Goal: Task Accomplishment & Management: Manage account settings

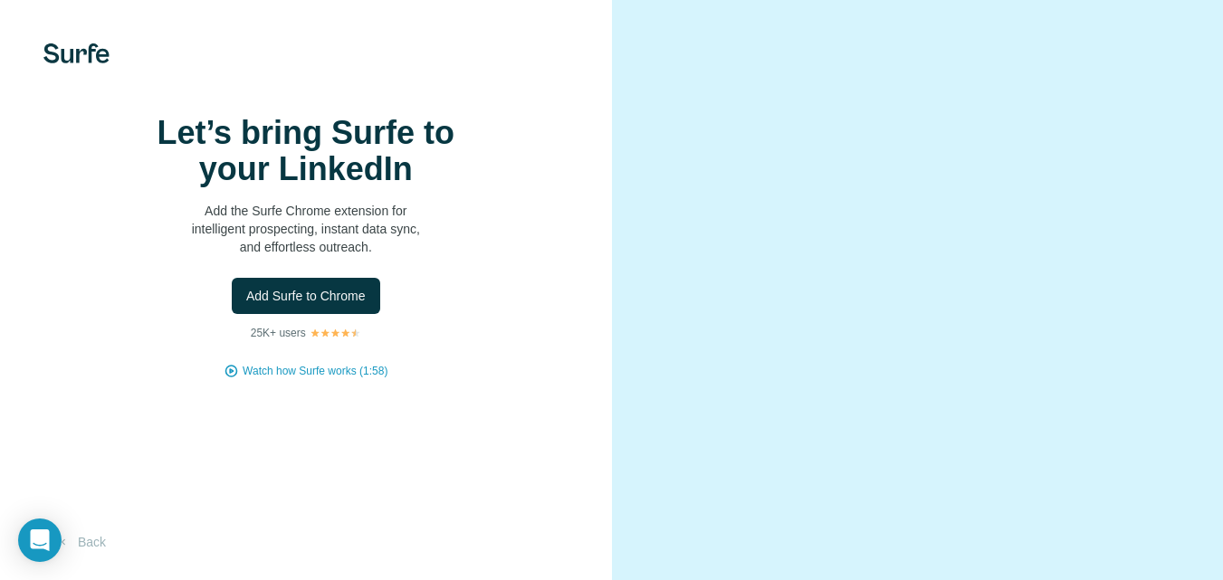
scroll to position [78, 0]
click at [302, 287] on span "Add Surfe to Chrome" at bounding box center [305, 296] width 119 height 18
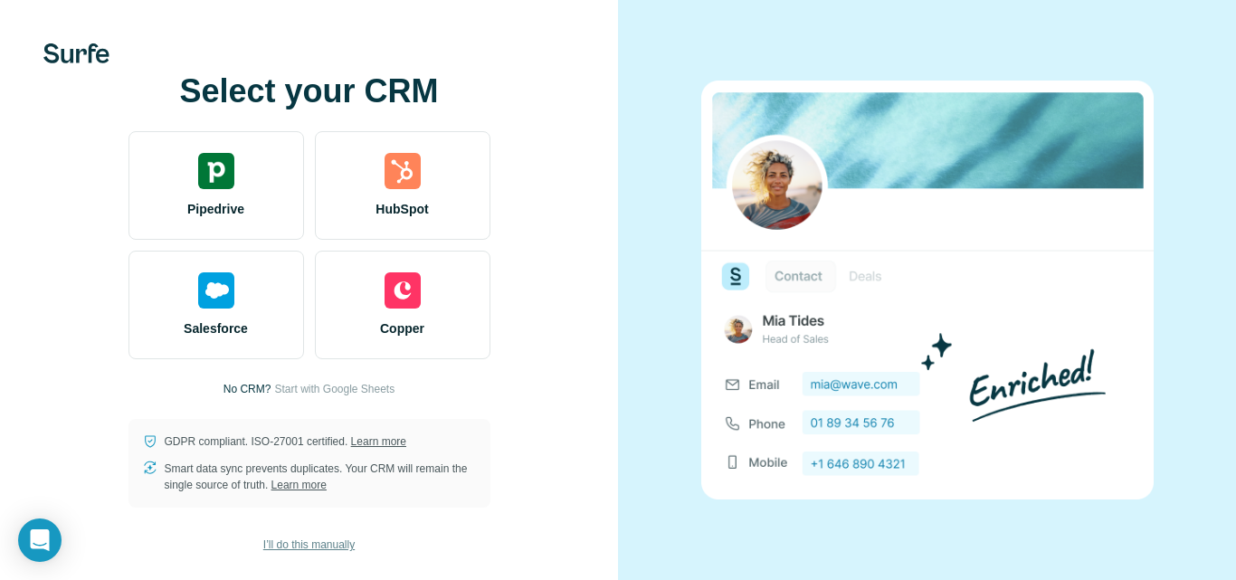
click at [289, 551] on span "I’ll do this manually" at bounding box center [308, 545] width 91 height 16
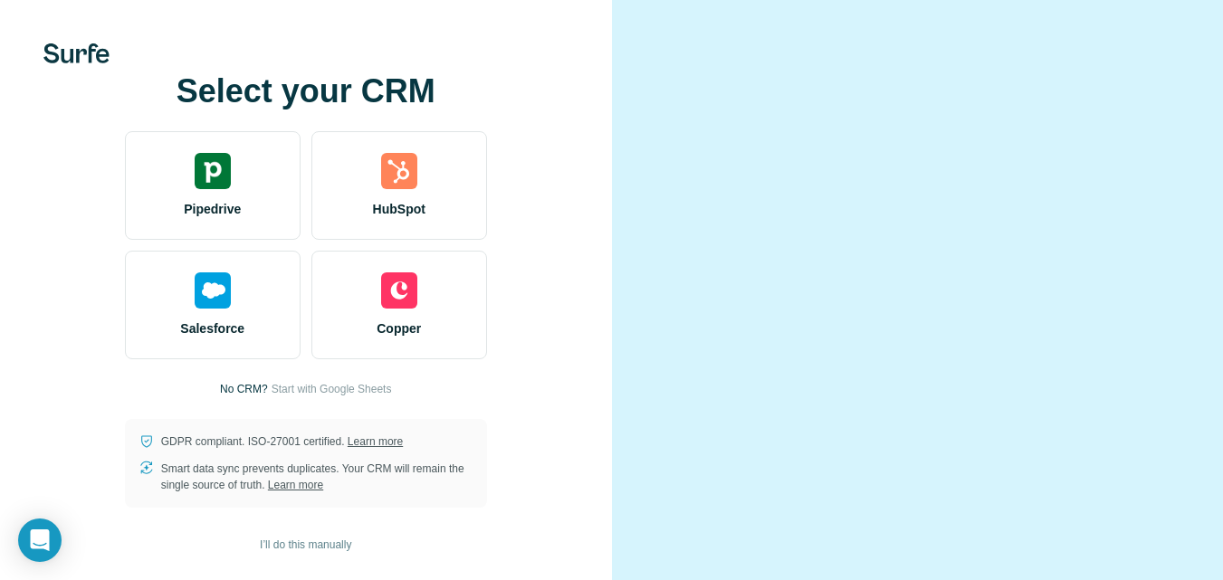
scroll to position [78, 0]
click at [339, 549] on span "I’ll do this manually" at bounding box center [305, 545] width 91 height 16
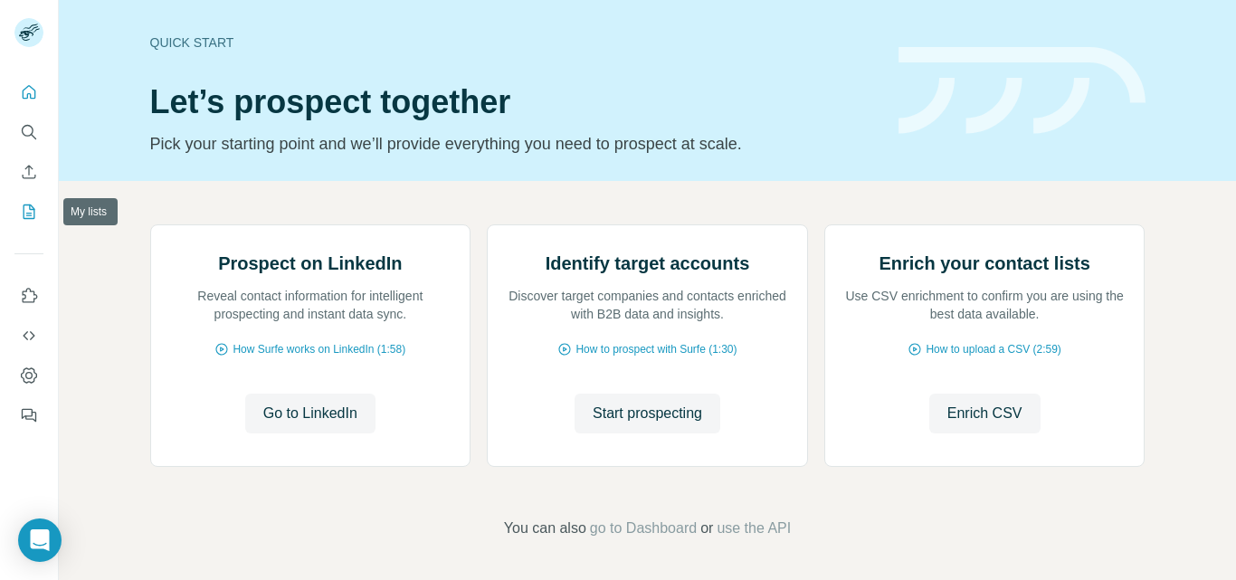
click at [24, 210] on icon "My lists" at bounding box center [30, 212] width 12 height 14
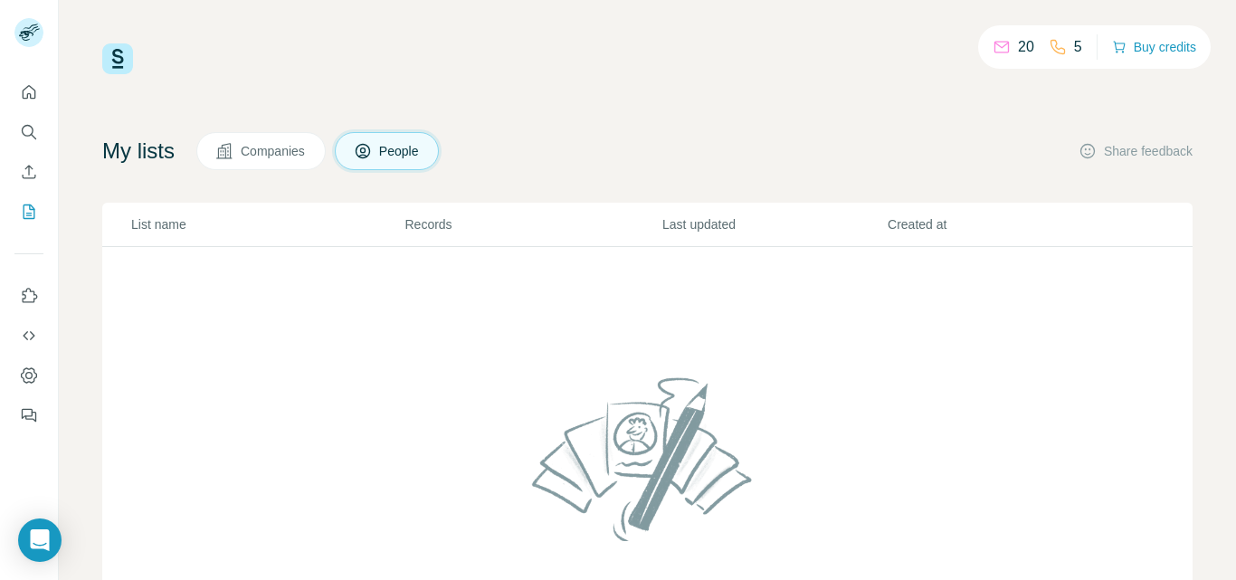
scroll to position [1, 0]
click at [157, 232] on p "List name" at bounding box center [266, 224] width 271 height 18
click at [293, 157] on span "Companies" at bounding box center [274, 151] width 66 height 18
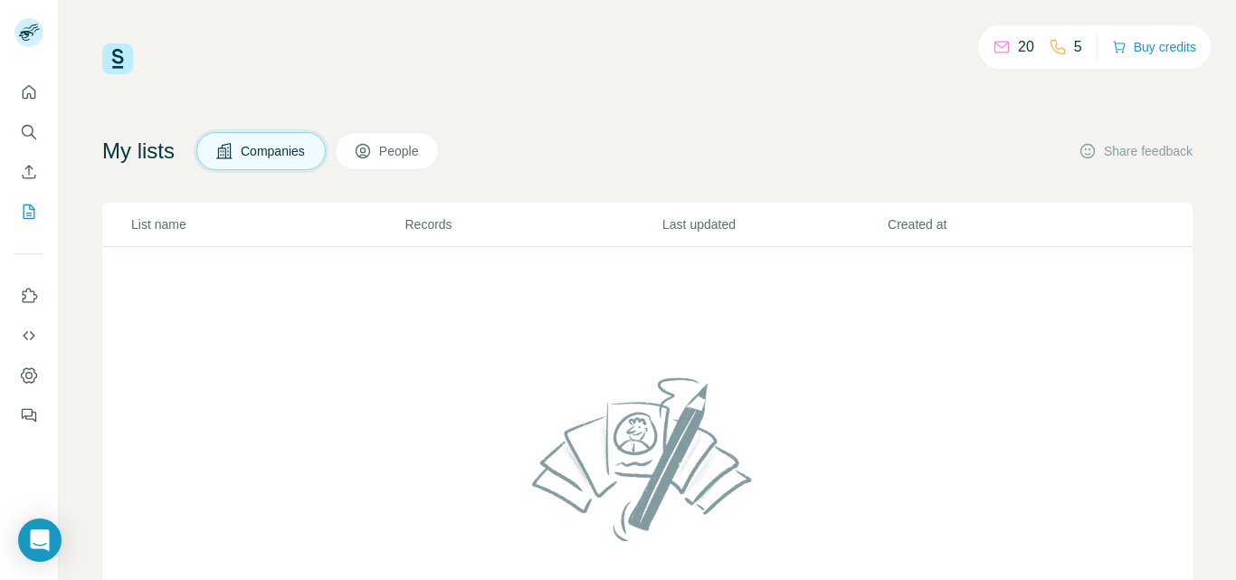
click at [395, 153] on span "People" at bounding box center [400, 151] width 42 height 18
click at [405, 158] on span "People" at bounding box center [400, 151] width 42 height 18
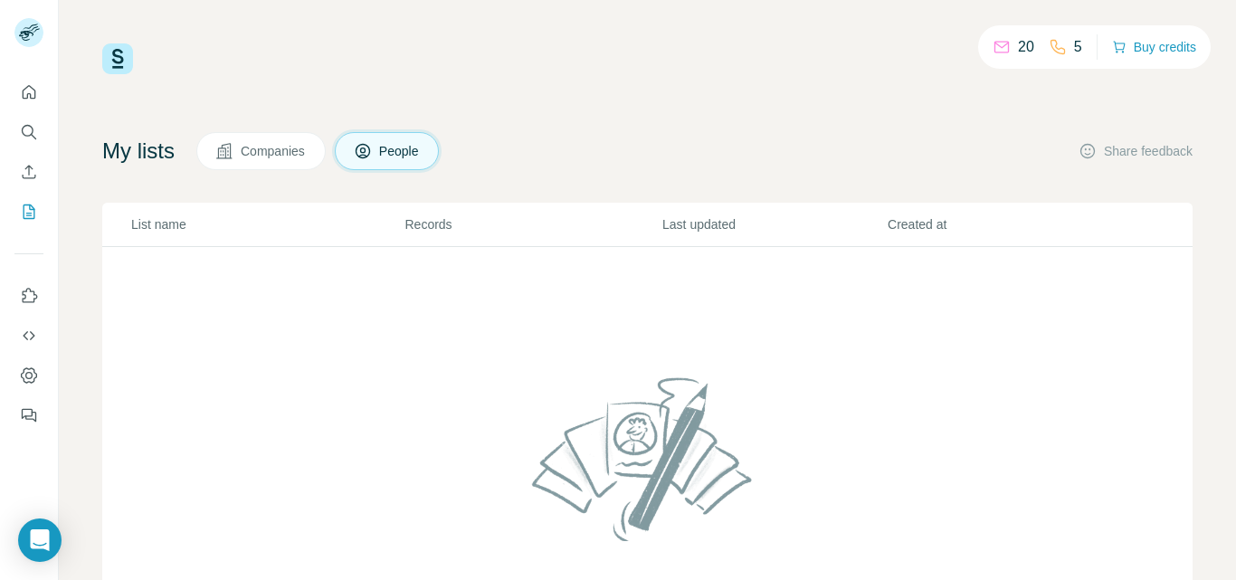
click at [405, 158] on span "People" at bounding box center [400, 151] width 42 height 18
click at [33, 91] on icon "Quick start" at bounding box center [29, 92] width 18 height 18
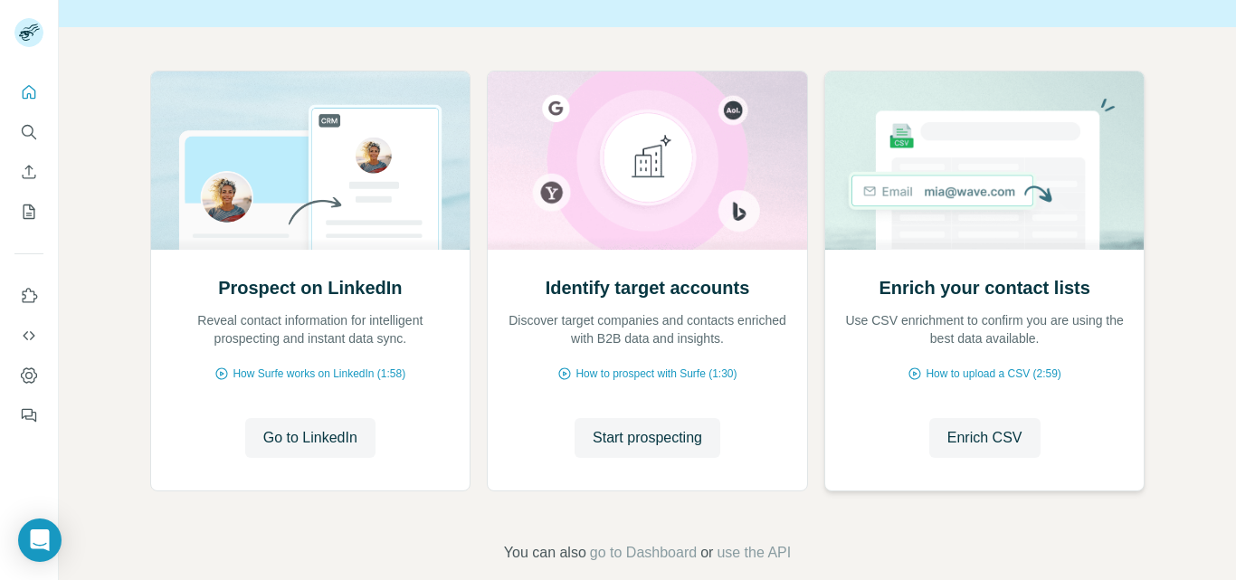
scroll to position [181, 0]
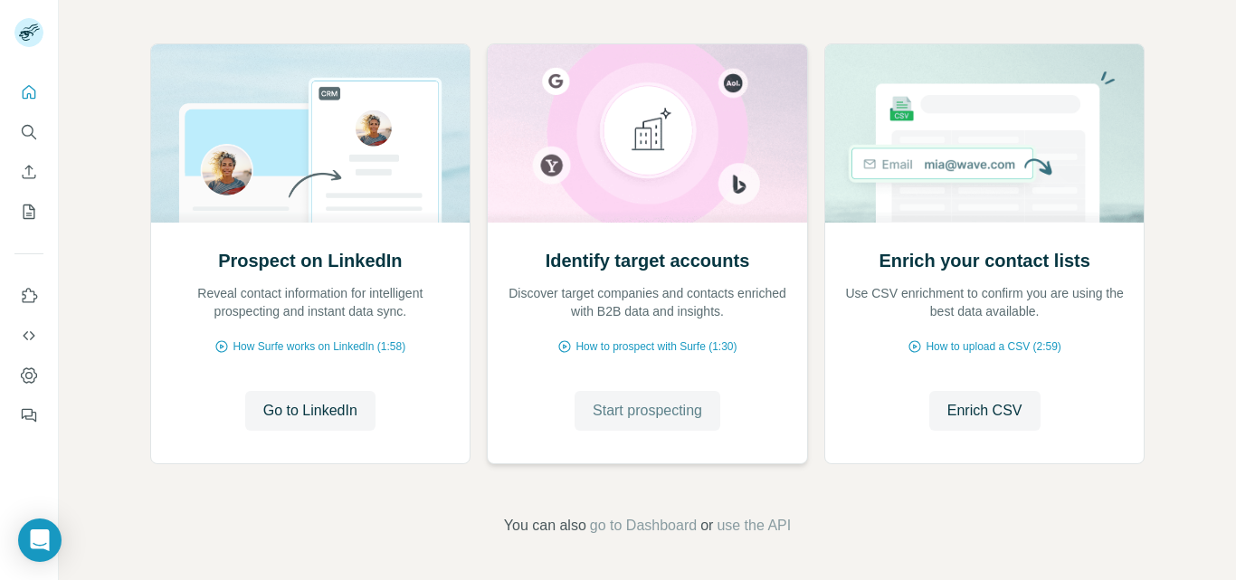
click at [647, 414] on span "Start prospecting" at bounding box center [648, 411] width 110 height 22
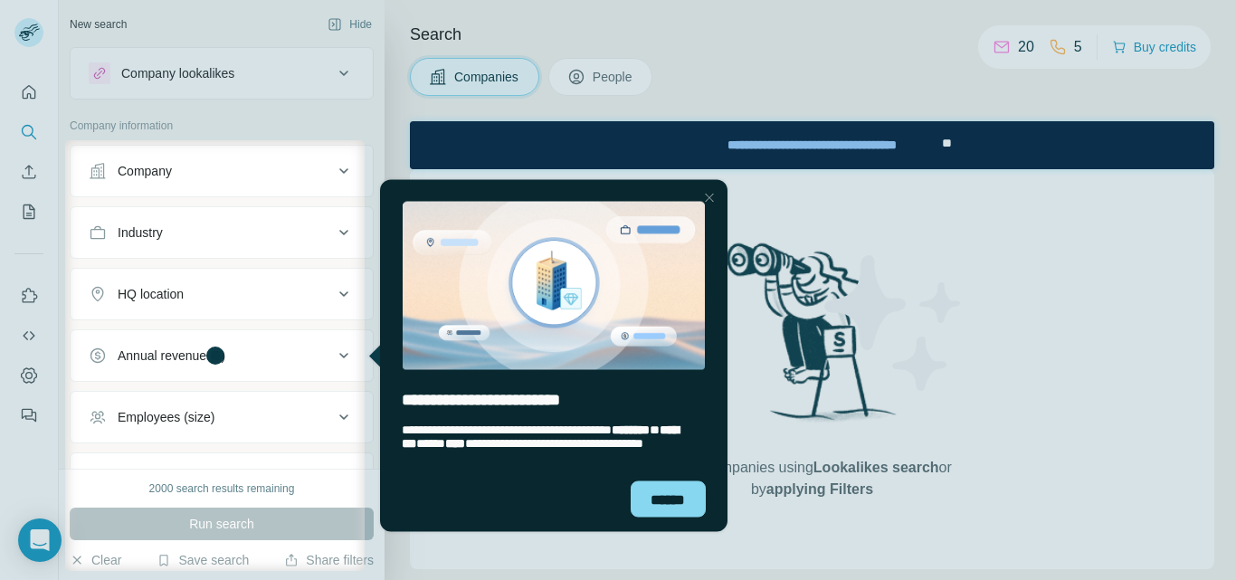
click at [205, 180] on button "Company" at bounding box center [222, 170] width 302 height 43
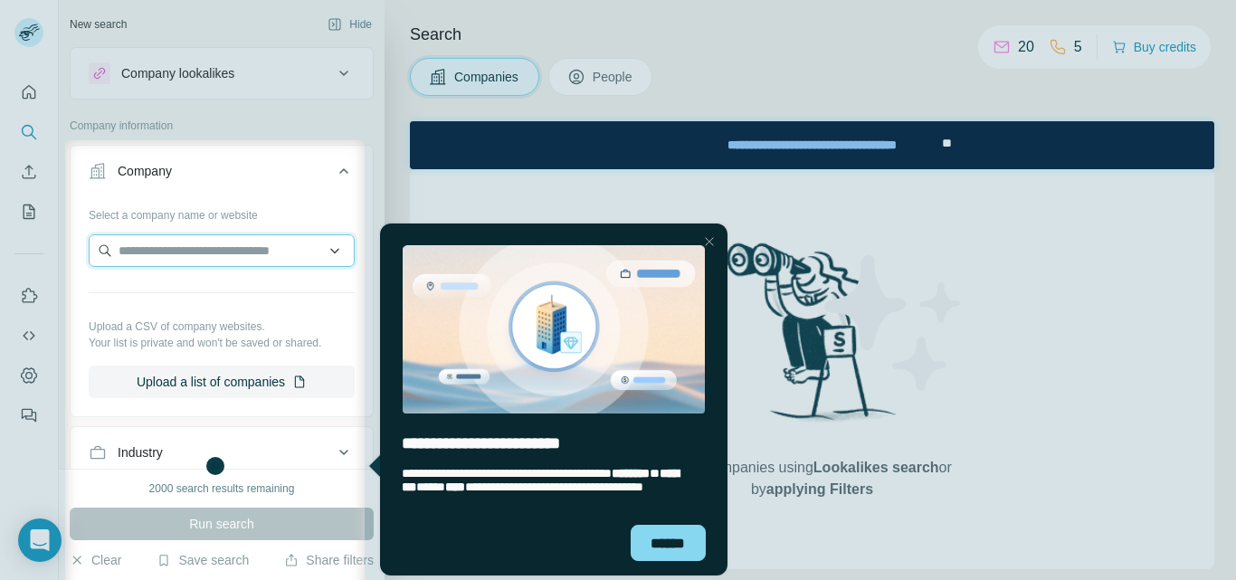
click at [191, 244] on input "text" at bounding box center [222, 250] width 266 height 33
type input "**********"
click at [144, 414] on div "Company Select a company name or website Upload a CSV of company websites. Your…" at bounding box center [222, 281] width 304 height 272
click at [233, 255] on input "text" at bounding box center [222, 250] width 266 height 33
click at [218, 256] on input "text" at bounding box center [222, 250] width 266 height 33
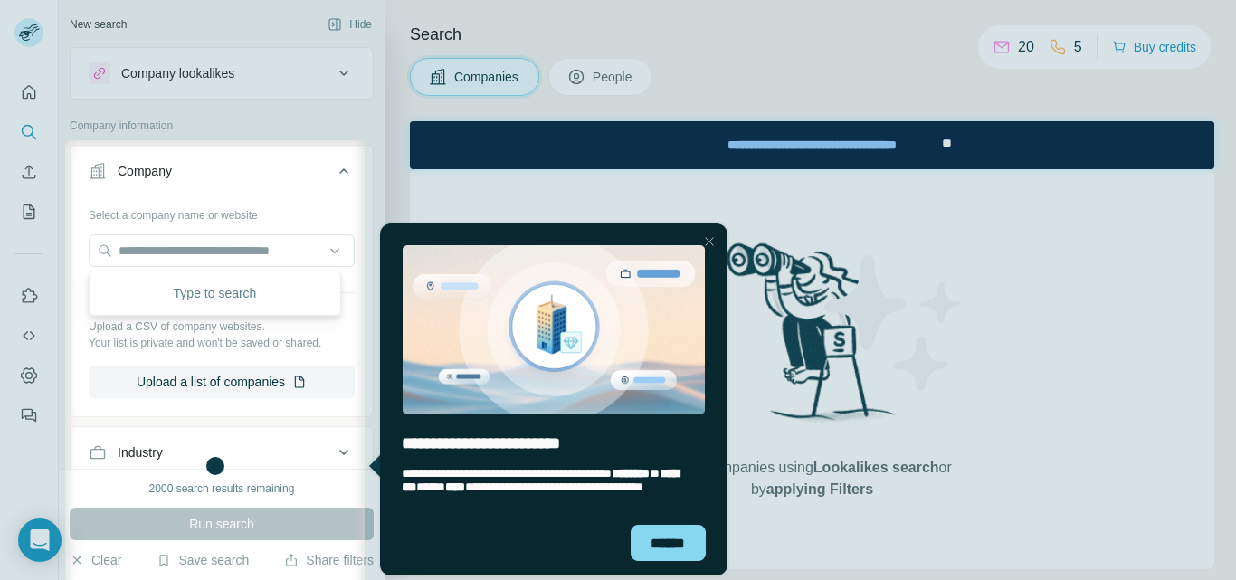
click at [333, 163] on icon at bounding box center [344, 171] width 22 height 22
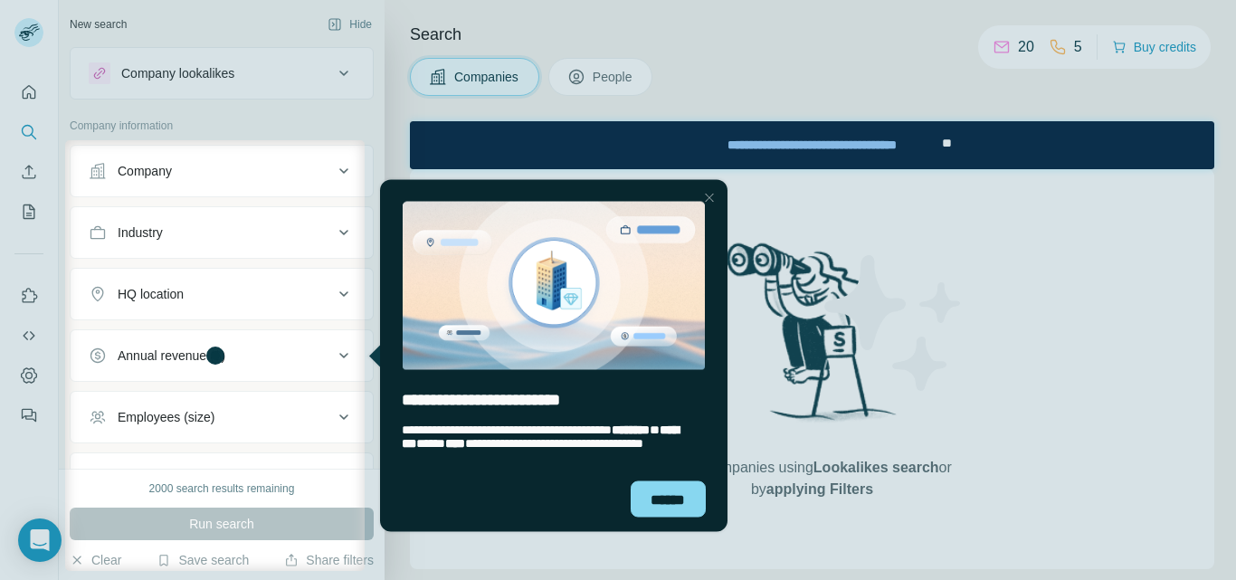
click at [333, 163] on icon at bounding box center [344, 171] width 22 height 22
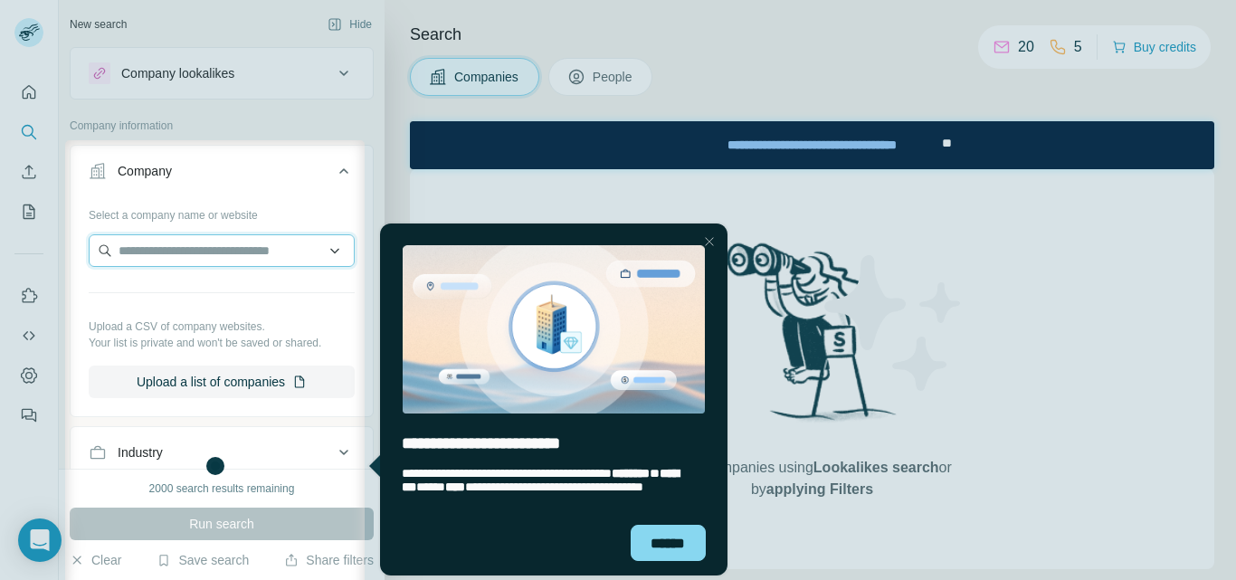
click at [145, 257] on input "text" at bounding box center [222, 250] width 266 height 33
paste input "**********"
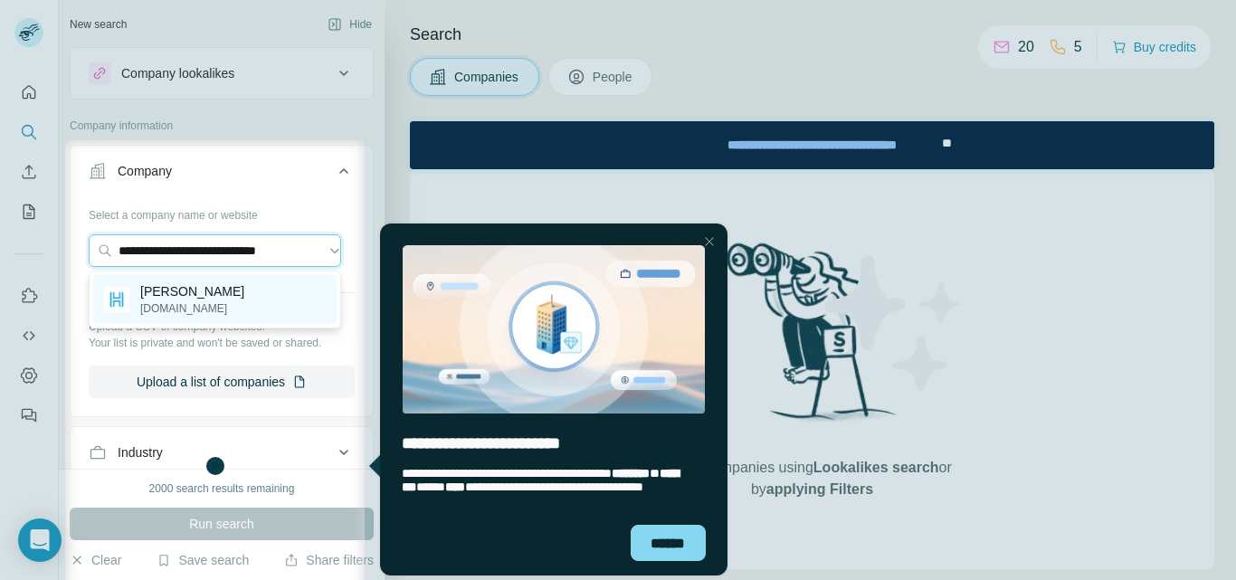
type input "**********"
click at [182, 308] on p "harriscompany.com" at bounding box center [192, 308] width 104 height 16
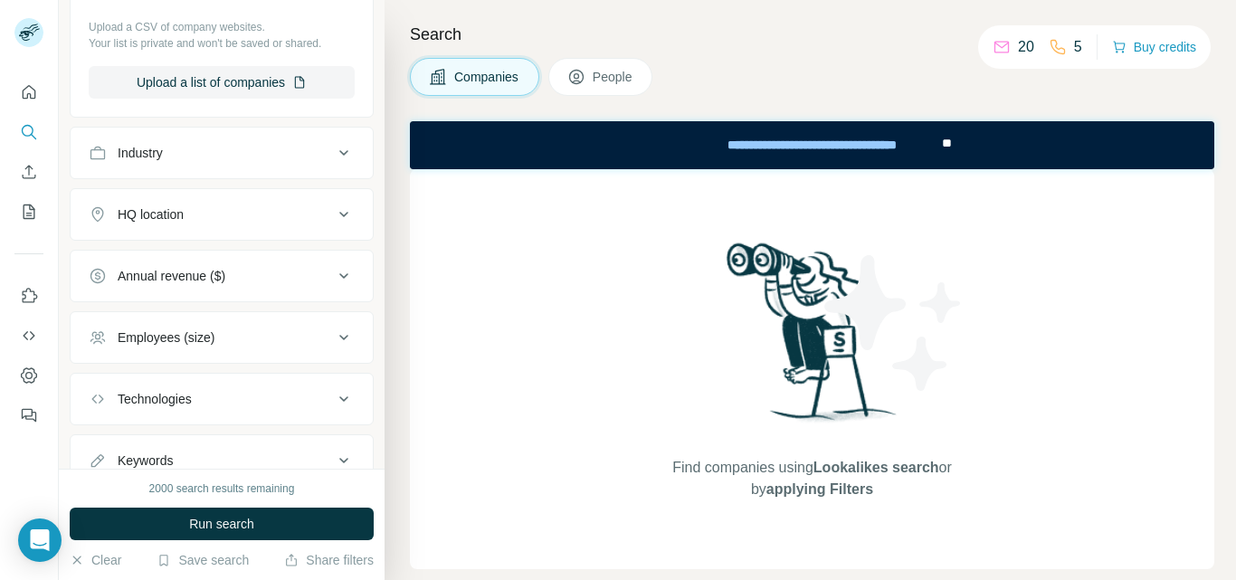
scroll to position [432, 0]
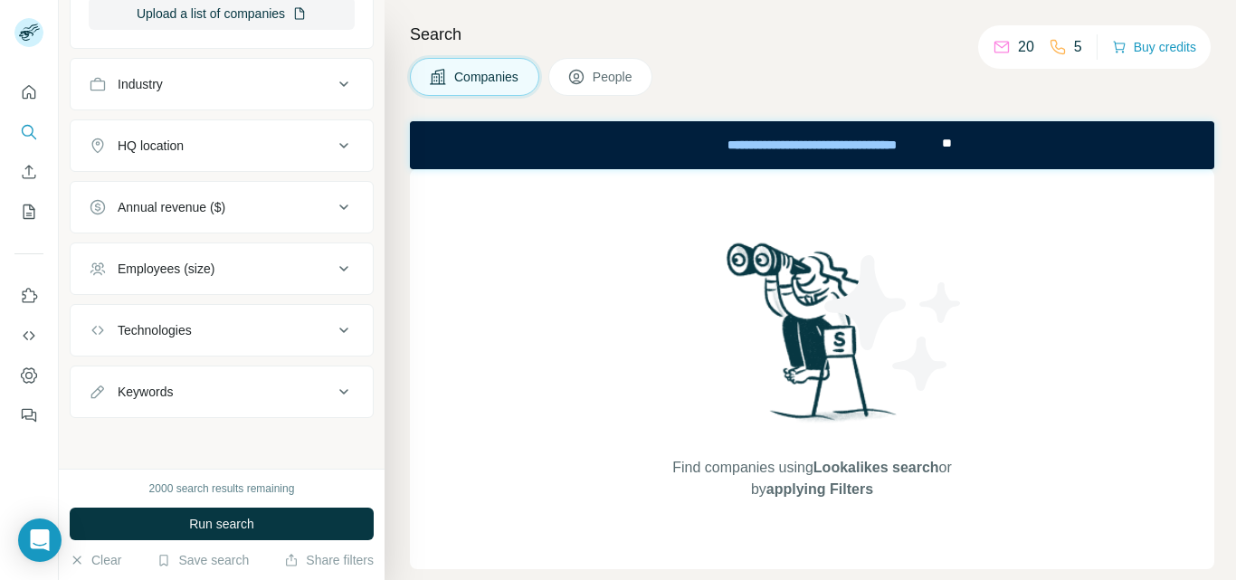
click at [194, 380] on button "Keywords" at bounding box center [222, 391] width 302 height 43
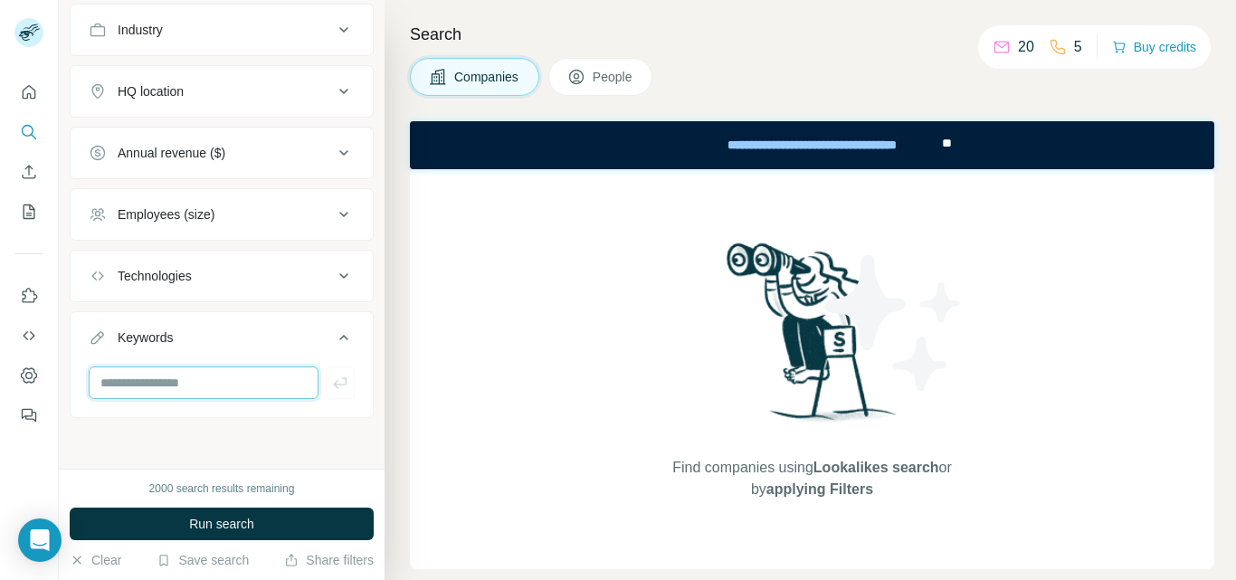
click at [192, 386] on input "text" at bounding box center [204, 383] width 230 height 33
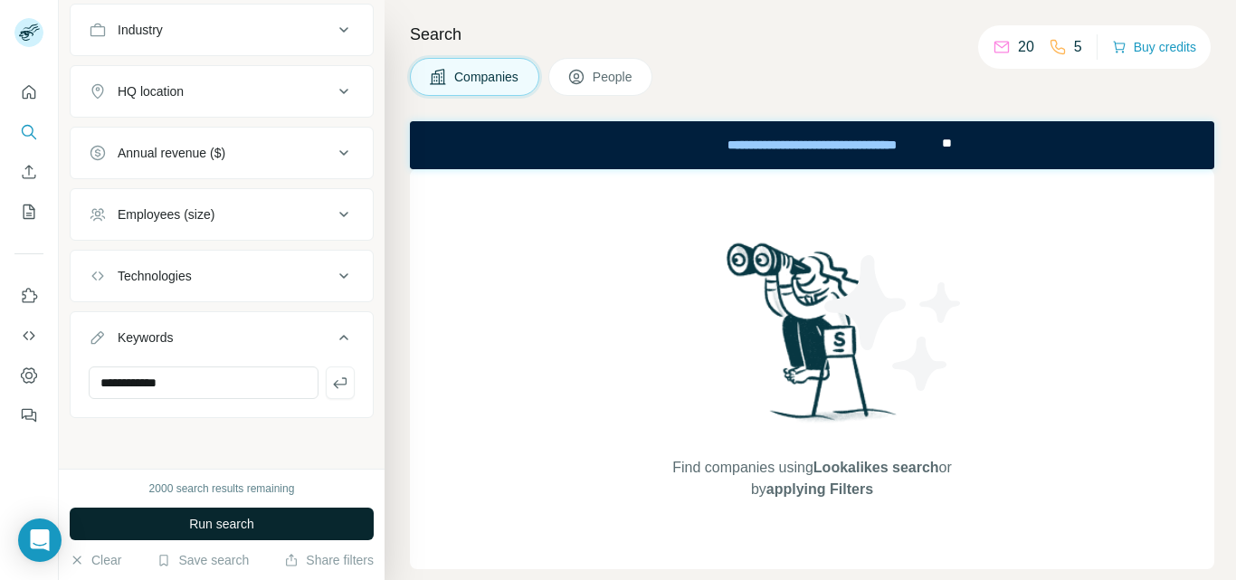
click at [247, 527] on span "Run search" at bounding box center [221, 524] width 65 height 18
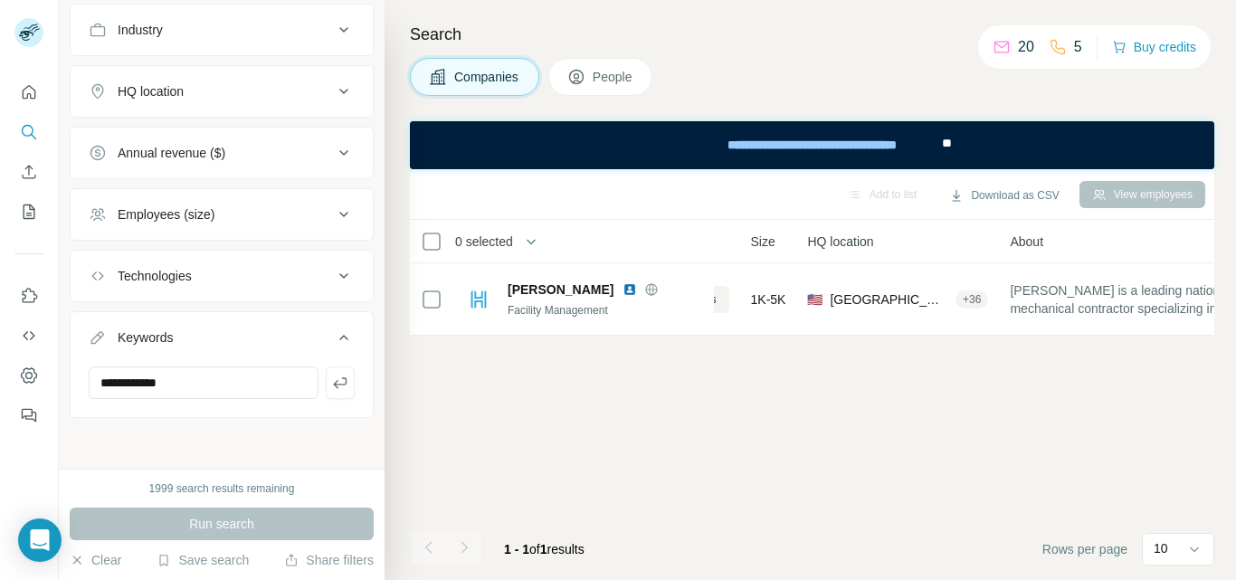
scroll to position [0, 0]
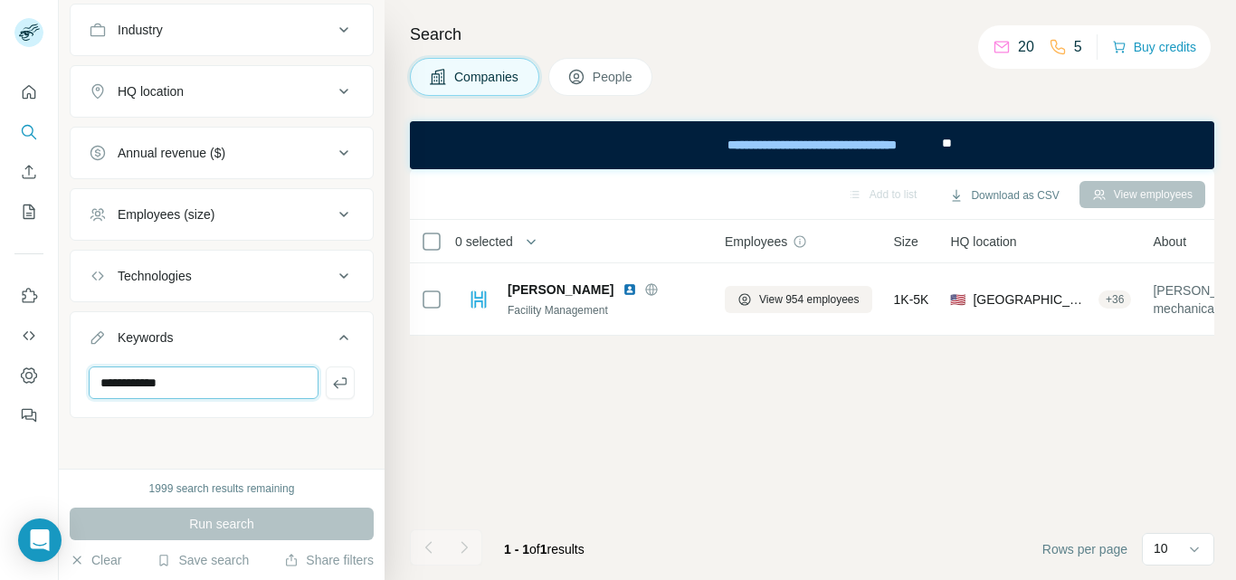
click at [202, 385] on input "**********" at bounding box center [204, 383] width 230 height 33
type input "*"
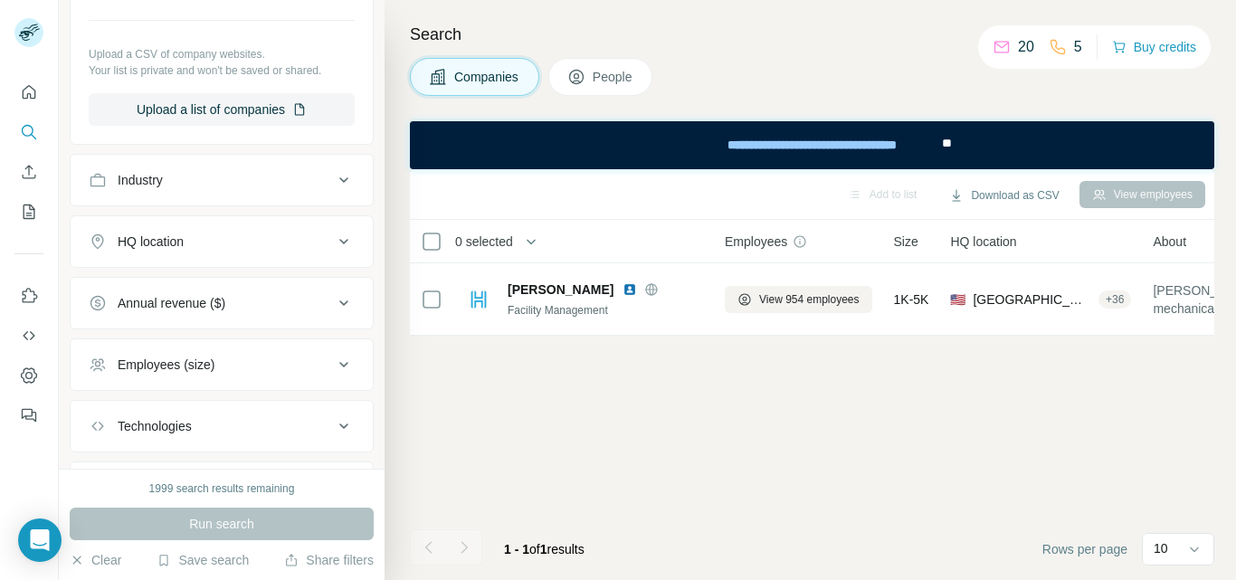
scroll to position [305, 0]
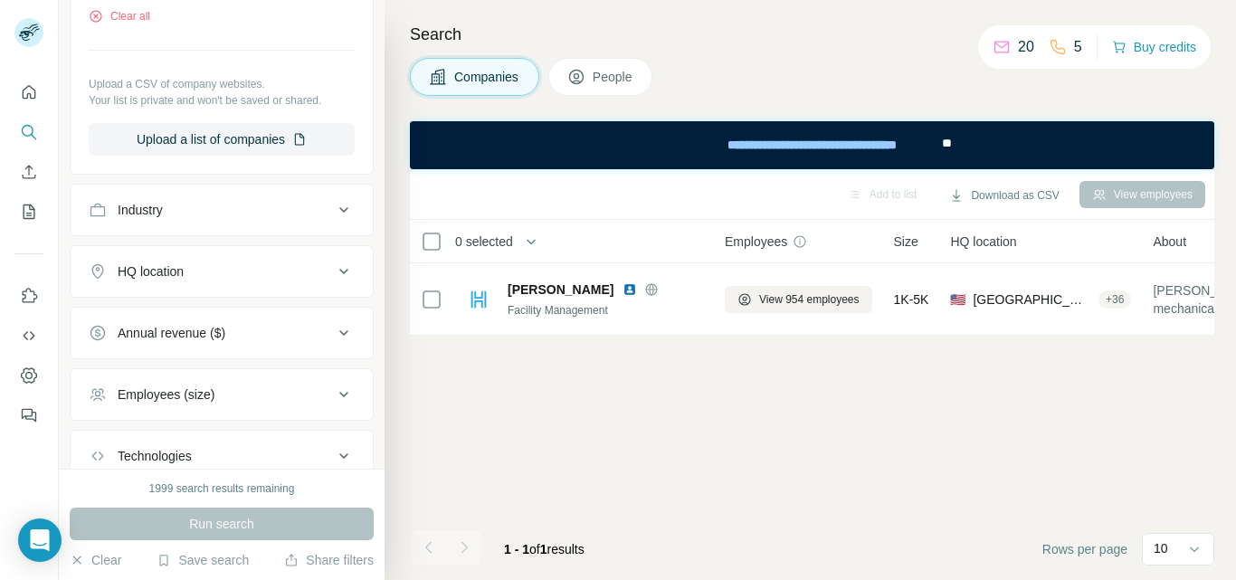
click at [163, 210] on div "Industry" at bounding box center [140, 210] width 45 height 18
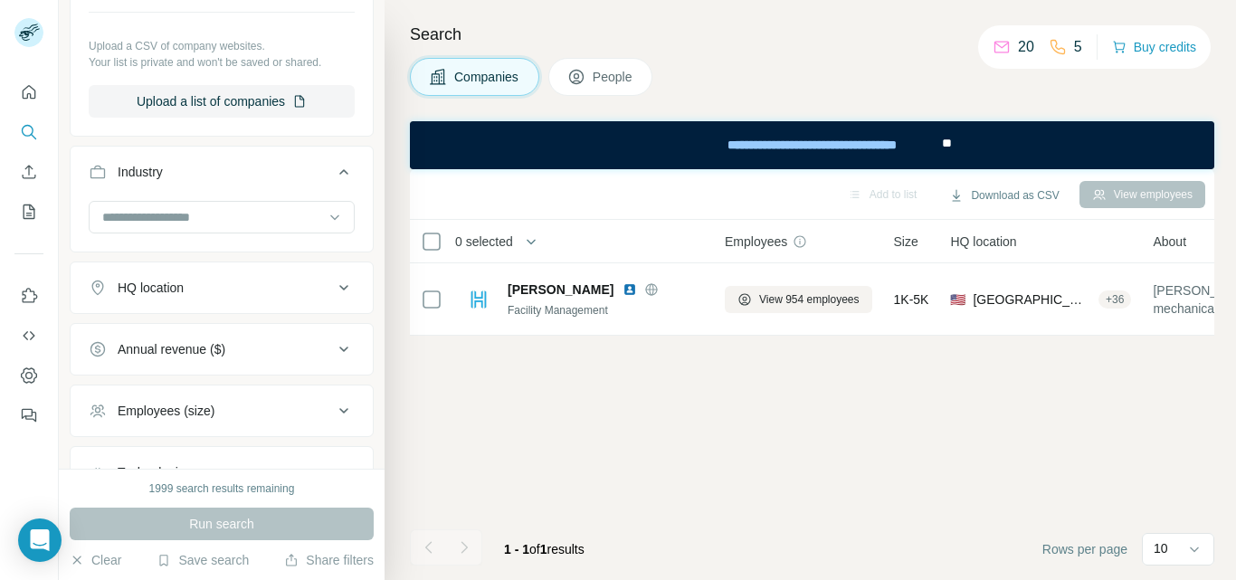
scroll to position [362, 0]
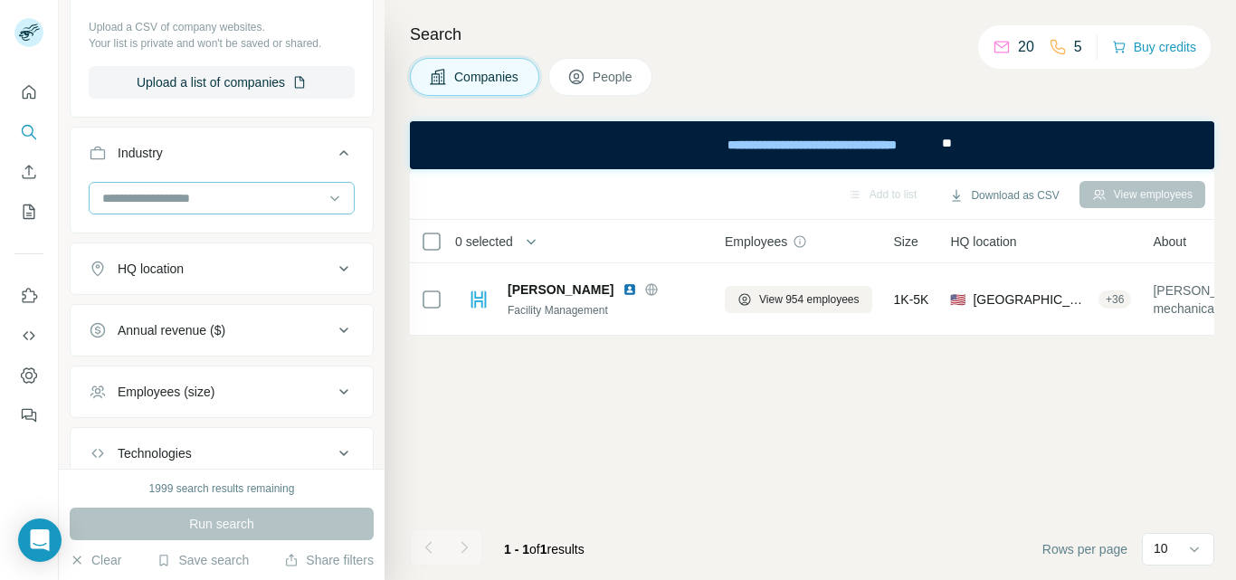
click at [176, 199] on input at bounding box center [212, 198] width 224 height 20
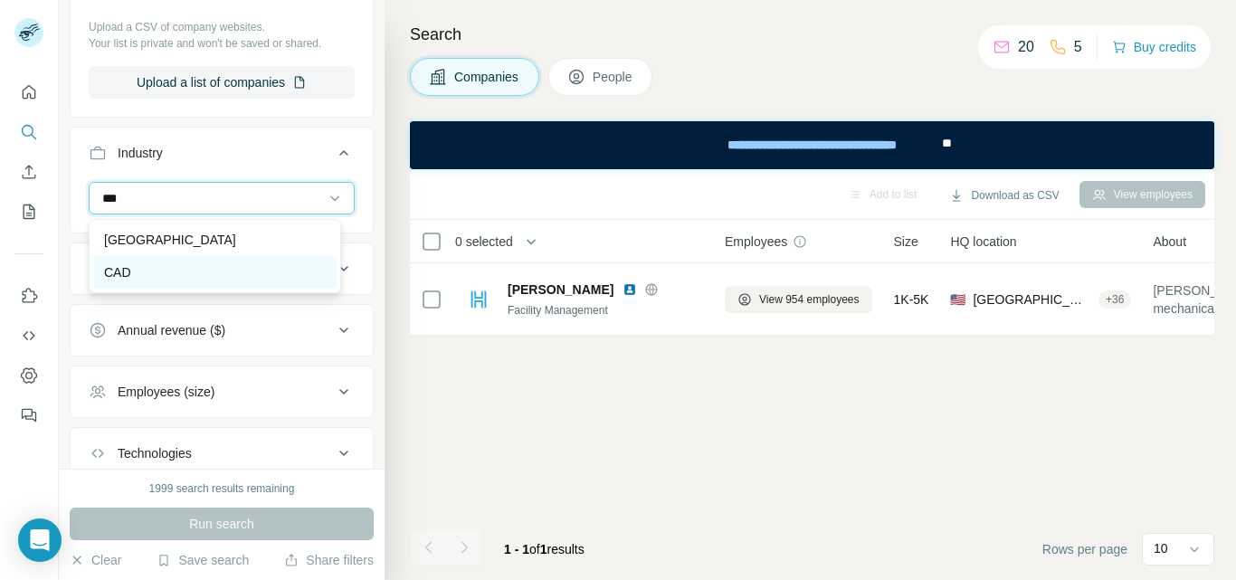
type input "***"
click at [148, 264] on div "CAD" at bounding box center [215, 272] width 222 height 18
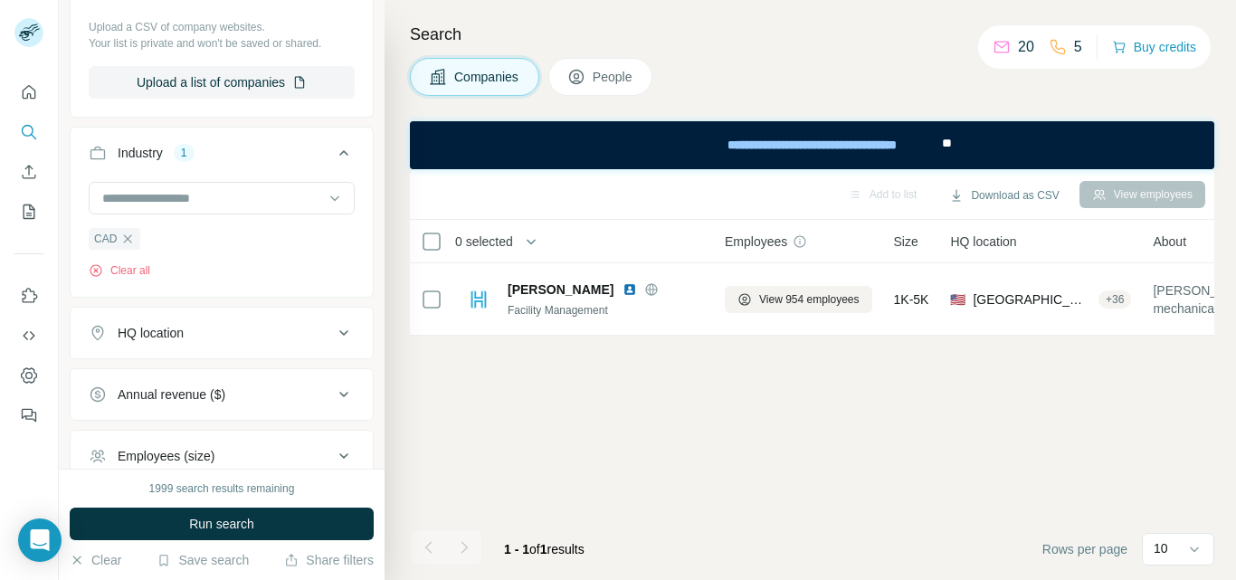
click at [233, 519] on span "Run search" at bounding box center [221, 524] width 65 height 18
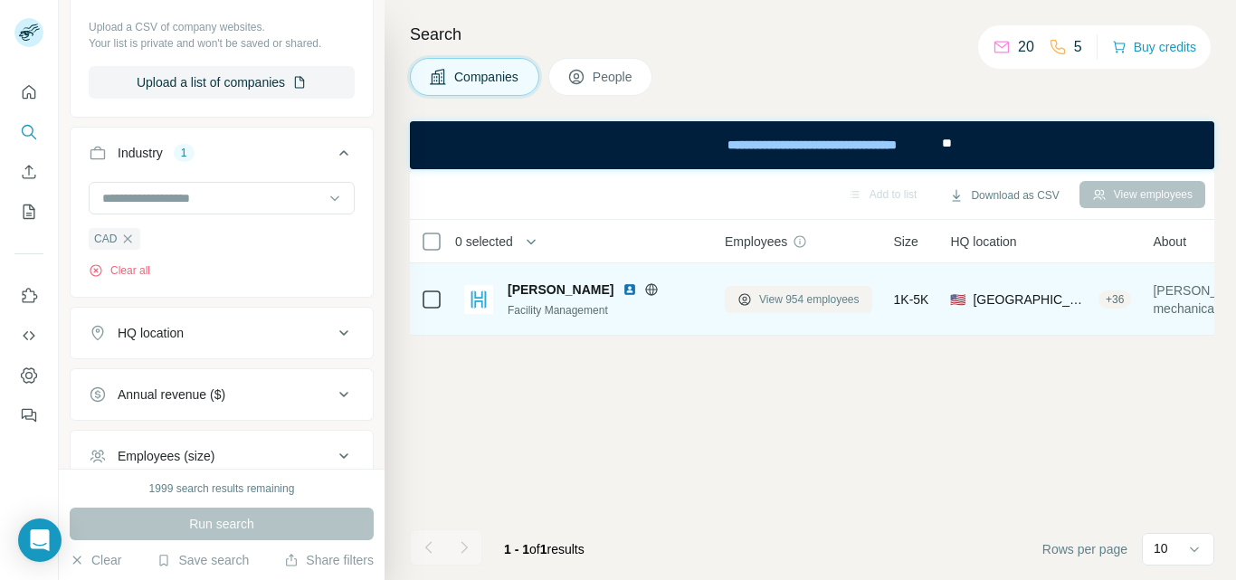
click at [803, 298] on span "View 954 employees" at bounding box center [809, 299] width 100 height 16
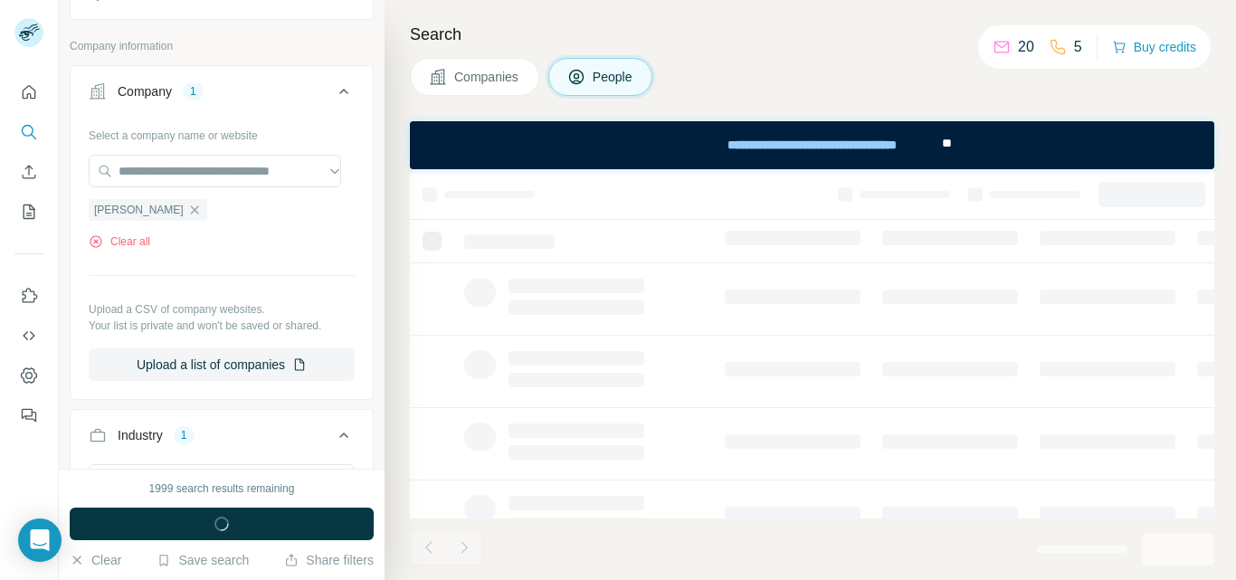
scroll to position [644, 0]
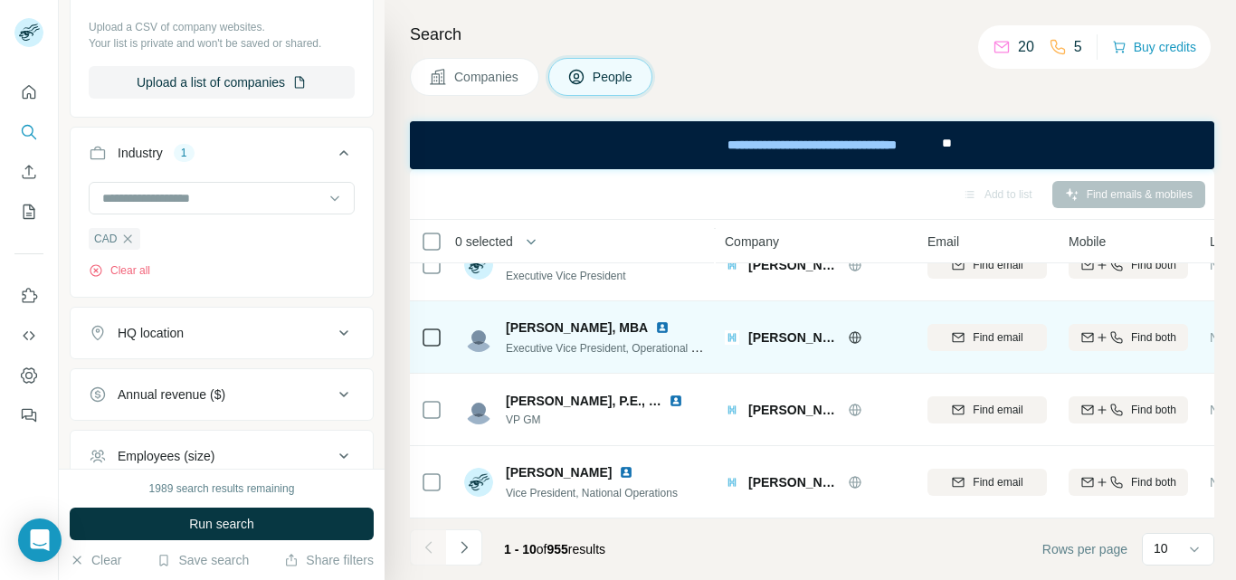
scroll to position [478, 0]
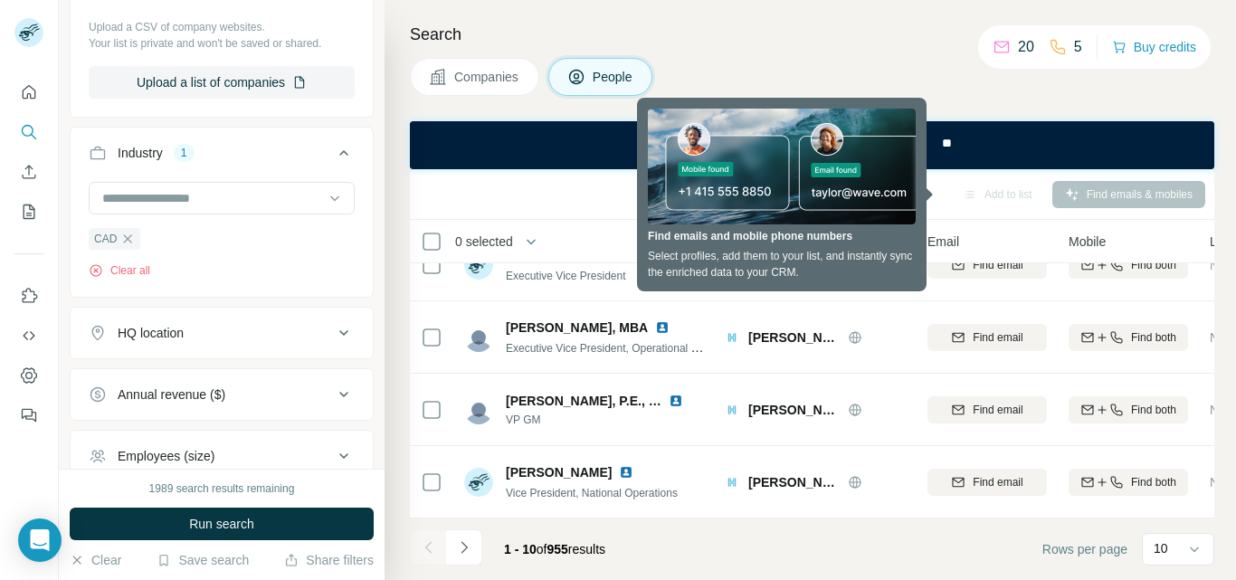
click at [955, 206] on div "Add to list" at bounding box center [997, 194] width 95 height 27
click at [552, 181] on div "Add to list Find emails & mobiles" at bounding box center [812, 194] width 786 height 32
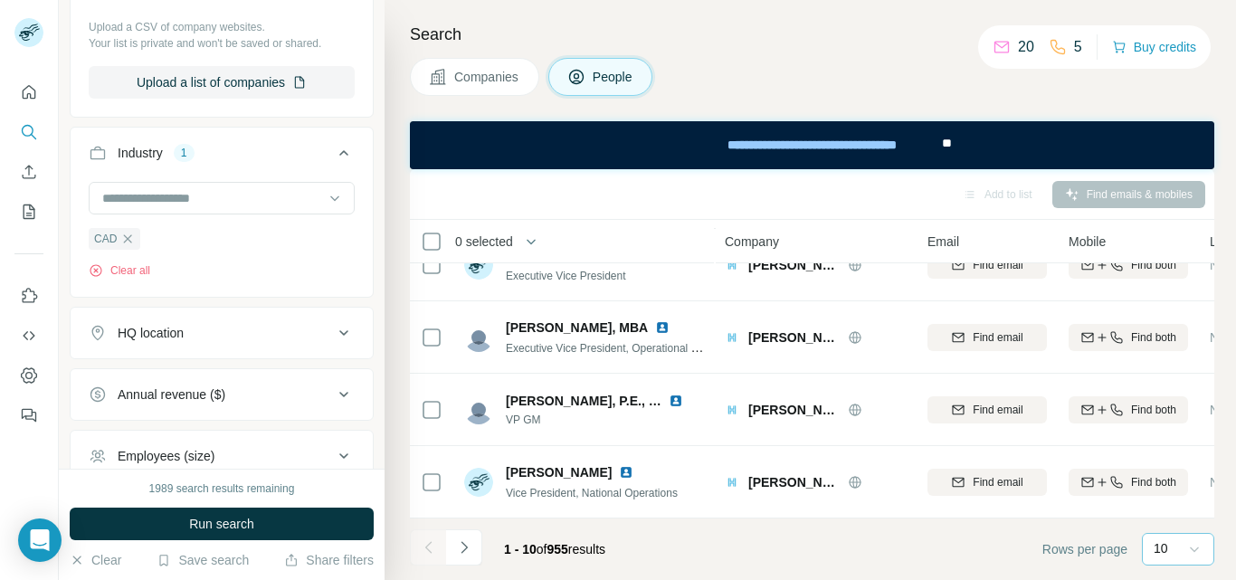
click at [1189, 543] on icon at bounding box center [1195, 549] width 18 height 18
click at [1169, 404] on p "60" at bounding box center [1164, 411] width 14 height 18
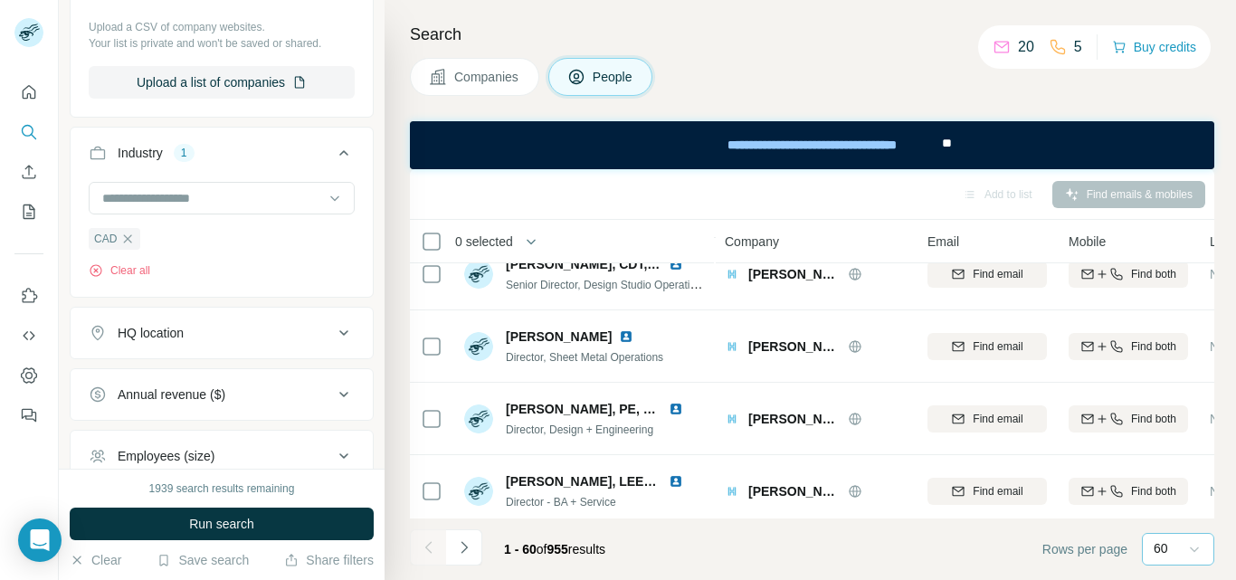
scroll to position [3917, 0]
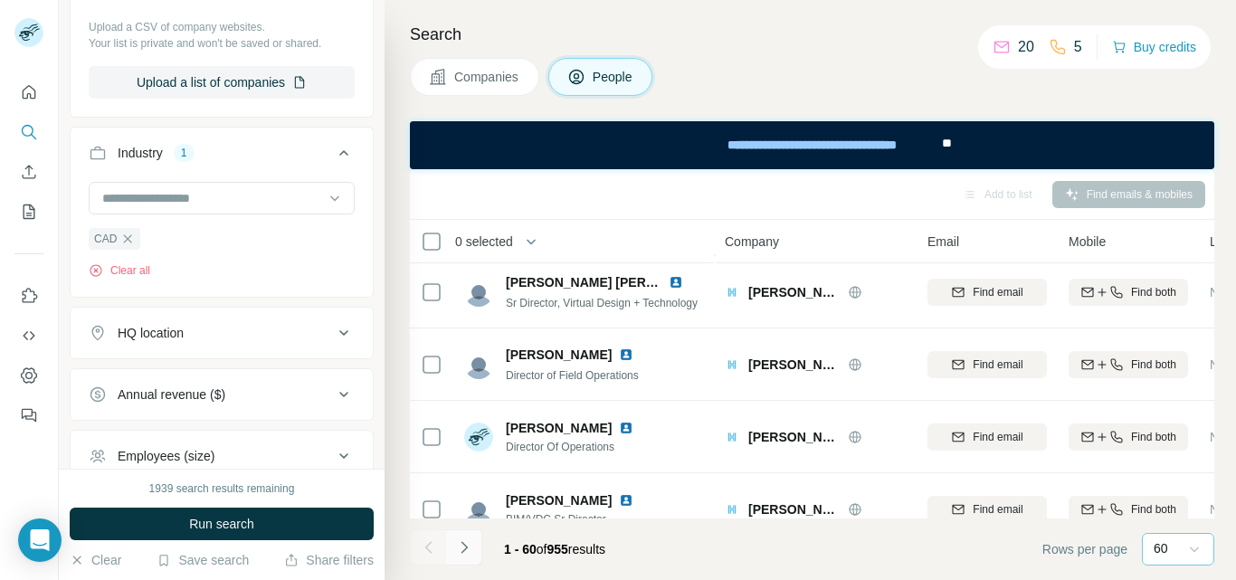
click at [464, 547] on icon "Navigate to next page" at bounding box center [464, 547] width 18 height 18
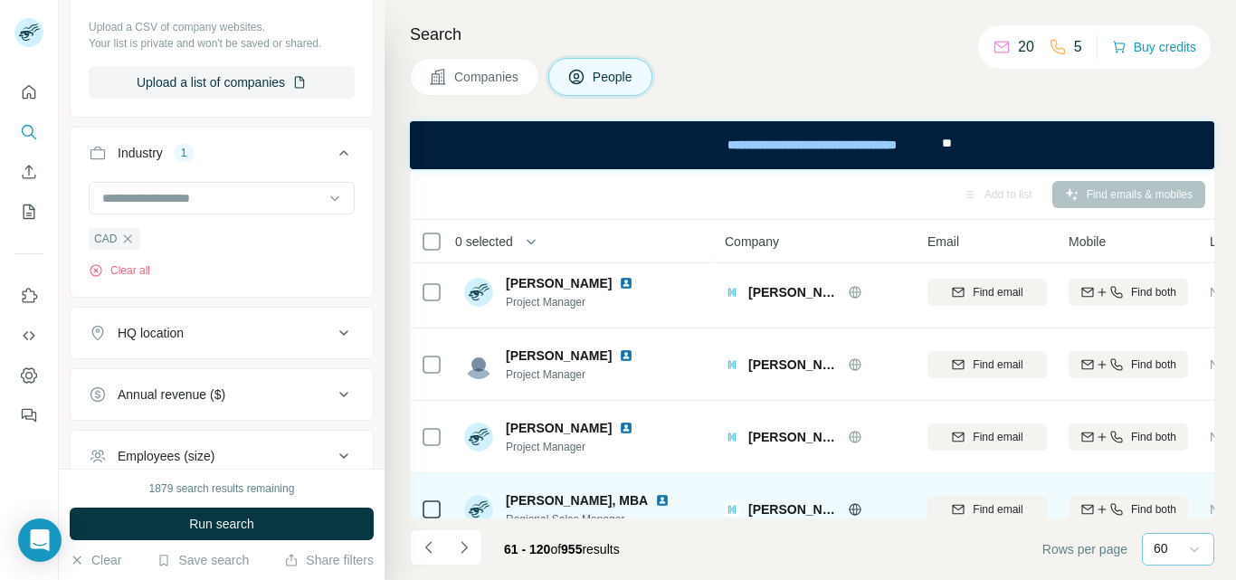
scroll to position [4098, 0]
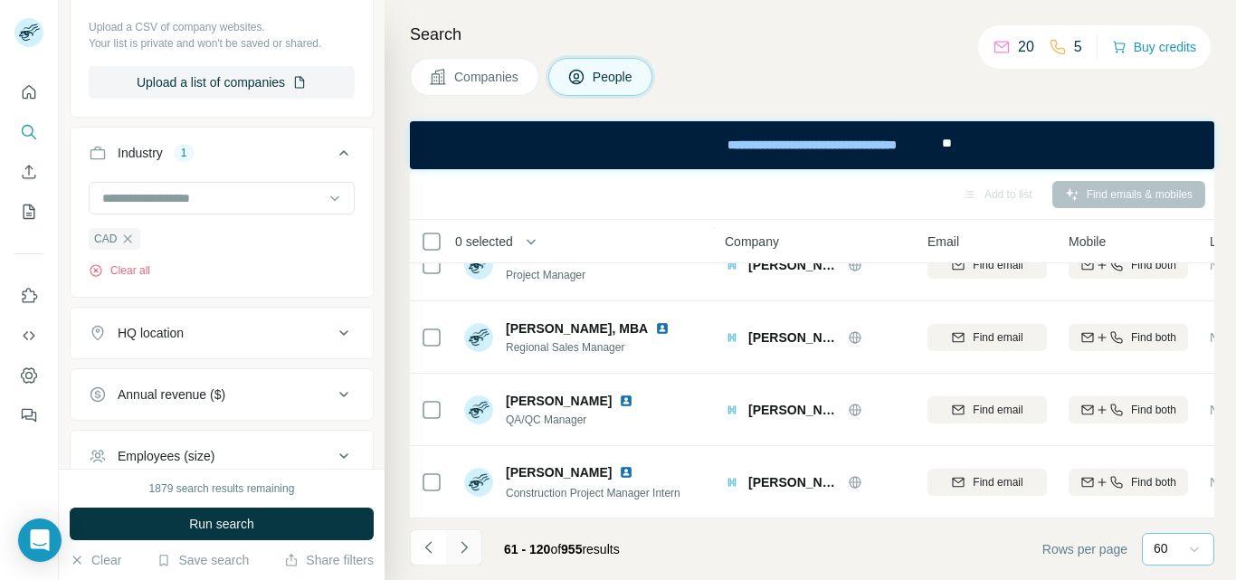
click at [469, 548] on icon "Navigate to next page" at bounding box center [464, 547] width 18 height 18
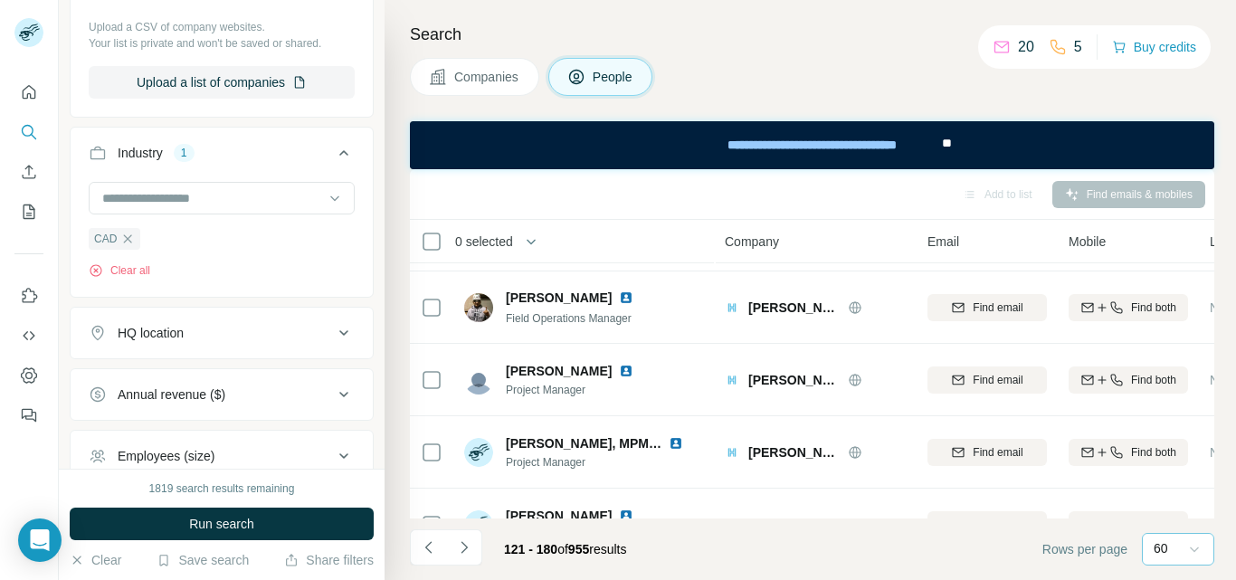
scroll to position [2378, 0]
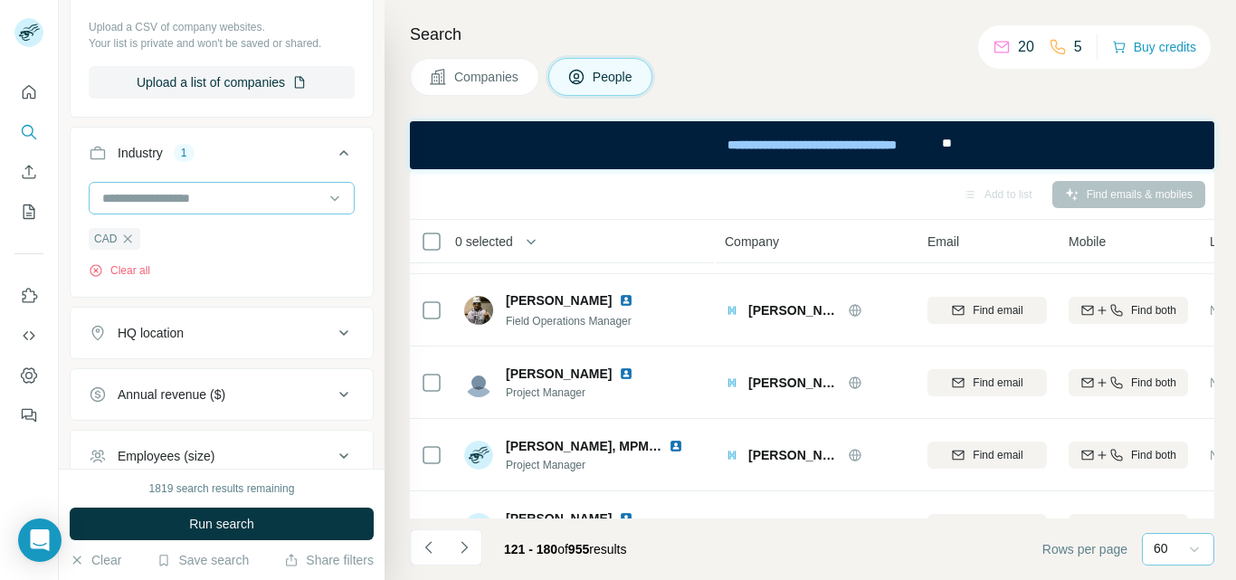
click at [205, 201] on input at bounding box center [212, 198] width 224 height 20
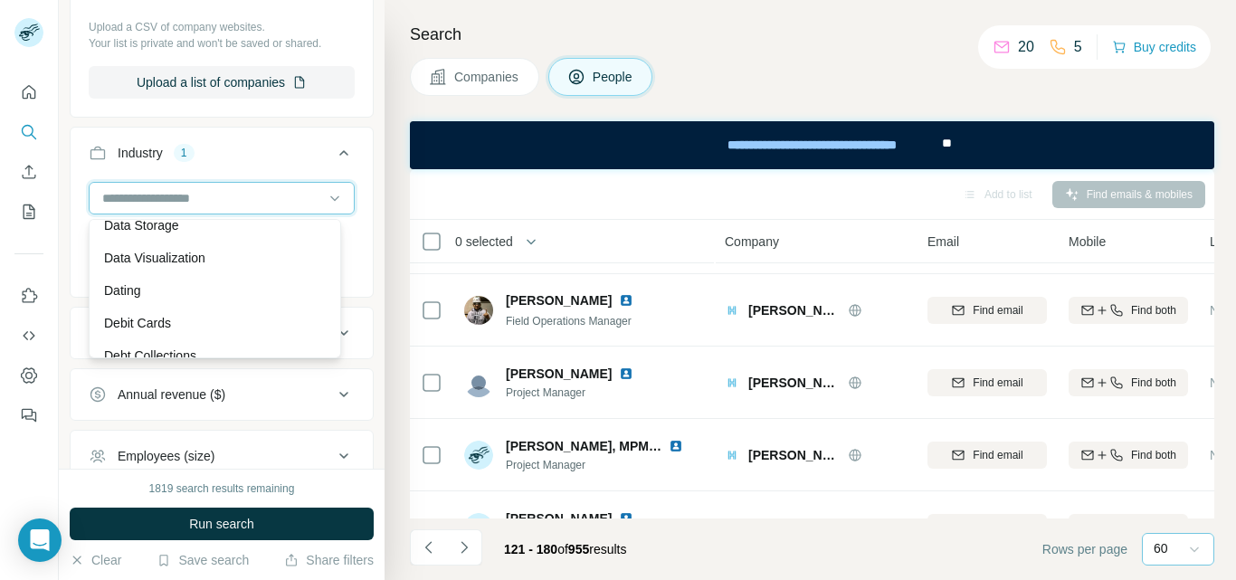
scroll to position [4977, 0]
click at [175, 195] on input at bounding box center [212, 198] width 224 height 20
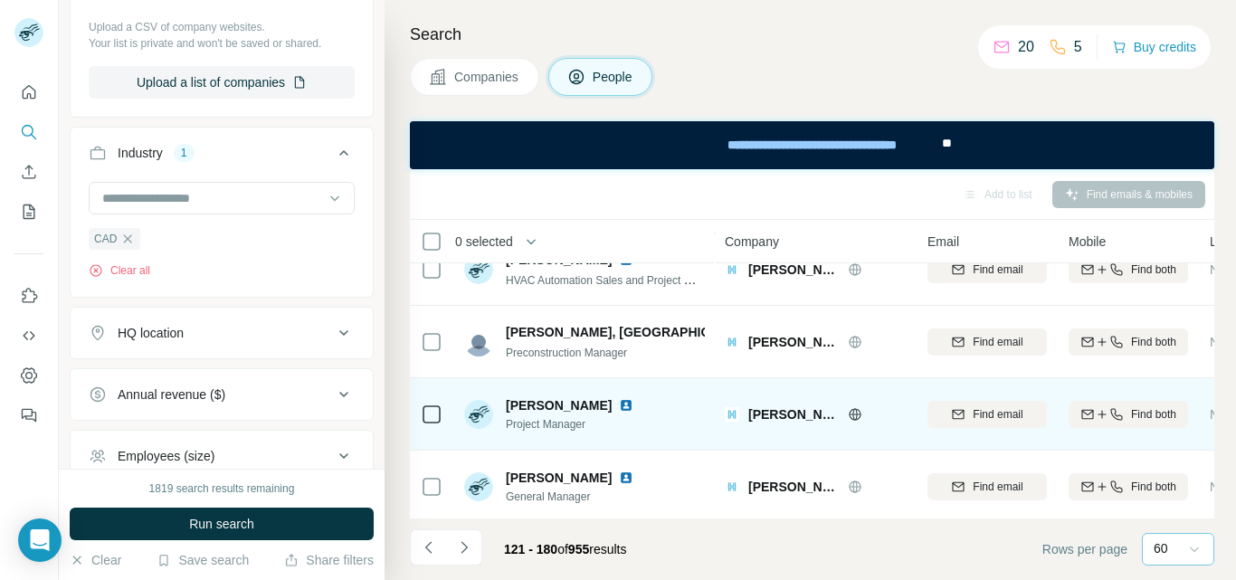
scroll to position [4098, 0]
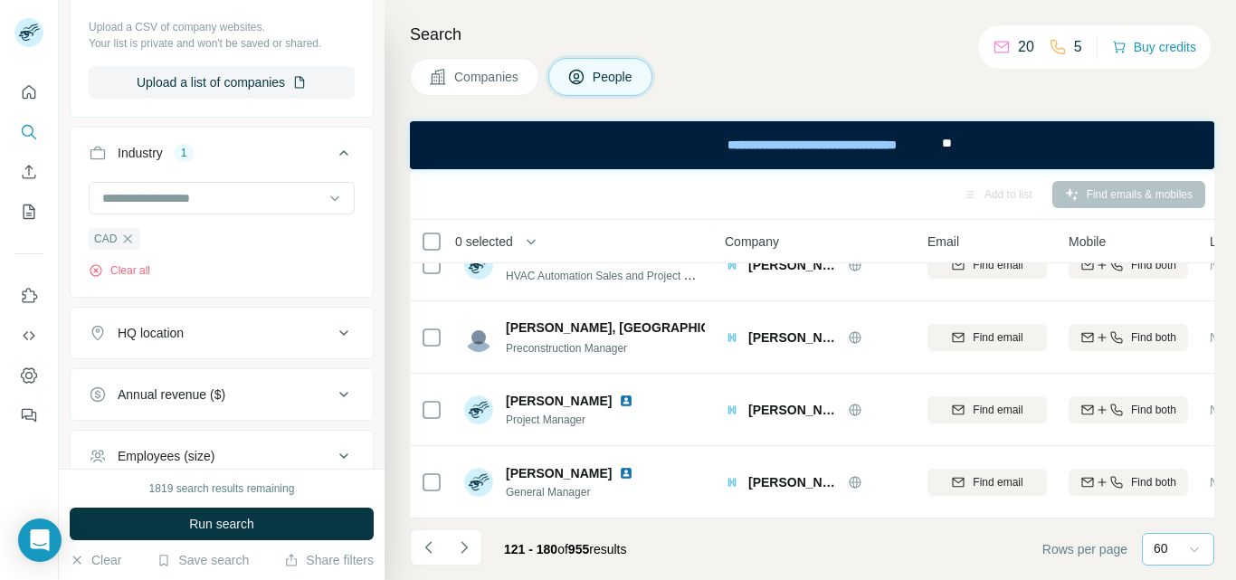
click at [462, 556] on icon "Navigate to next page" at bounding box center [464, 547] width 18 height 18
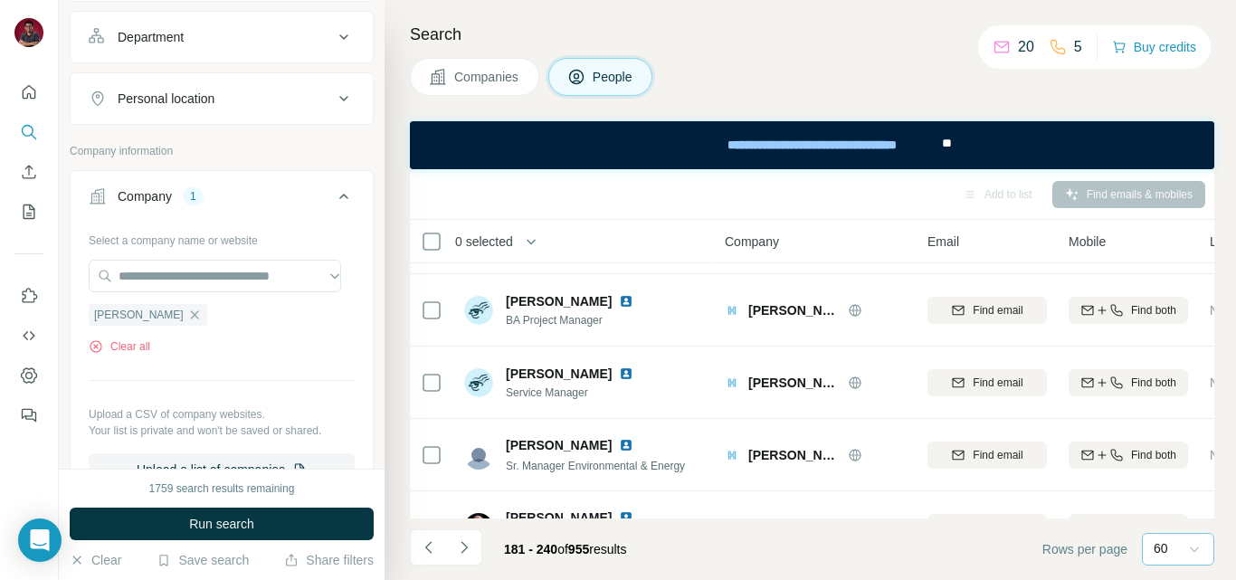
scroll to position [254, 0]
click at [186, 284] on input "text" at bounding box center [215, 278] width 252 height 33
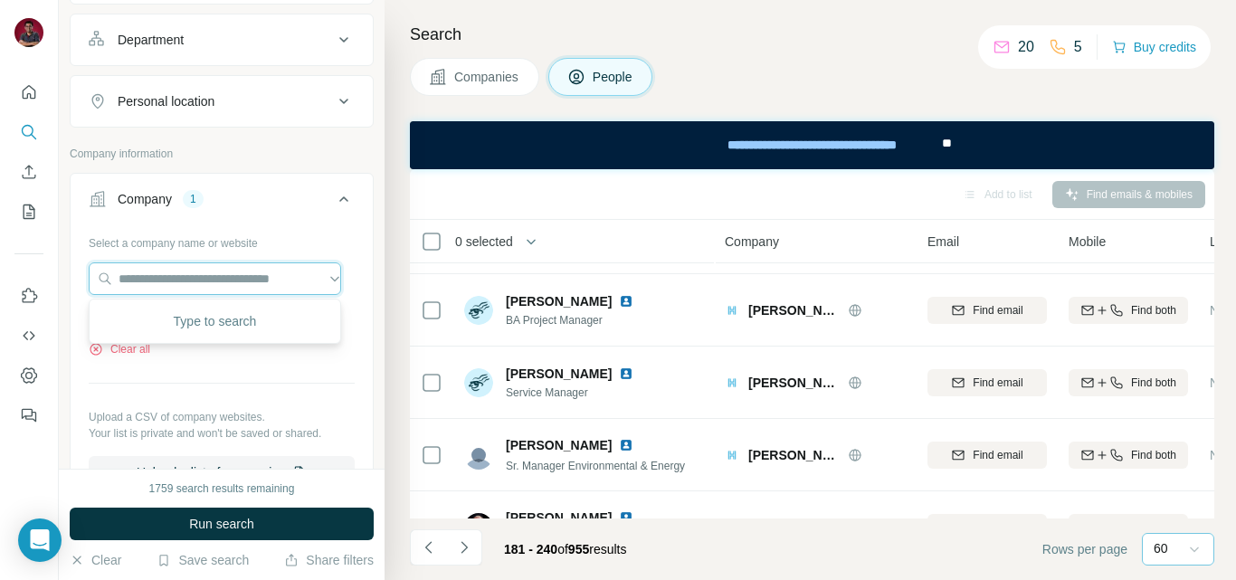
paste input "**********"
type input "**********"
click at [210, 374] on div "**********" at bounding box center [222, 358] width 266 height 261
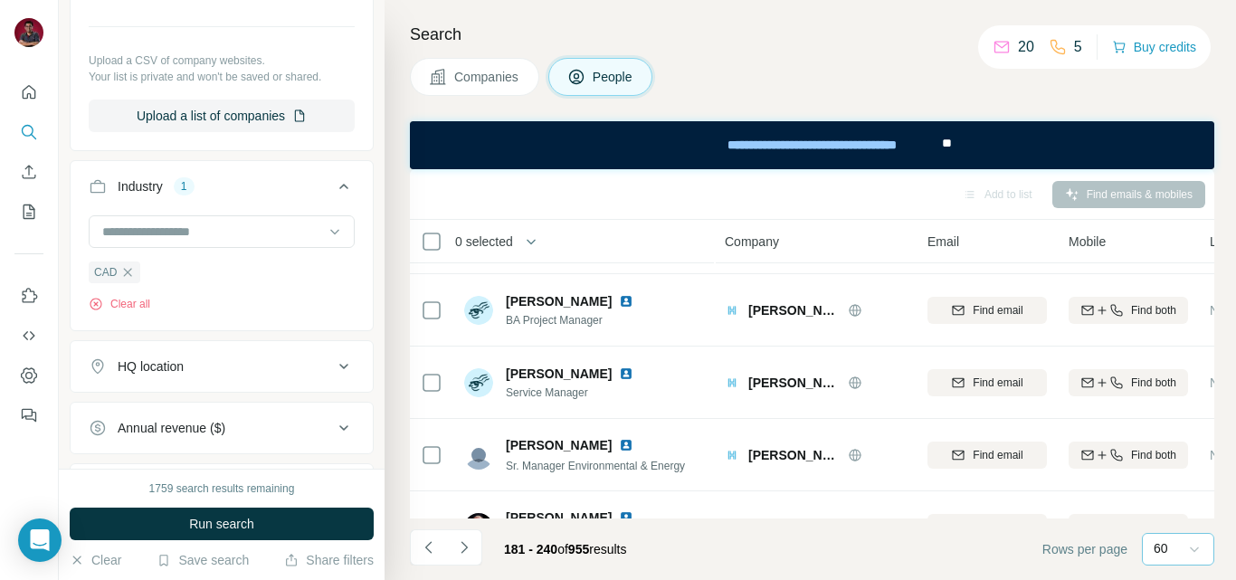
scroll to position [616, 0]
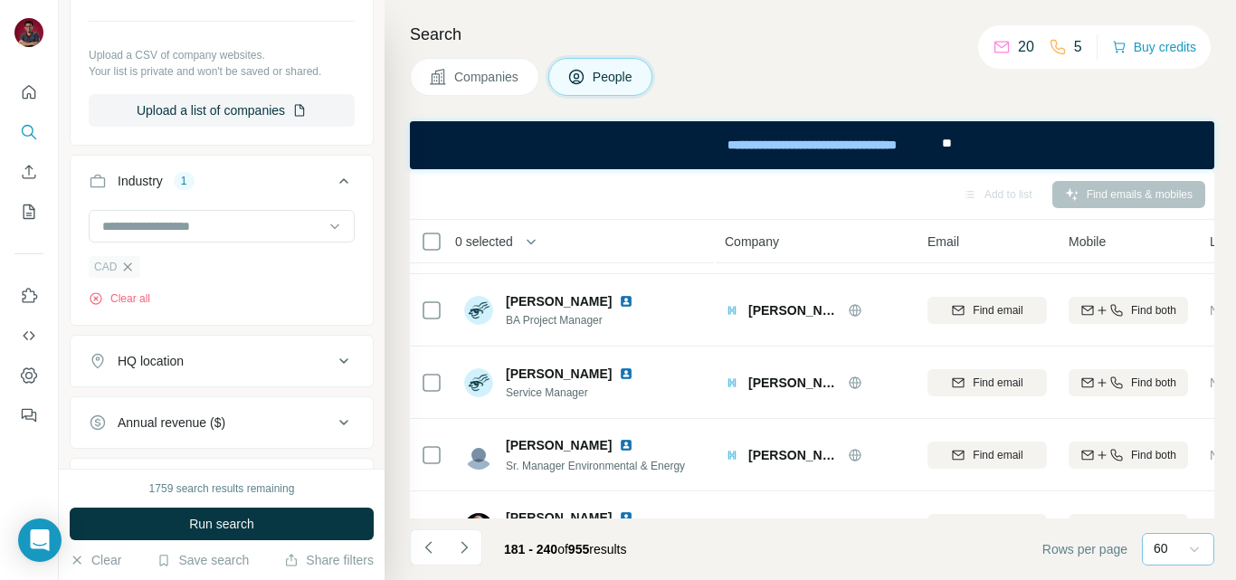
click at [133, 265] on icon "button" at bounding box center [127, 267] width 14 height 14
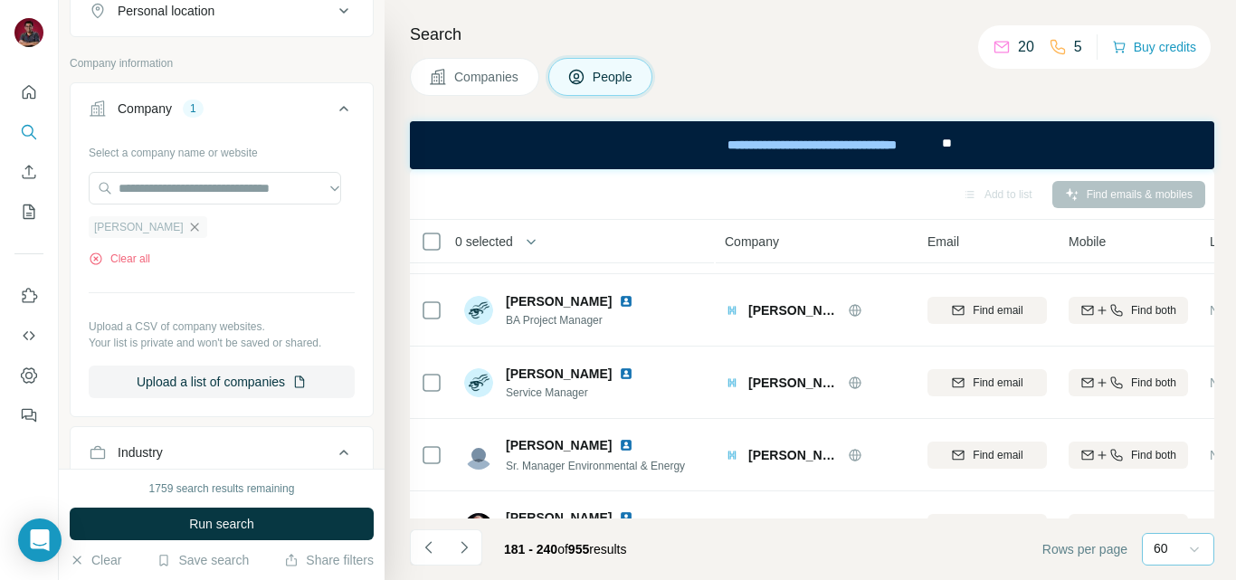
click at [187, 230] on icon "button" at bounding box center [194, 227] width 14 height 14
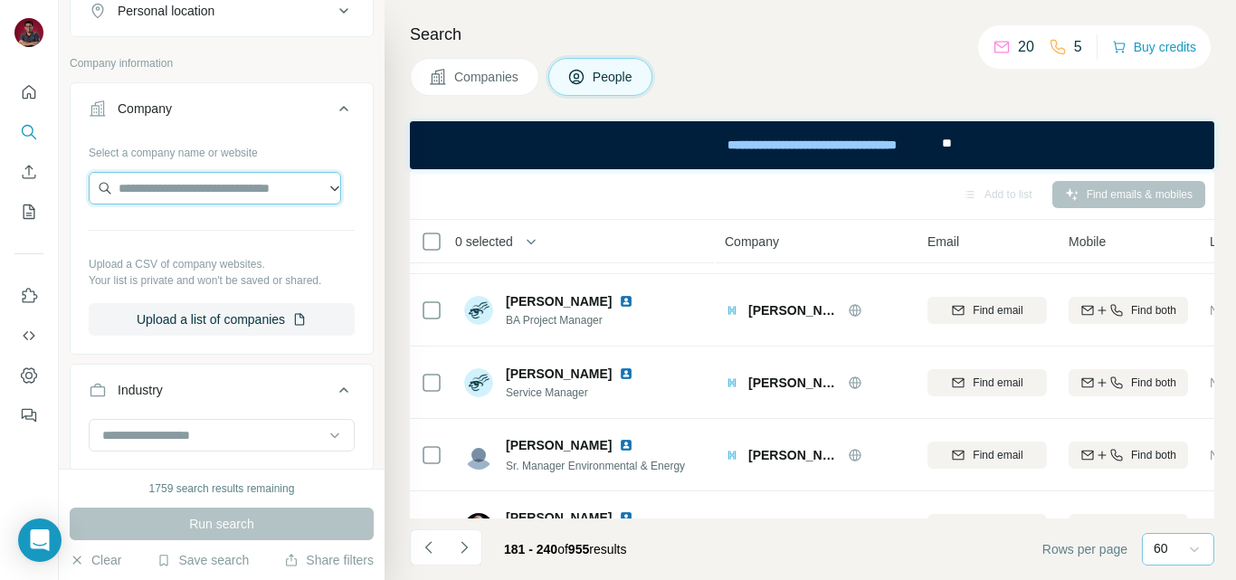
click at [152, 195] on input "text" at bounding box center [215, 188] width 252 height 33
drag, startPoint x: 230, startPoint y: 190, endPoint x: 57, endPoint y: 186, distance: 172.9
click at [57, 186] on div "**********" at bounding box center [618, 290] width 1236 height 580
paste input "*******"
type input "**********"
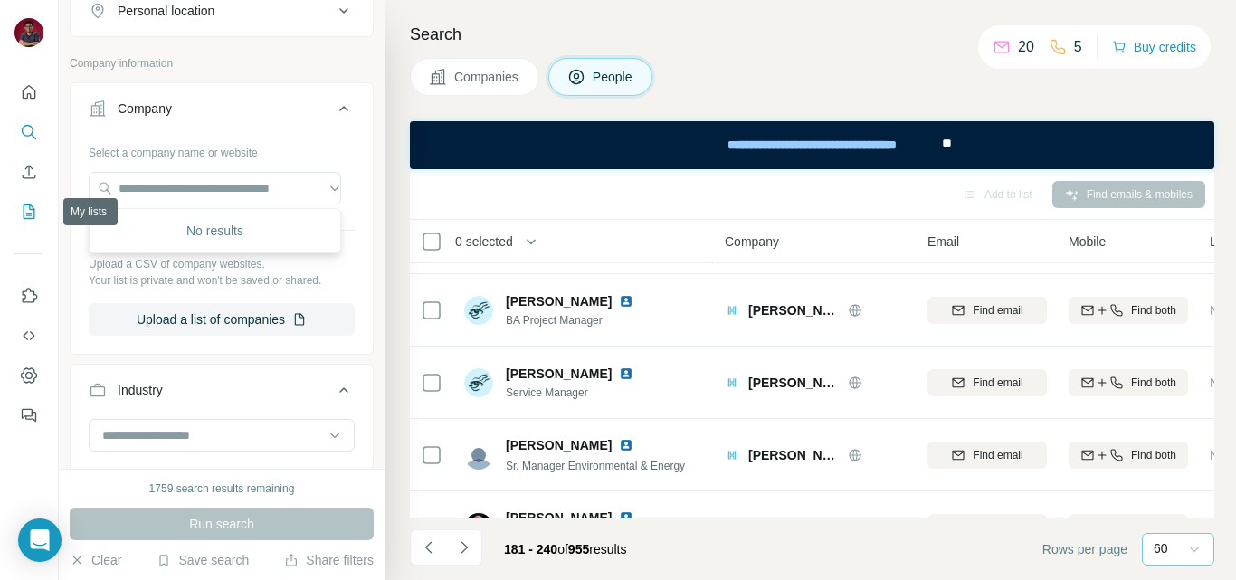
click at [28, 215] on icon "My lists" at bounding box center [30, 211] width 9 height 12
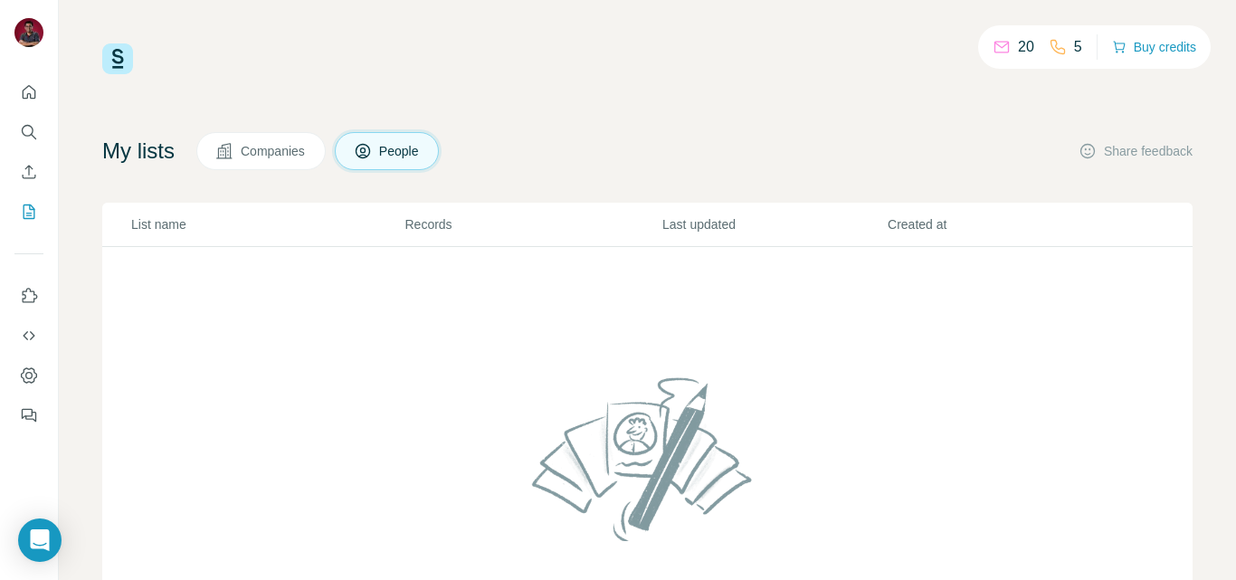
click at [272, 164] on button "Companies" at bounding box center [260, 151] width 129 height 38
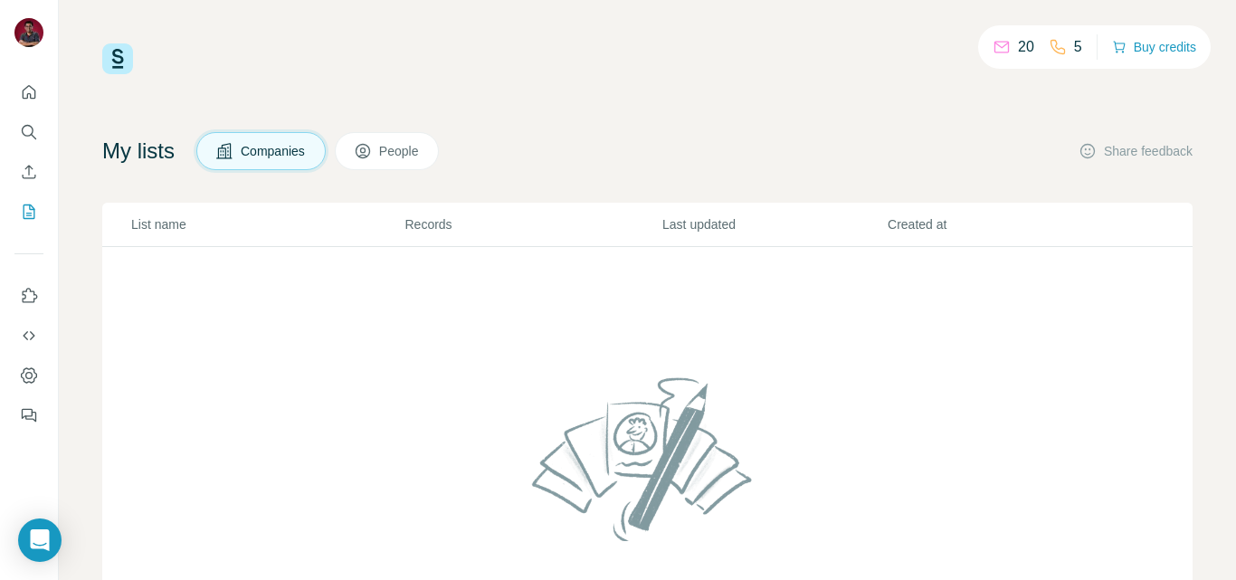
click at [262, 160] on button "Companies" at bounding box center [260, 151] width 129 height 38
click at [32, 133] on icon "Search" at bounding box center [28, 131] width 12 height 12
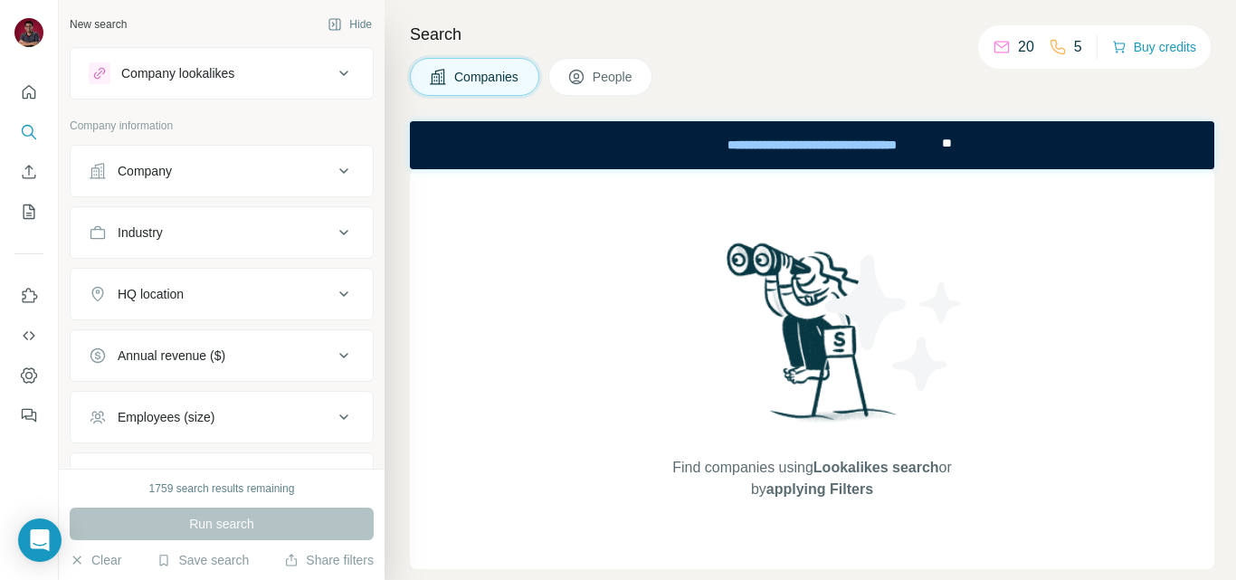
click at [597, 74] on span "People" at bounding box center [614, 77] width 42 height 18
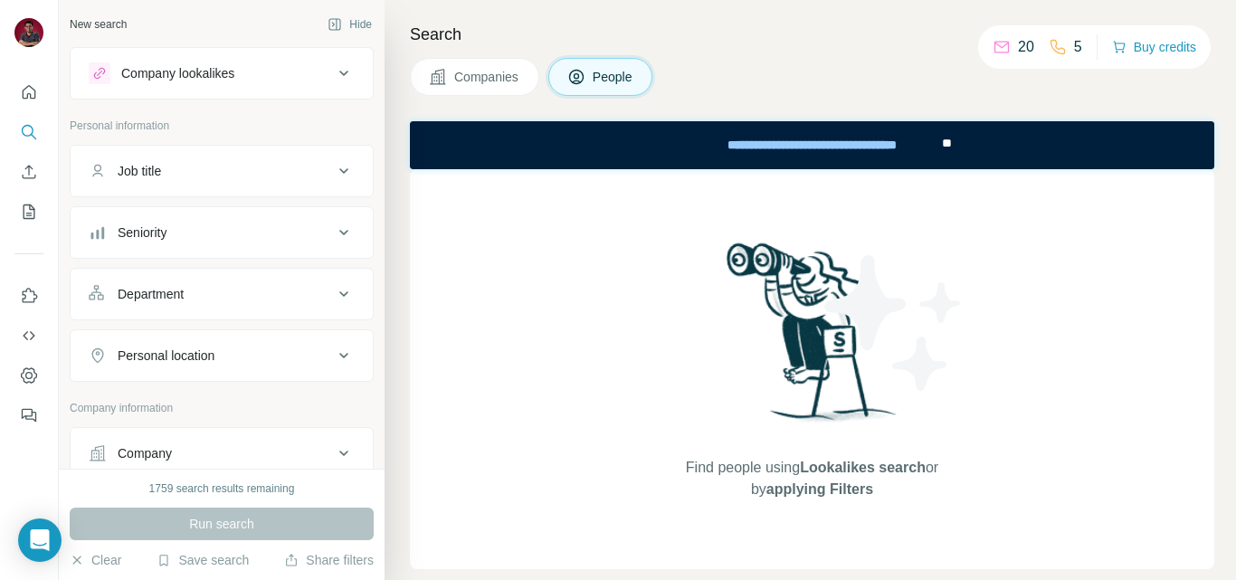
click at [234, 79] on div "Company lookalikes" at bounding box center [177, 73] width 113 height 18
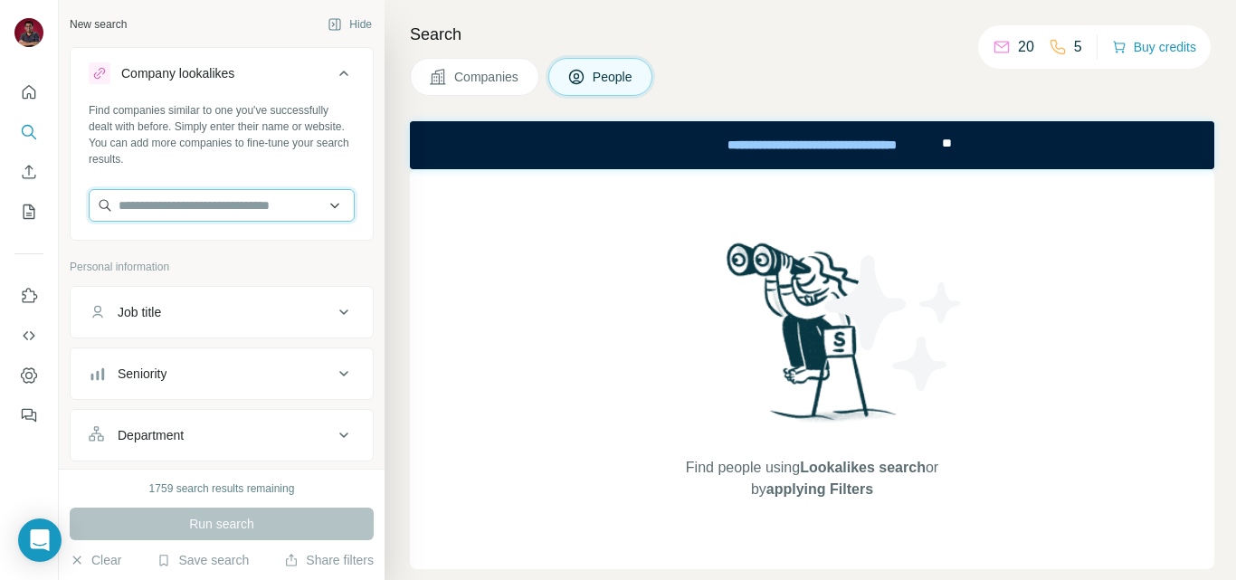
click at [199, 204] on input "text" at bounding box center [222, 205] width 266 height 33
paste input "**********"
type input "**********"
click at [336, 75] on icon at bounding box center [344, 73] width 22 height 22
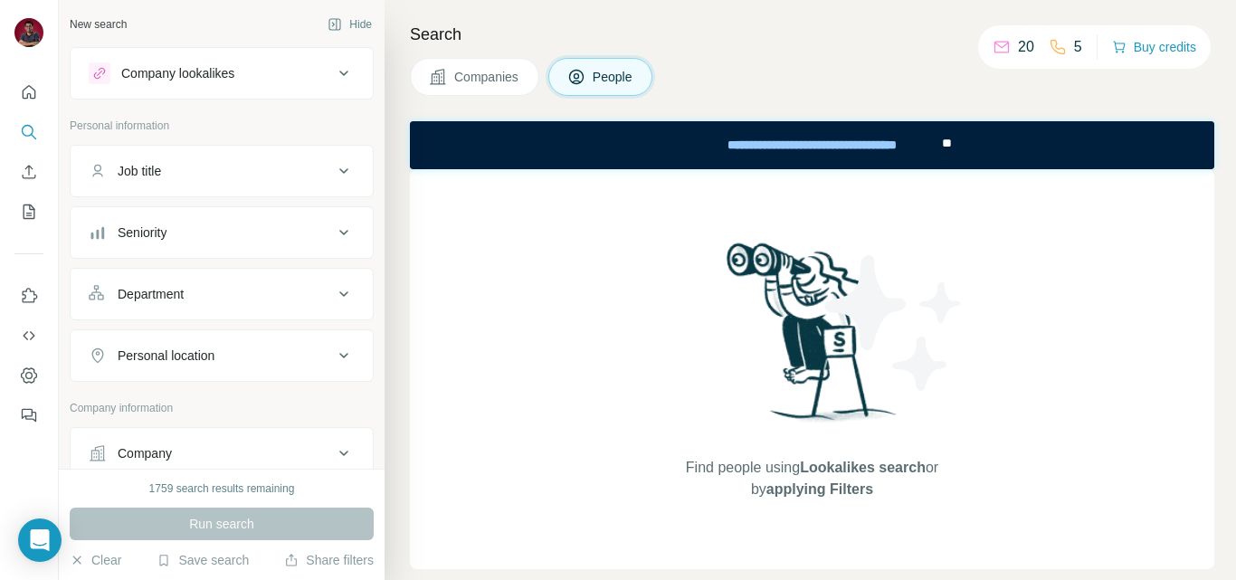
click at [184, 184] on button "Job title" at bounding box center [222, 170] width 302 height 43
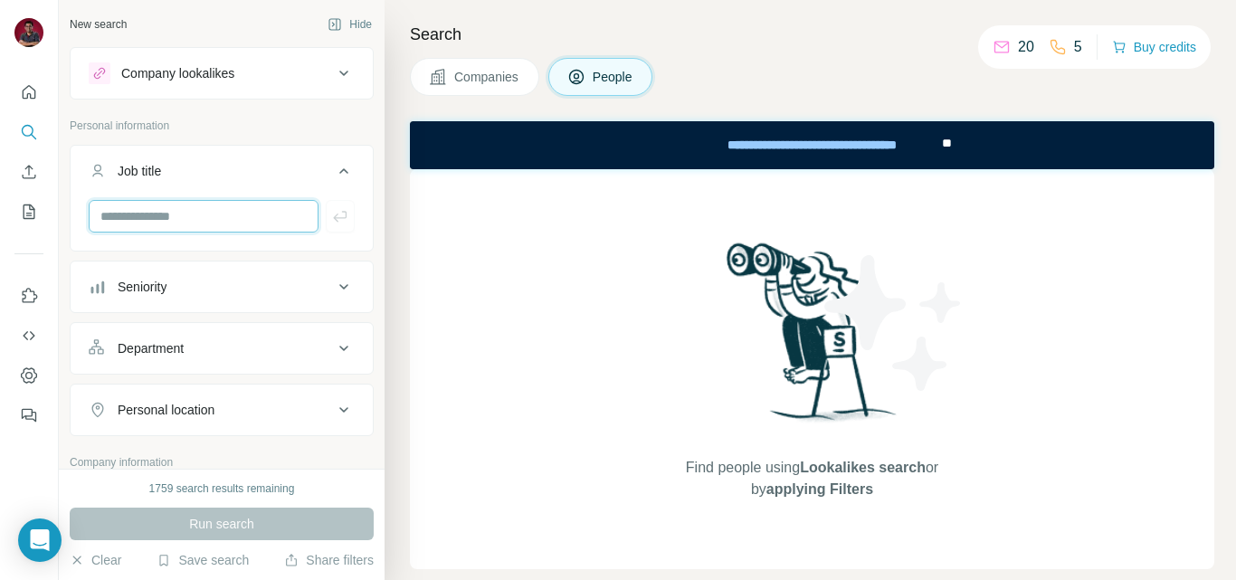
click at [161, 209] on input "text" at bounding box center [204, 216] width 230 height 33
type input "**********"
click at [331, 207] on icon "button" at bounding box center [340, 216] width 18 height 18
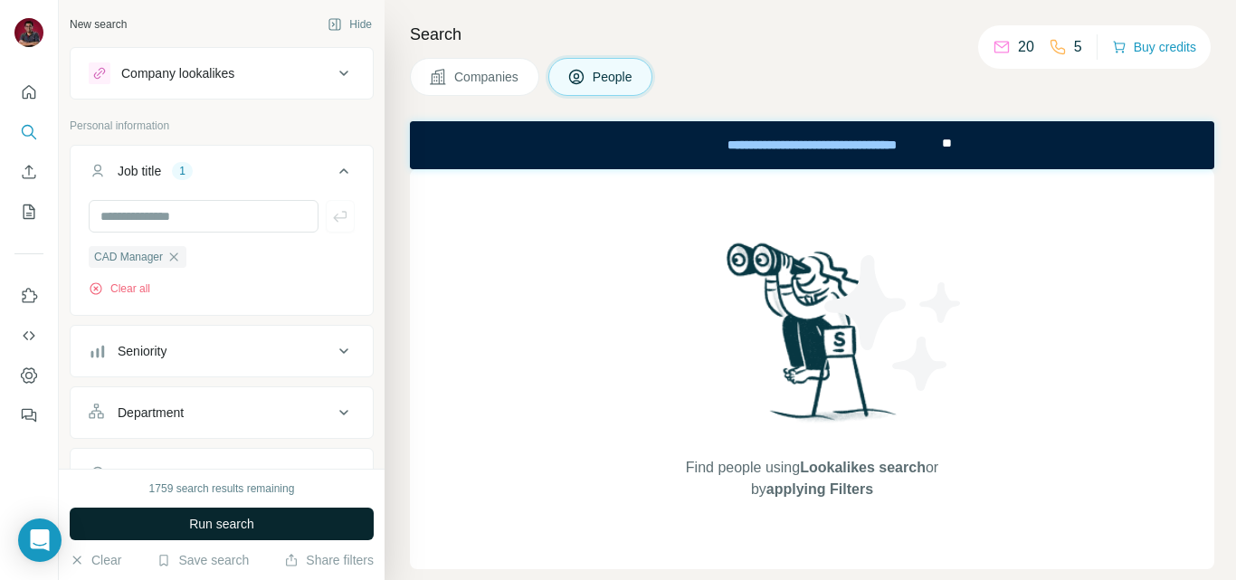
click at [190, 519] on span "Run search" at bounding box center [221, 524] width 65 height 18
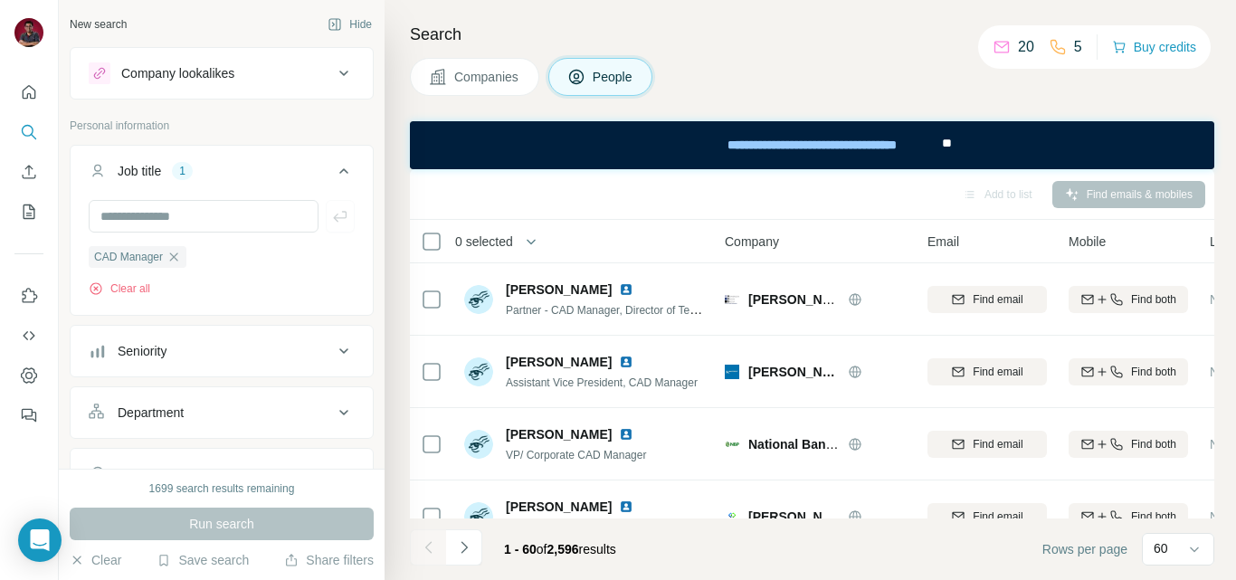
click at [206, 79] on div "Company lookalikes" at bounding box center [177, 73] width 113 height 18
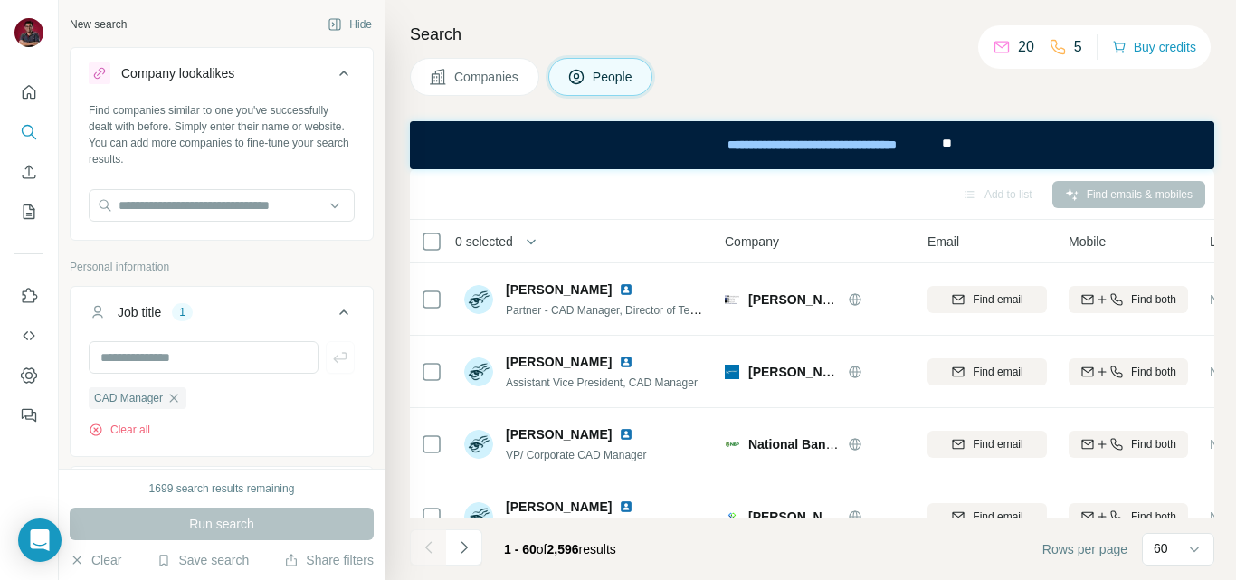
click at [206, 79] on div "Company lookalikes" at bounding box center [177, 73] width 113 height 18
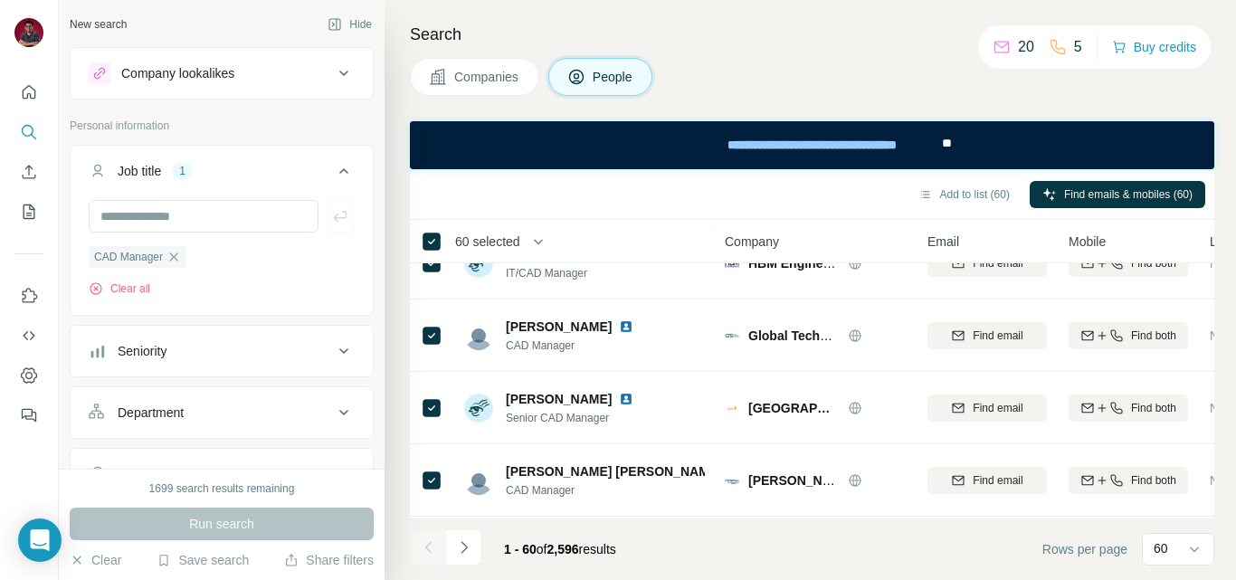
scroll to position [4098, 0]
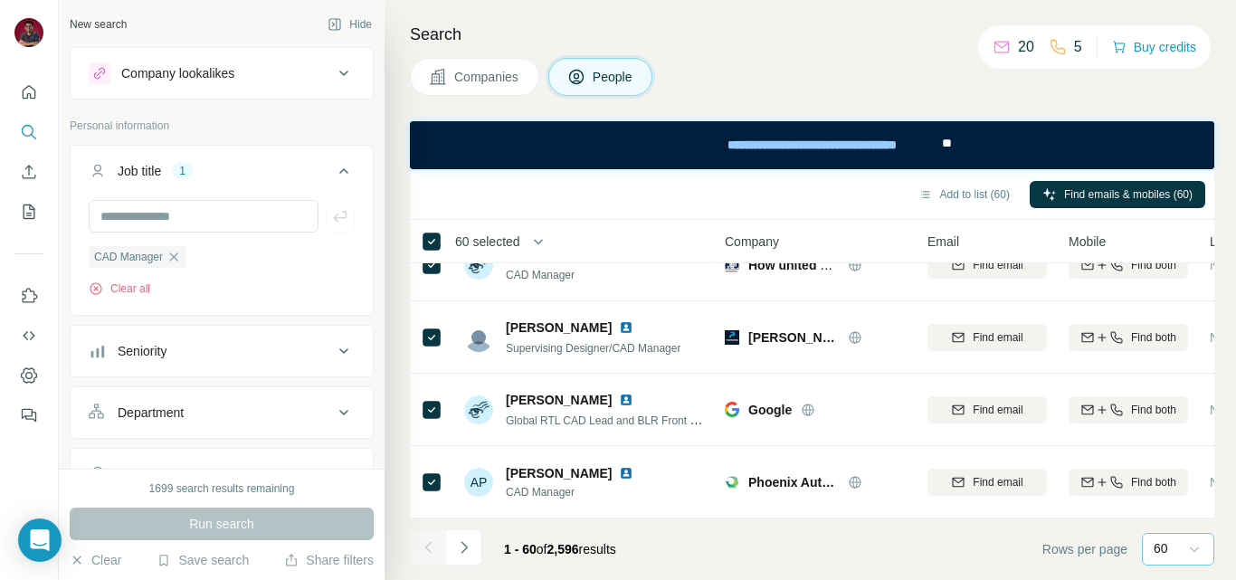
click at [1197, 554] on icon at bounding box center [1195, 549] width 18 height 18
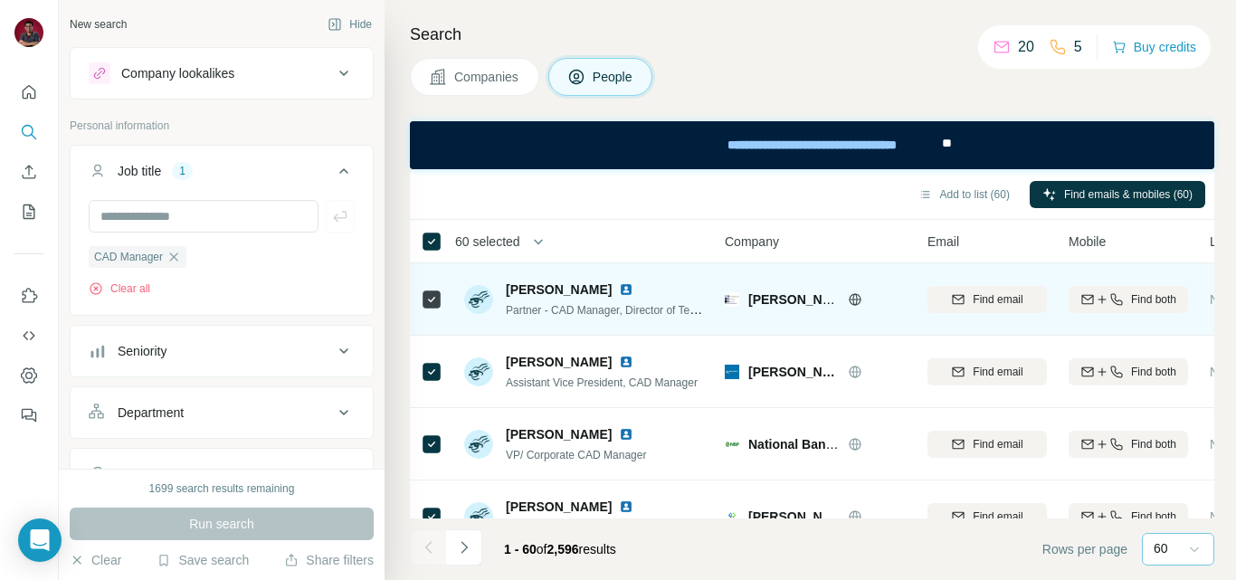
click at [792, 300] on span "McPherson Design Group" at bounding box center [845, 299] width 194 height 14
drag, startPoint x: 749, startPoint y: 302, endPoint x: 835, endPoint y: 304, distance: 86.0
click at [835, 304] on span "McPherson Design Group" at bounding box center [845, 299] width 194 height 14
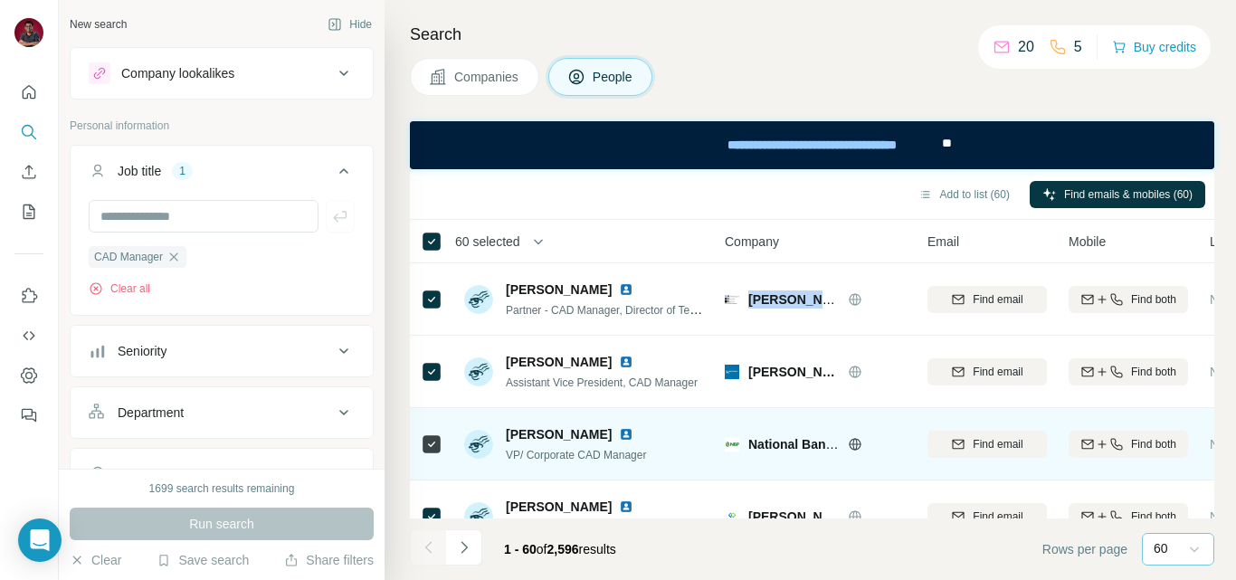
copy span "McPherson De"
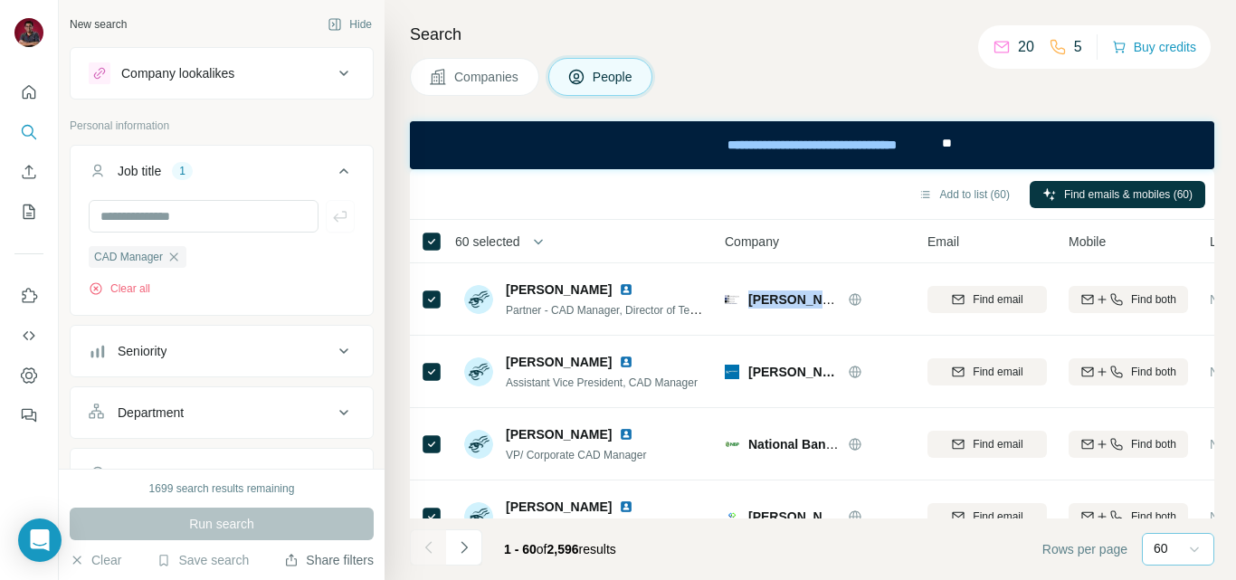
click at [332, 557] on button "Share filters" at bounding box center [329, 560] width 90 height 18
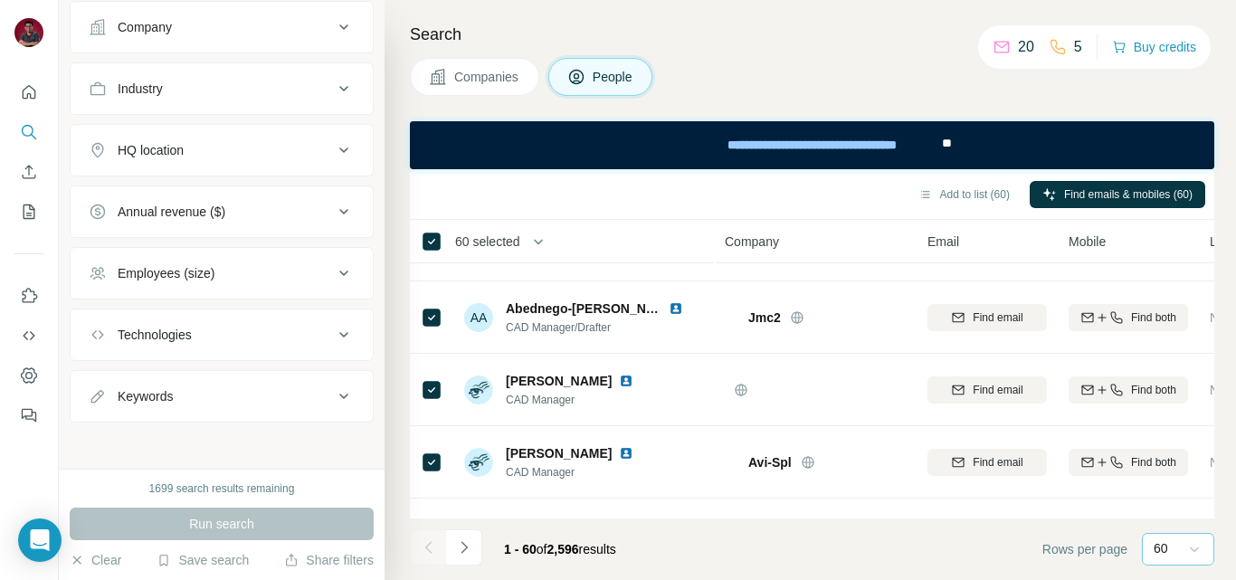
scroll to position [550, 0]
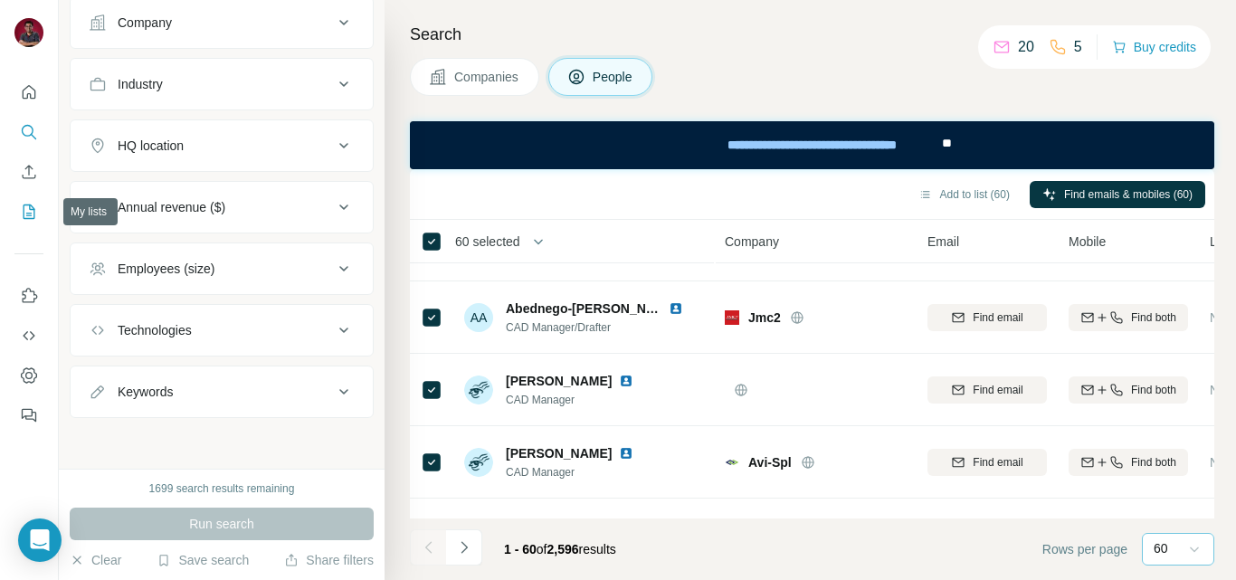
click at [32, 205] on icon "My lists" at bounding box center [29, 212] width 18 height 18
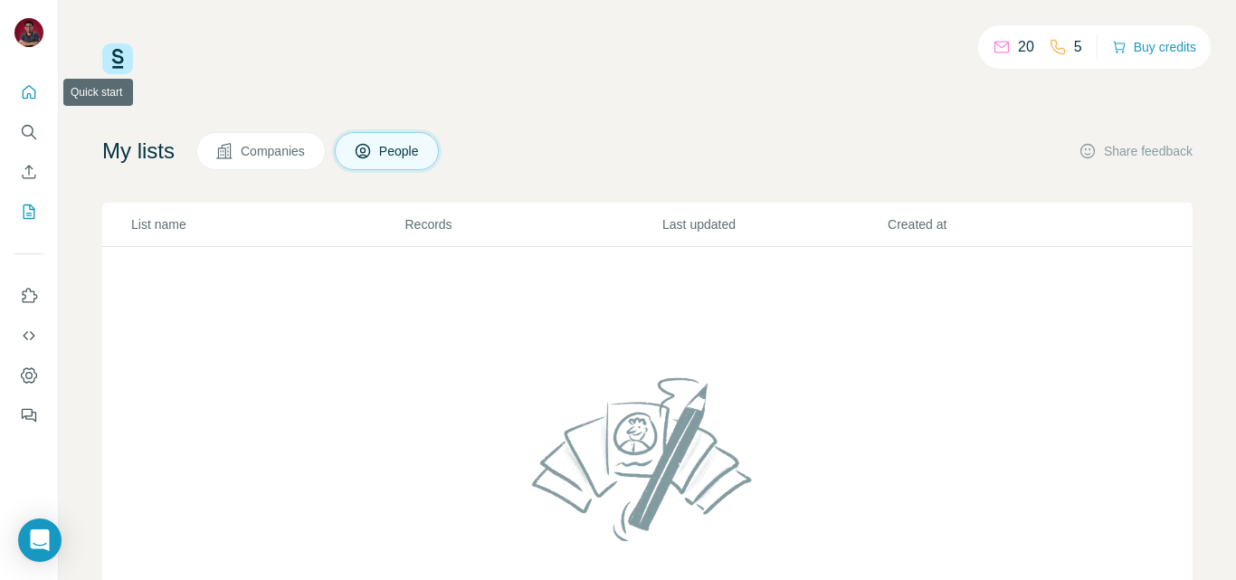
click at [27, 88] on icon "Quick start" at bounding box center [30, 92] width 14 height 14
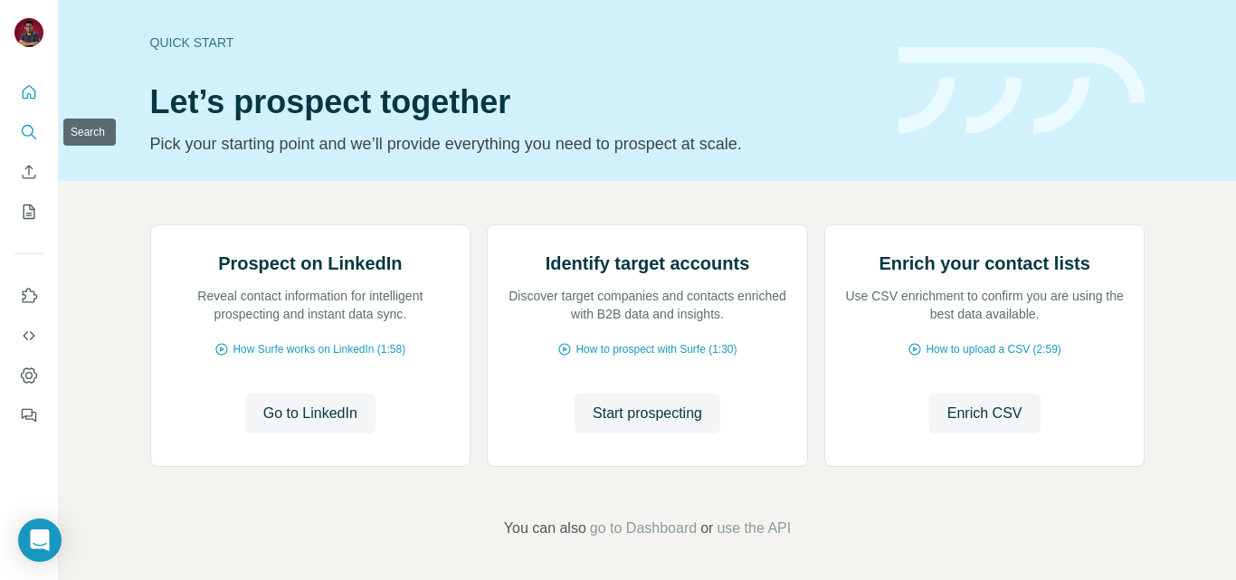
click at [33, 136] on icon "Search" at bounding box center [29, 132] width 18 height 18
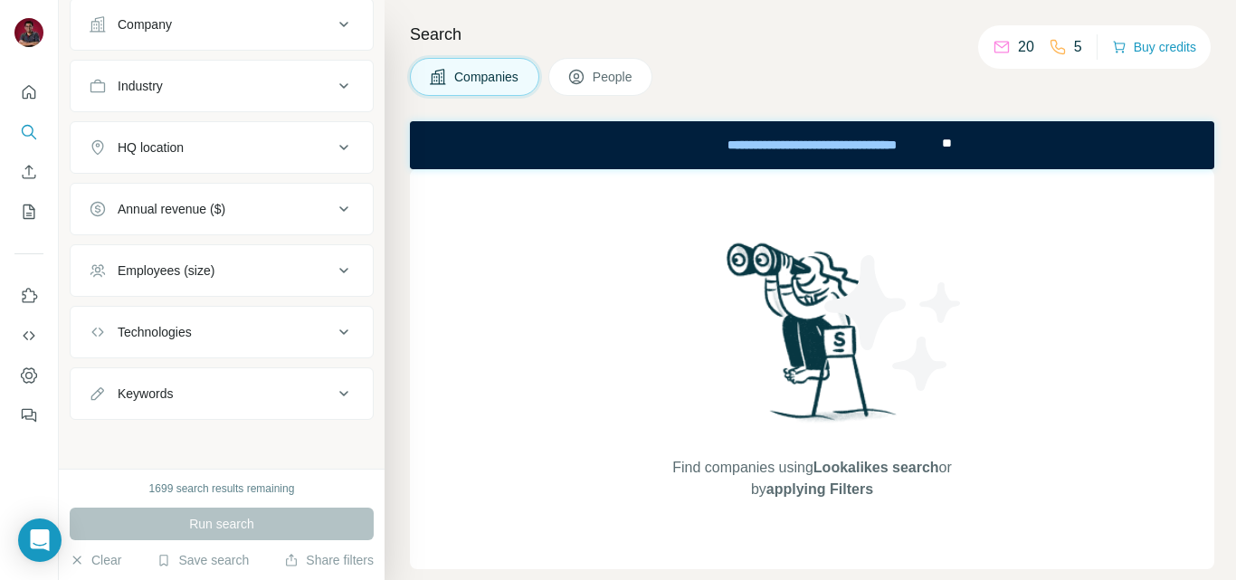
scroll to position [148, 0]
click at [92, 563] on button "Clear" at bounding box center [96, 560] width 52 height 18
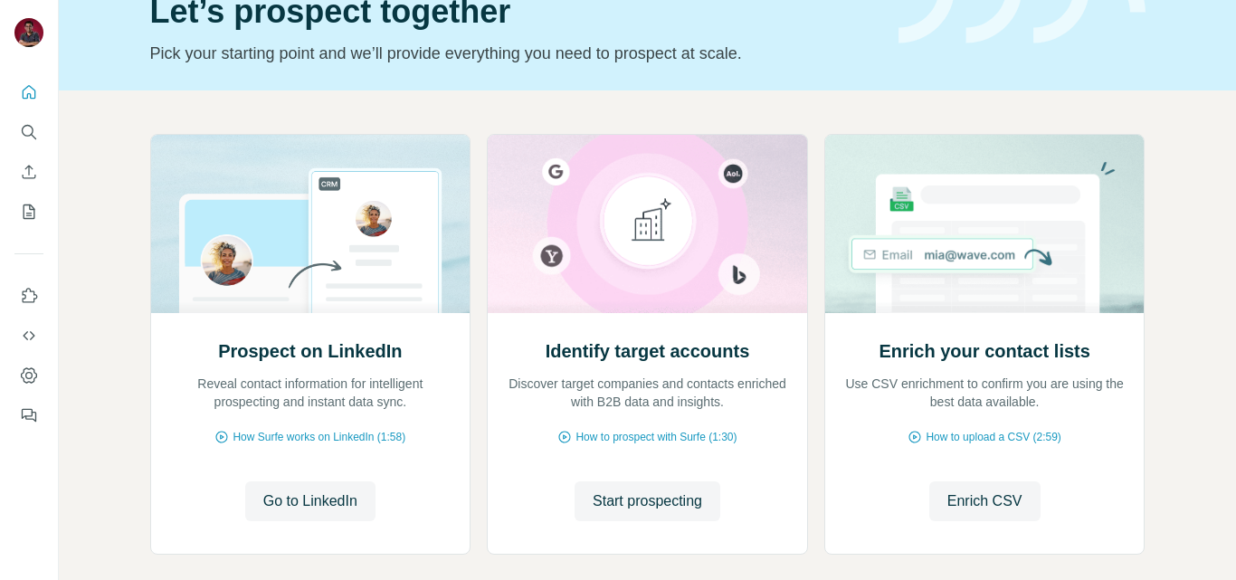
scroll to position [181, 0]
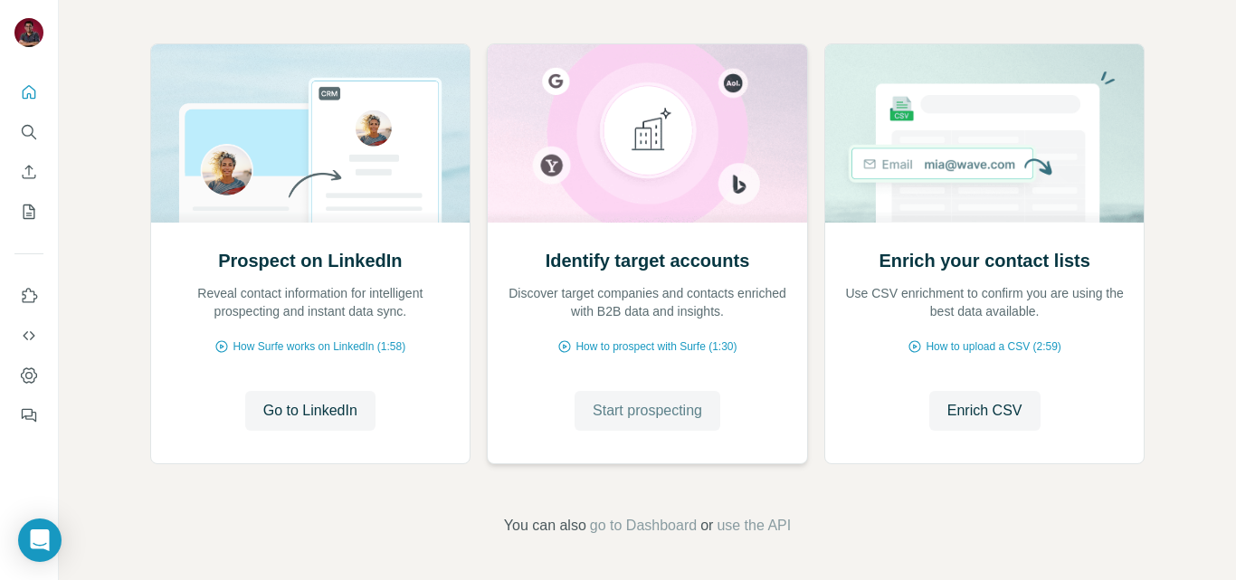
click at [674, 409] on span "Start prospecting" at bounding box center [648, 411] width 110 height 22
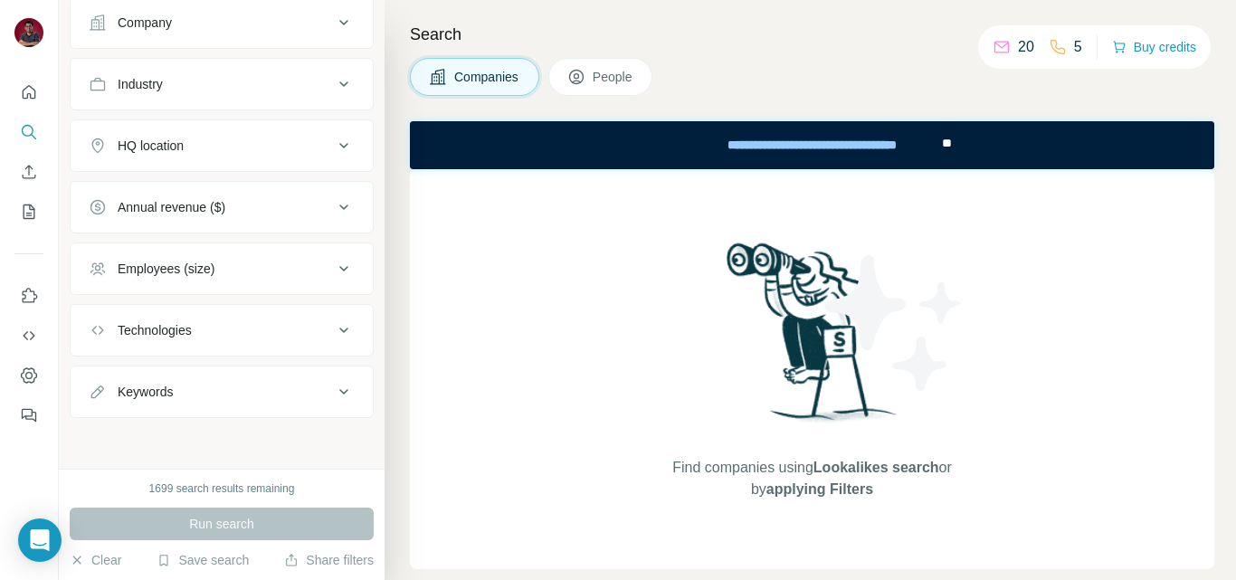
click at [696, 17] on div "Search Companies People Find companies using Lookalikes search or by applying F…" at bounding box center [811, 290] width 852 height 580
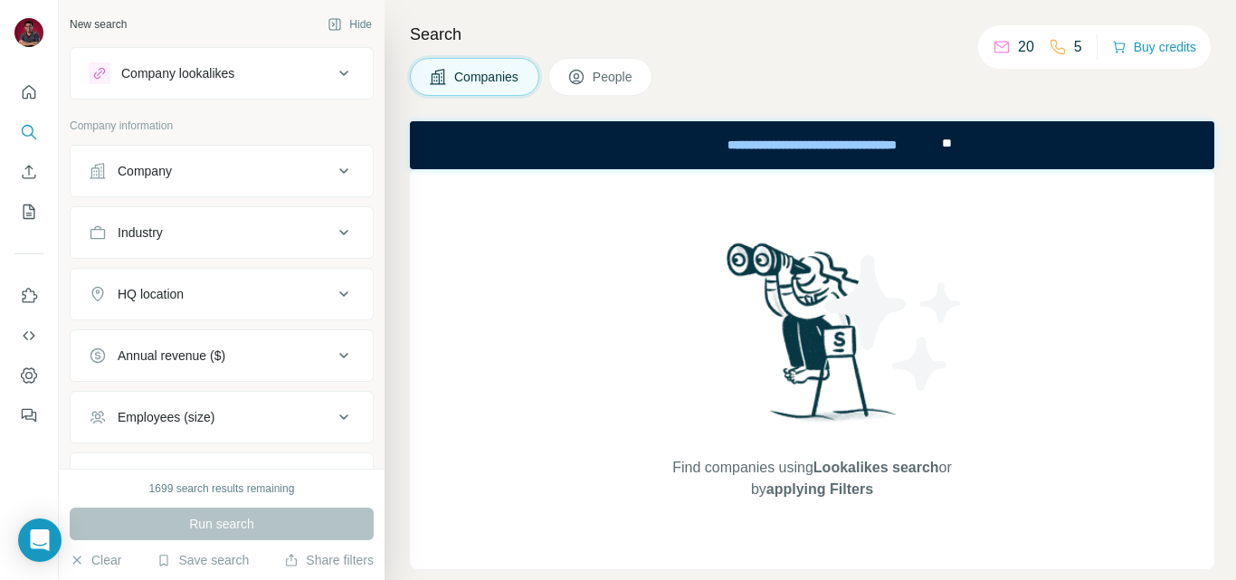
click at [196, 65] on div "Company lookalikes" at bounding box center [177, 73] width 113 height 18
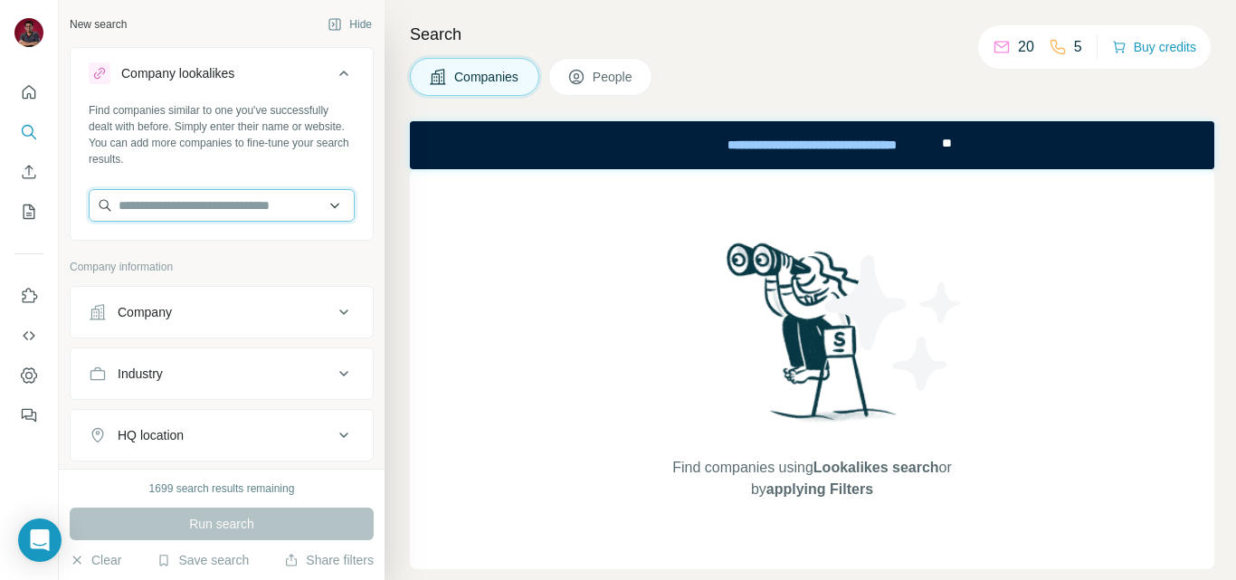
click at [247, 210] on input "text" at bounding box center [222, 205] width 266 height 33
click at [216, 199] on input "text" at bounding box center [222, 205] width 266 height 33
paste input "**********"
type input "**********"
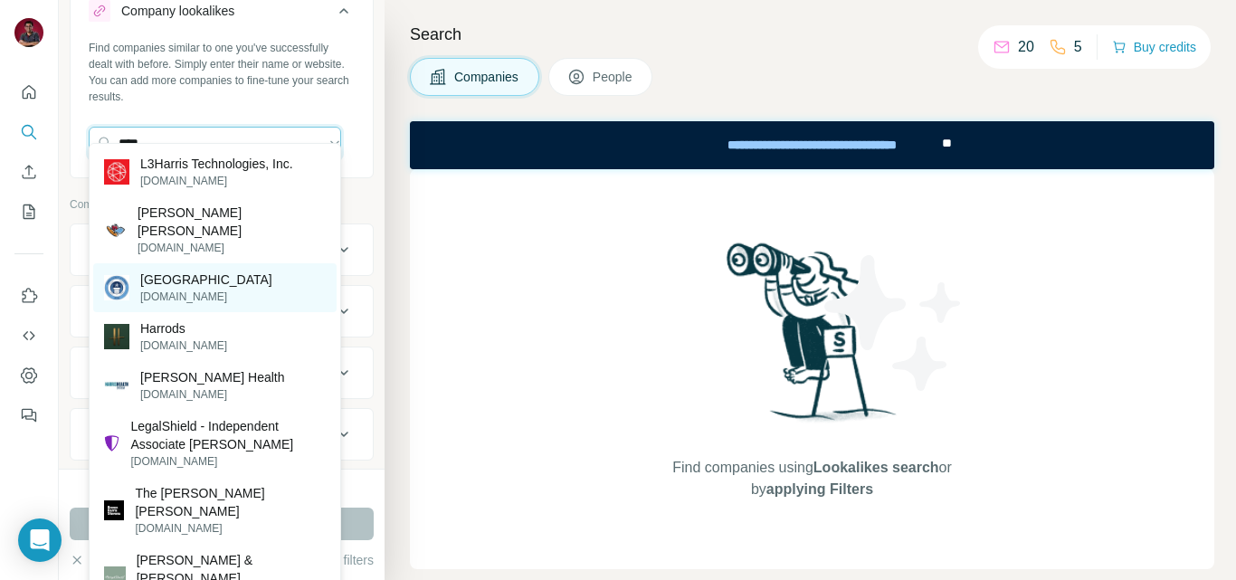
scroll to position [90, 0]
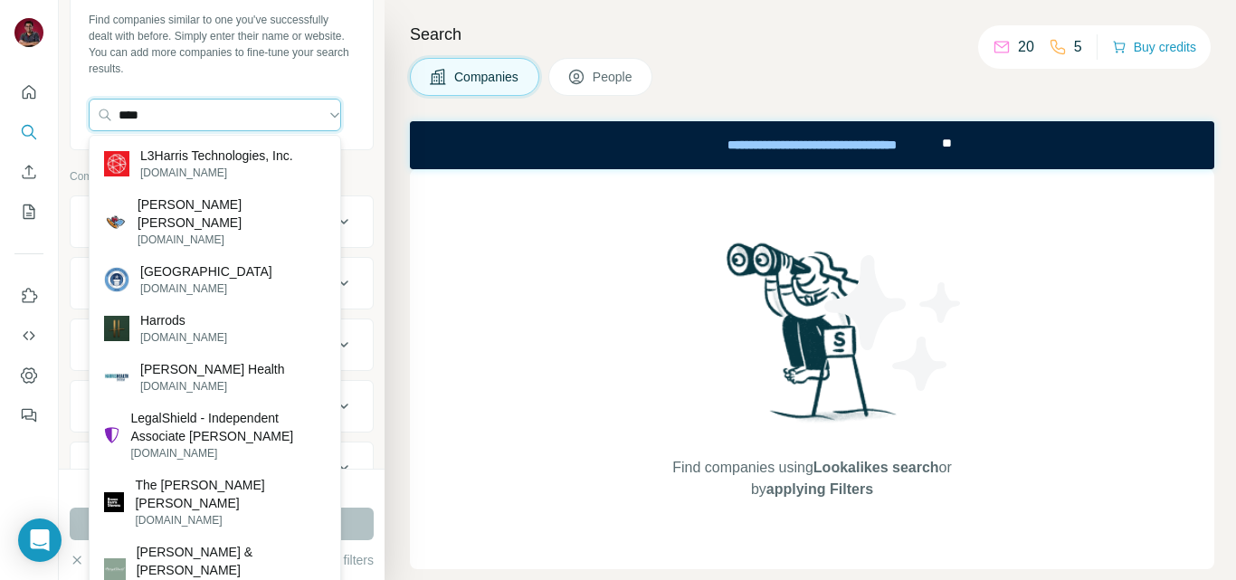
drag, startPoint x: 194, startPoint y: 125, endPoint x: 104, endPoint y: 138, distance: 90.5
click at [104, 138] on body "New search Hide Company lookalikes Find companies similar to one you've success…" at bounding box center [618, 290] width 1236 height 580
paste input "**********"
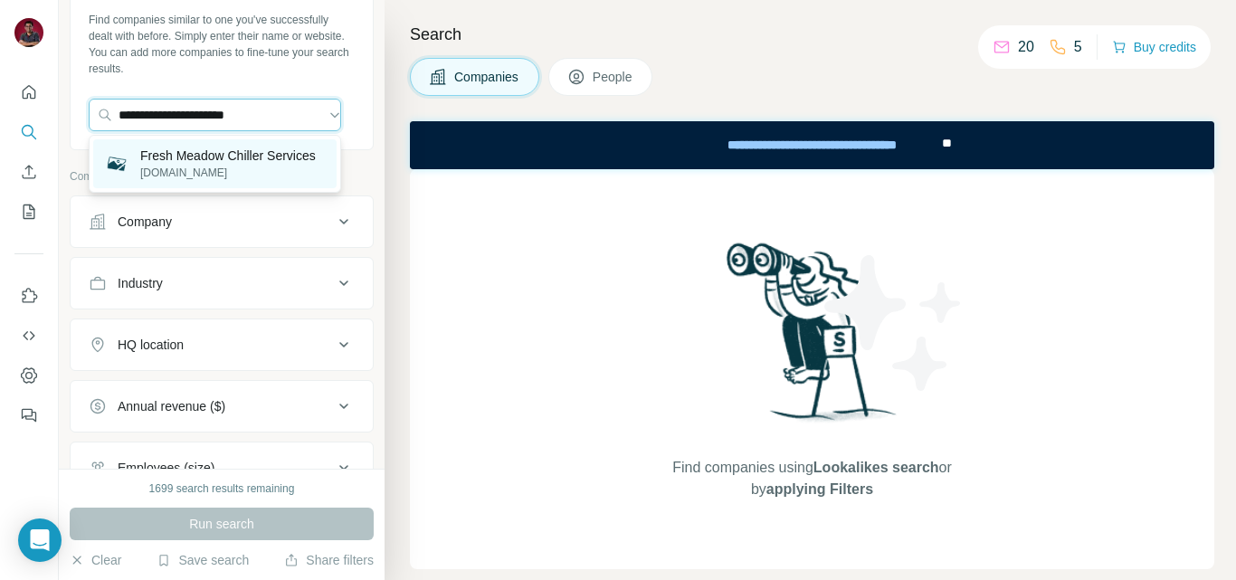
type input "**********"
click at [177, 157] on p "Fresh Meadow Chiller Services" at bounding box center [228, 156] width 176 height 18
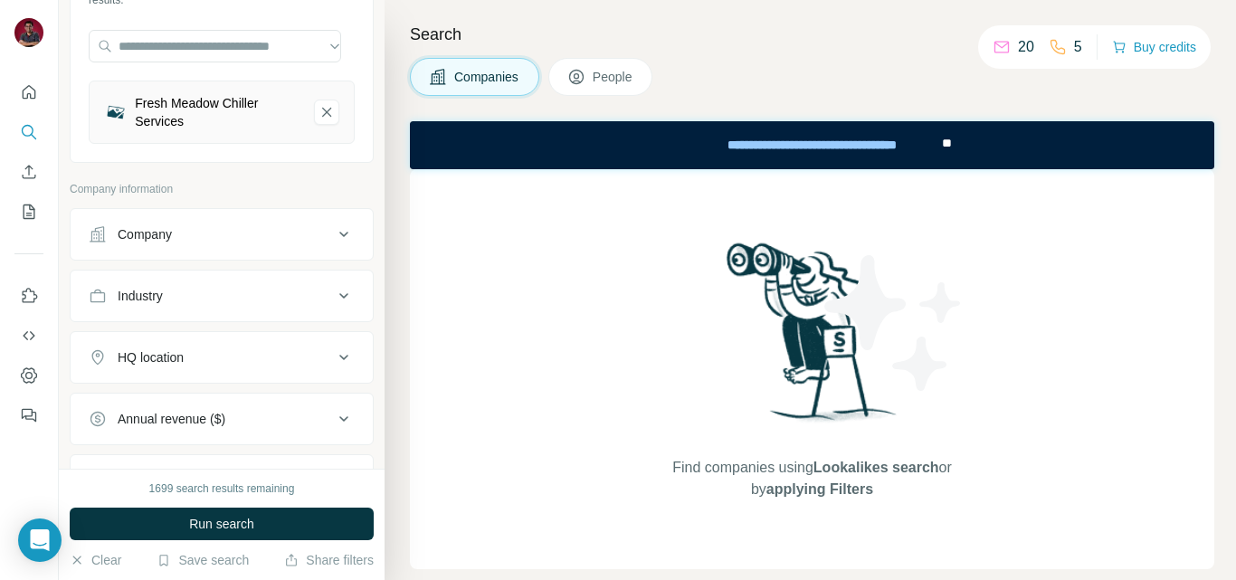
scroll to position [281, 0]
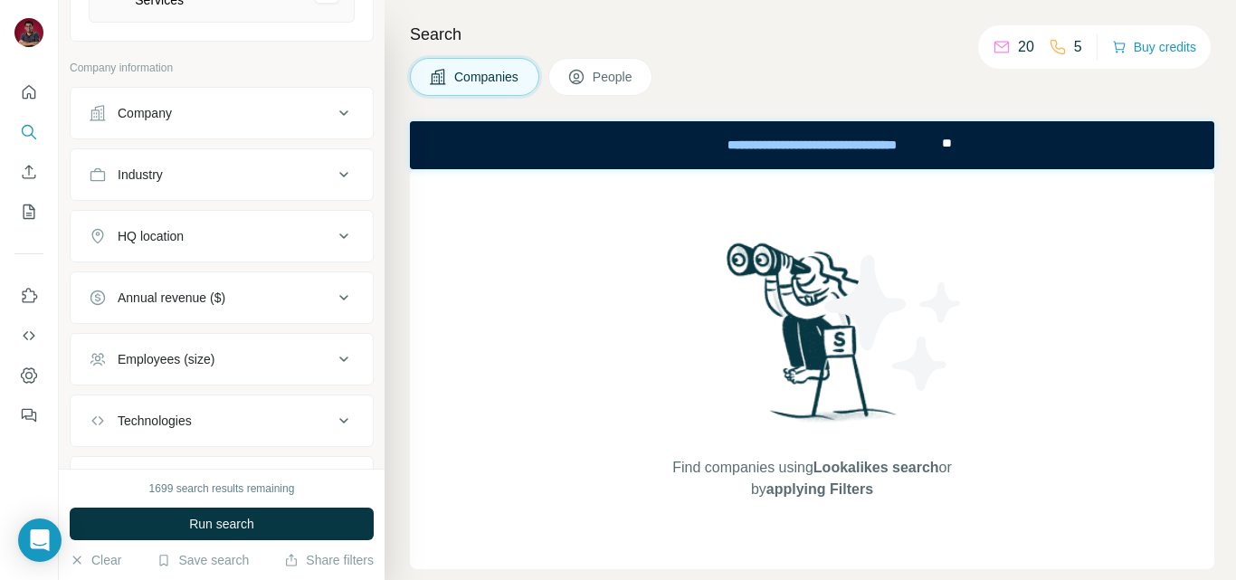
click at [181, 357] on div "Employees (size)" at bounding box center [166, 359] width 97 height 18
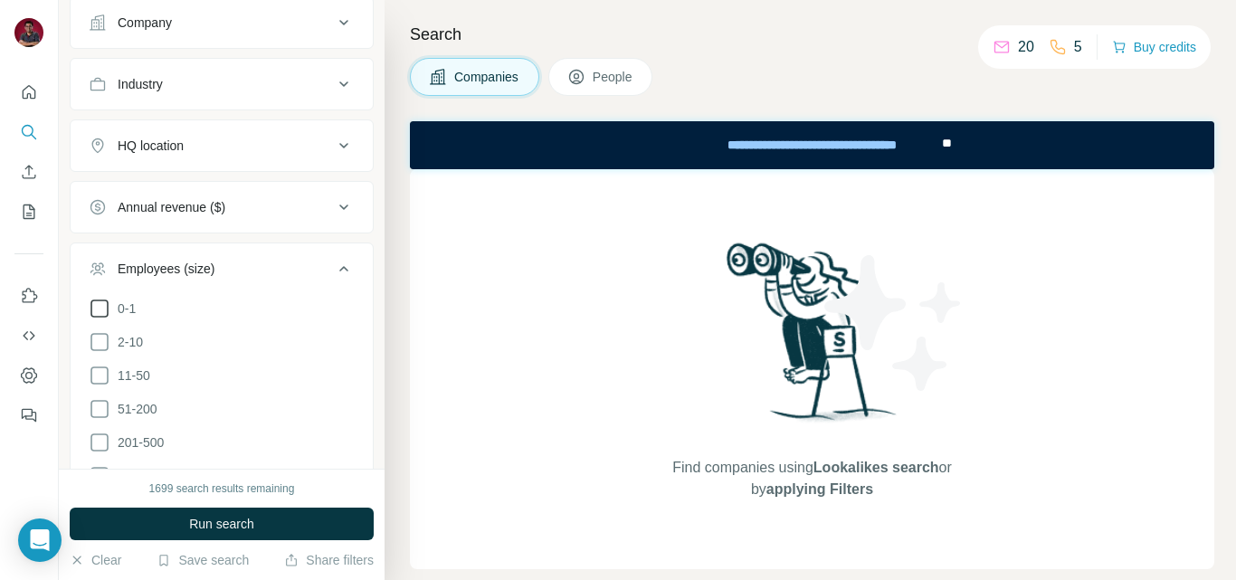
click at [102, 310] on icon at bounding box center [100, 309] width 22 height 22
click at [99, 344] on icon at bounding box center [100, 342] width 22 height 22
click at [106, 381] on icon at bounding box center [99, 376] width 18 height 18
click at [100, 410] on icon at bounding box center [100, 409] width 22 height 22
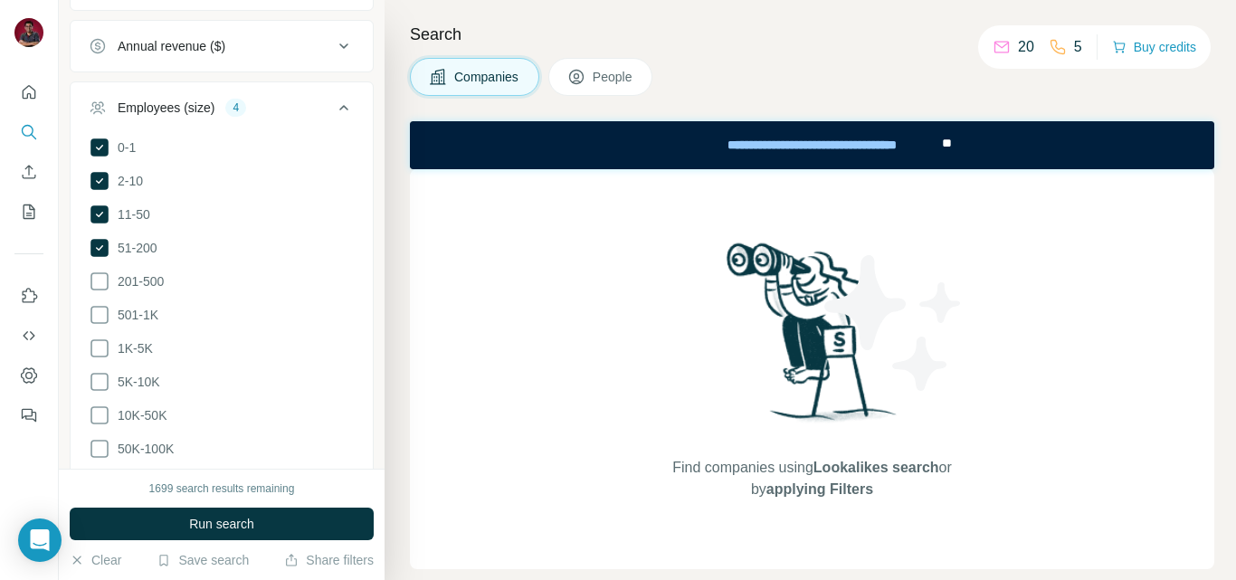
scroll to position [552, 0]
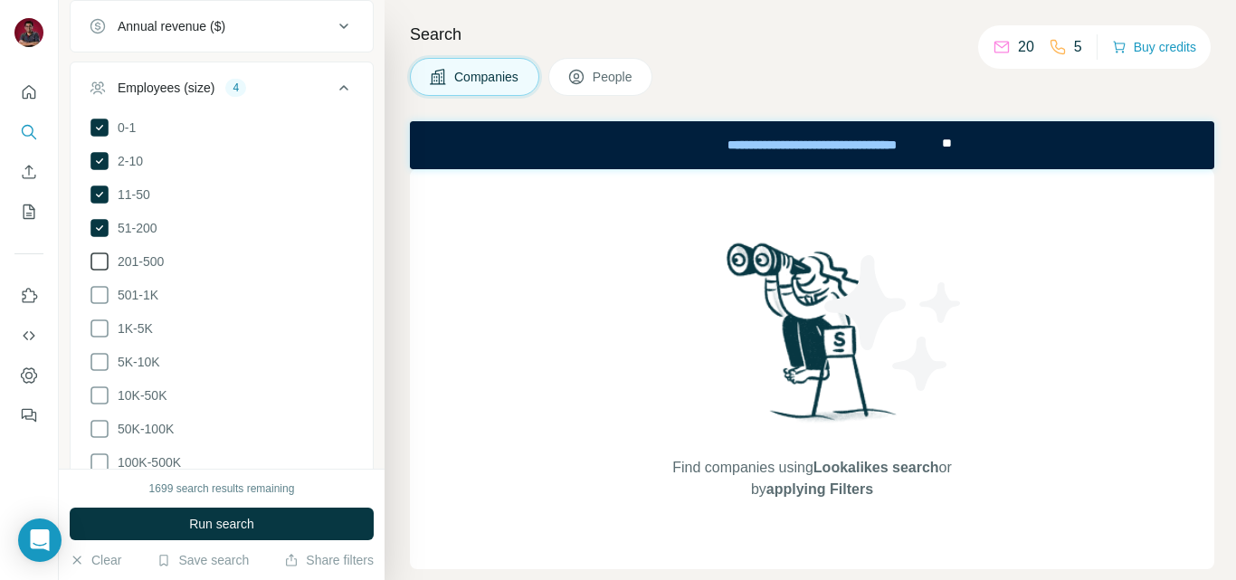
click at [110, 258] on span "201-500" at bounding box center [136, 261] width 53 height 18
click at [100, 293] on icon at bounding box center [100, 295] width 22 height 22
click at [103, 327] on icon at bounding box center [100, 329] width 22 height 22
click at [367, 174] on div "New search Hide Company lookalikes 1 Find companies similar to one you've succe…" at bounding box center [222, 234] width 326 height 469
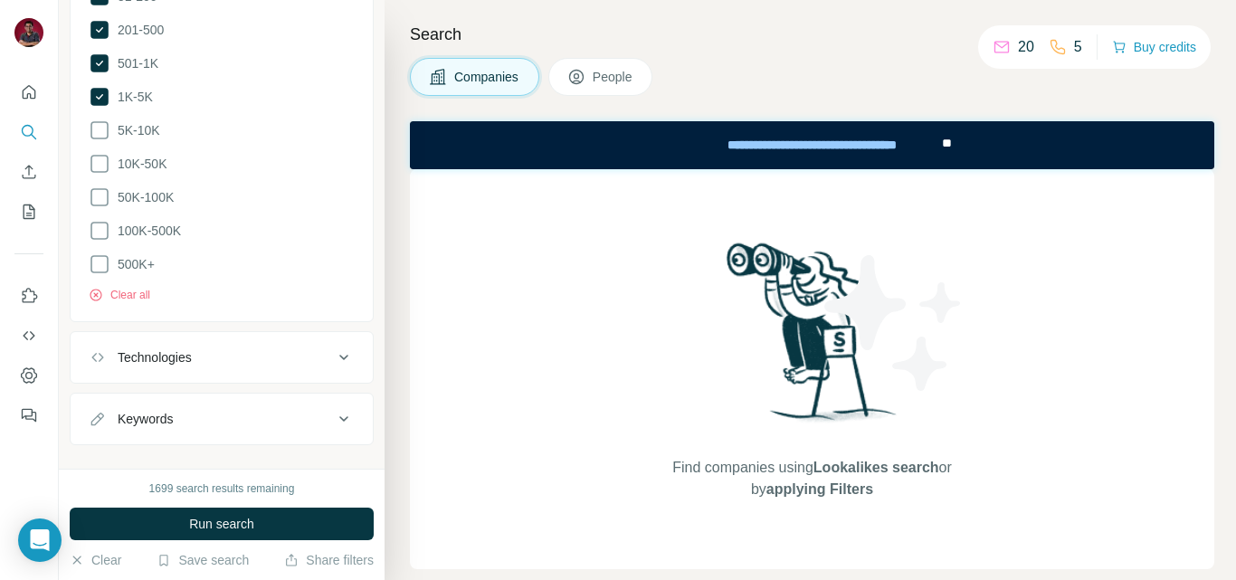
scroll to position [800, 0]
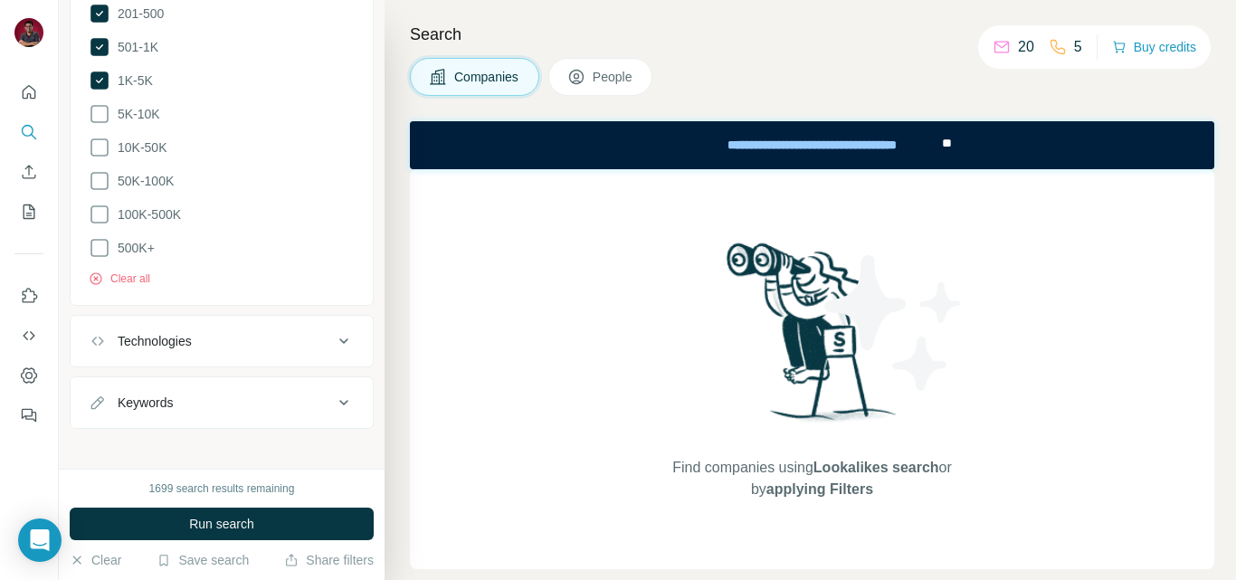
click at [192, 334] on div "Technologies" at bounding box center [155, 341] width 74 height 18
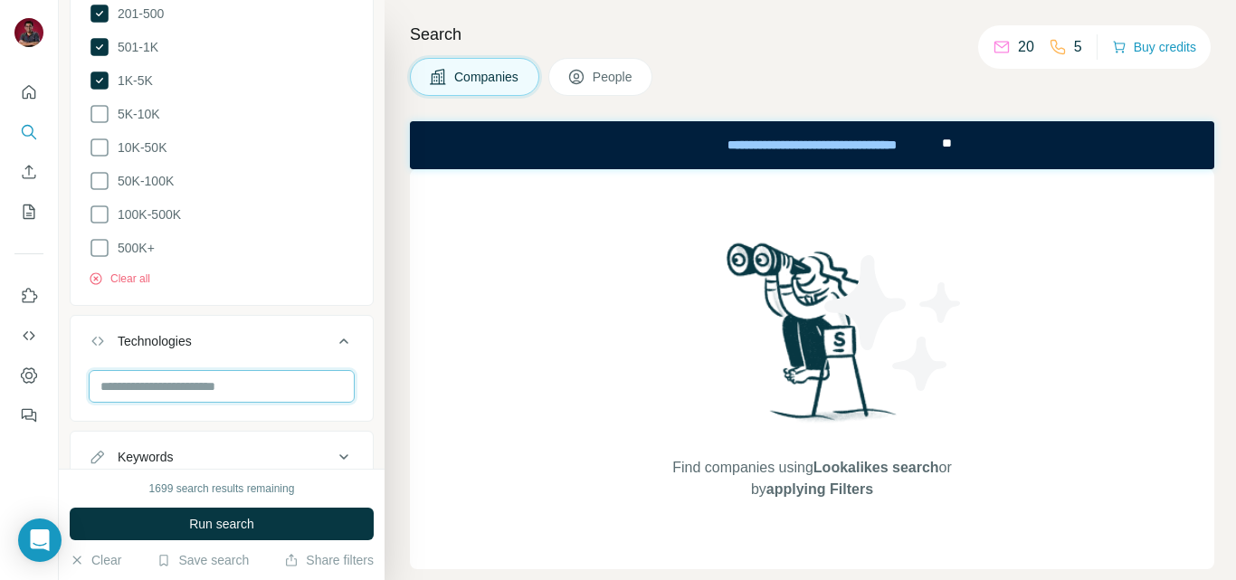
click at [200, 376] on input "text" at bounding box center [222, 386] width 266 height 33
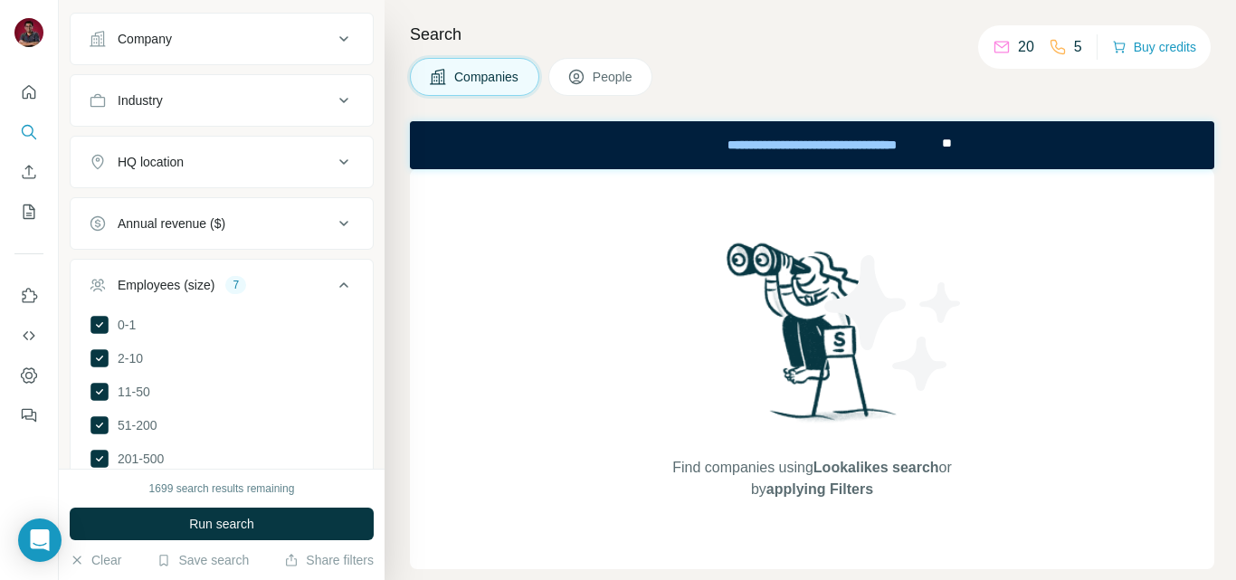
scroll to position [348, 0]
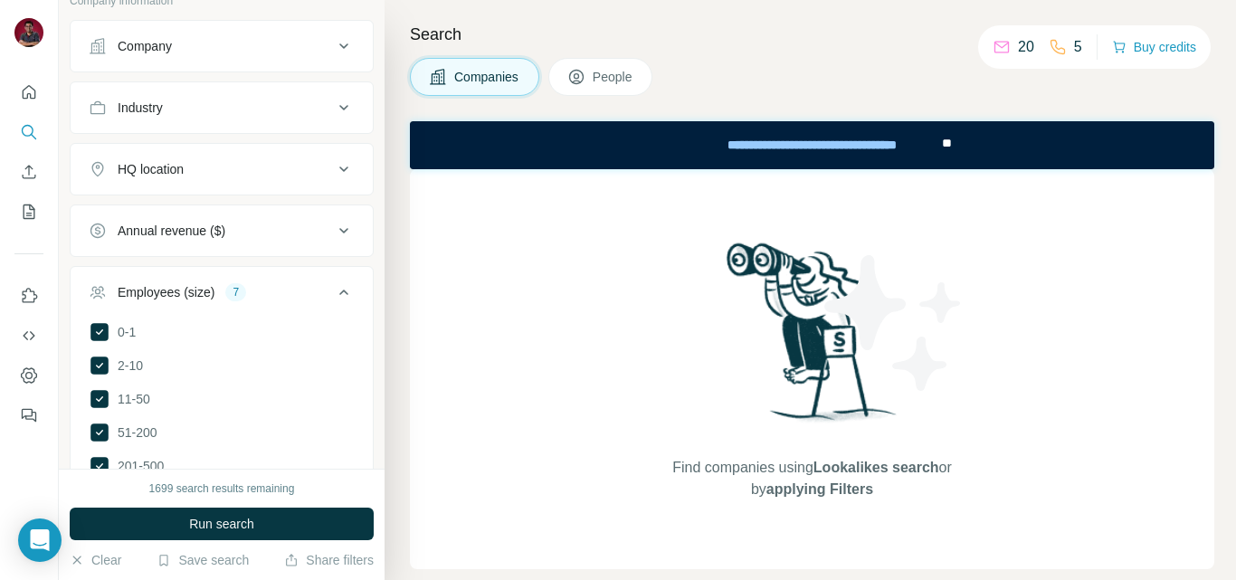
click at [163, 99] on div "Industry" at bounding box center [140, 108] width 45 height 18
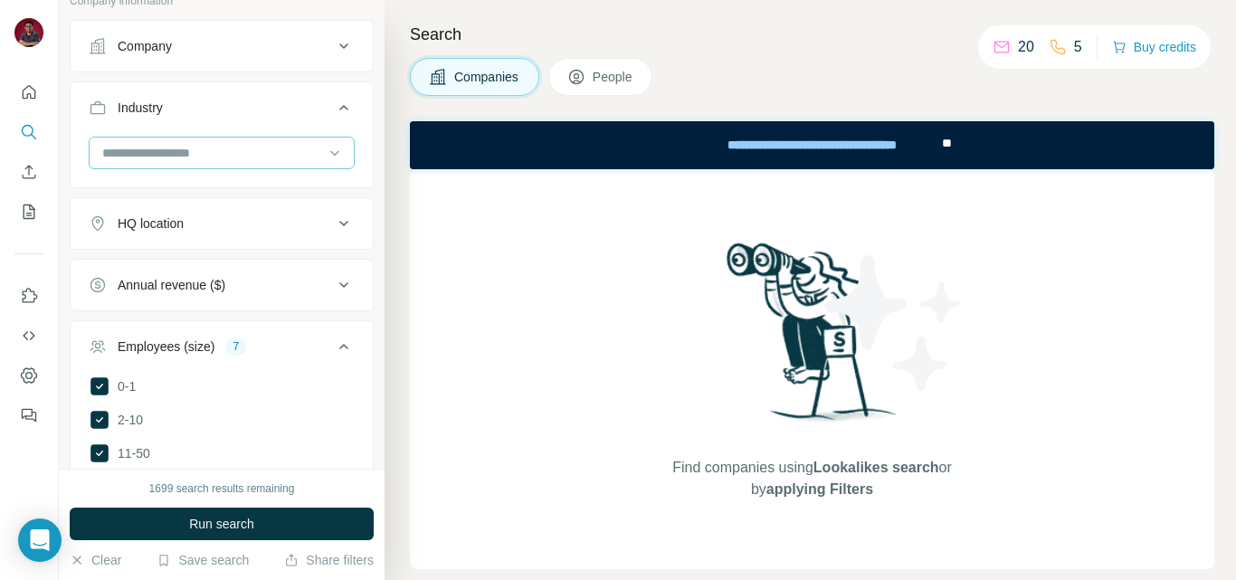
click at [176, 156] on input at bounding box center [212, 153] width 224 height 20
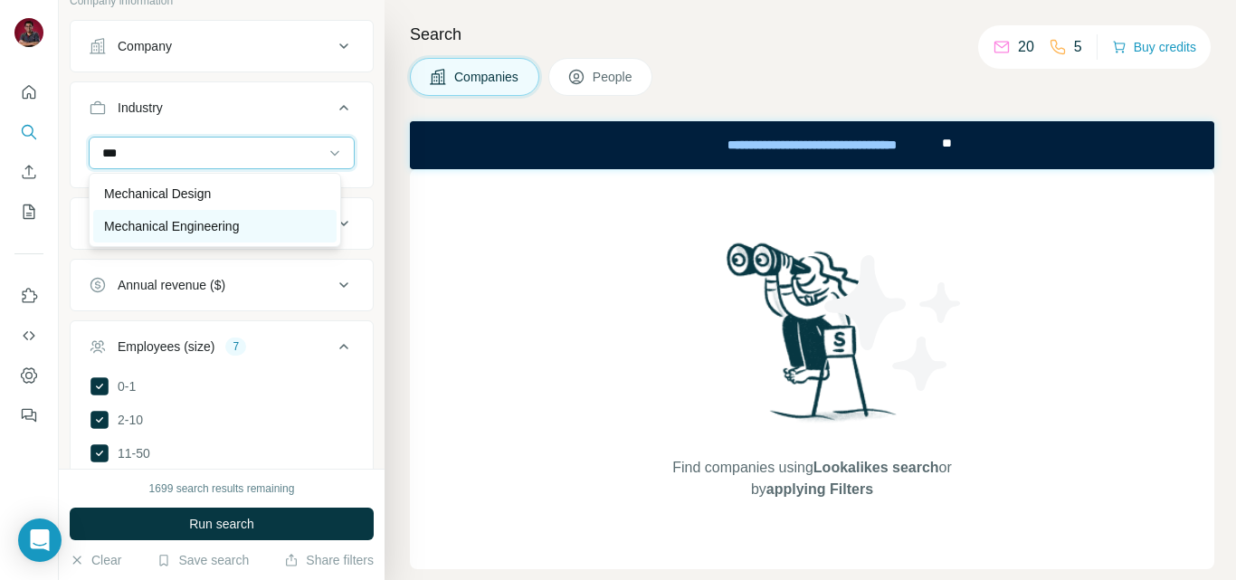
type input "***"
click at [185, 220] on p "Mechanical Engineering" at bounding box center [171, 226] width 135 height 18
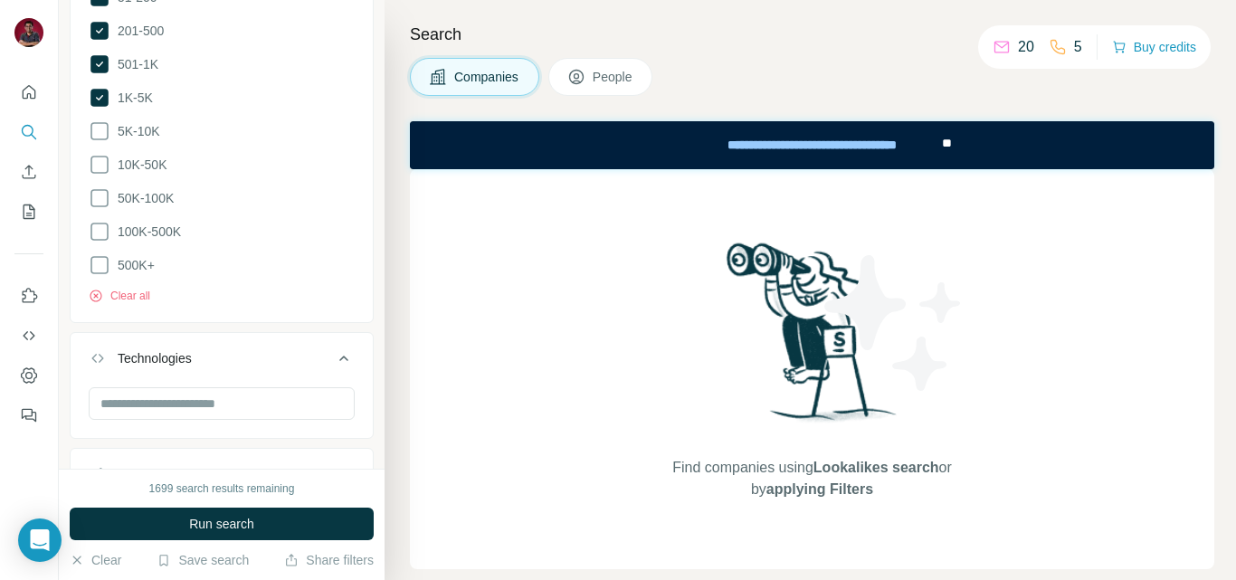
scroll to position [974, 0]
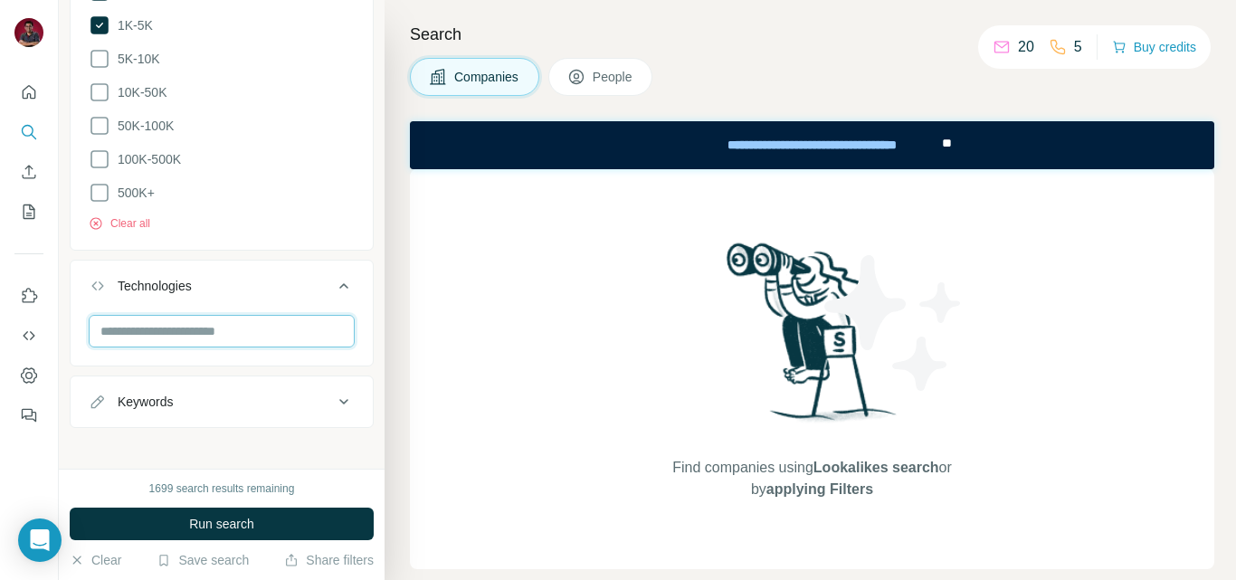
click at [206, 329] on input "text" at bounding box center [222, 331] width 266 height 33
type input "*"
click at [367, 282] on div "New search Hide Company lookalikes 1 Find companies similar to one you've succe…" at bounding box center [222, 234] width 326 height 469
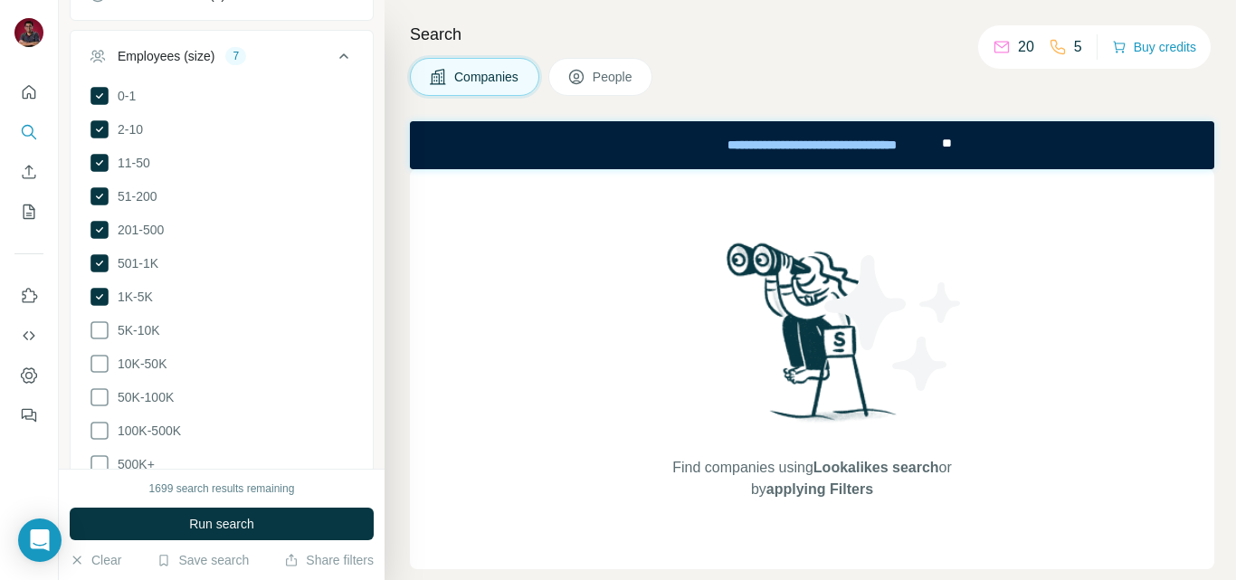
scroll to position [431, 0]
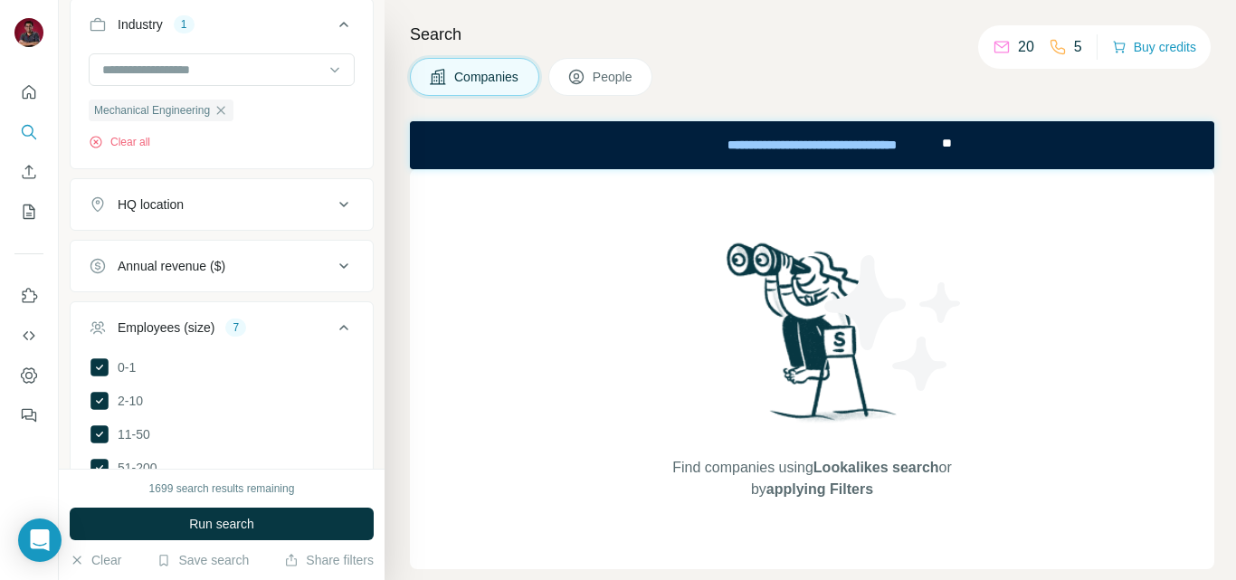
click at [165, 202] on div "HQ location" at bounding box center [151, 204] width 66 height 18
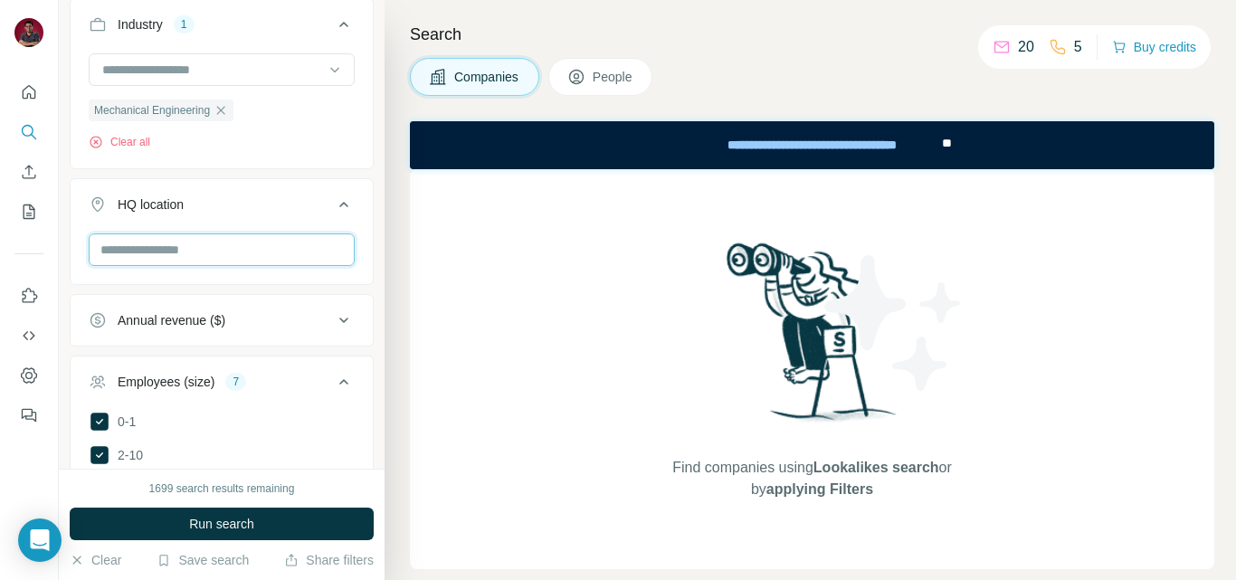
click at [165, 243] on input "text" at bounding box center [222, 249] width 266 height 33
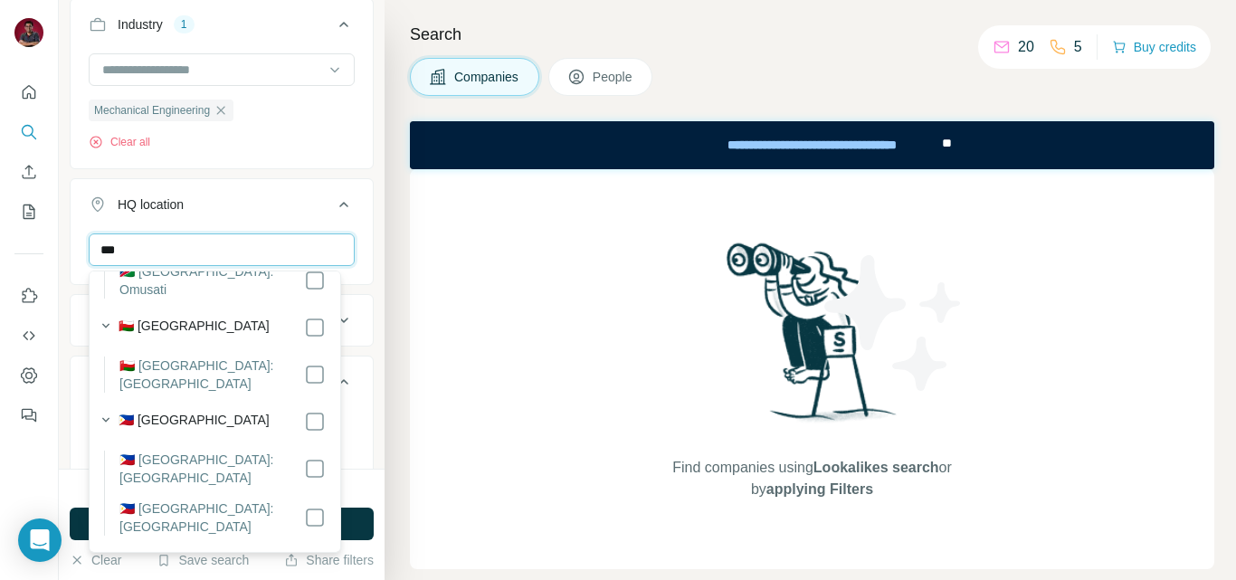
scroll to position [786, 0]
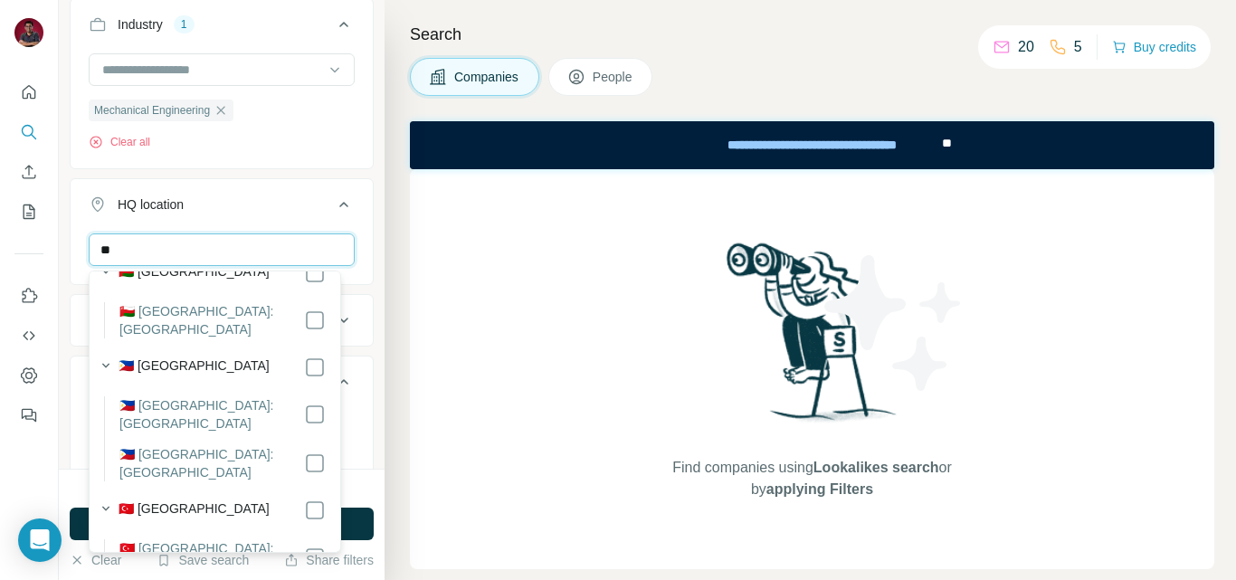
type input "*"
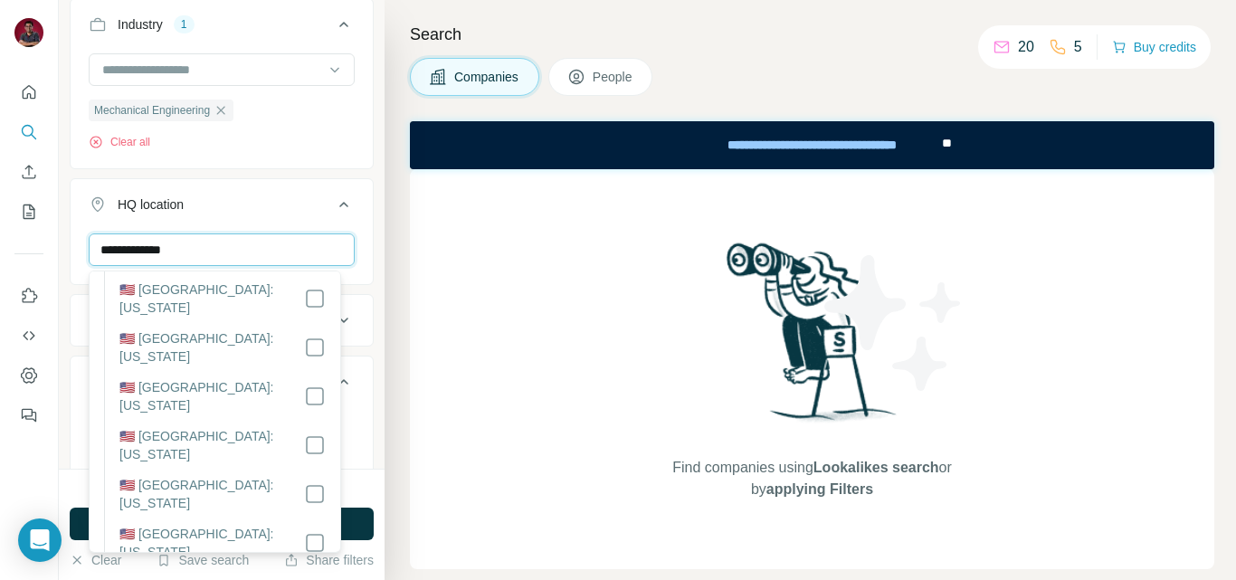
scroll to position [0, 0]
type input "**********"
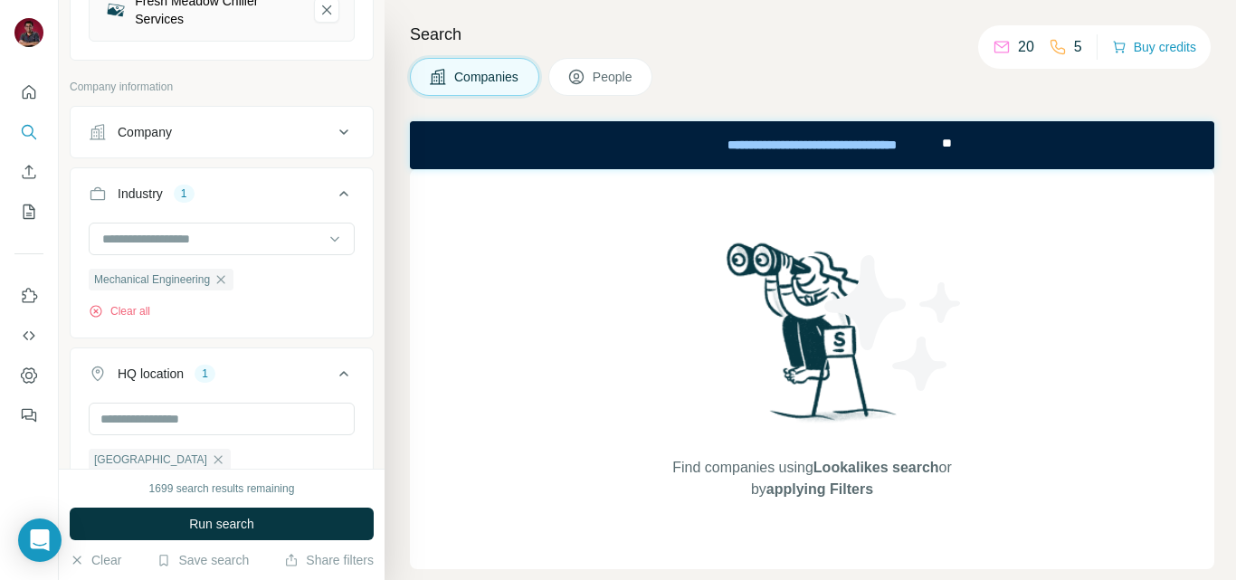
scroll to position [271, 0]
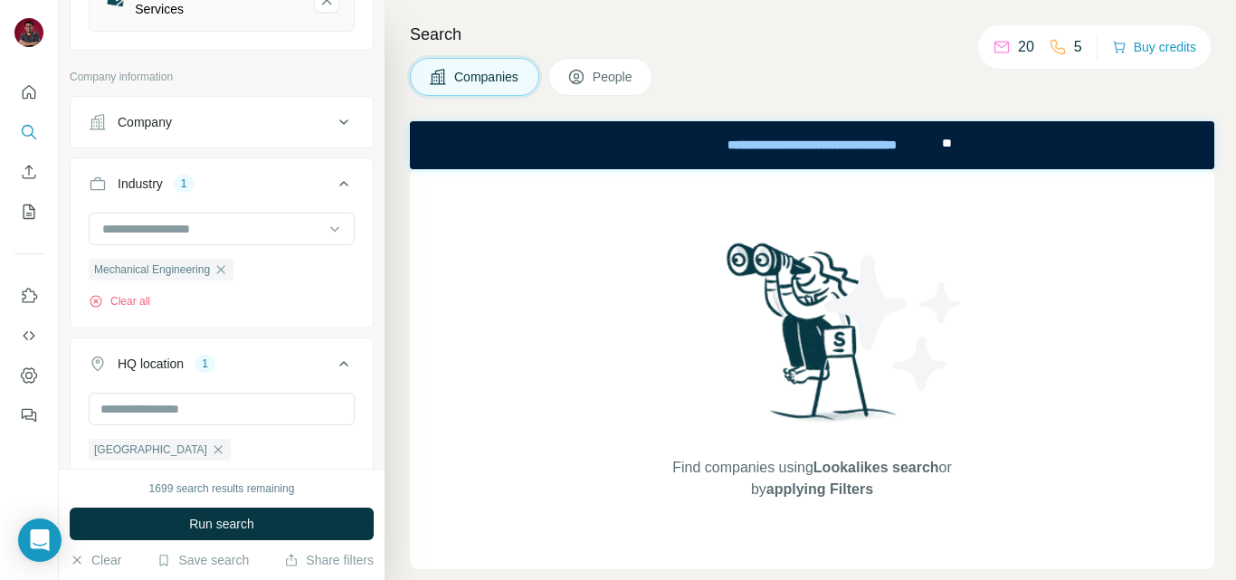
click at [264, 119] on div "Company" at bounding box center [211, 122] width 244 height 18
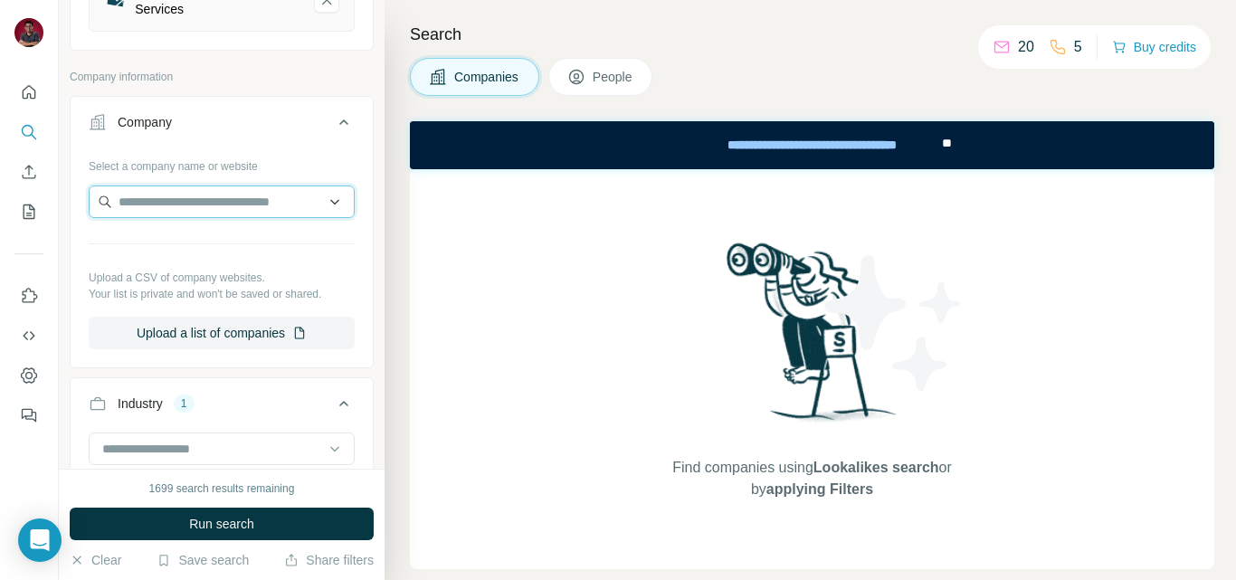
click at [174, 217] on input "text" at bounding box center [222, 202] width 266 height 33
paste input "**********"
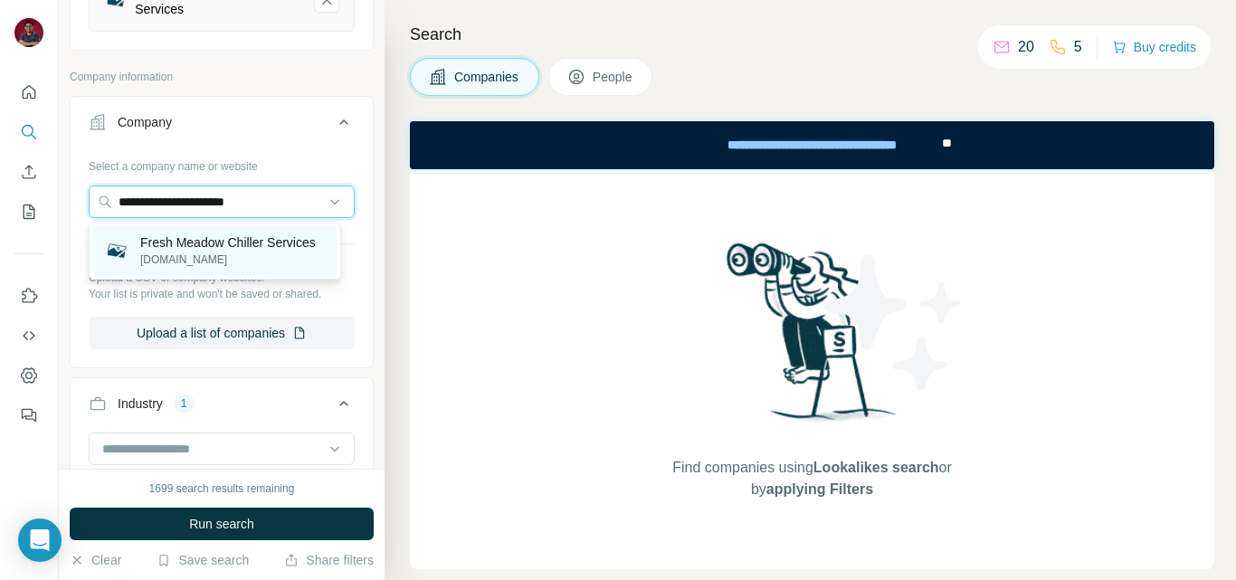
type input "**********"
click at [224, 252] on p "Fresh Meadow Chiller Services" at bounding box center [228, 242] width 176 height 18
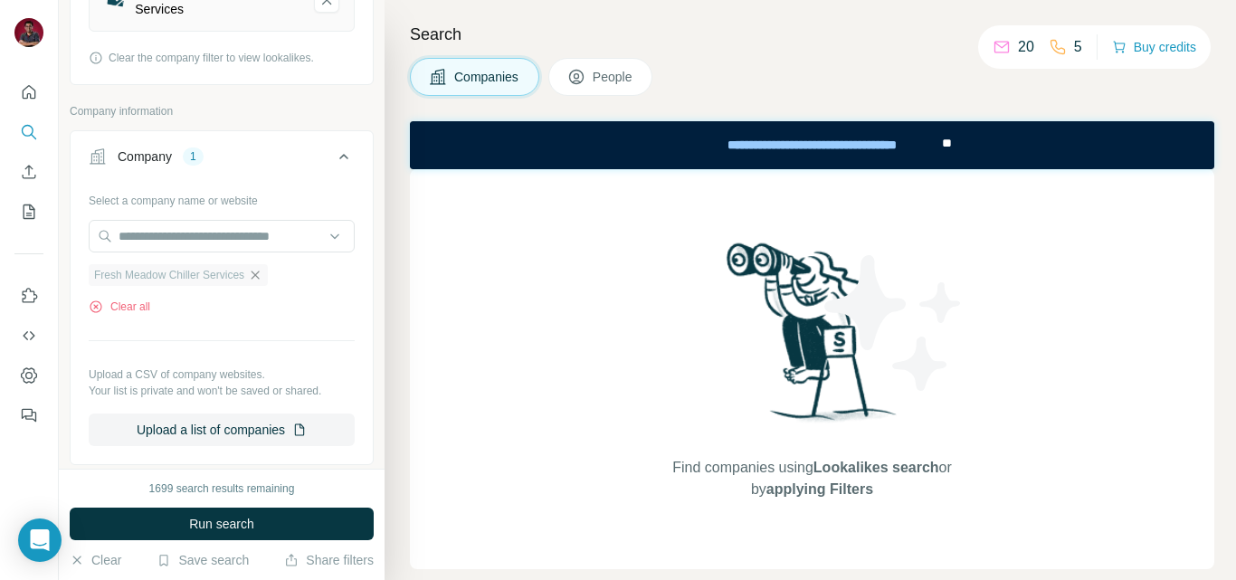
click at [258, 275] on icon "button" at bounding box center [255, 275] width 14 height 14
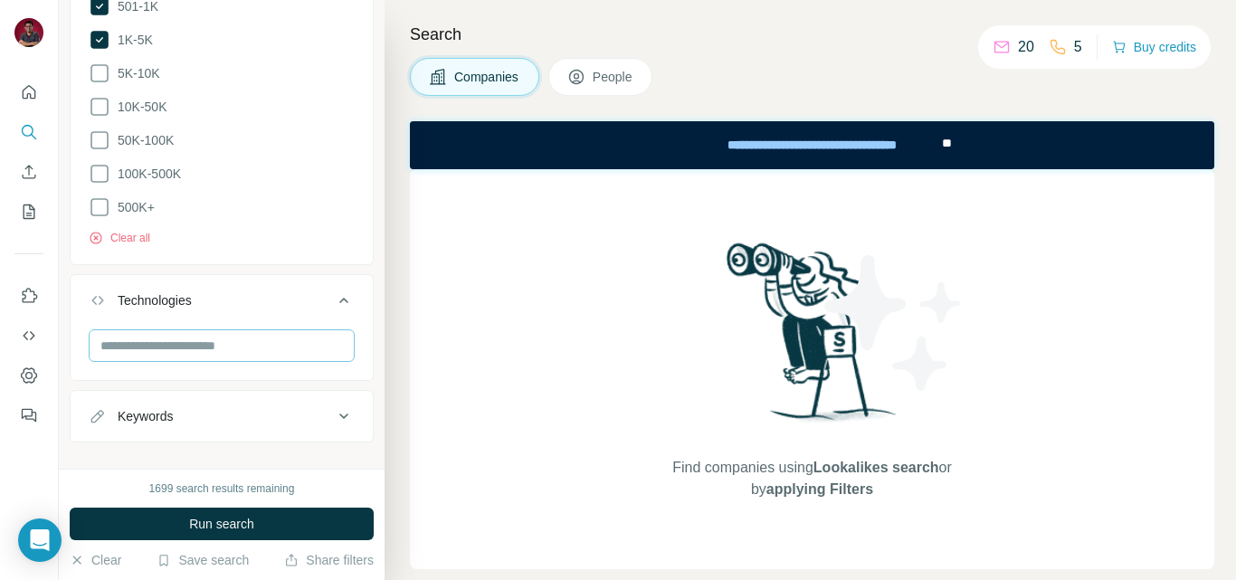
scroll to position [1313, 0]
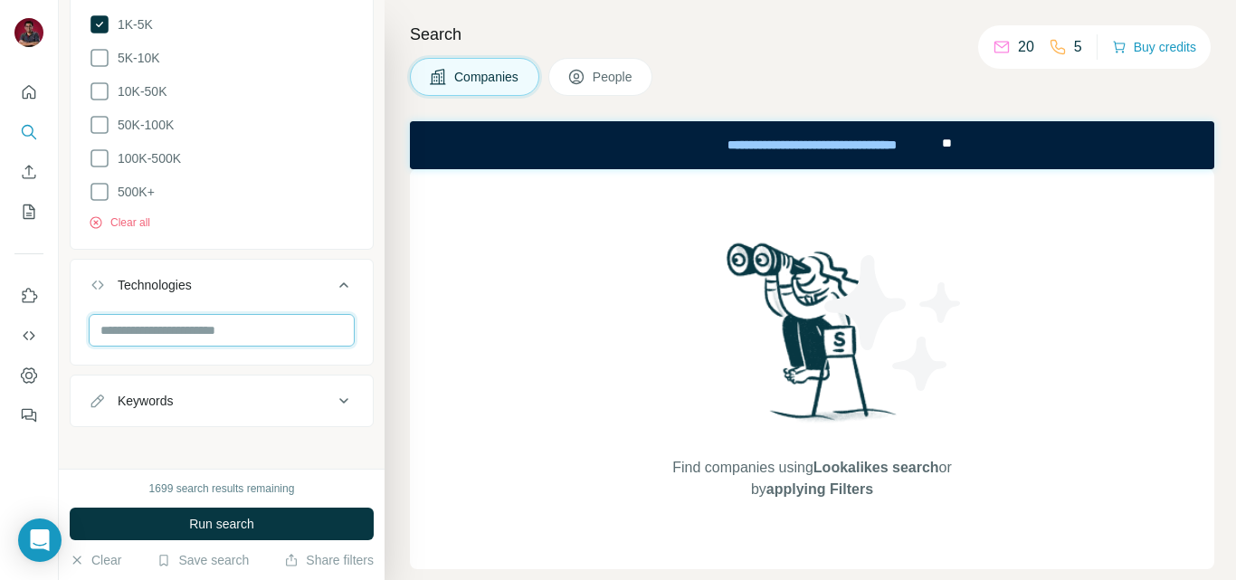
click at [181, 333] on input "text" at bounding box center [222, 330] width 266 height 33
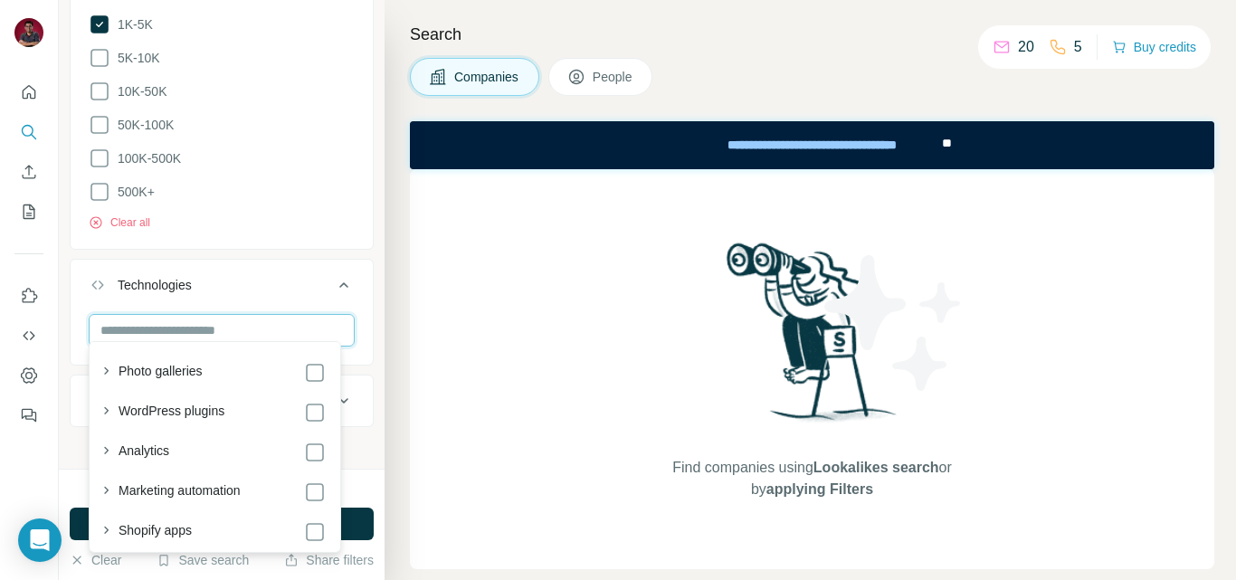
click at [181, 332] on input "text" at bounding box center [222, 330] width 266 height 33
click at [254, 317] on input "text" at bounding box center [222, 330] width 266 height 33
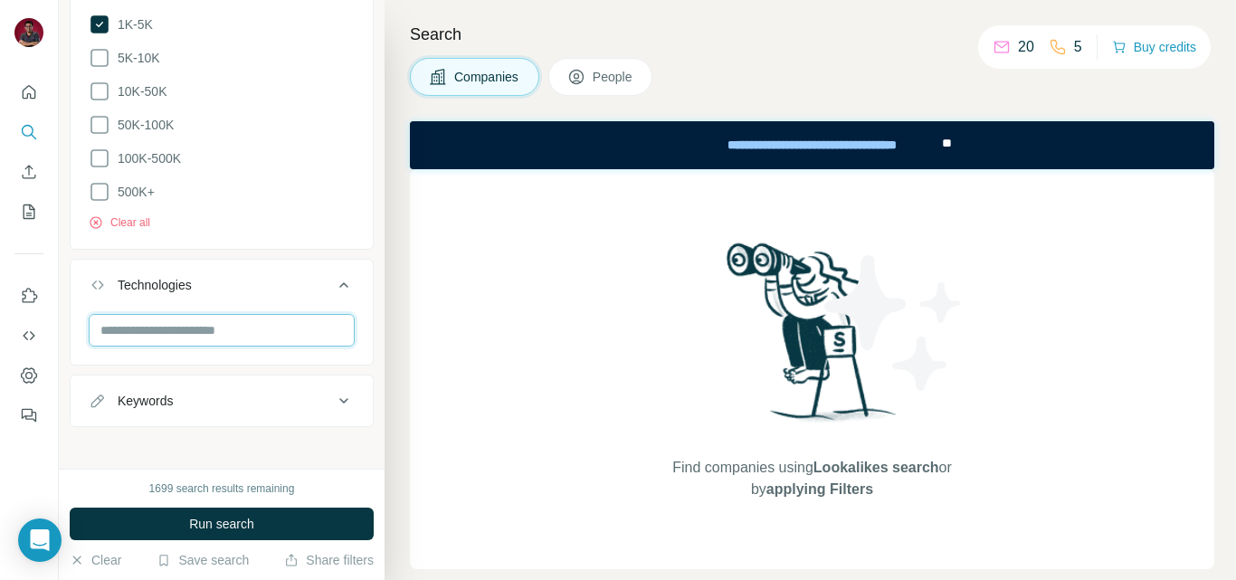
scroll to position [903, 0]
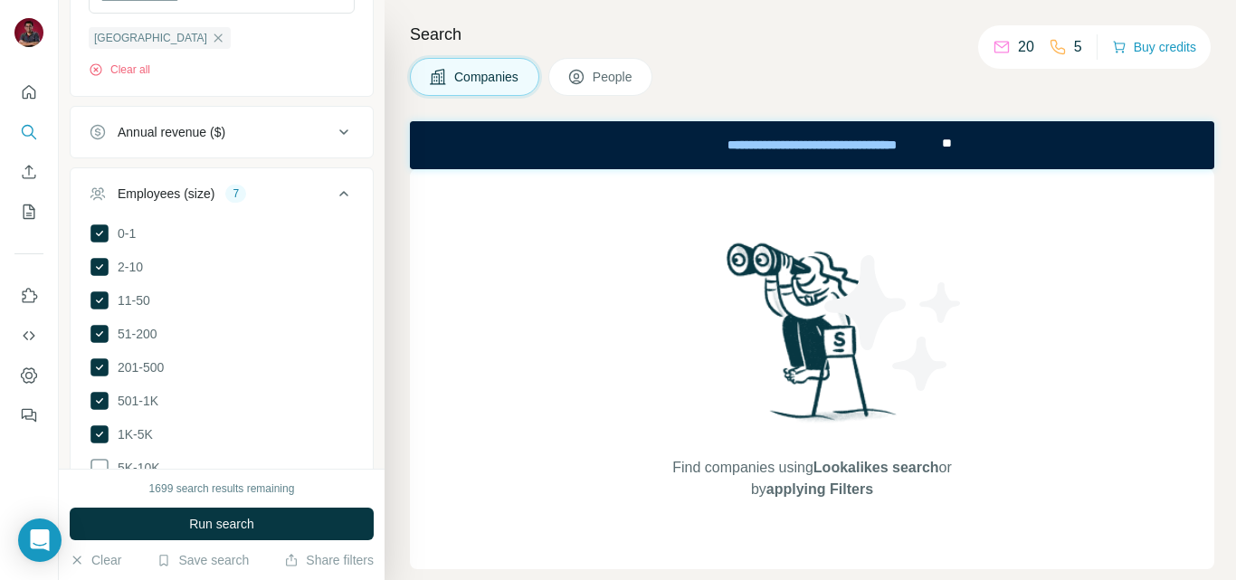
drag, startPoint x: 599, startPoint y: 74, endPoint x: 509, endPoint y: 195, distance: 150.6
click at [598, 75] on span "People" at bounding box center [614, 77] width 42 height 18
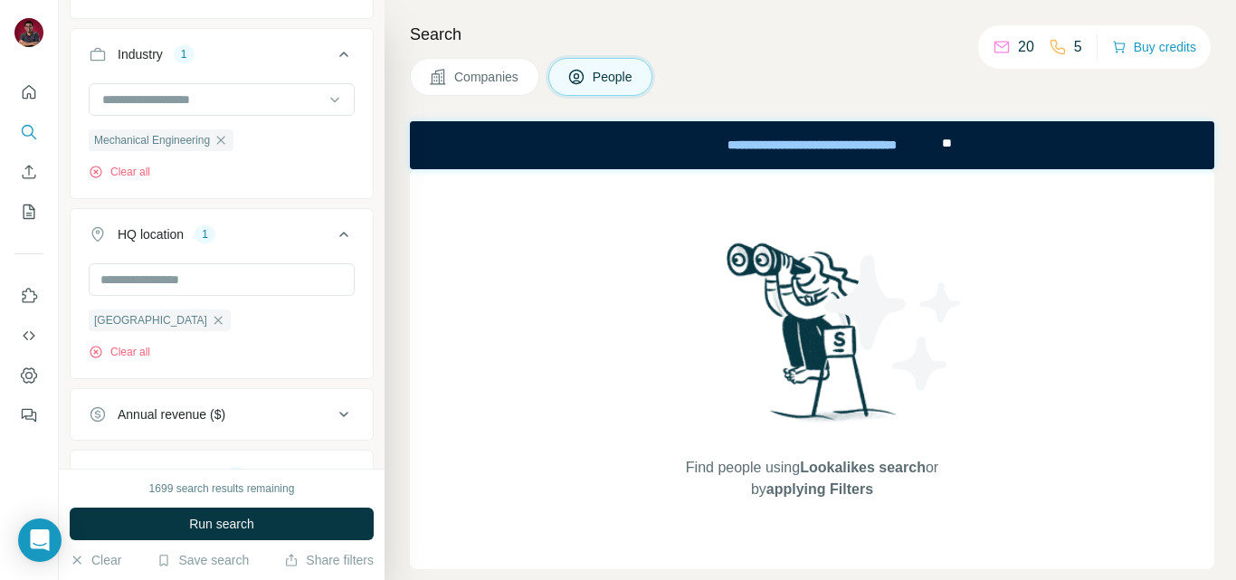
scroll to position [1186, 0]
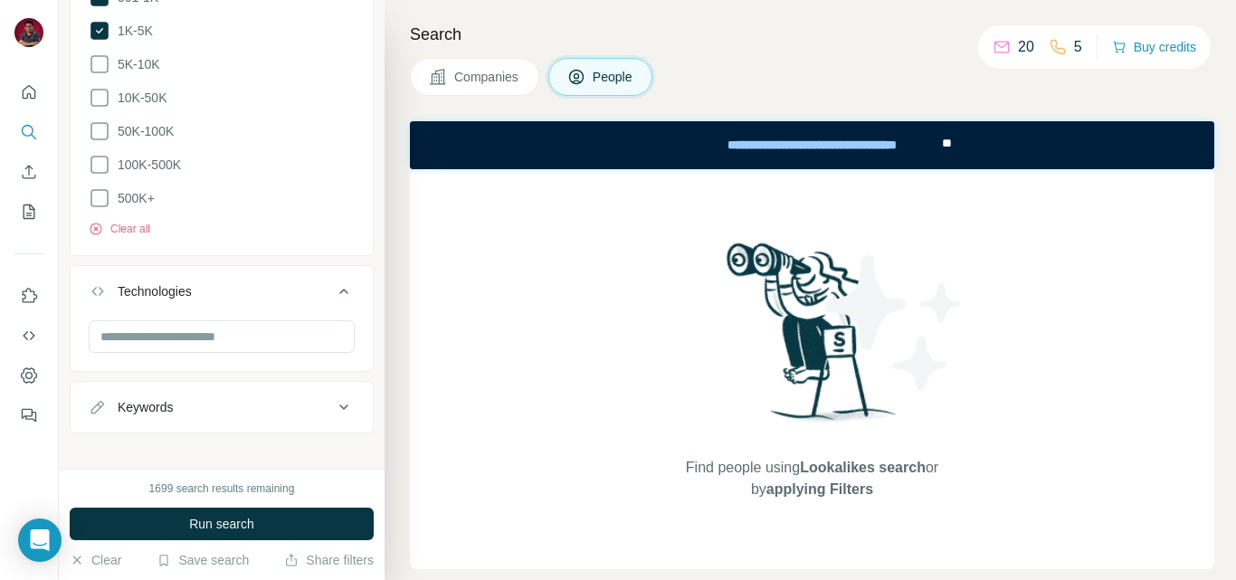
scroll to position [1596, 0]
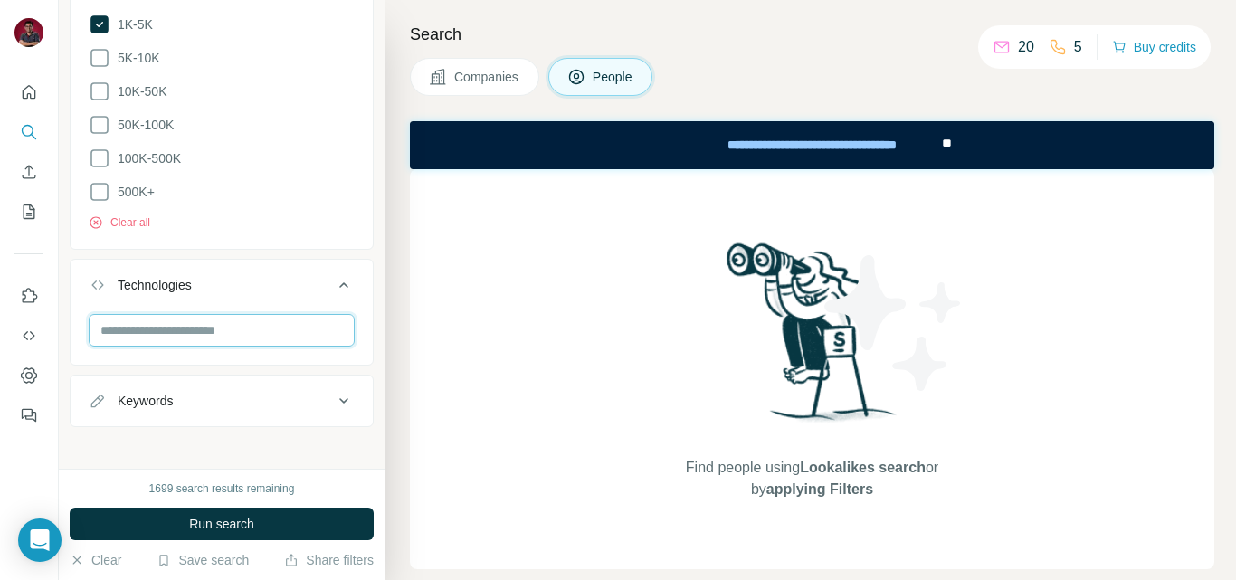
click at [231, 316] on input "text" at bounding box center [222, 330] width 266 height 33
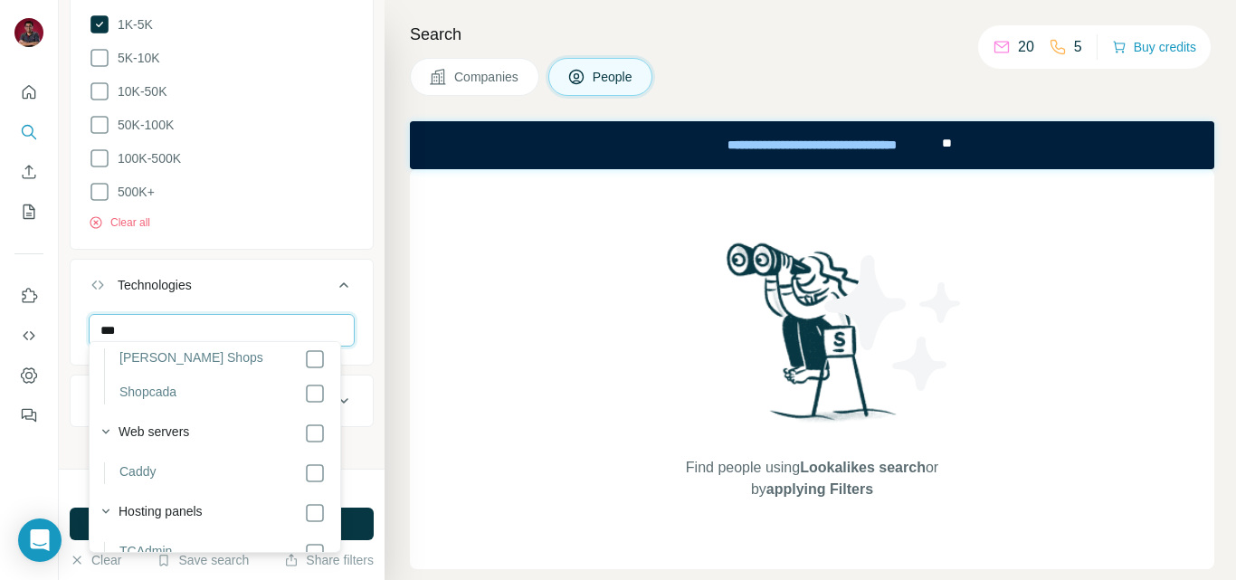
scroll to position [81, 0]
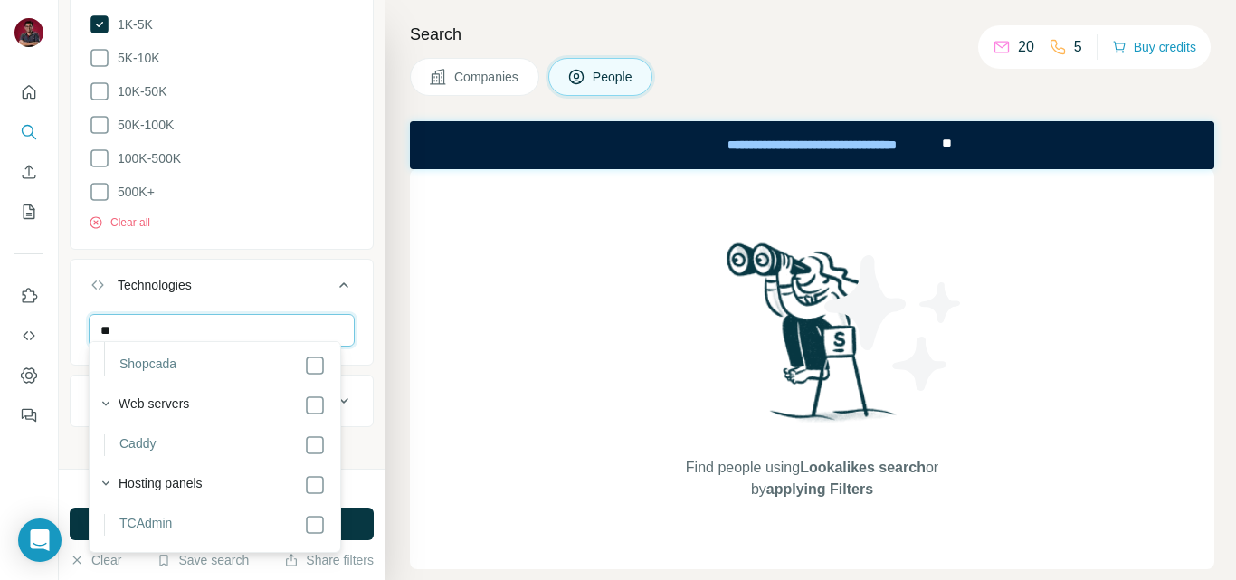
type input "*"
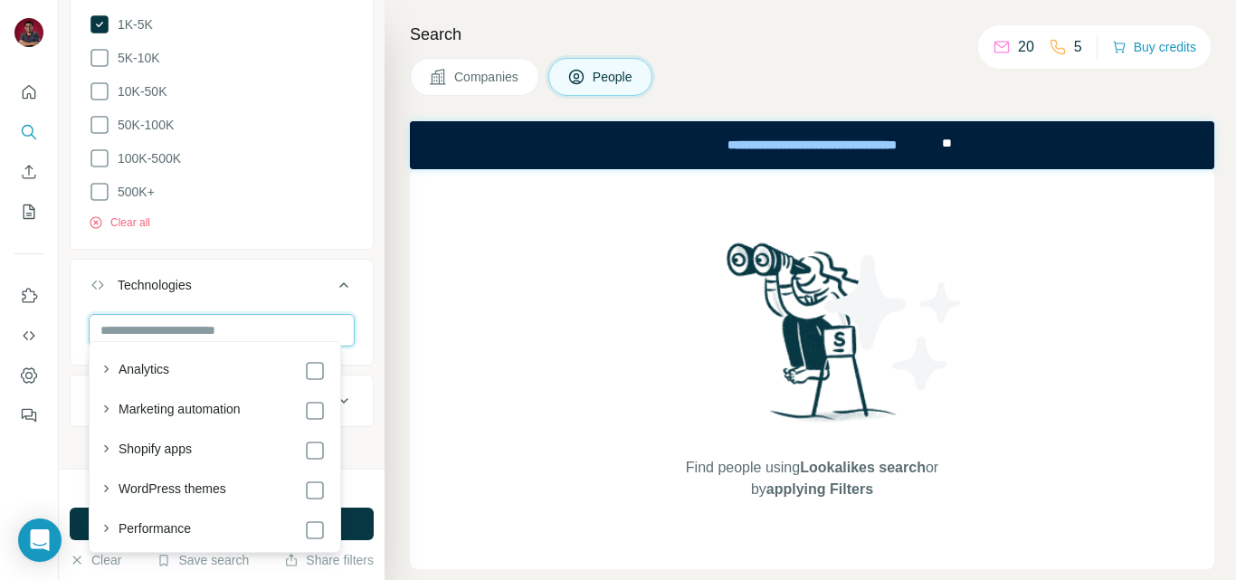
scroll to position [3786, 0]
click at [333, 282] on icon at bounding box center [344, 285] width 22 height 22
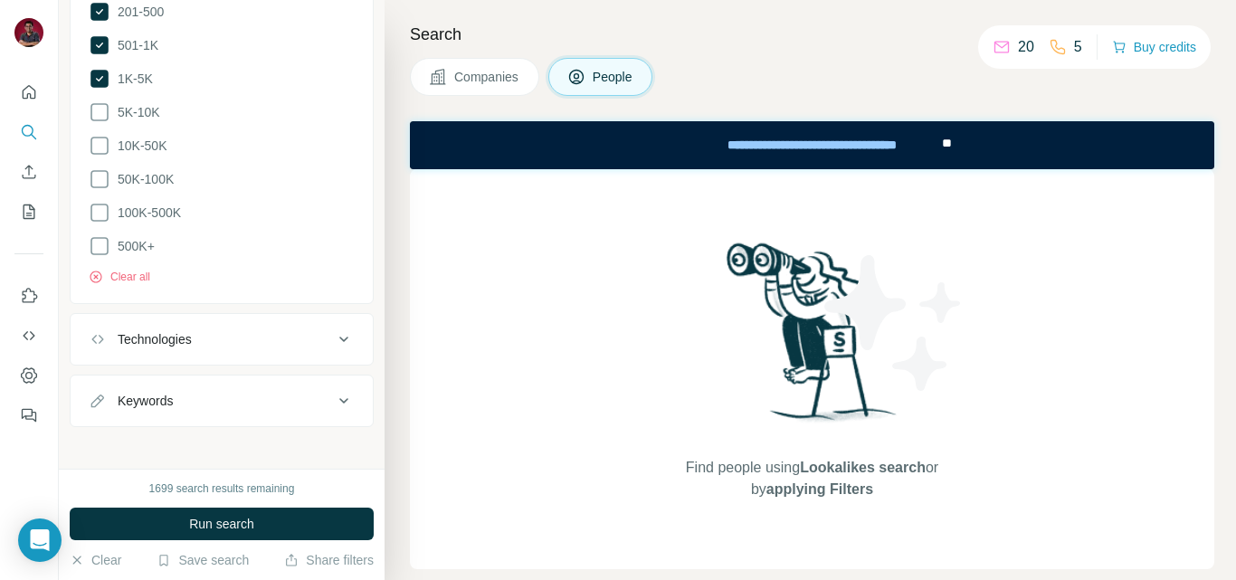
click at [148, 392] on div "Keywords" at bounding box center [145, 401] width 55 height 18
click at [161, 443] on input "text" at bounding box center [204, 446] width 230 height 33
type input "**********"
click at [331, 437] on icon "button" at bounding box center [340, 446] width 18 height 18
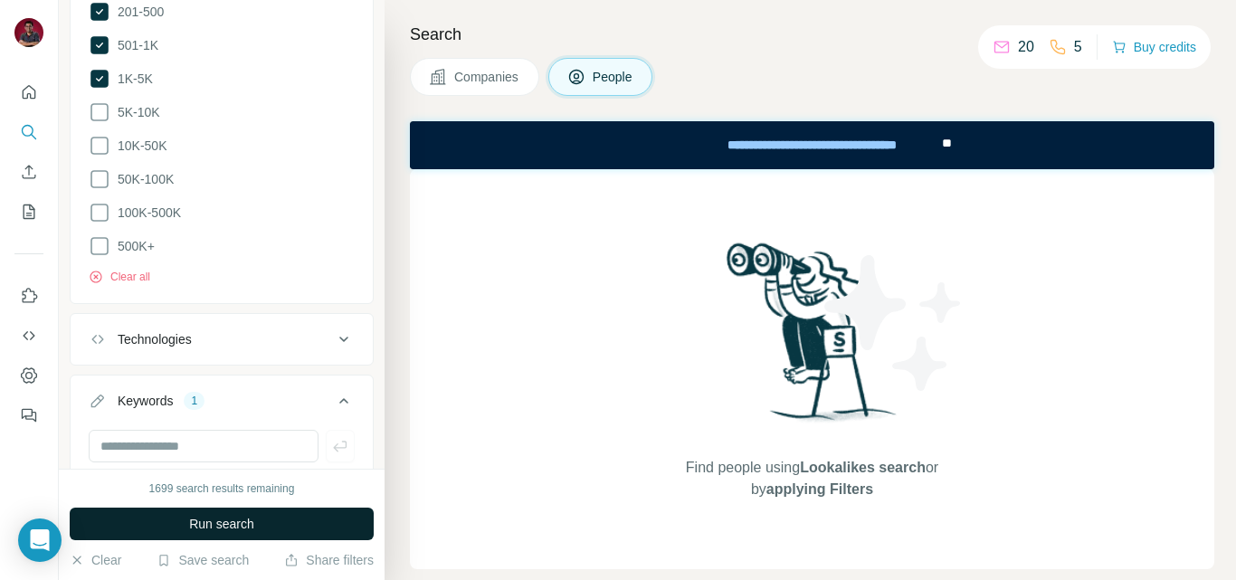
click at [193, 524] on span "Run search" at bounding box center [221, 524] width 65 height 18
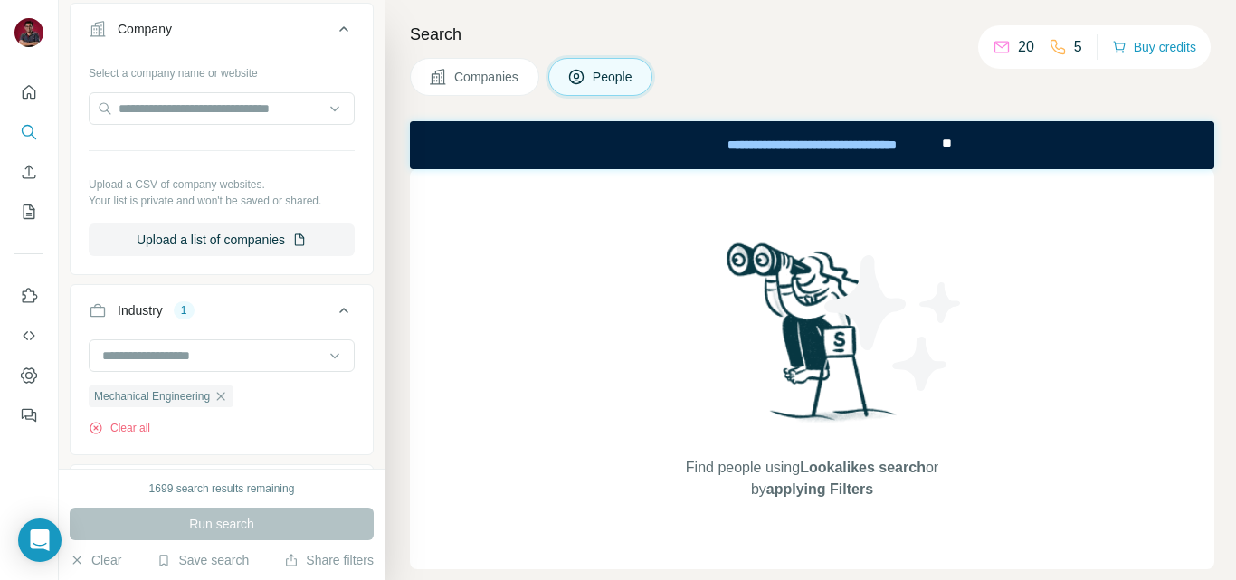
scroll to position [636, 0]
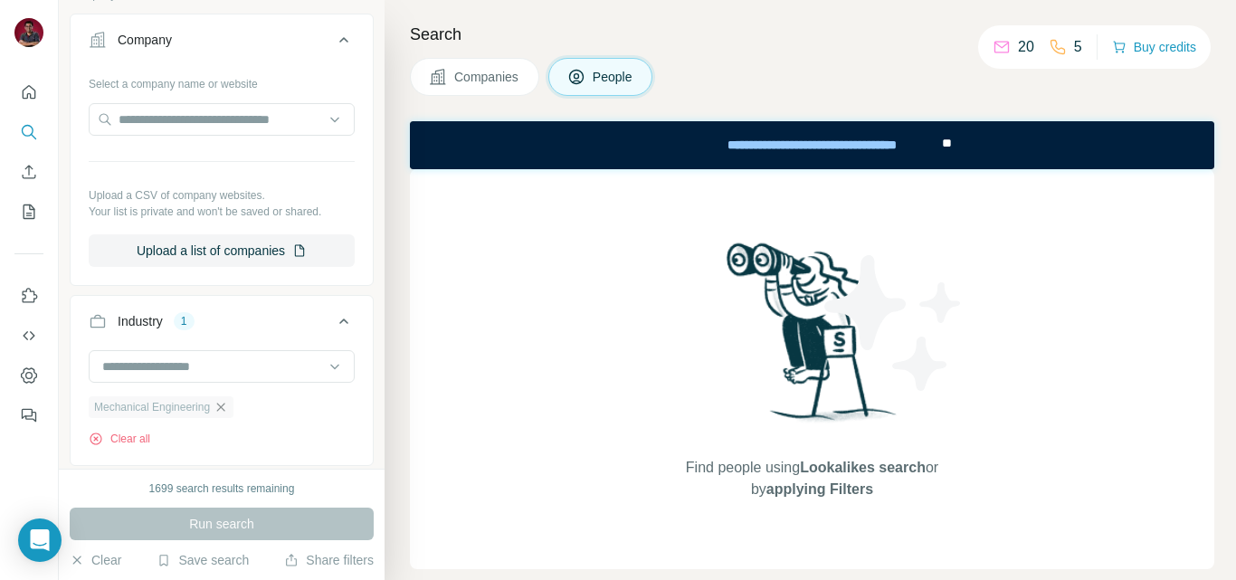
click at [228, 412] on icon "button" at bounding box center [221, 407] width 14 height 14
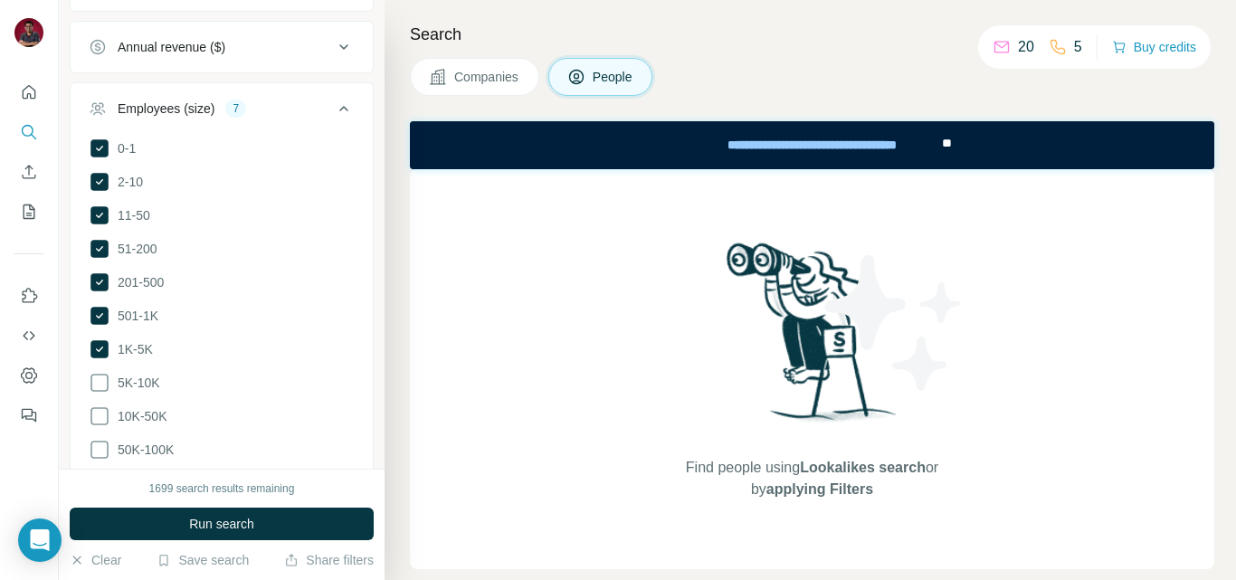
scroll to position [1451, 0]
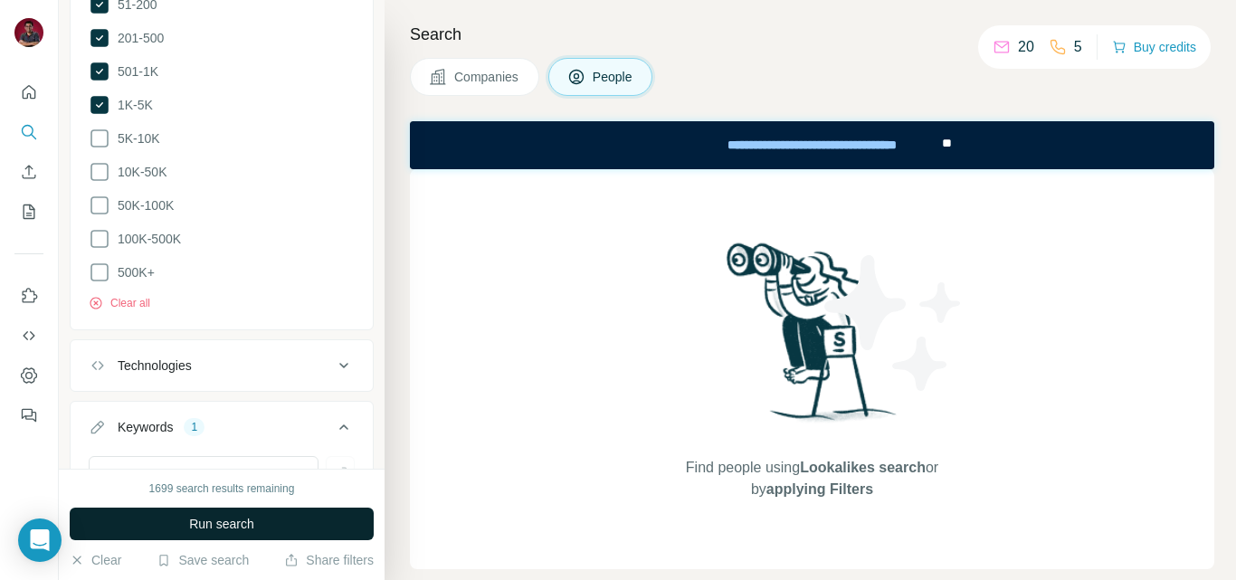
click at [220, 530] on span "Run search" at bounding box center [221, 524] width 65 height 18
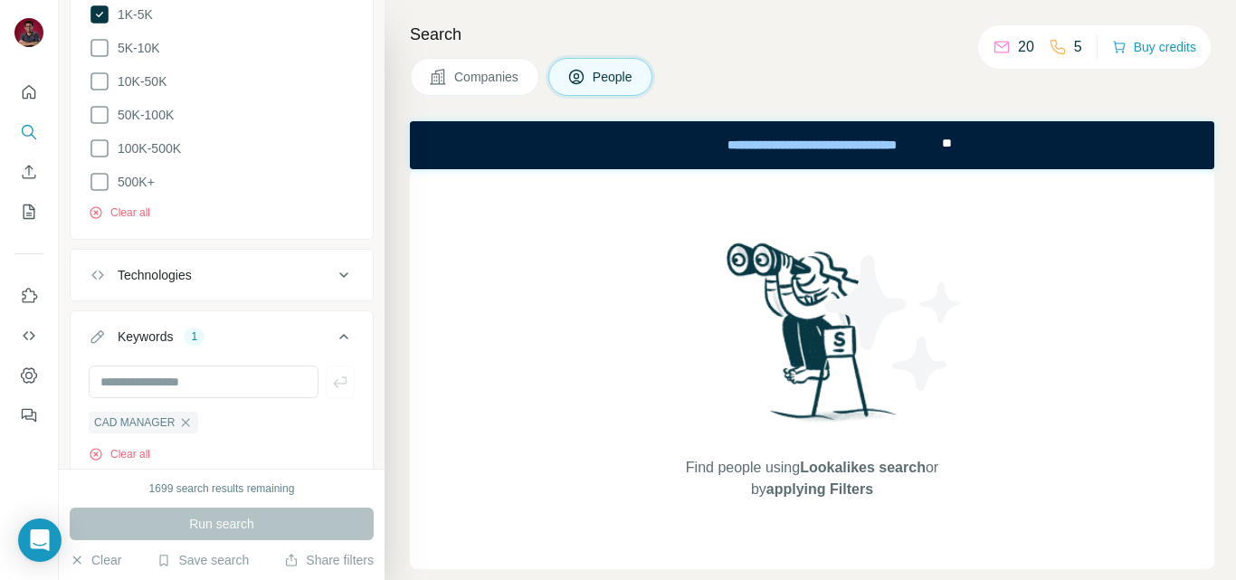
scroll to position [1596, 0]
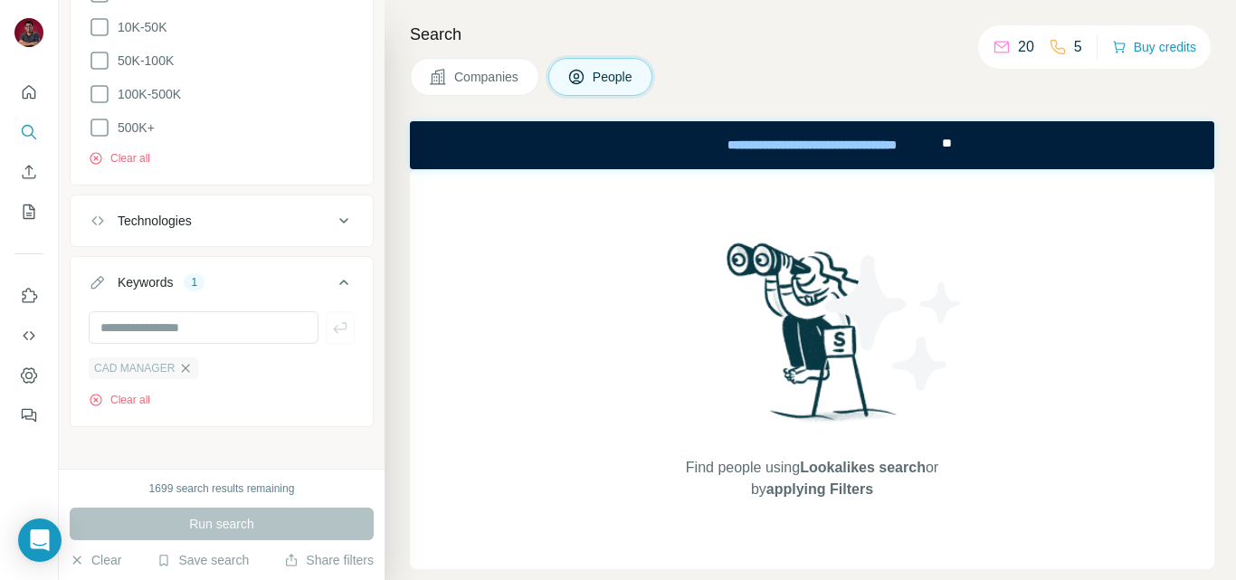
click at [183, 361] on icon "button" at bounding box center [185, 368] width 14 height 14
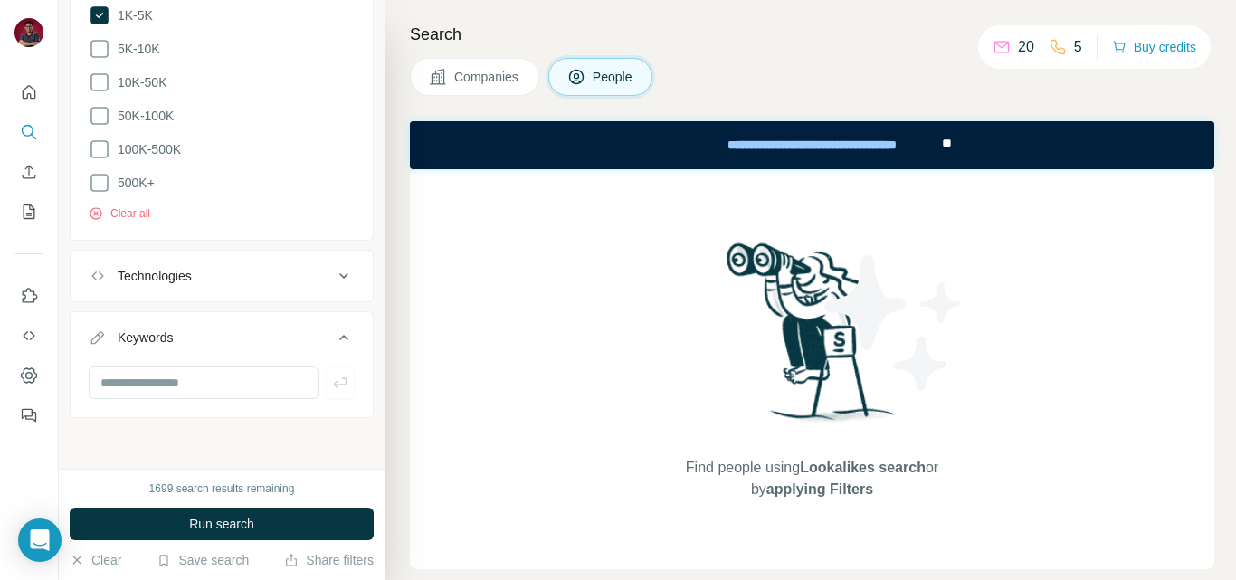
scroll to position [1530, 0]
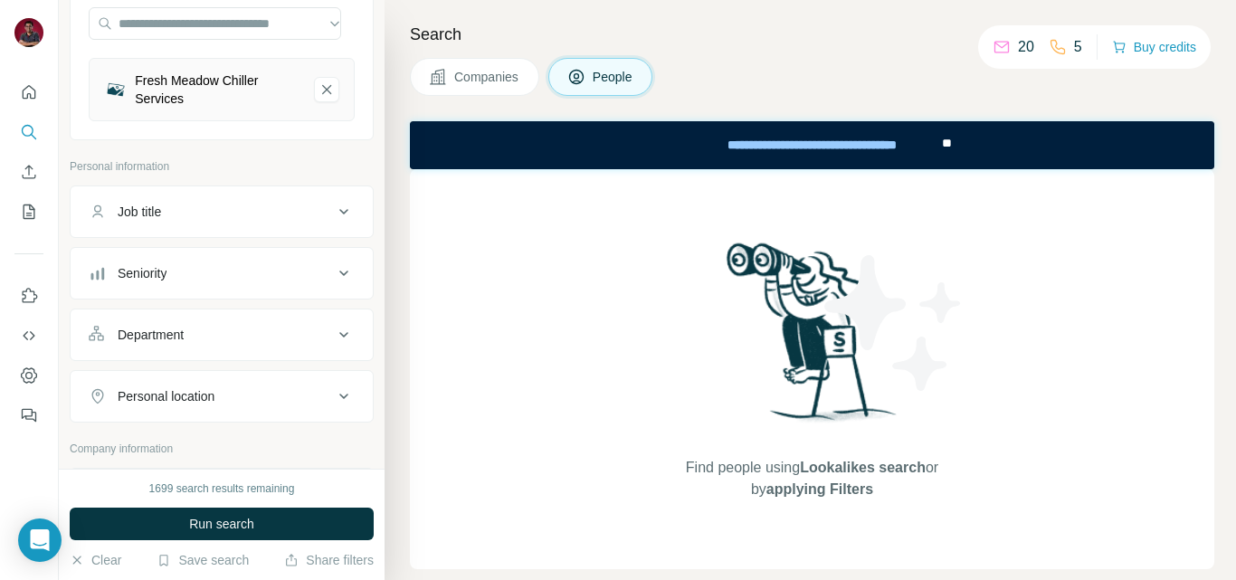
scroll to position [173, 0]
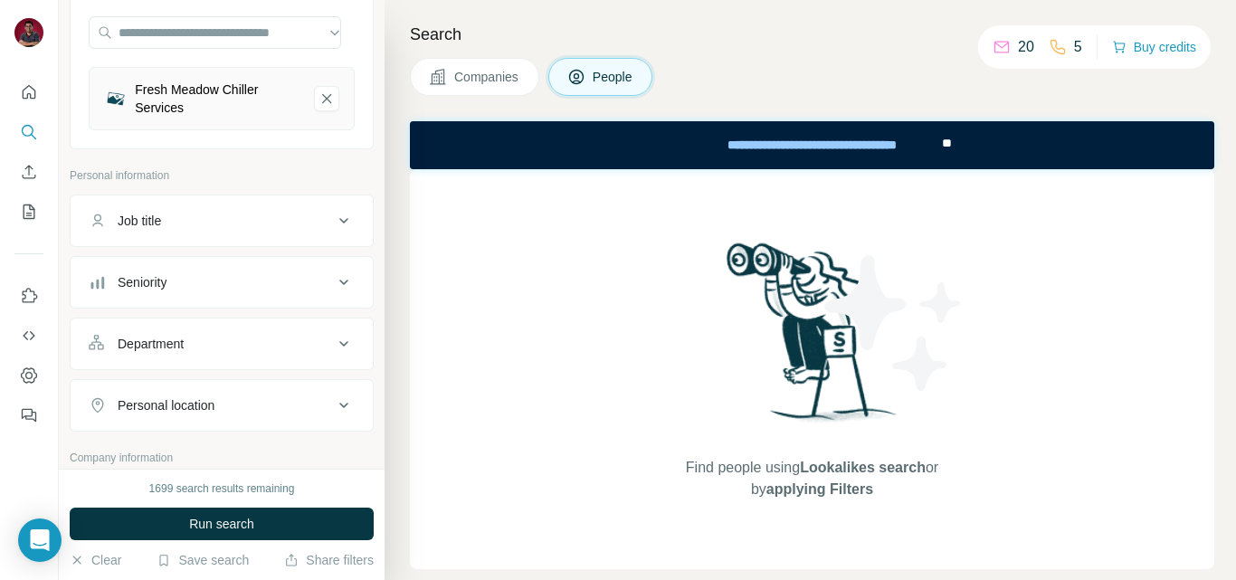
click at [220, 225] on div "Job title" at bounding box center [211, 221] width 244 height 18
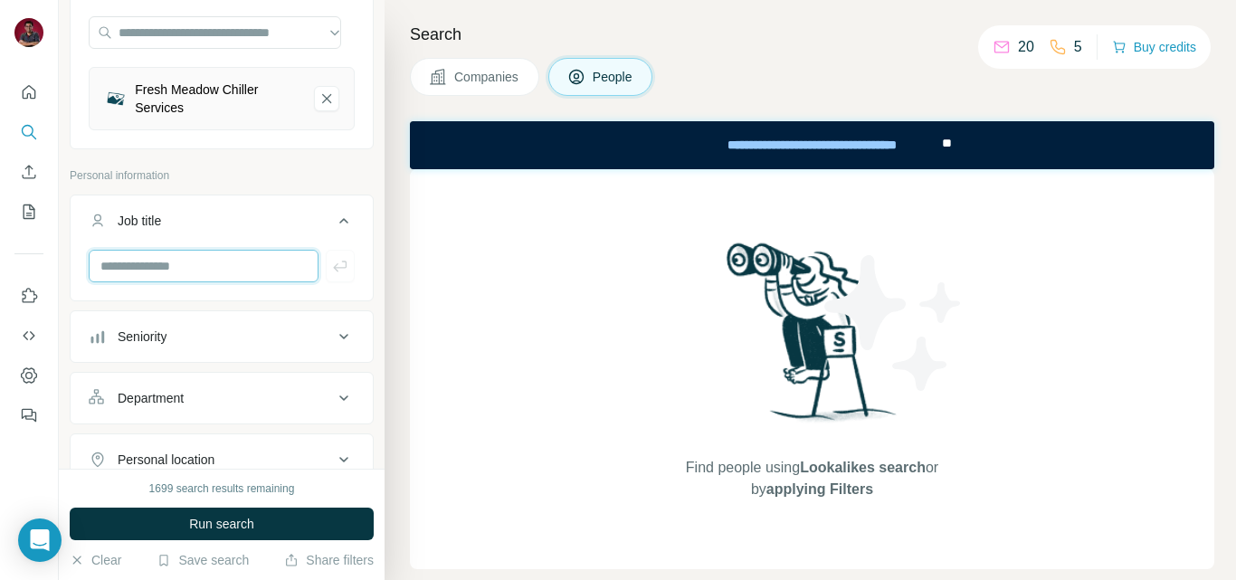
click at [195, 258] on input "text" at bounding box center [204, 266] width 230 height 33
type input "**********"
click at [331, 264] on icon "button" at bounding box center [340, 266] width 18 height 18
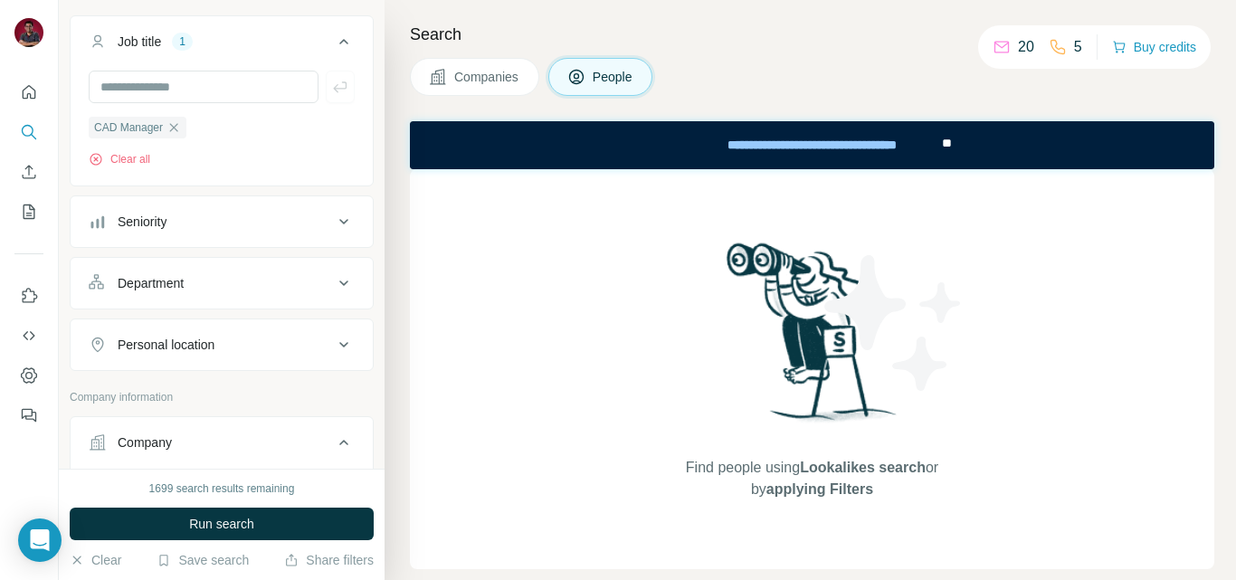
scroll to position [354, 0]
click at [132, 220] on div "Seniority" at bounding box center [142, 220] width 49 height 18
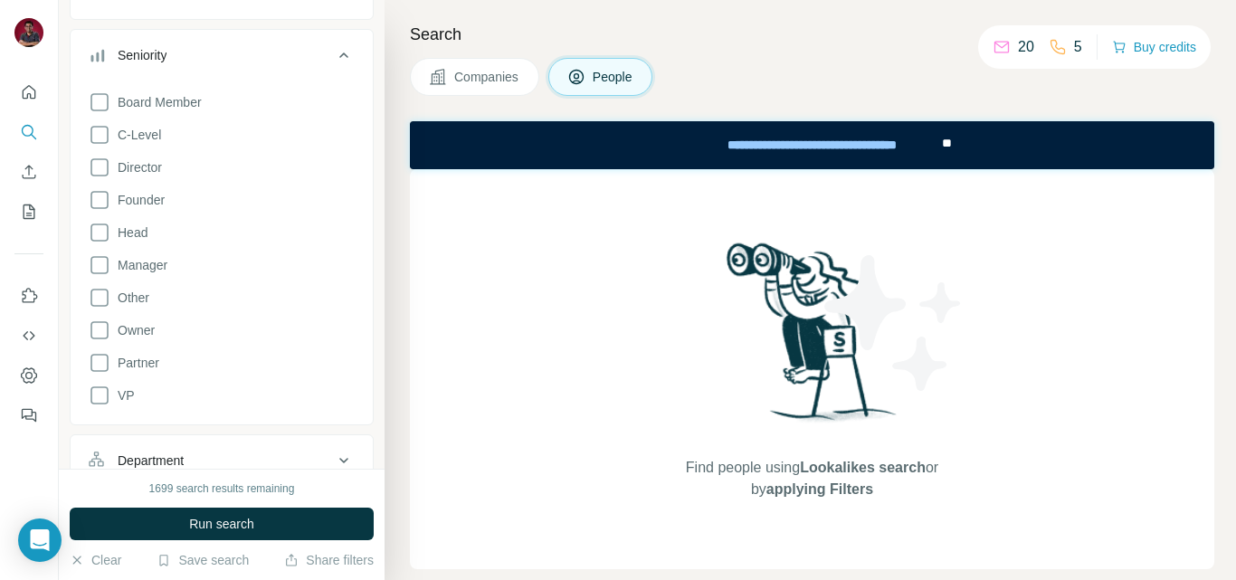
scroll to position [535, 0]
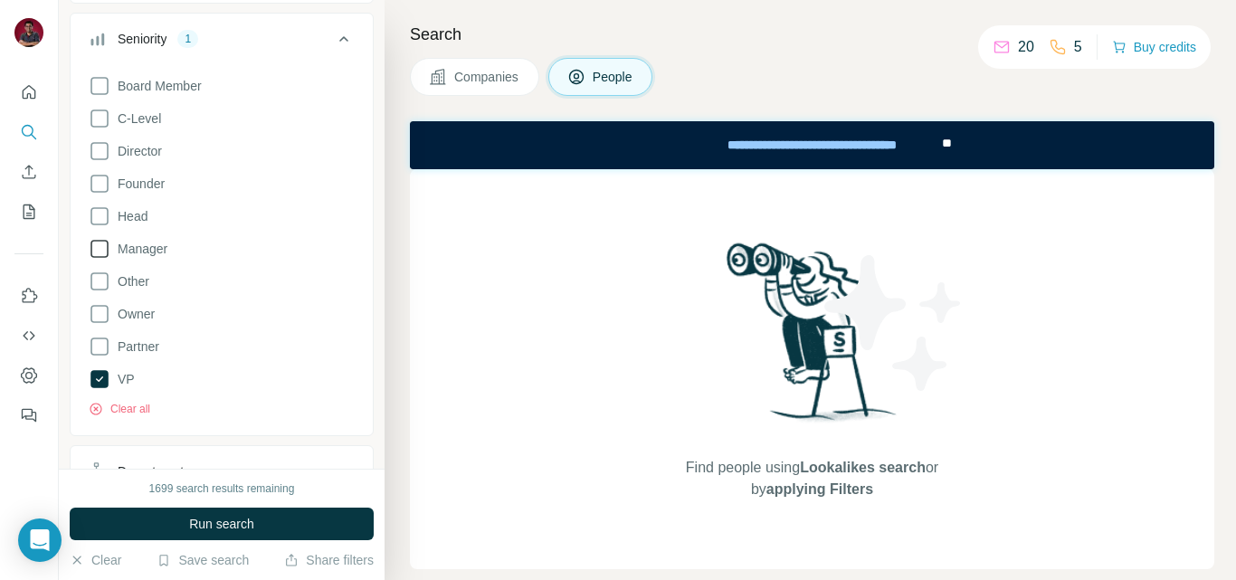
click at [100, 253] on icon at bounding box center [100, 249] width 22 height 22
click at [97, 214] on icon at bounding box center [100, 216] width 22 height 22
click at [100, 150] on icon at bounding box center [100, 151] width 22 height 22
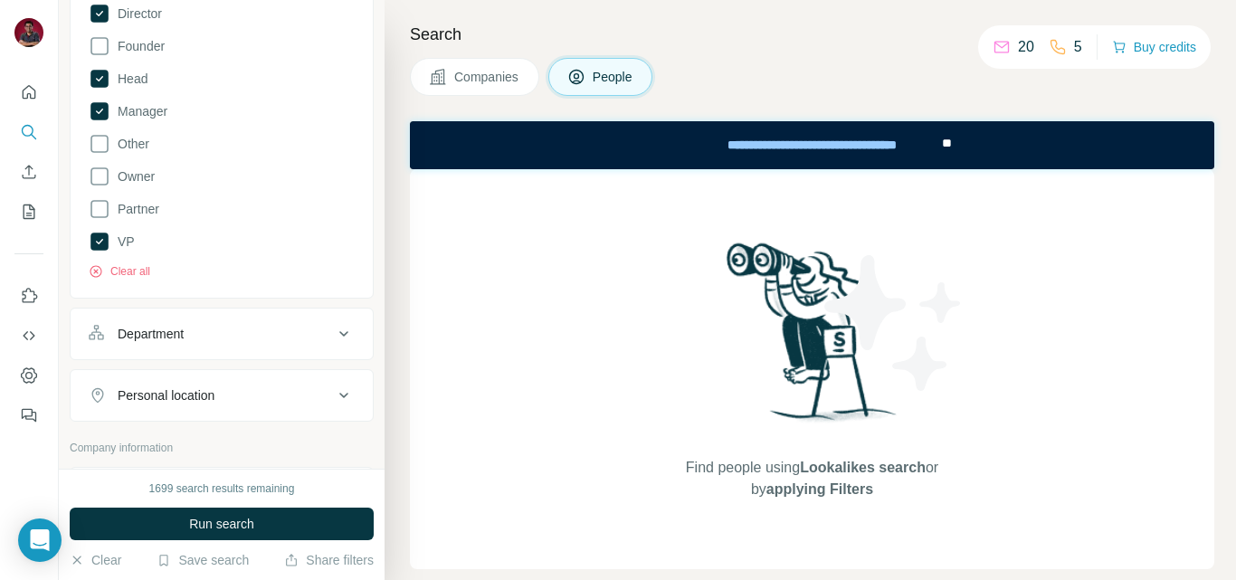
scroll to position [716, 0]
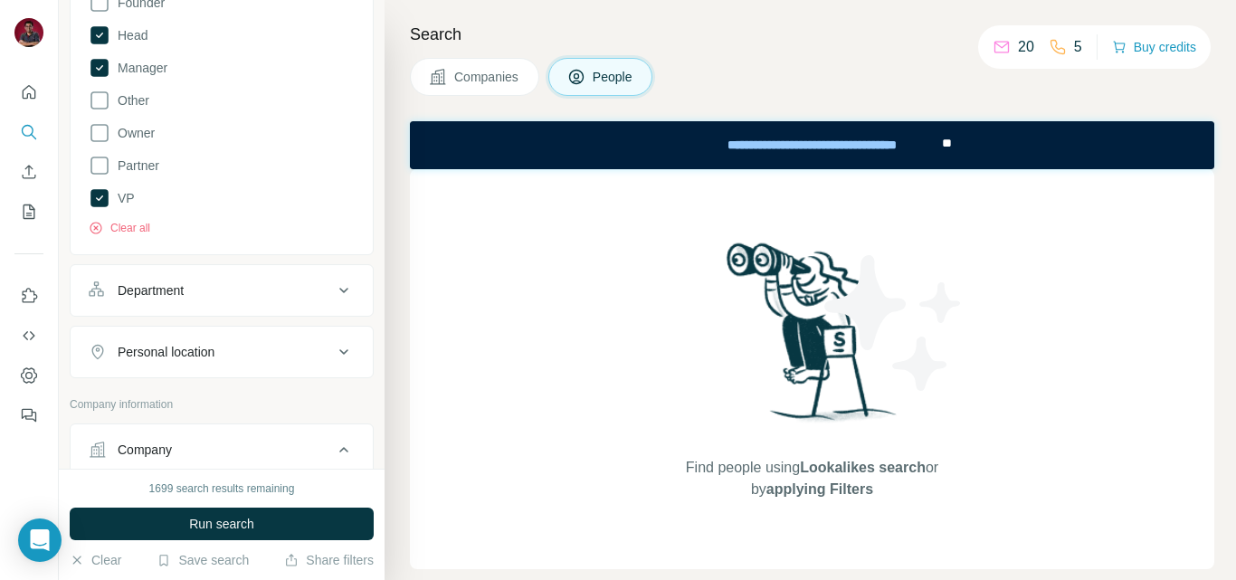
click at [265, 304] on button "Department" at bounding box center [222, 290] width 302 height 43
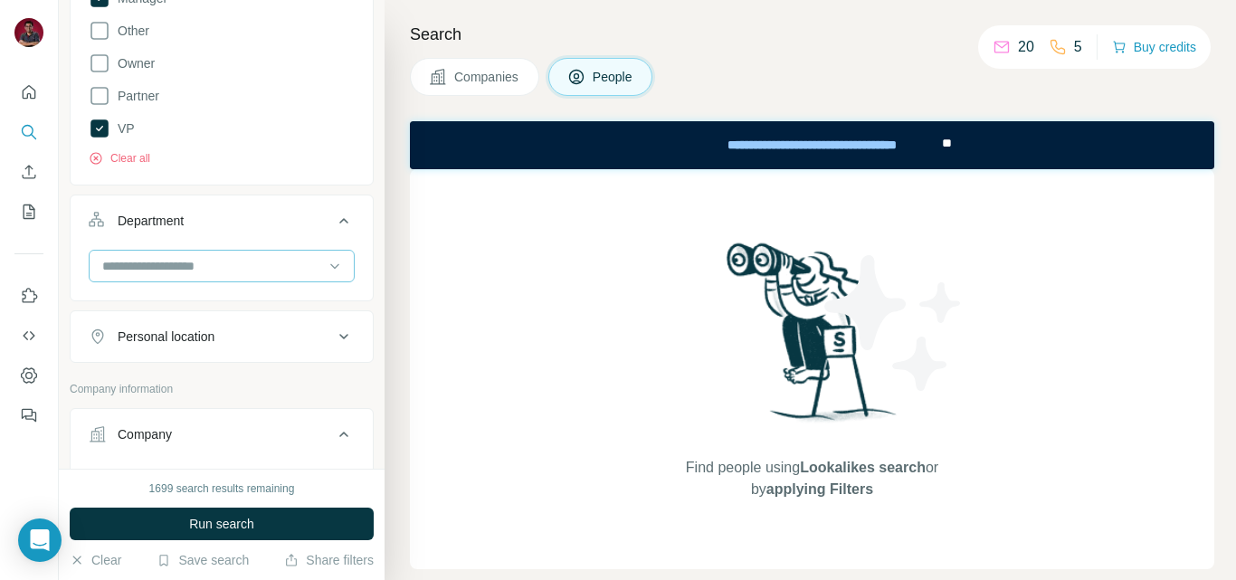
scroll to position [897, 0]
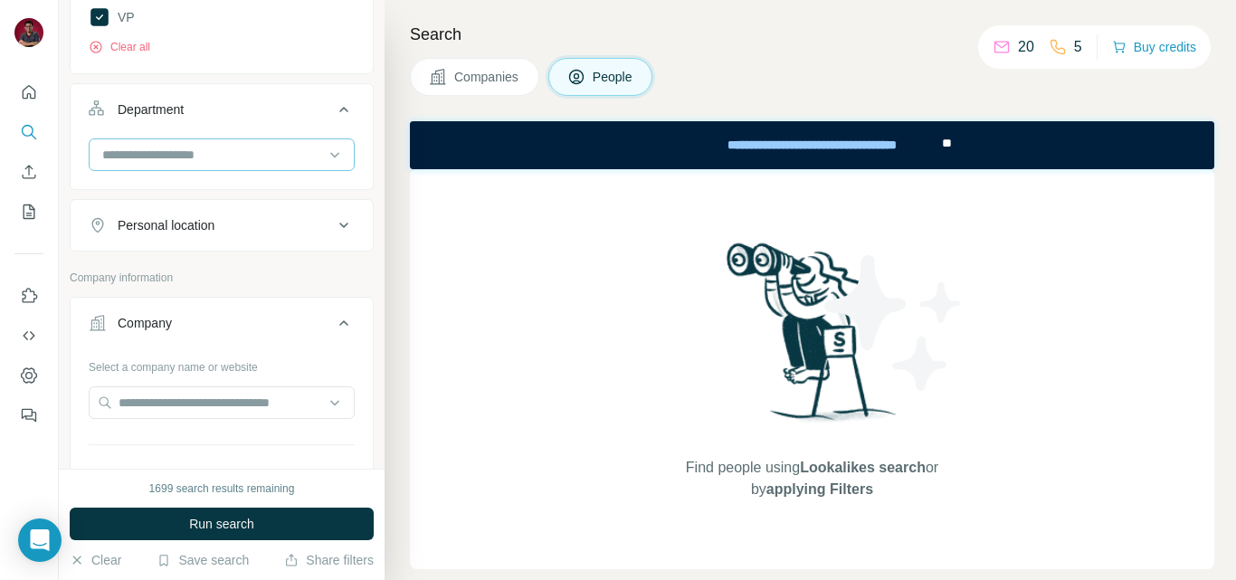
click at [164, 155] on input at bounding box center [212, 155] width 224 height 20
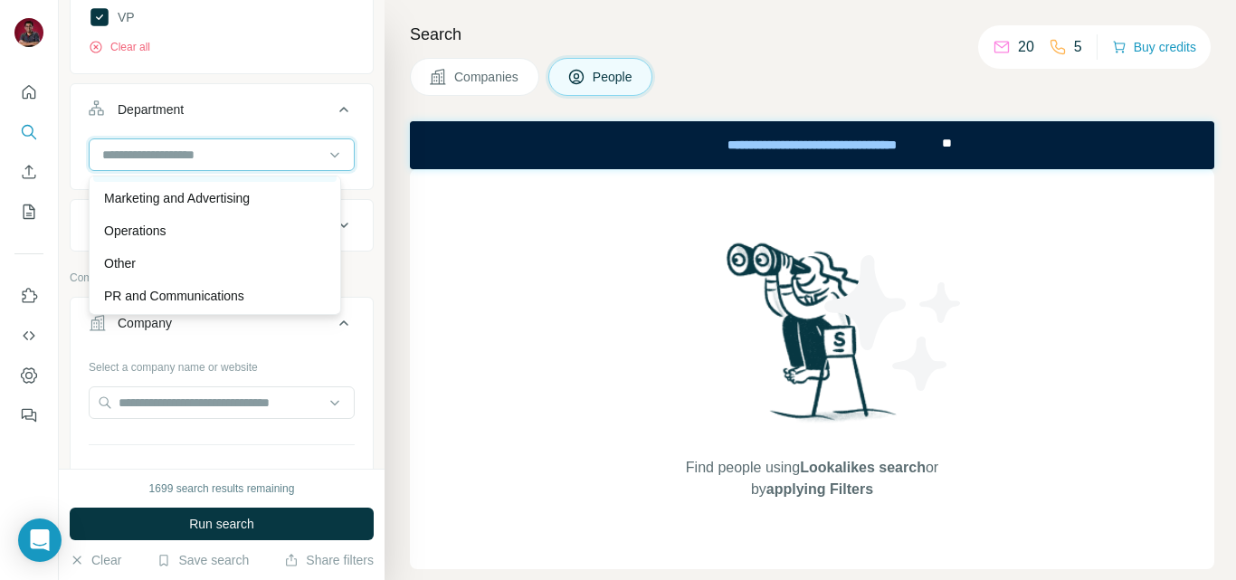
scroll to position [452, 0]
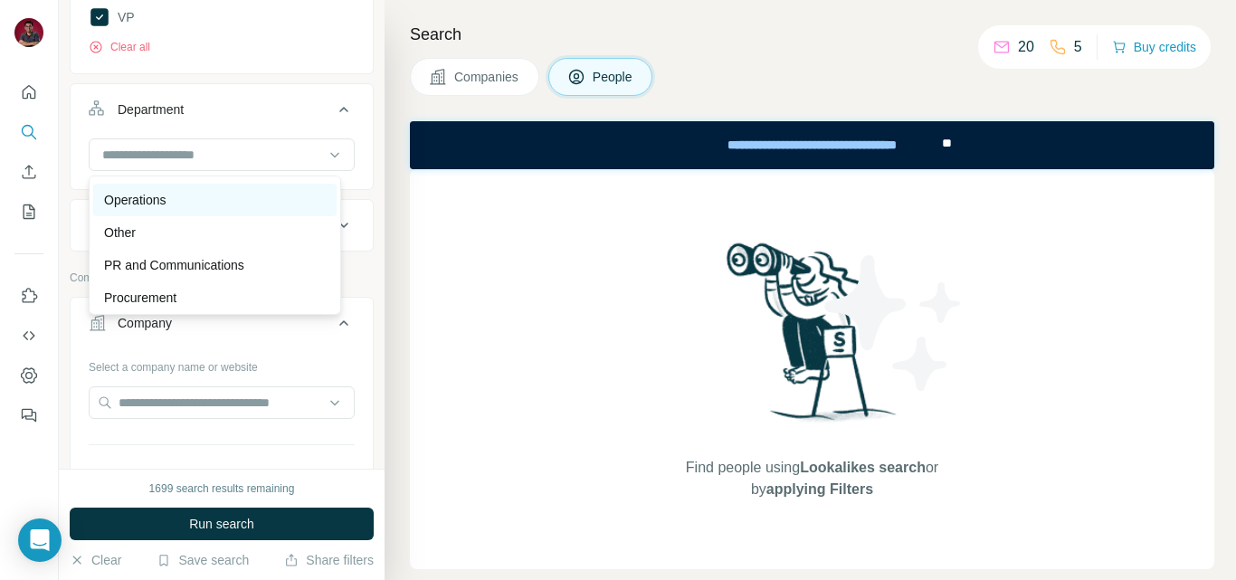
click at [185, 203] on div "Operations" at bounding box center [215, 200] width 222 height 18
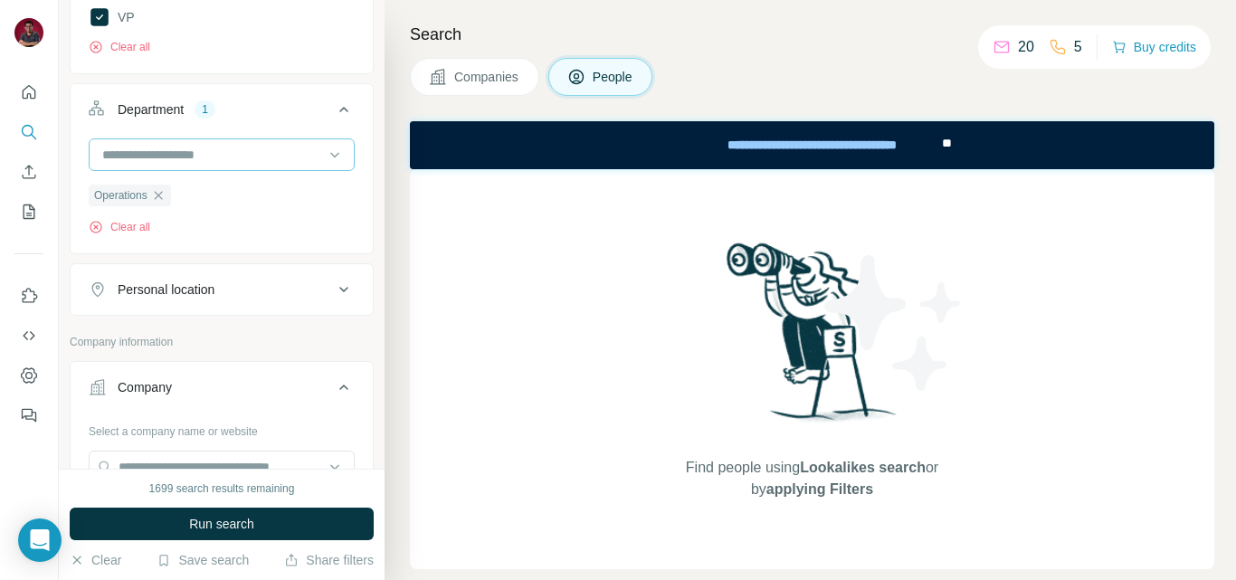
click at [214, 164] on input at bounding box center [212, 155] width 224 height 20
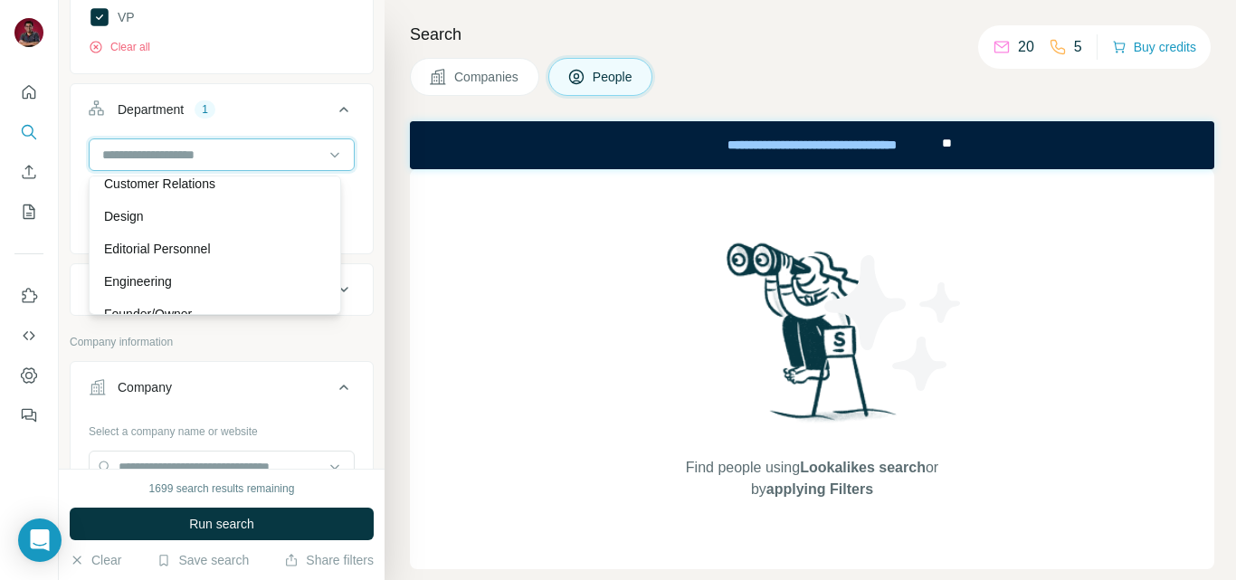
scroll to position [109, 0]
click at [230, 271] on div "Engineering" at bounding box center [214, 283] width 243 height 33
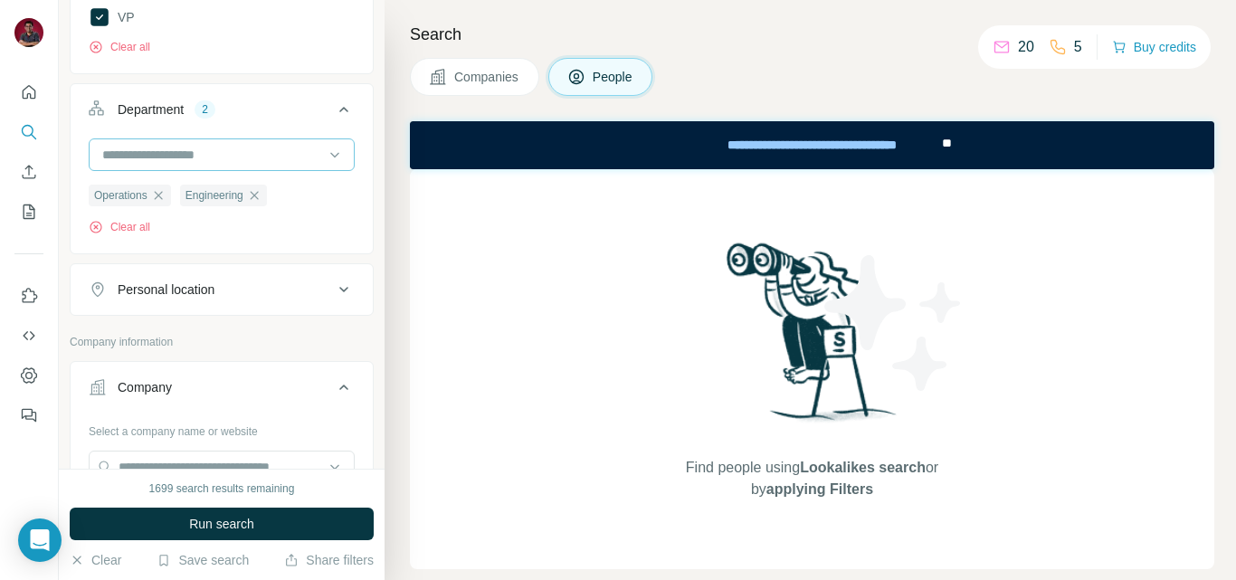
click at [204, 152] on input at bounding box center [212, 155] width 224 height 20
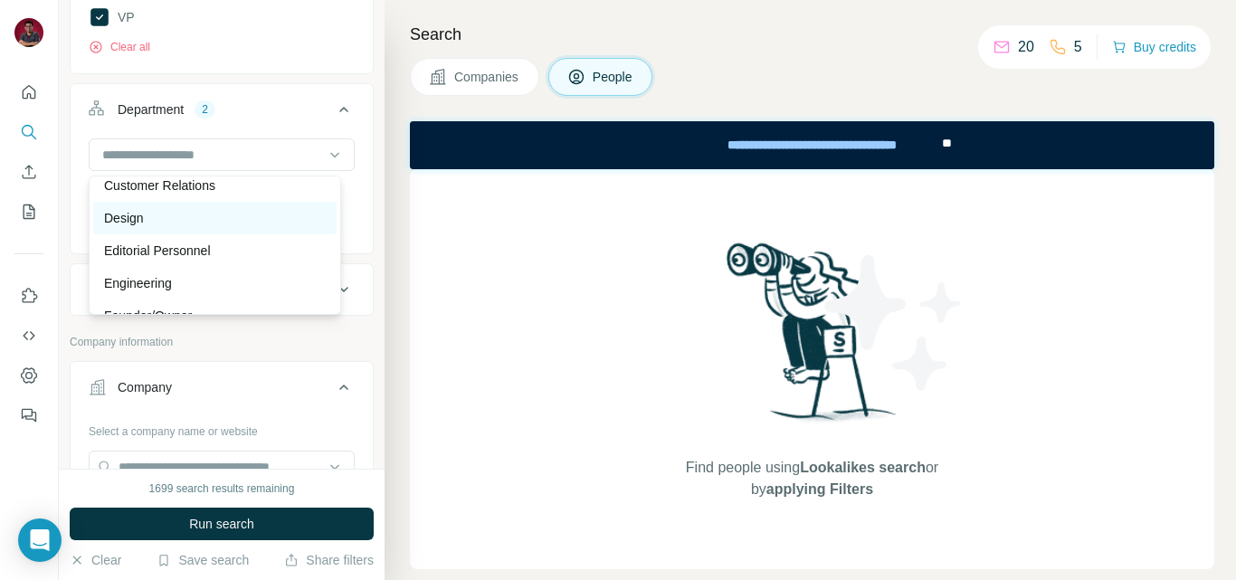
click at [206, 214] on div "Design" at bounding box center [215, 218] width 222 height 18
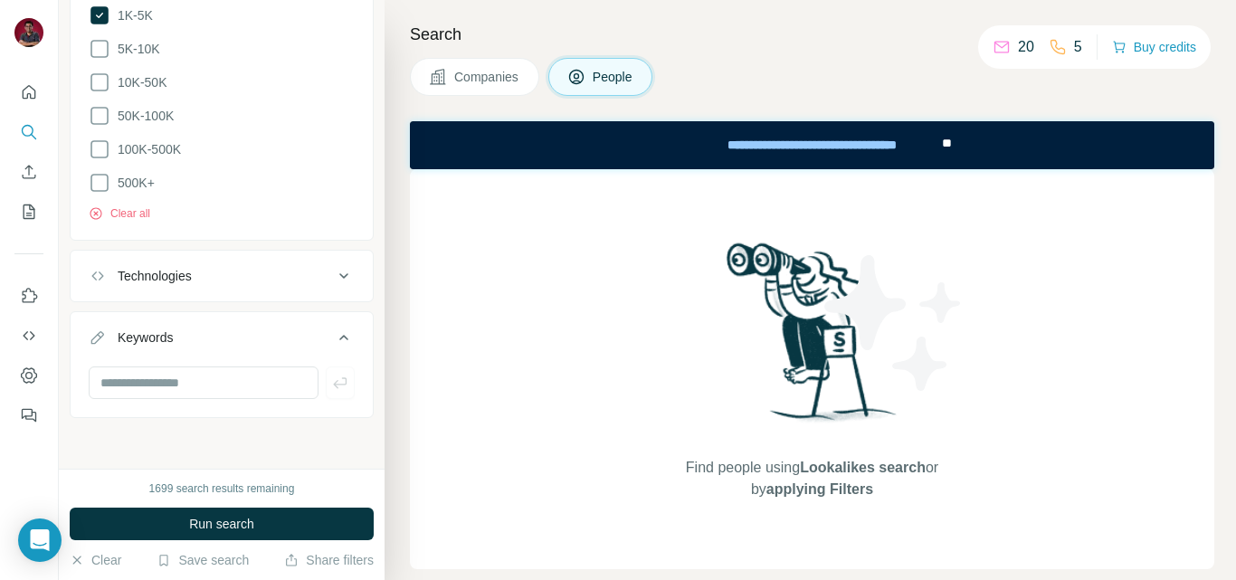
scroll to position [2173, 0]
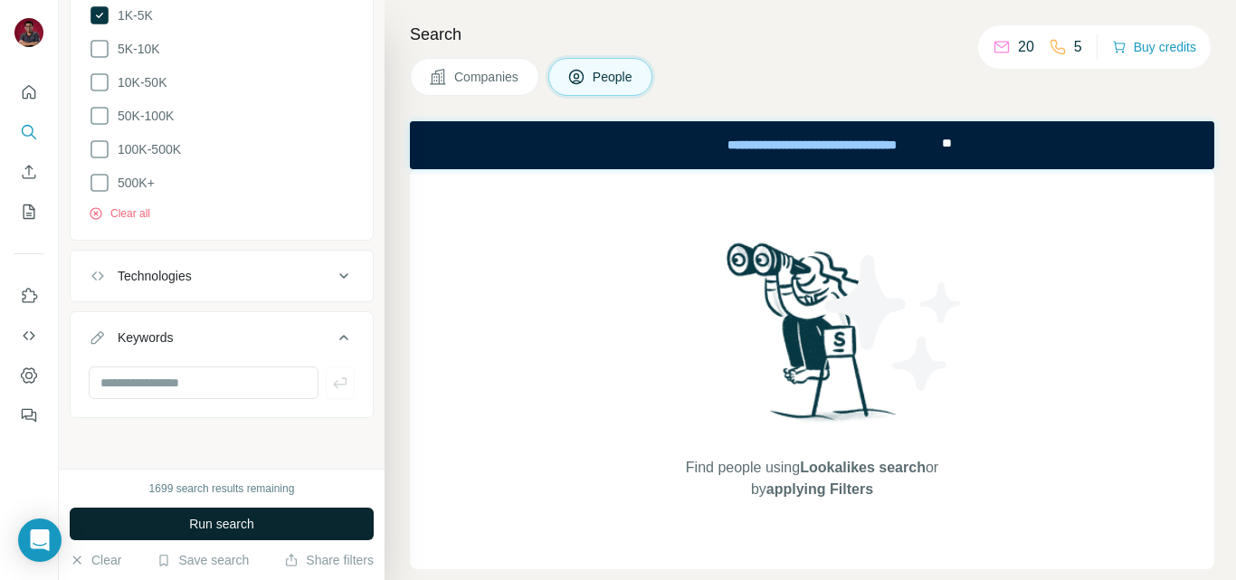
click at [201, 525] on span "Run search" at bounding box center [221, 524] width 65 height 18
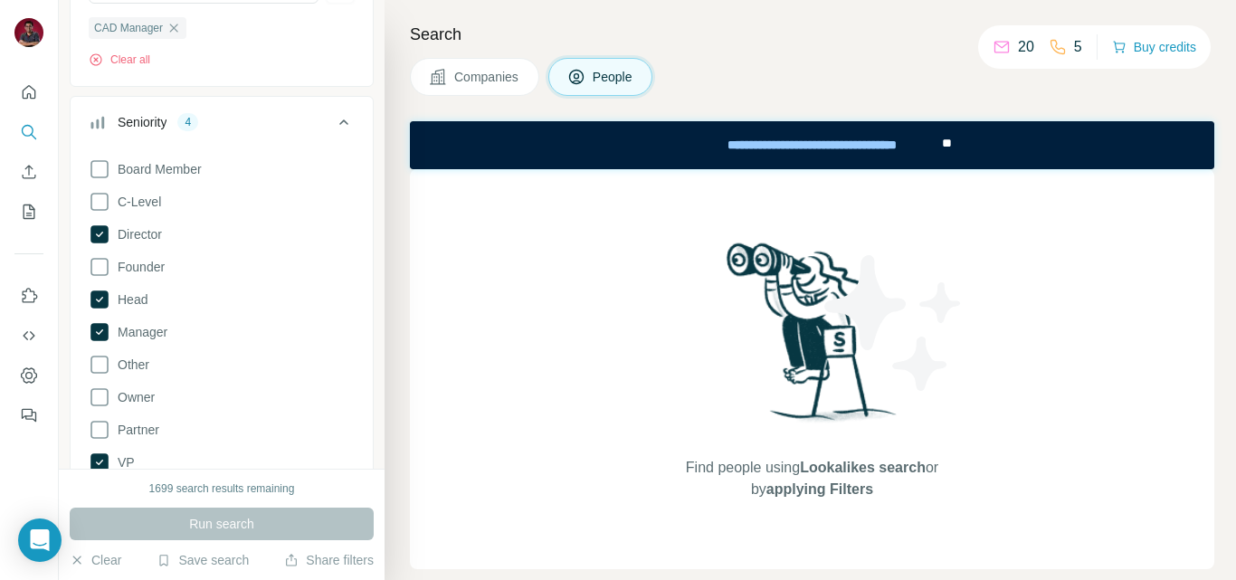
scroll to position [453, 0]
click at [105, 236] on icon at bounding box center [99, 233] width 18 height 18
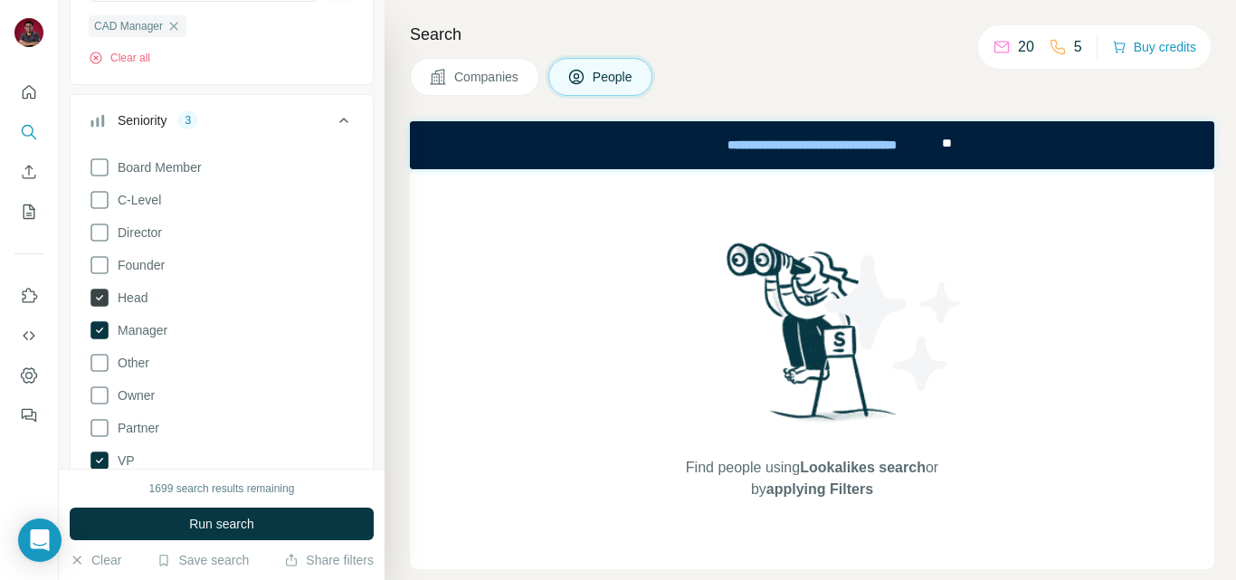
click at [108, 303] on icon at bounding box center [99, 298] width 18 height 18
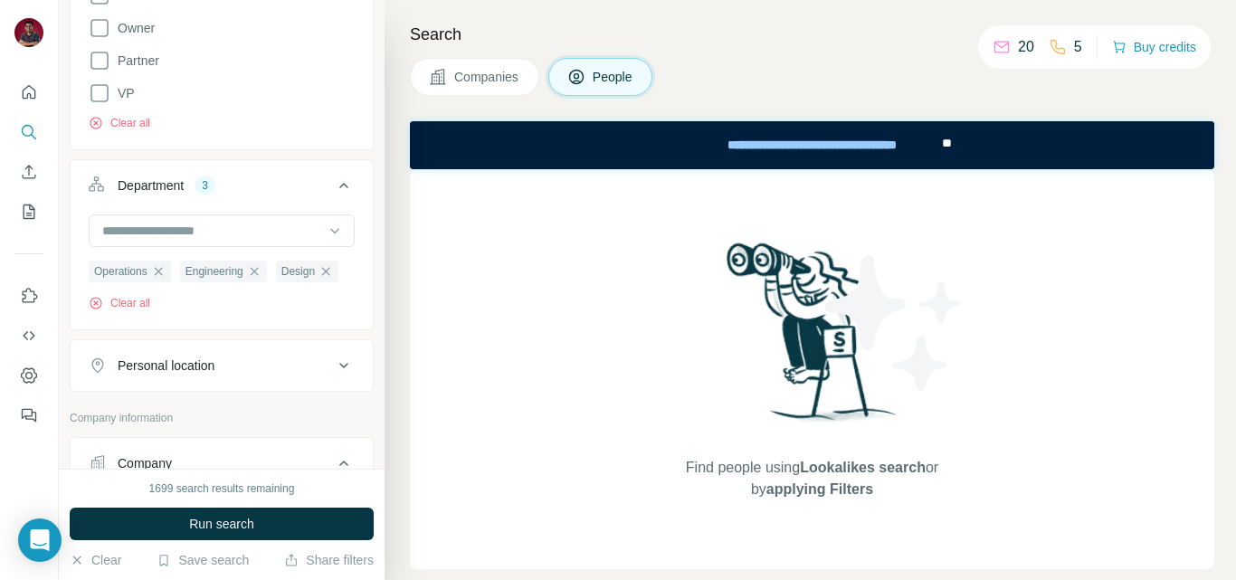
scroll to position [906, 0]
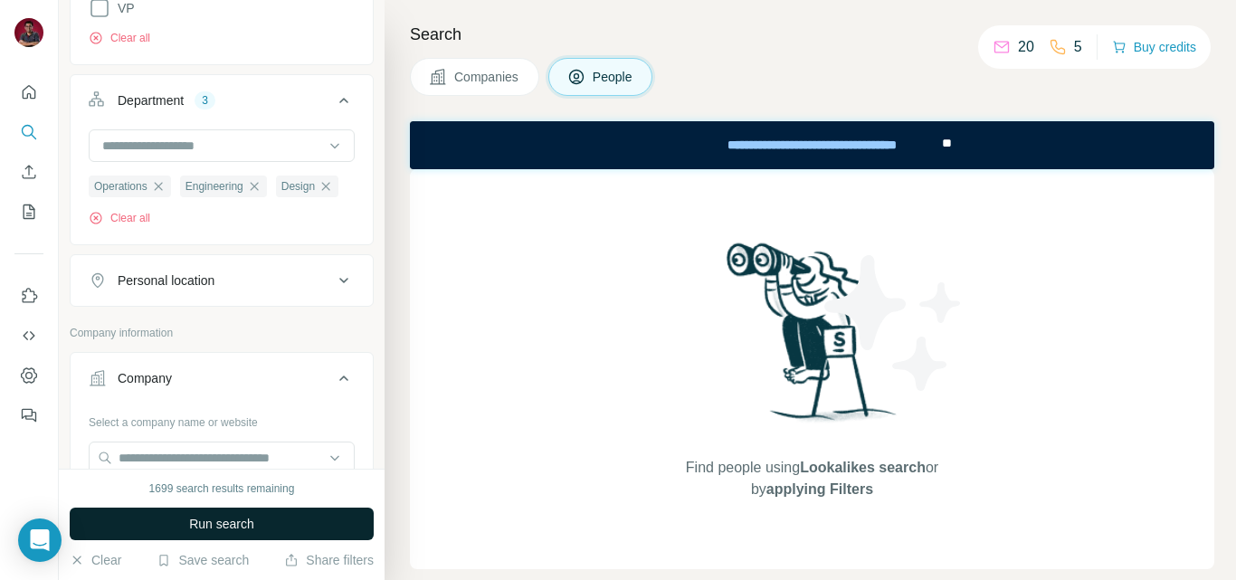
click at [200, 526] on span "Run search" at bounding box center [221, 524] width 65 height 18
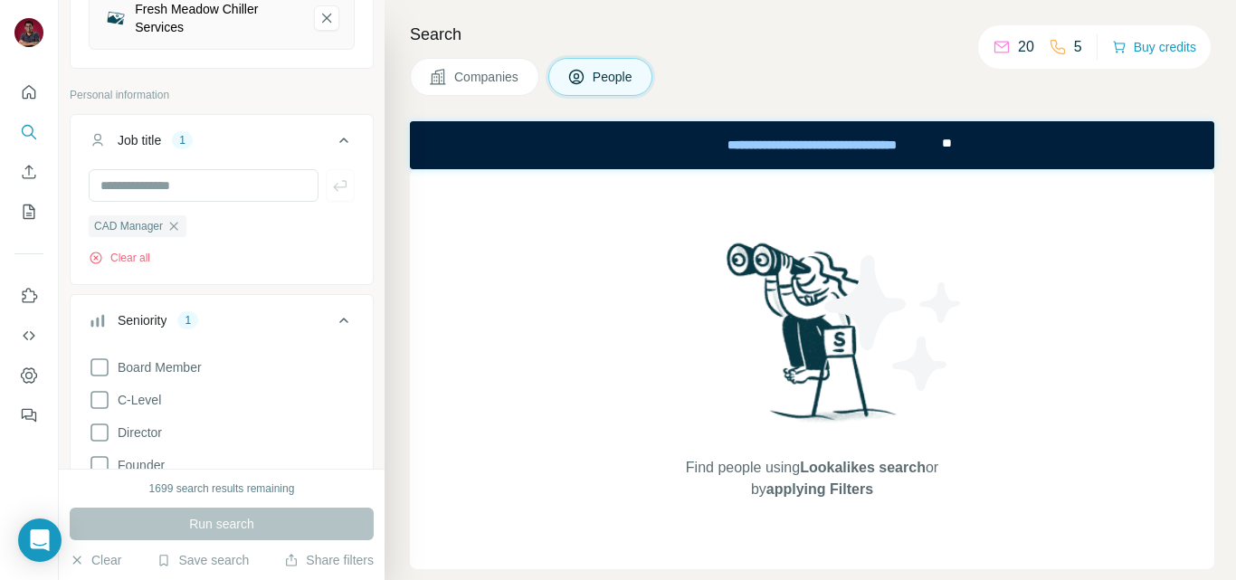
scroll to position [271, 0]
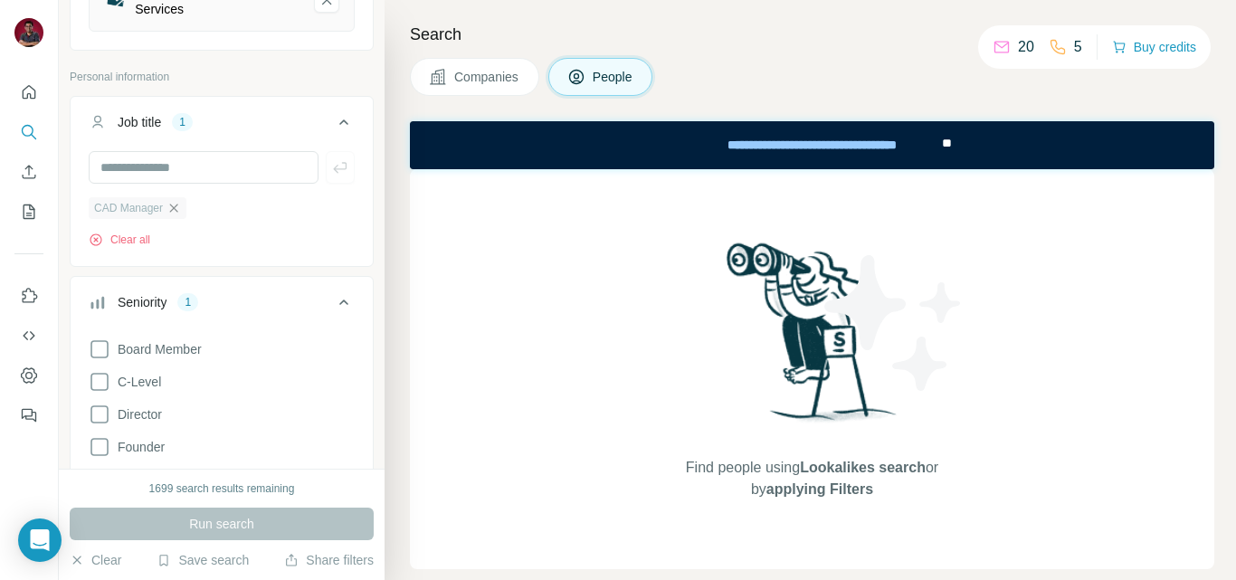
click at [175, 213] on icon "button" at bounding box center [174, 208] width 14 height 14
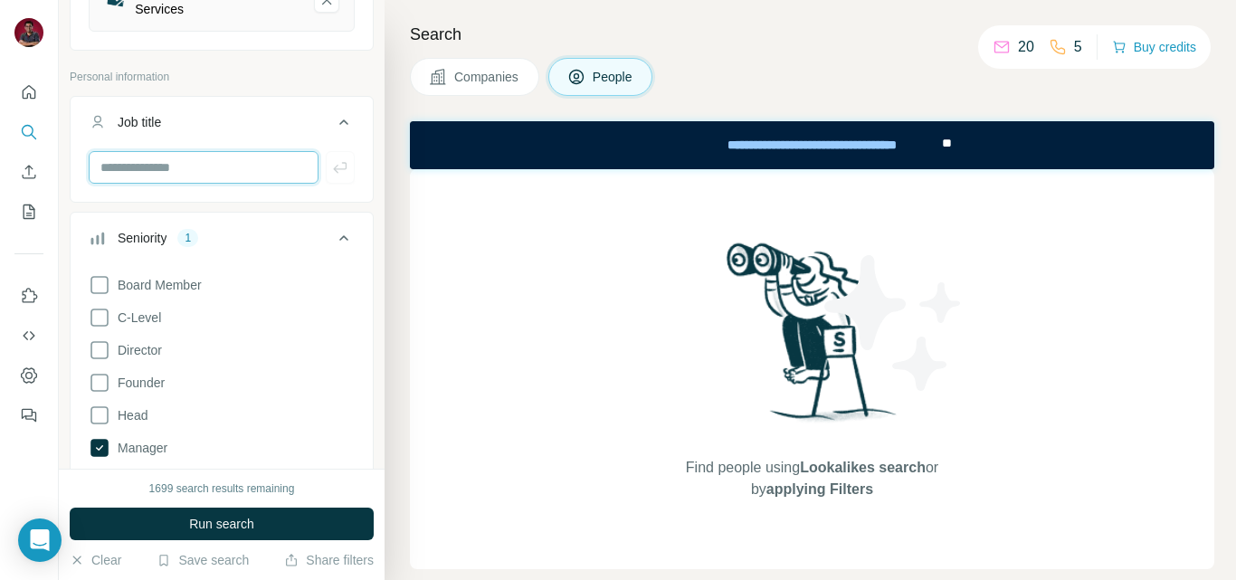
click at [172, 164] on input "text" at bounding box center [204, 167] width 230 height 33
click at [173, 167] on input "text" at bounding box center [204, 167] width 230 height 33
click at [98, 351] on icon at bounding box center [100, 350] width 22 height 22
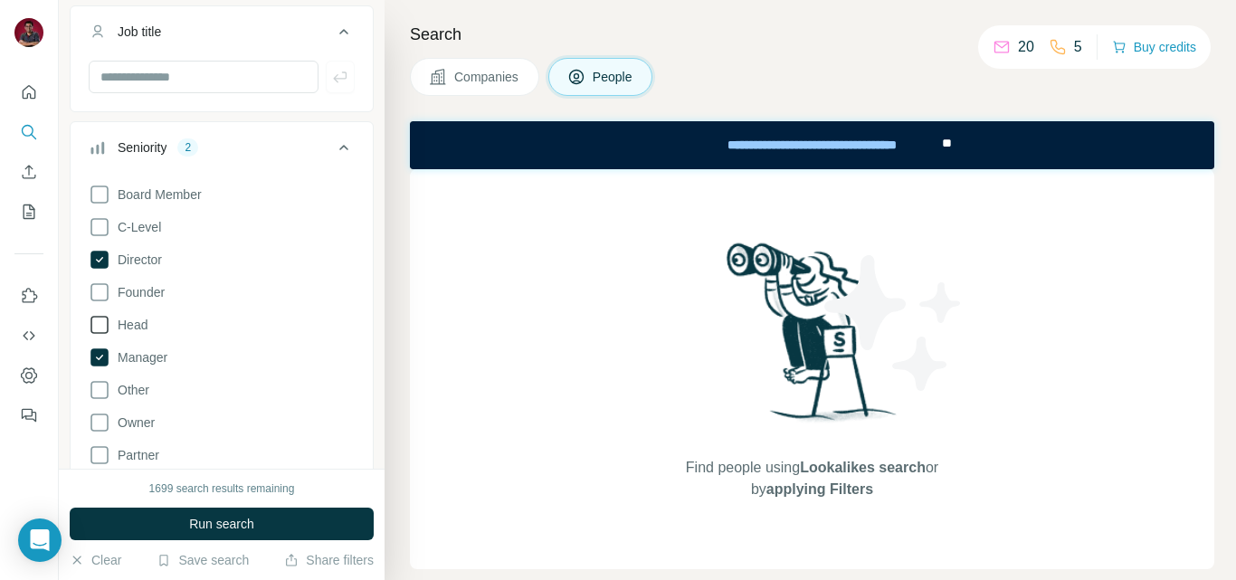
click at [107, 329] on icon at bounding box center [100, 325] width 22 height 22
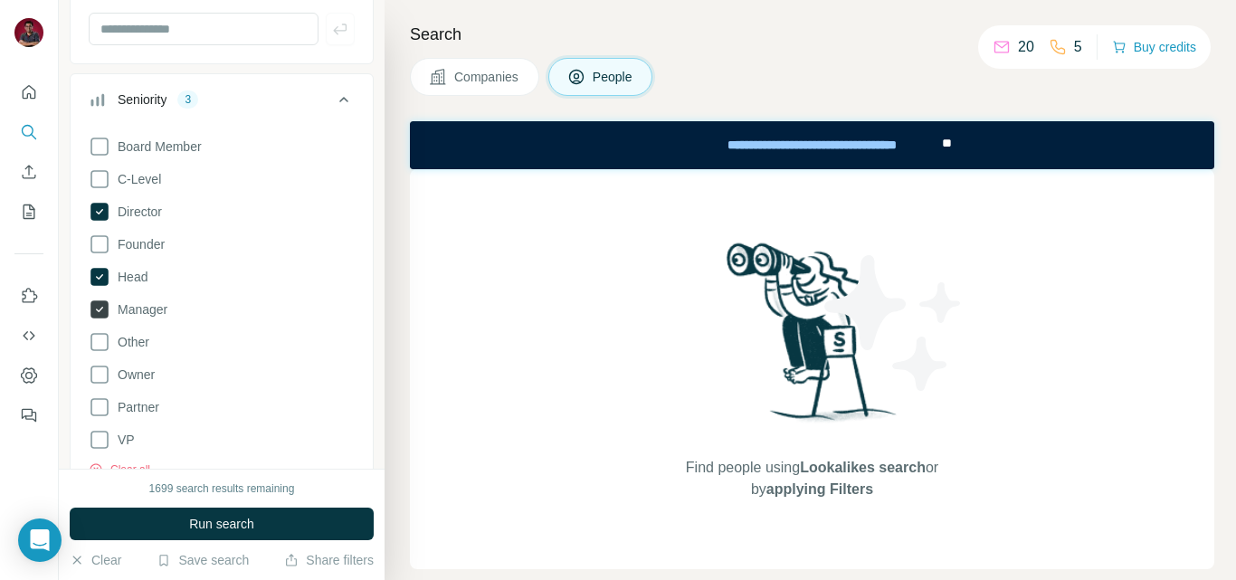
scroll to position [452, 0]
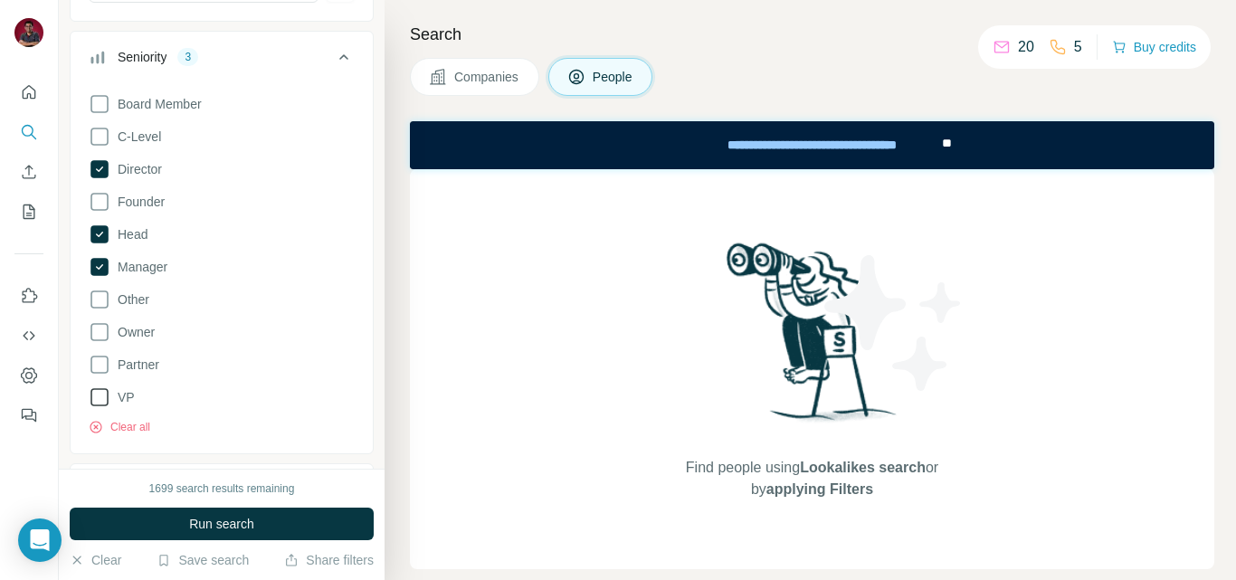
click at [97, 397] on icon at bounding box center [100, 397] width 22 height 22
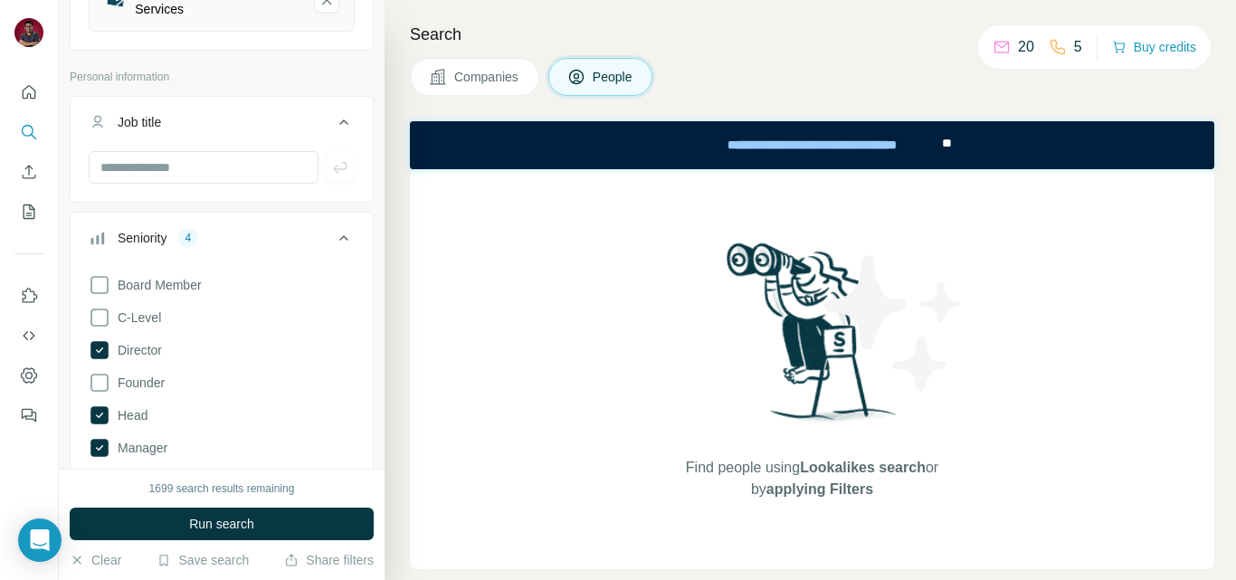
scroll to position [452, 0]
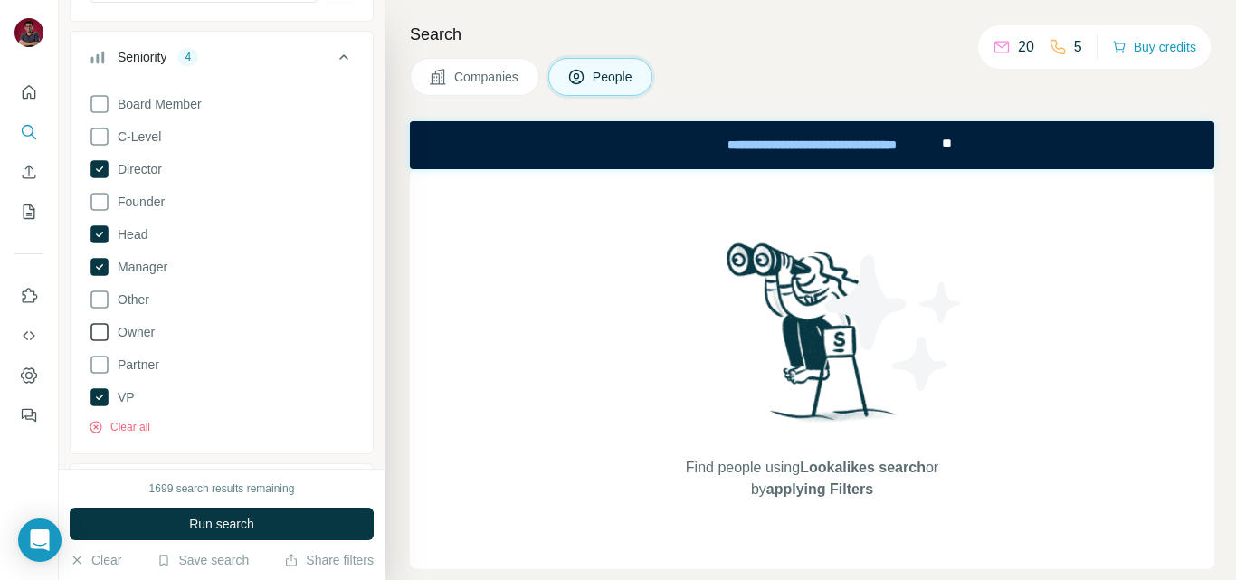
click at [90, 330] on icon at bounding box center [100, 332] width 22 height 22
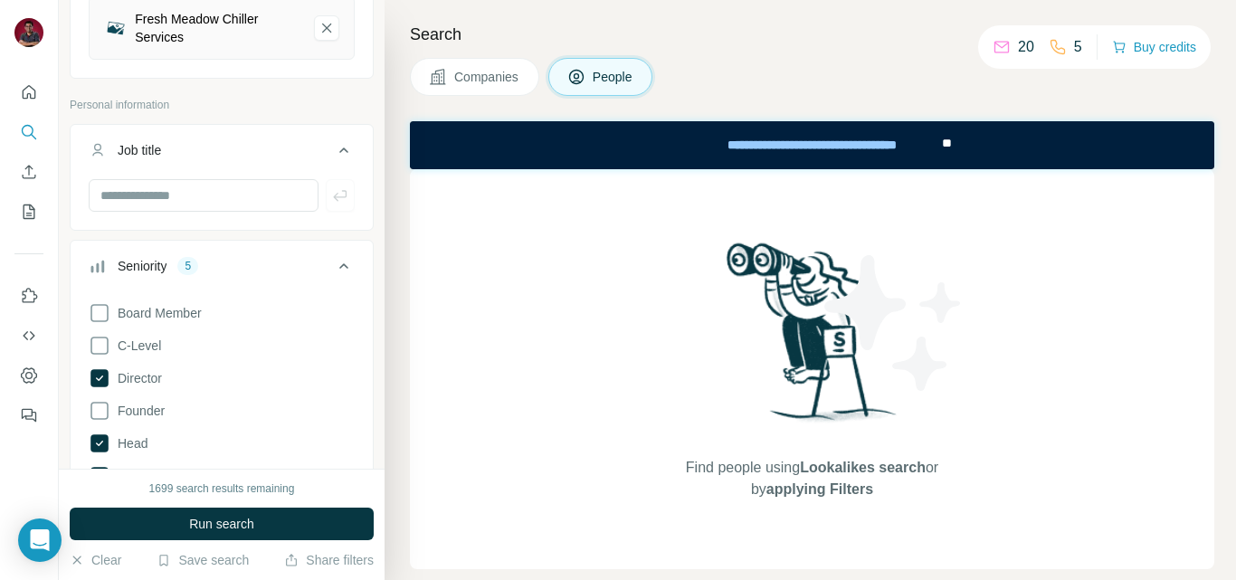
scroll to position [271, 0]
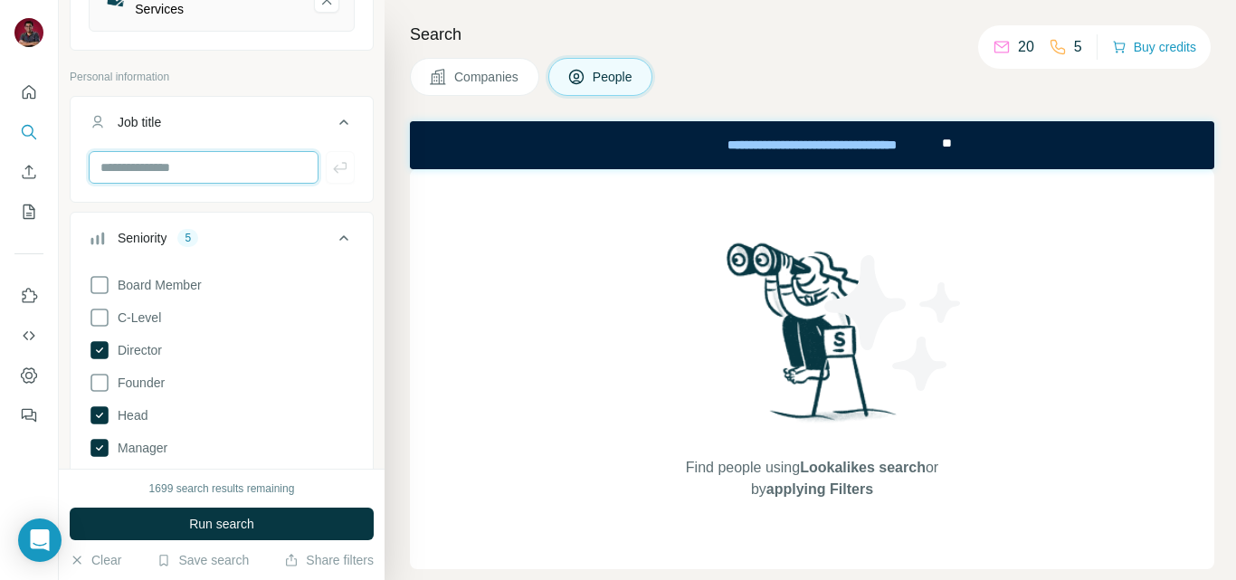
click at [181, 182] on input "text" at bounding box center [204, 167] width 230 height 33
type input "*"
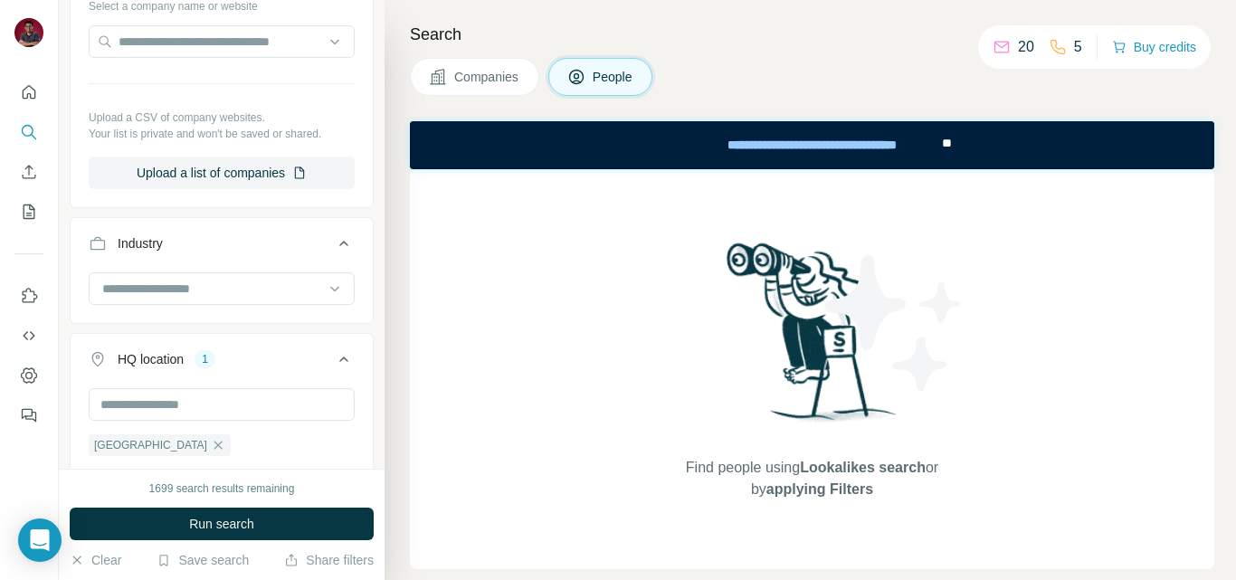
scroll to position [1267, 0]
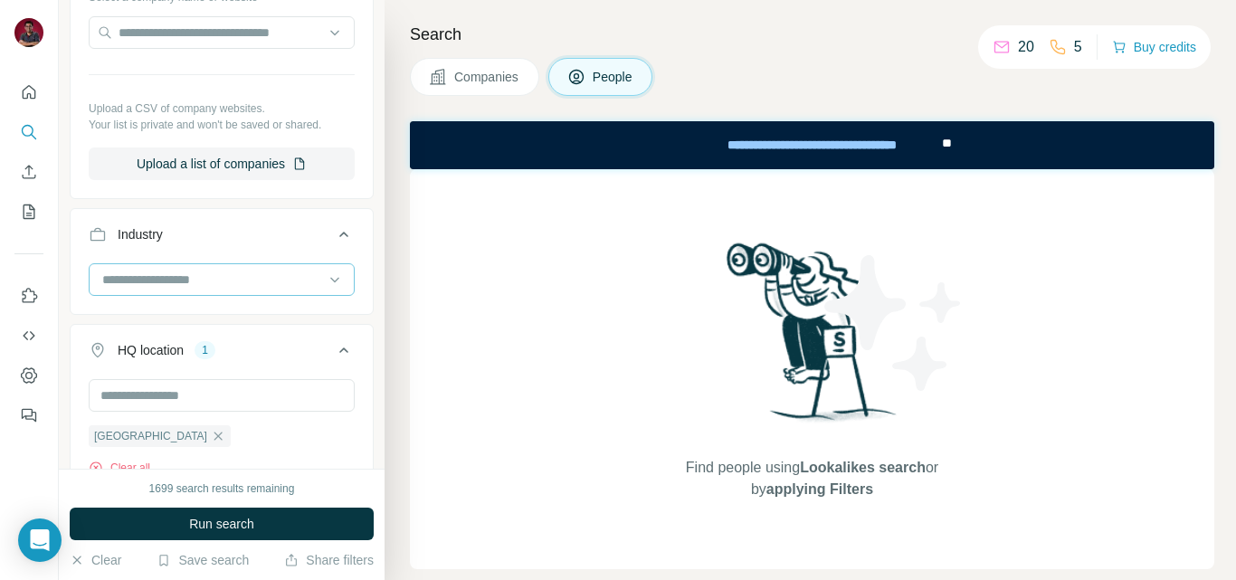
click at [217, 290] on input at bounding box center [212, 280] width 224 height 20
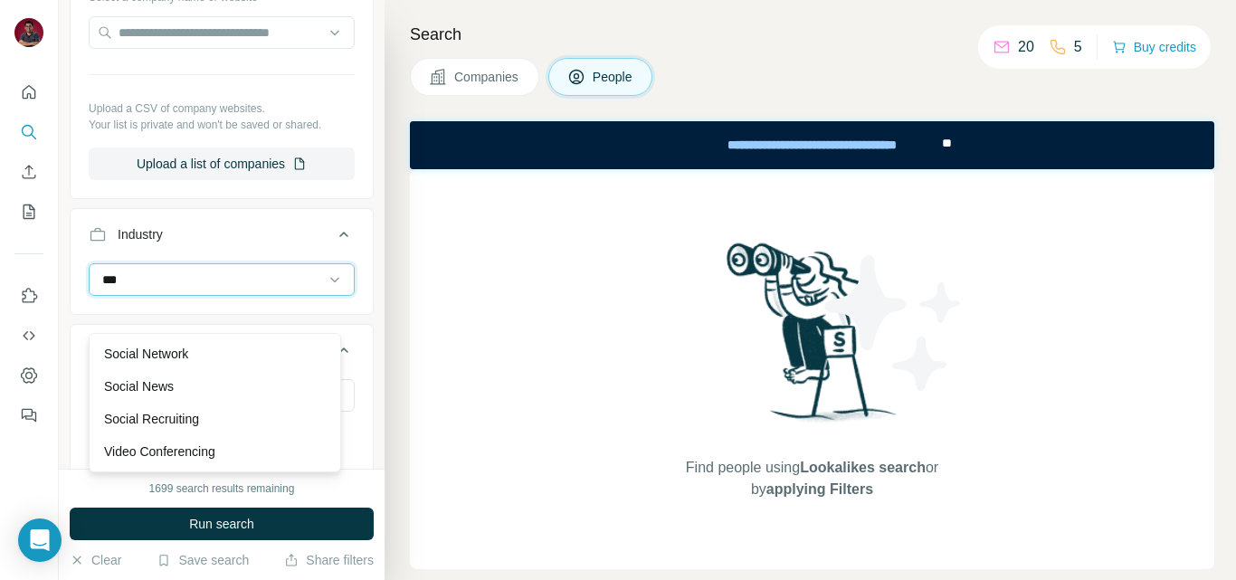
scroll to position [0, 0]
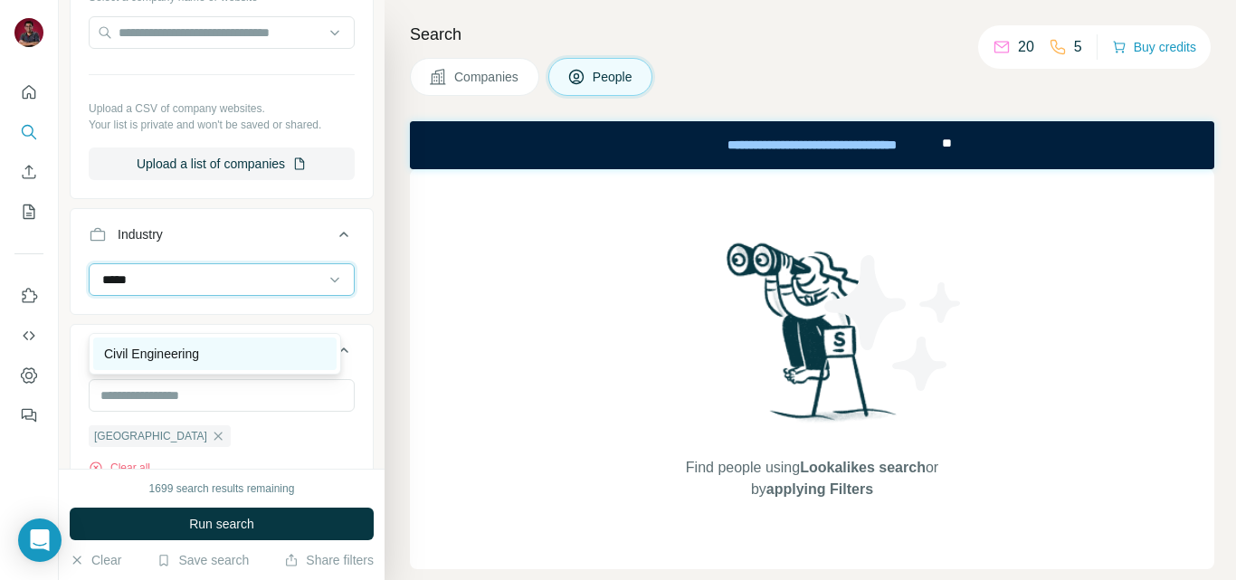
type input "*****"
click at [190, 352] on p "Civil Engineering" at bounding box center [151, 354] width 95 height 18
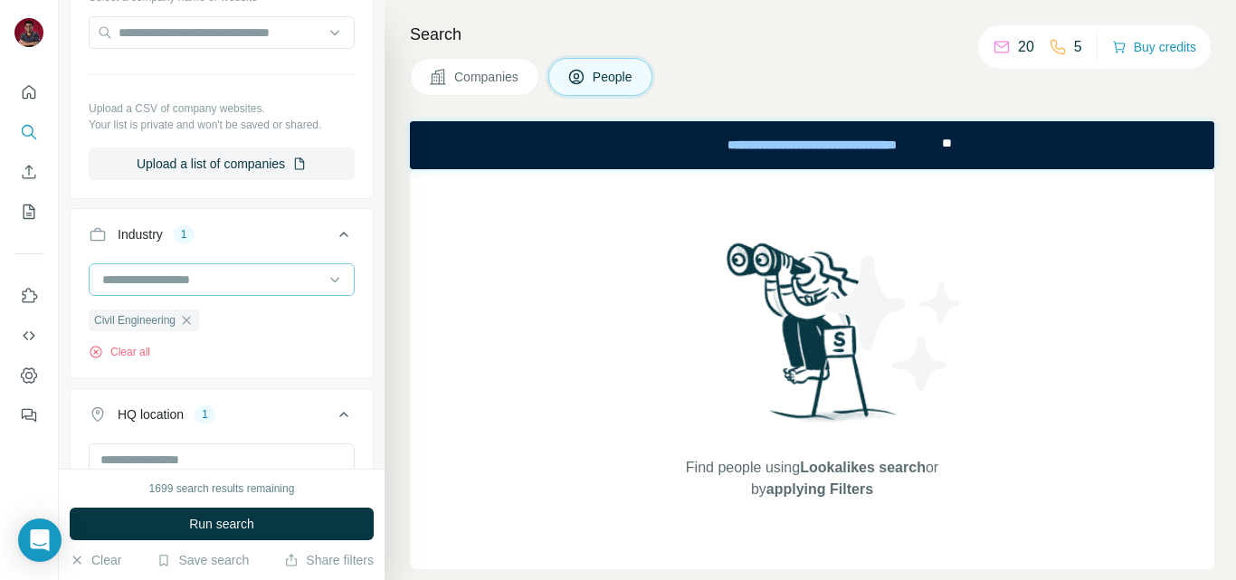
click at [176, 290] on input at bounding box center [212, 280] width 224 height 20
click at [182, 290] on input at bounding box center [212, 280] width 224 height 20
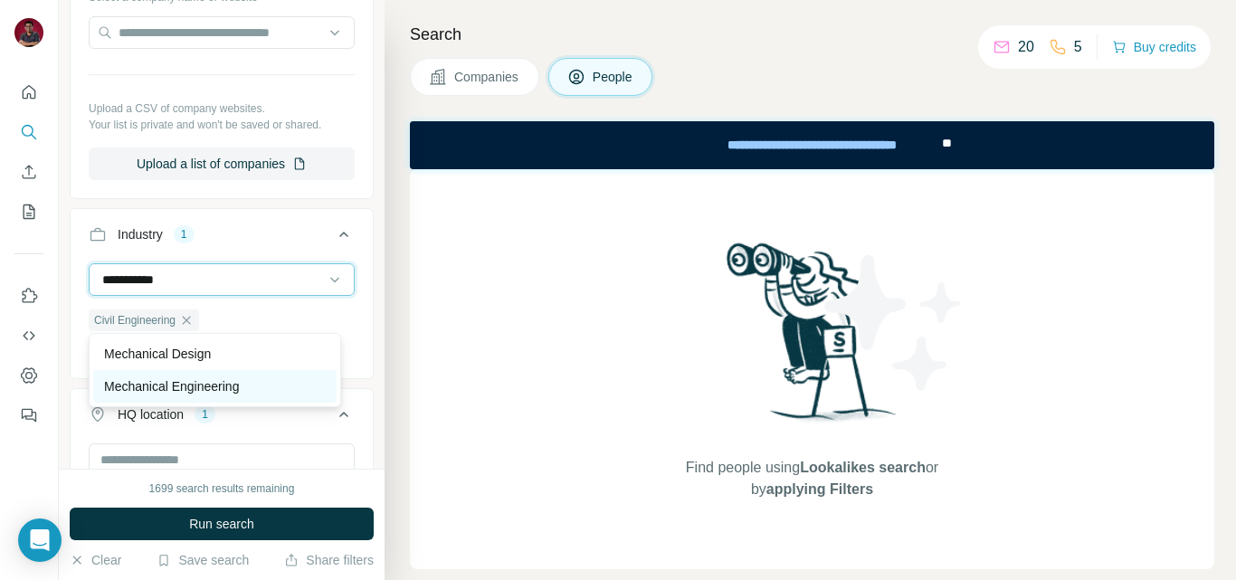
type input "**********"
click at [193, 387] on p "Mechanical Engineering" at bounding box center [171, 386] width 135 height 18
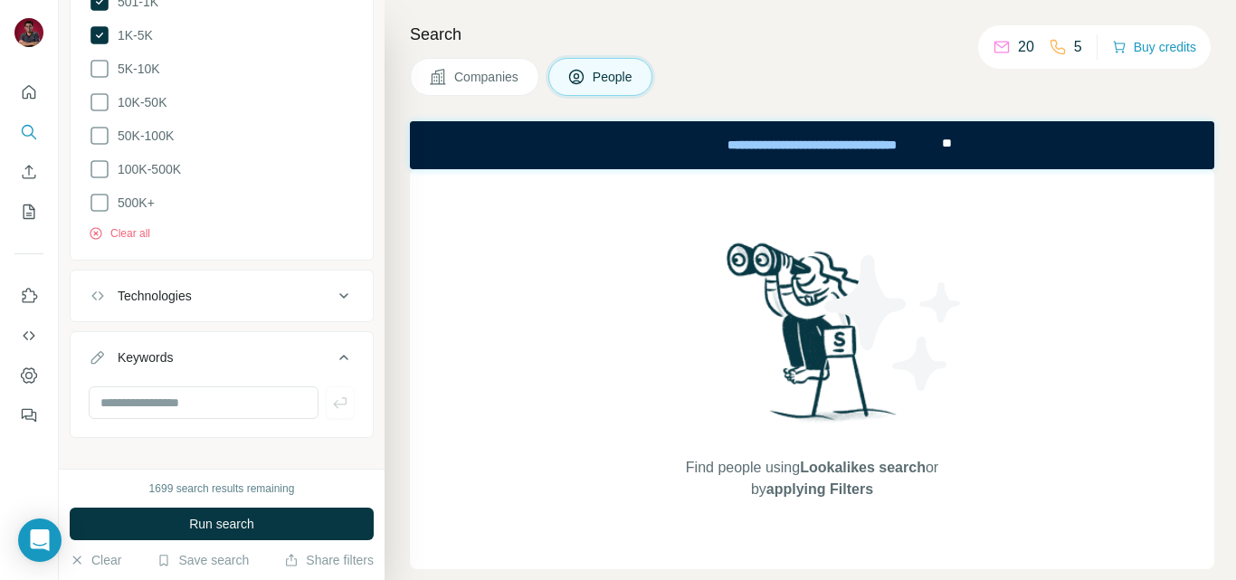
scroll to position [2205, 0]
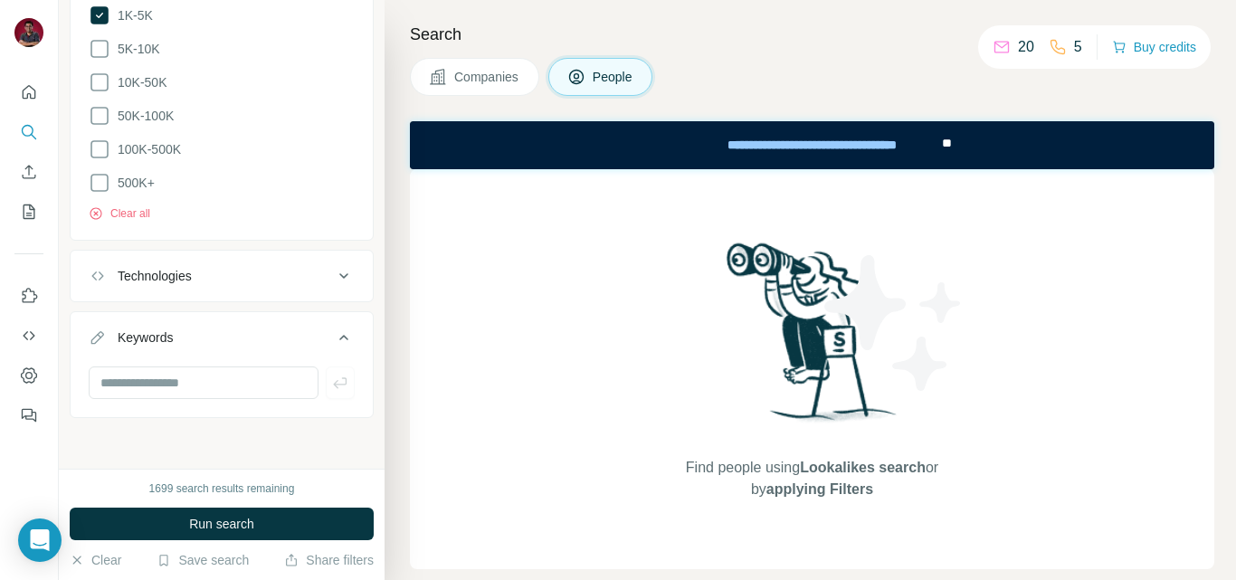
click at [264, 296] on button "Technologies" at bounding box center [222, 275] width 302 height 43
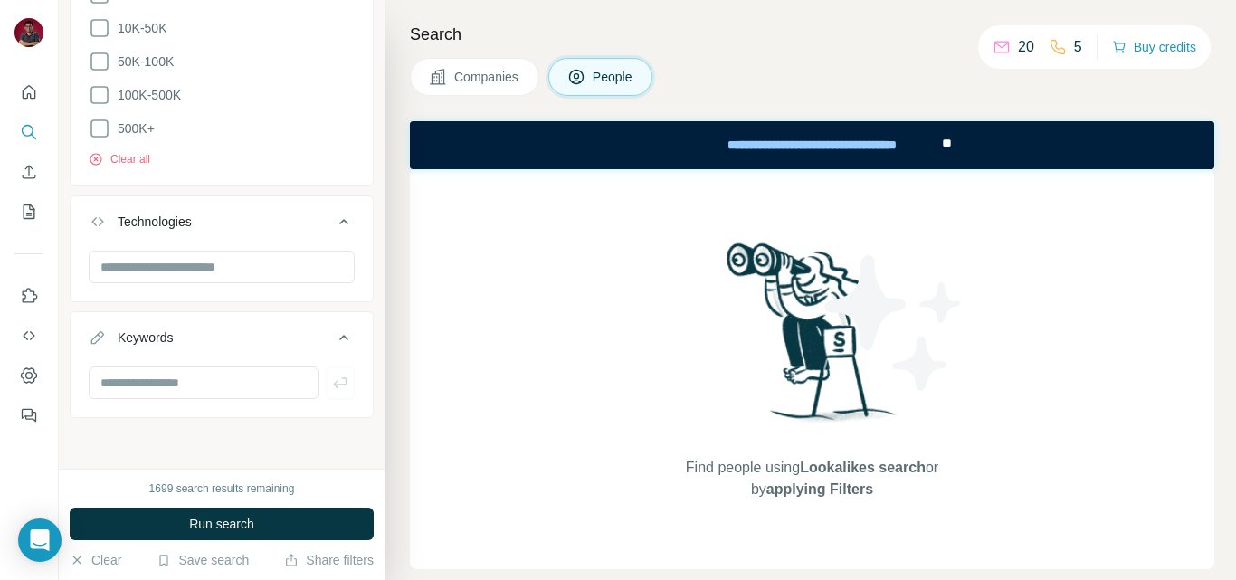
scroll to position [2260, 0]
click at [195, 270] on input "text" at bounding box center [222, 267] width 266 height 33
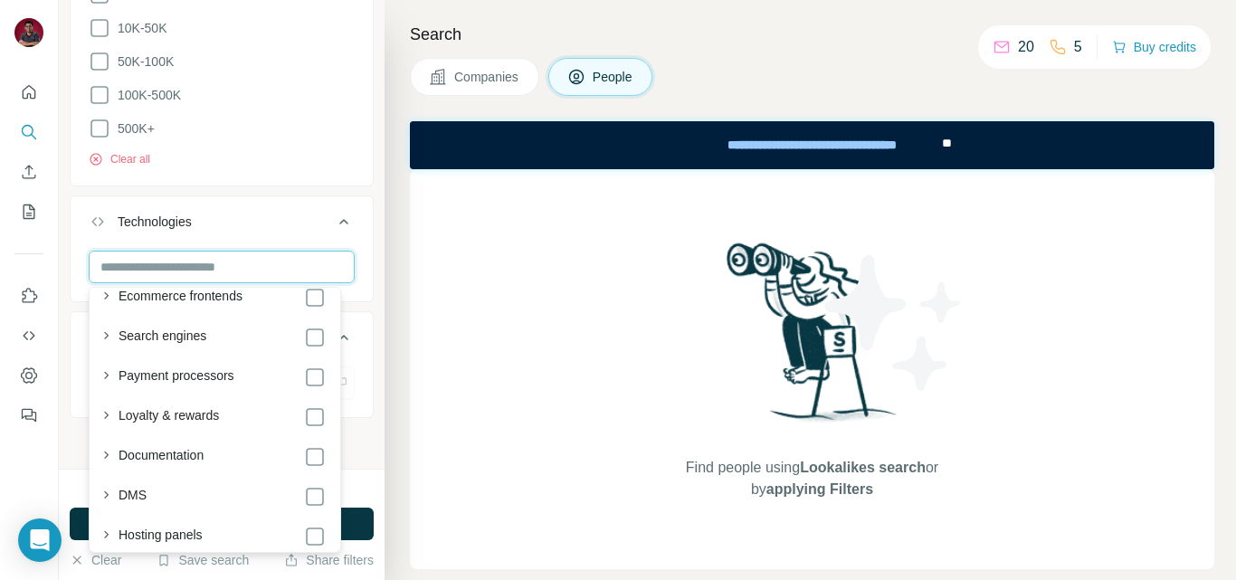
scroll to position [2081, 0]
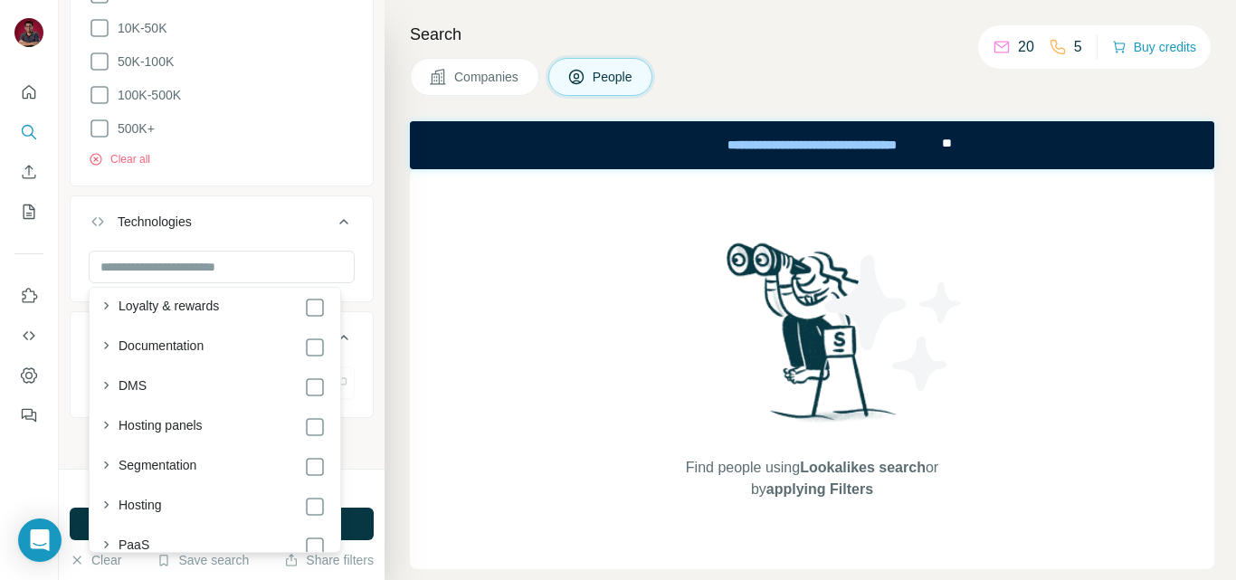
click at [248, 223] on div "Technologies" at bounding box center [211, 222] width 244 height 18
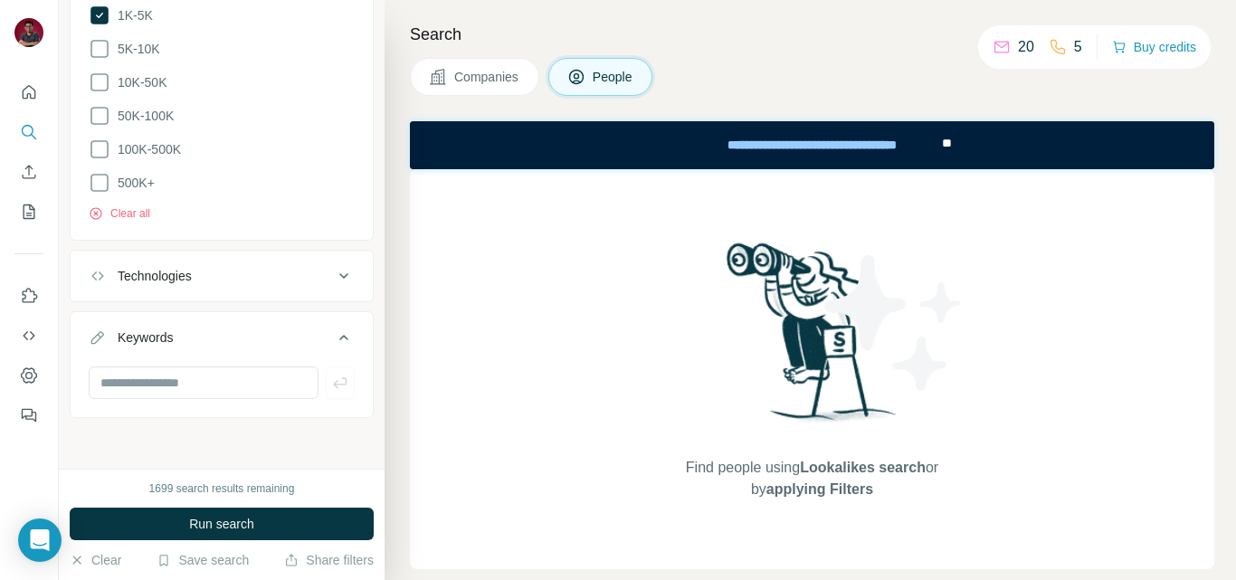
scroll to position [2205, 0]
click at [176, 391] on input "text" at bounding box center [204, 383] width 230 height 33
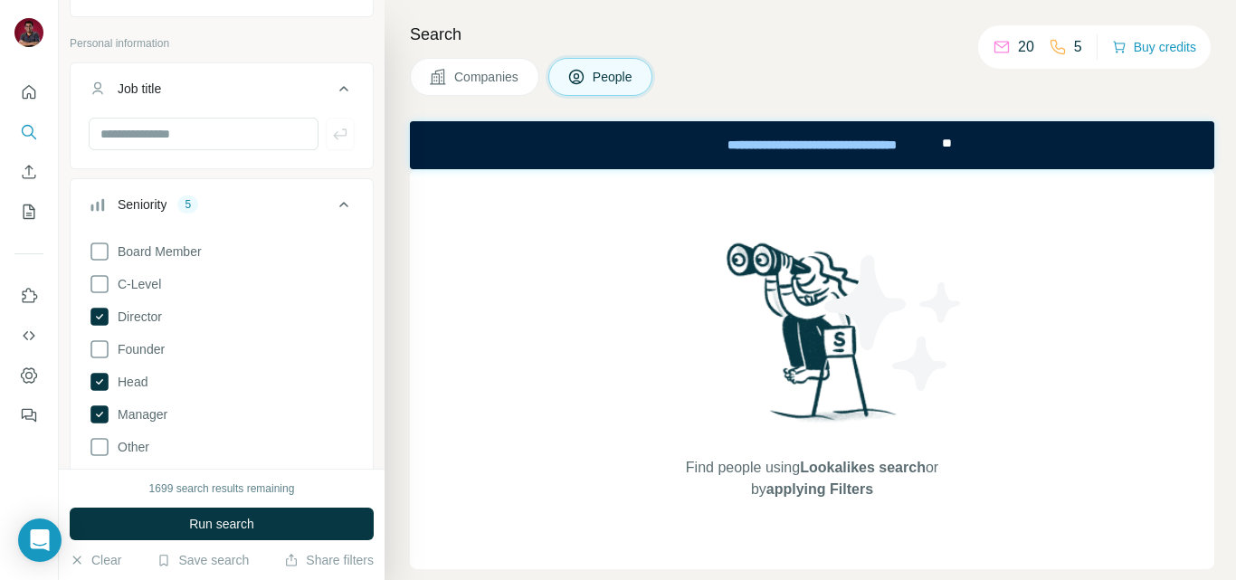
scroll to position [0, 0]
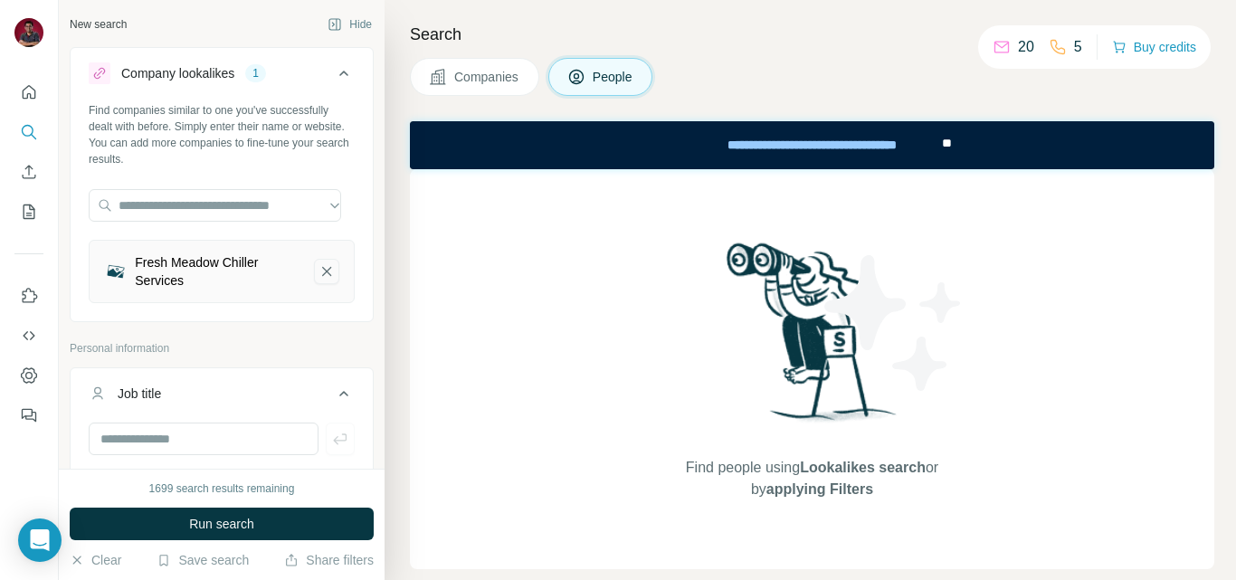
click at [320, 267] on icon "Fresh Meadow Chiller Services-remove-button" at bounding box center [327, 271] width 16 height 18
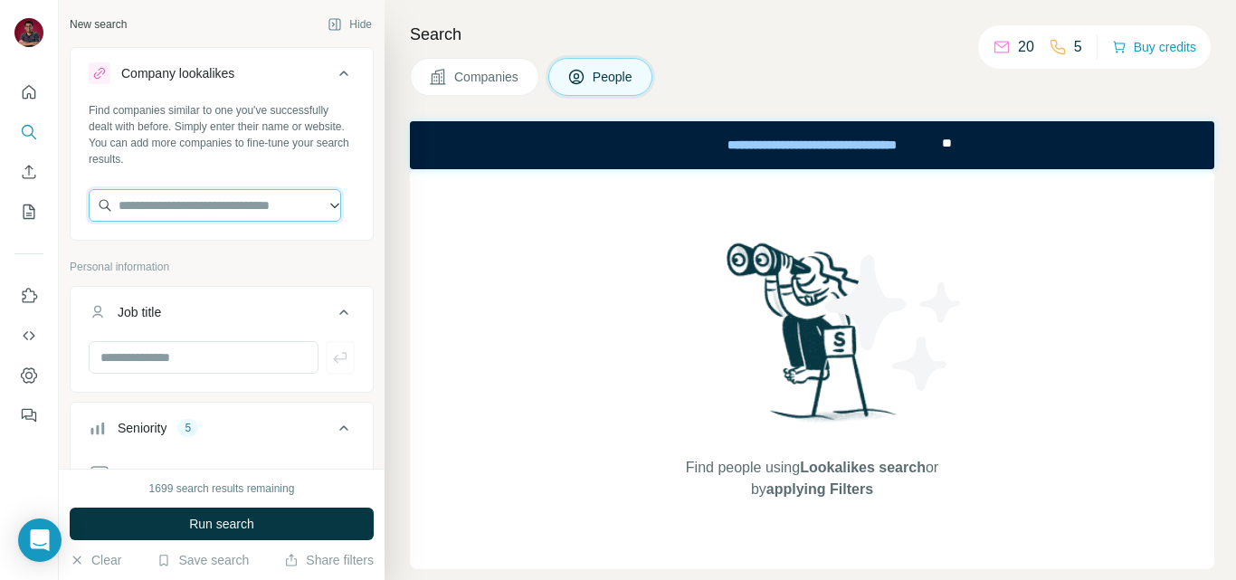
click at [165, 210] on input "text" at bounding box center [215, 205] width 252 height 33
paste input "**********"
type input "******"
click at [327, 210] on input "******" at bounding box center [215, 205] width 252 height 33
click at [265, 208] on input "******" at bounding box center [215, 205] width 252 height 33
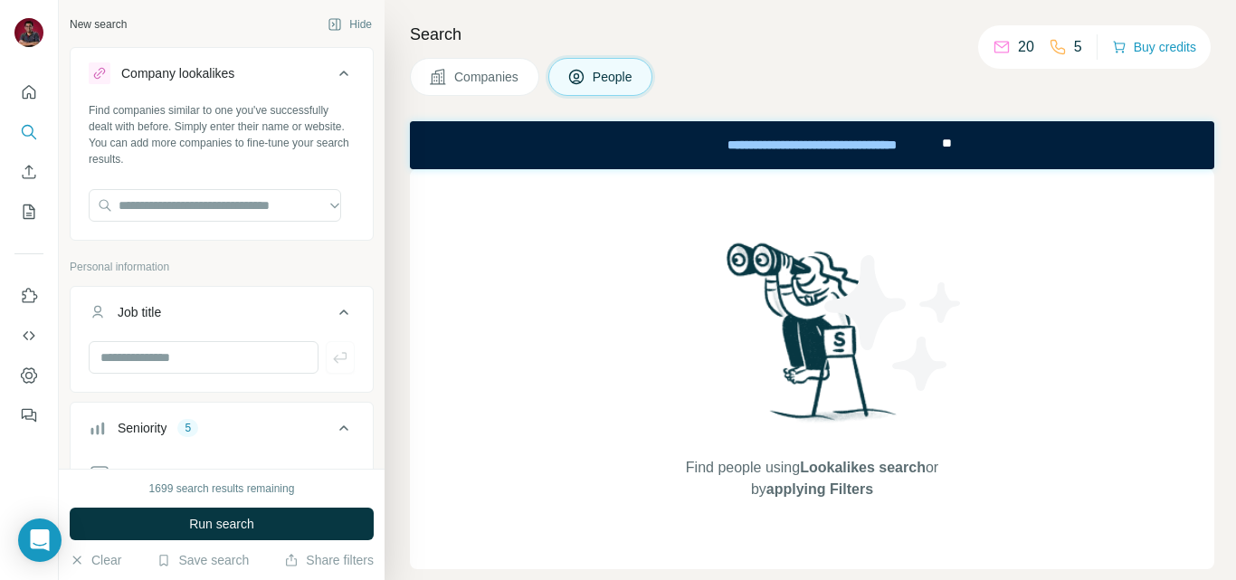
click at [333, 71] on icon at bounding box center [344, 73] width 22 height 22
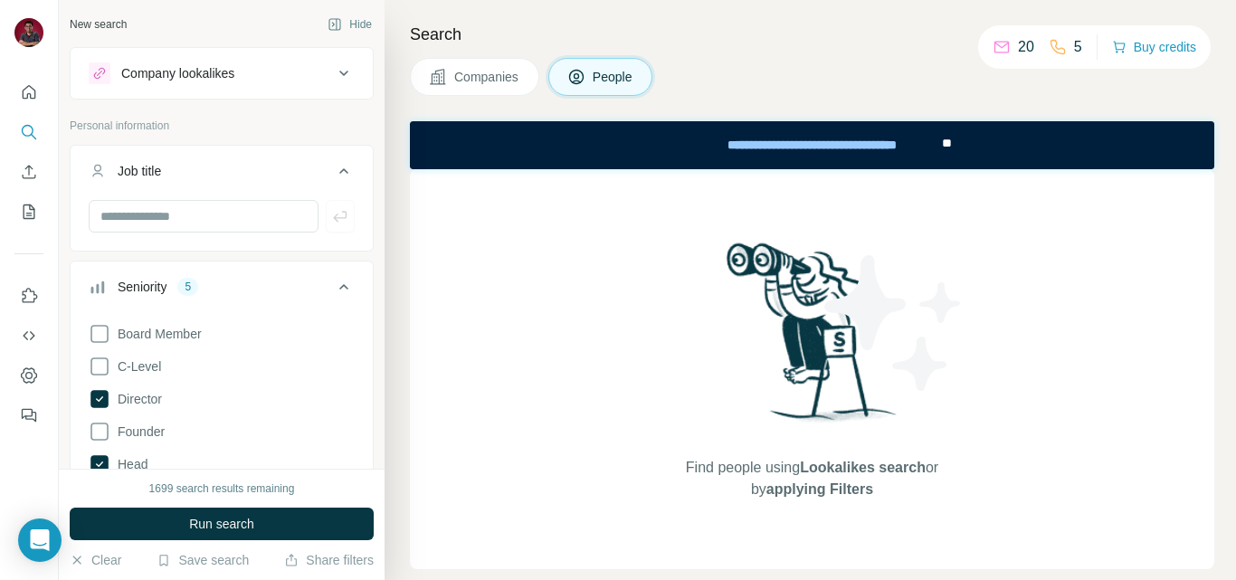
click at [224, 73] on div "Company lookalikes" at bounding box center [177, 73] width 113 height 18
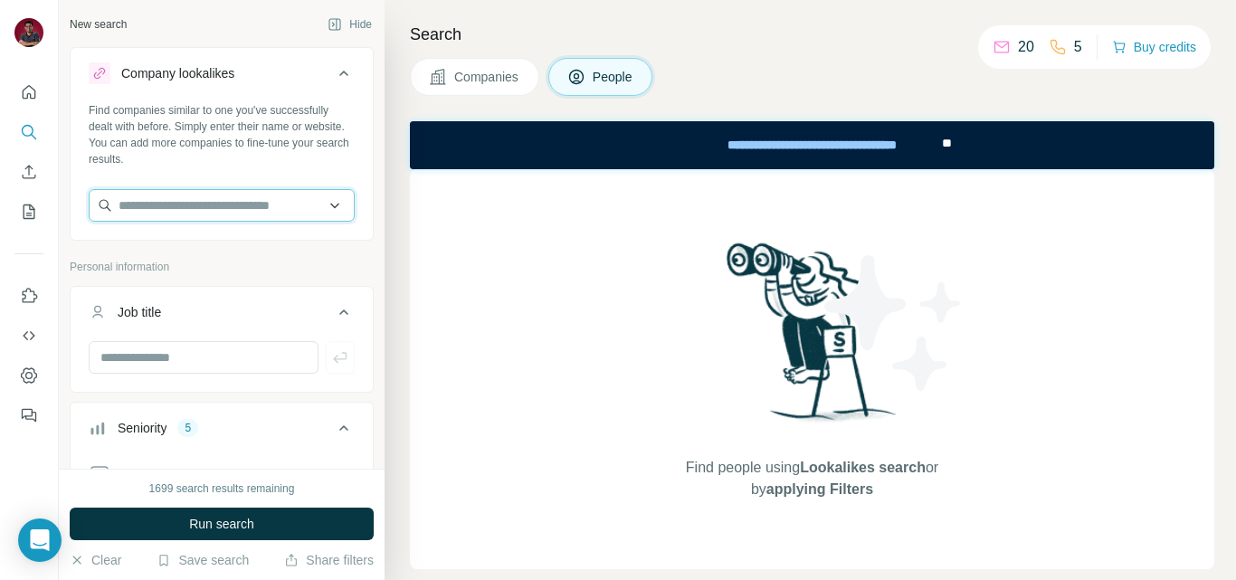
click at [173, 207] on input "text" at bounding box center [222, 205] width 266 height 33
paste input "**********"
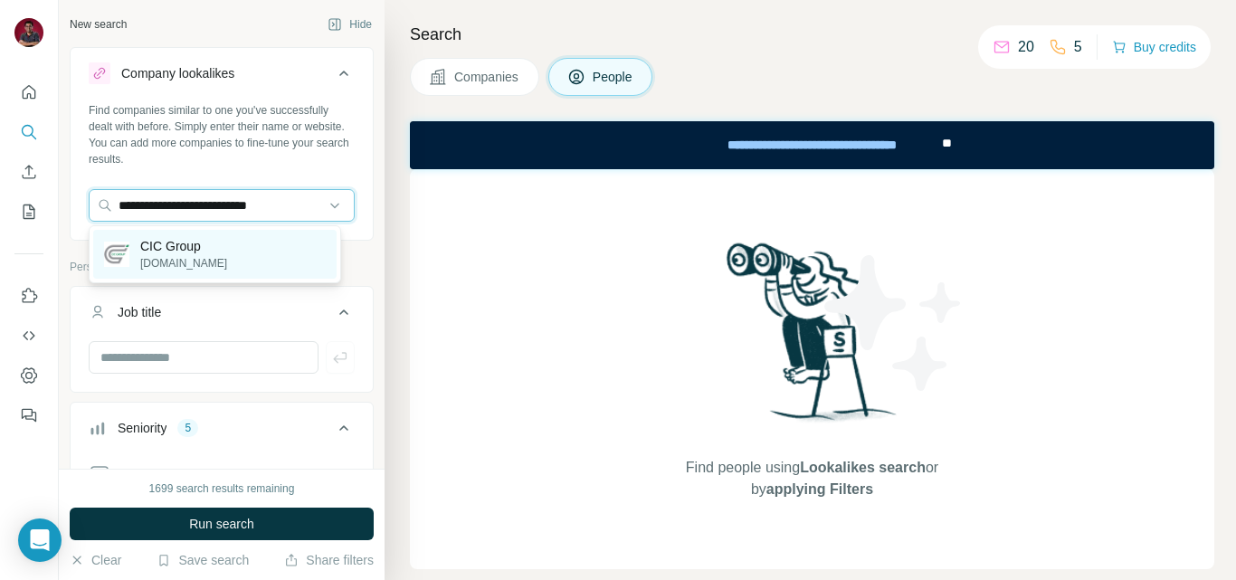
type input "**********"
click at [198, 257] on p "[DOMAIN_NAME]" at bounding box center [183, 263] width 87 height 16
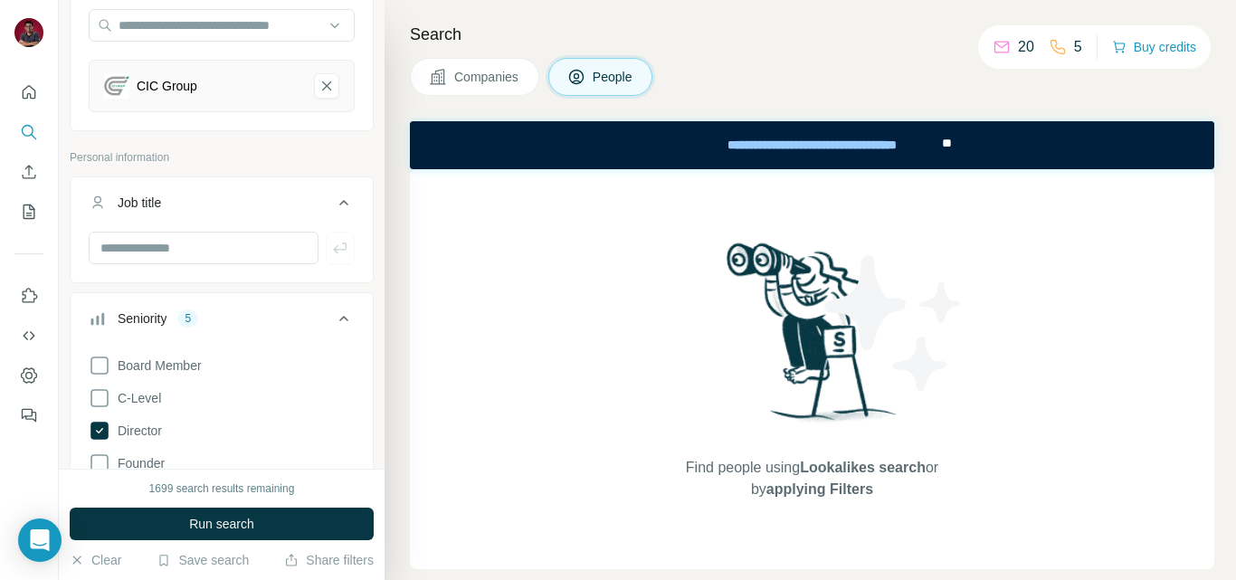
scroll to position [181, 0]
click at [177, 252] on input "text" at bounding box center [204, 247] width 230 height 33
type input "**********"
click at [331, 253] on icon "button" at bounding box center [340, 247] width 18 height 18
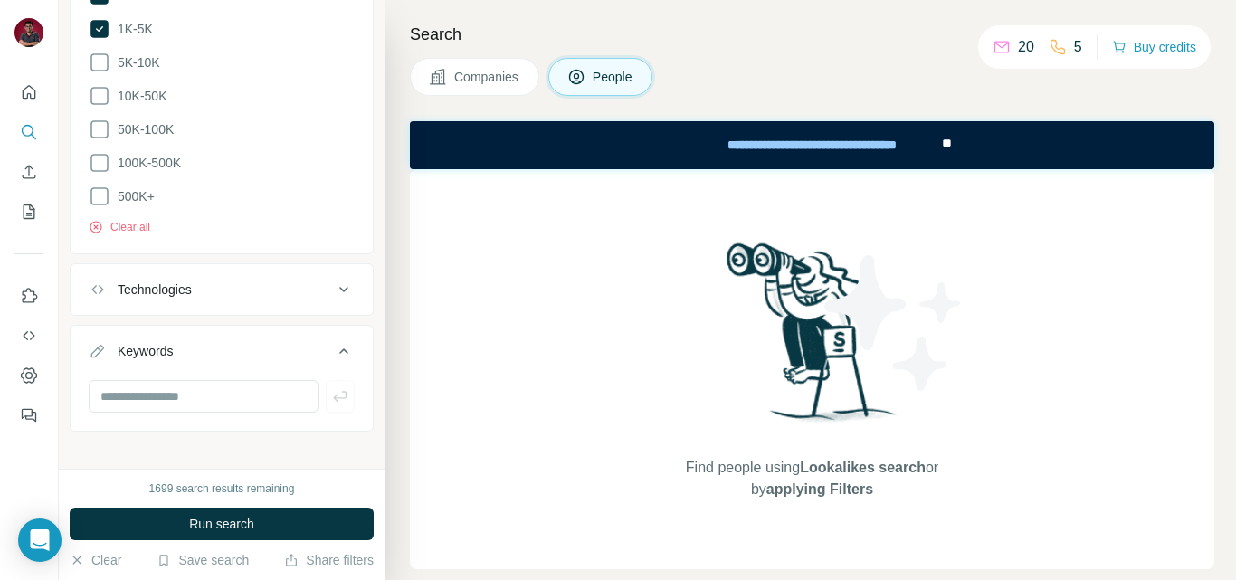
scroll to position [2260, 0]
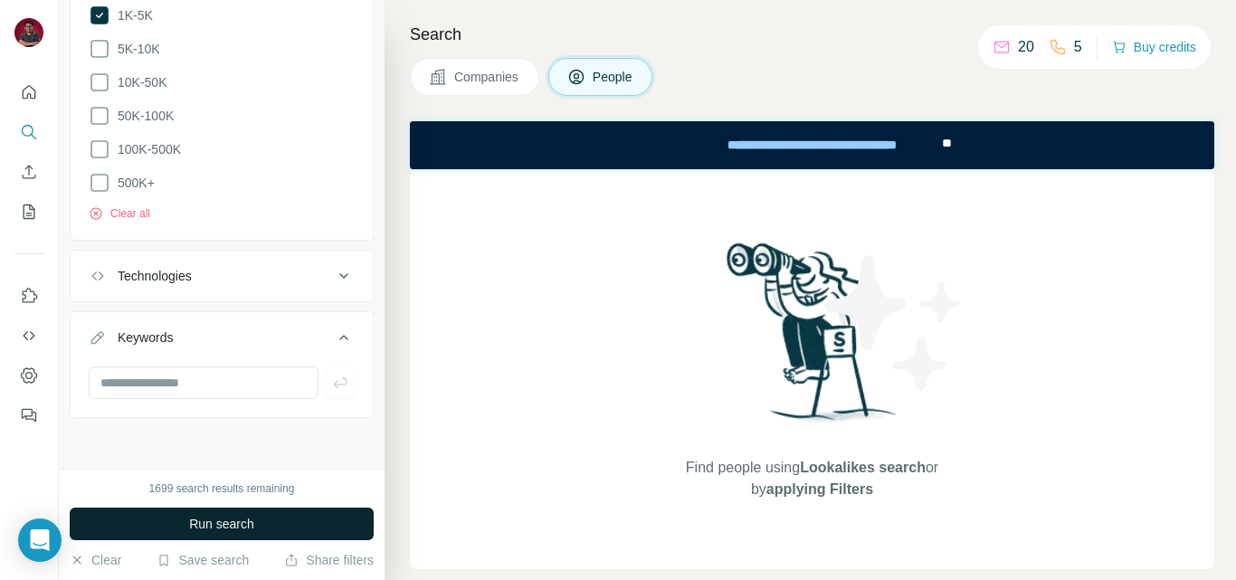
click at [221, 522] on span "Run search" at bounding box center [221, 524] width 65 height 18
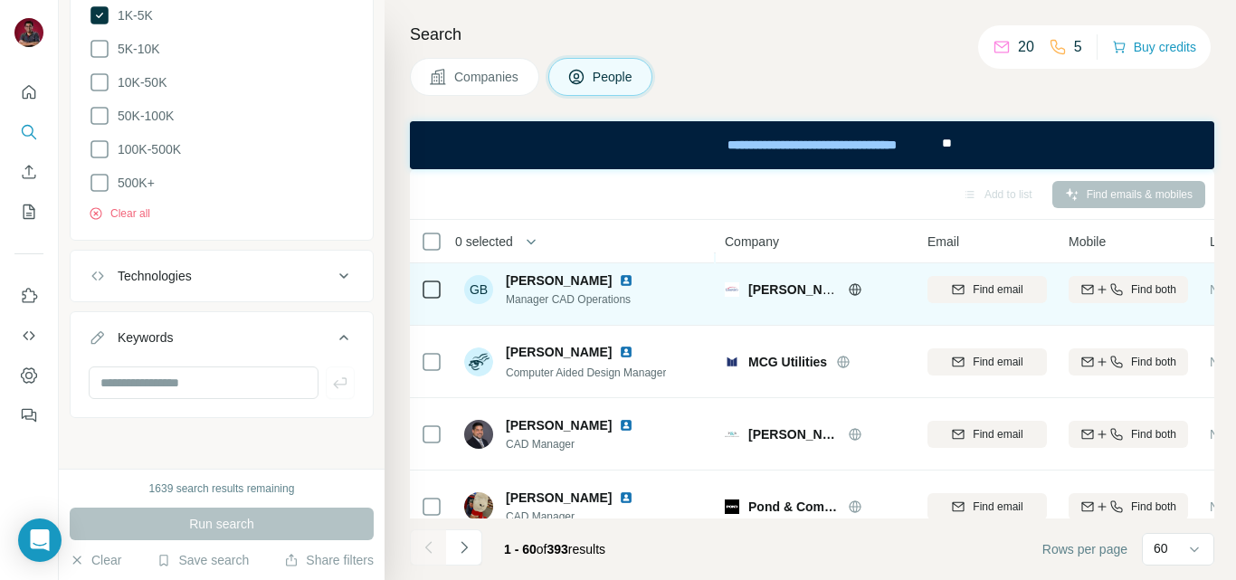
scroll to position [1086, 0]
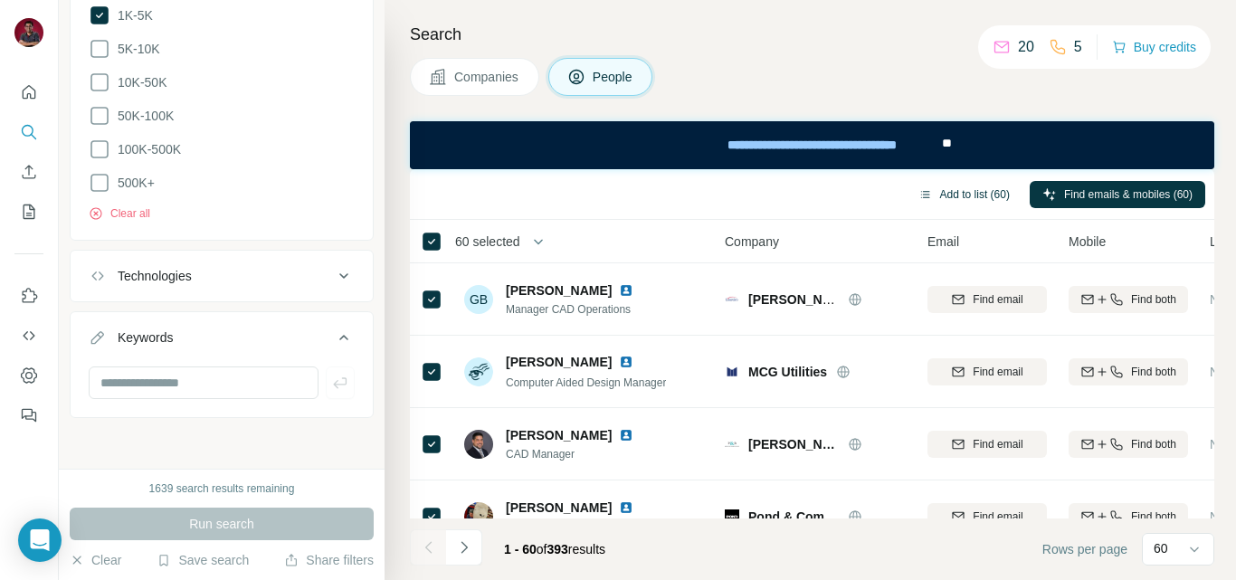
click at [971, 193] on button "Add to list (60)" at bounding box center [964, 194] width 117 height 27
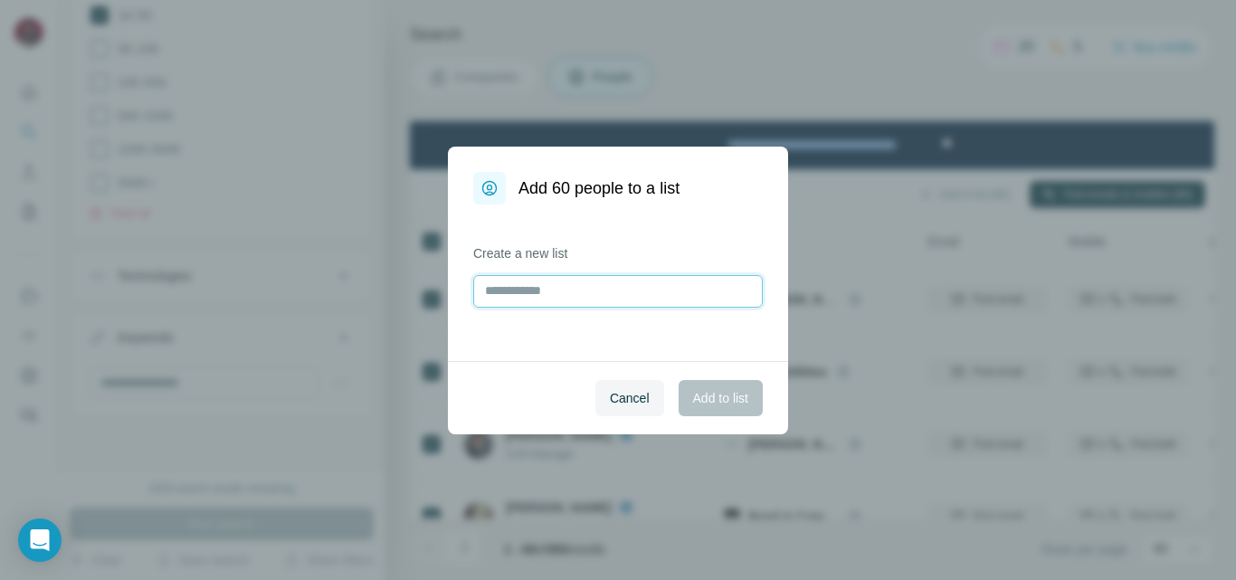
click at [542, 290] on input "text" at bounding box center [618, 291] width 290 height 33
type input "**********"
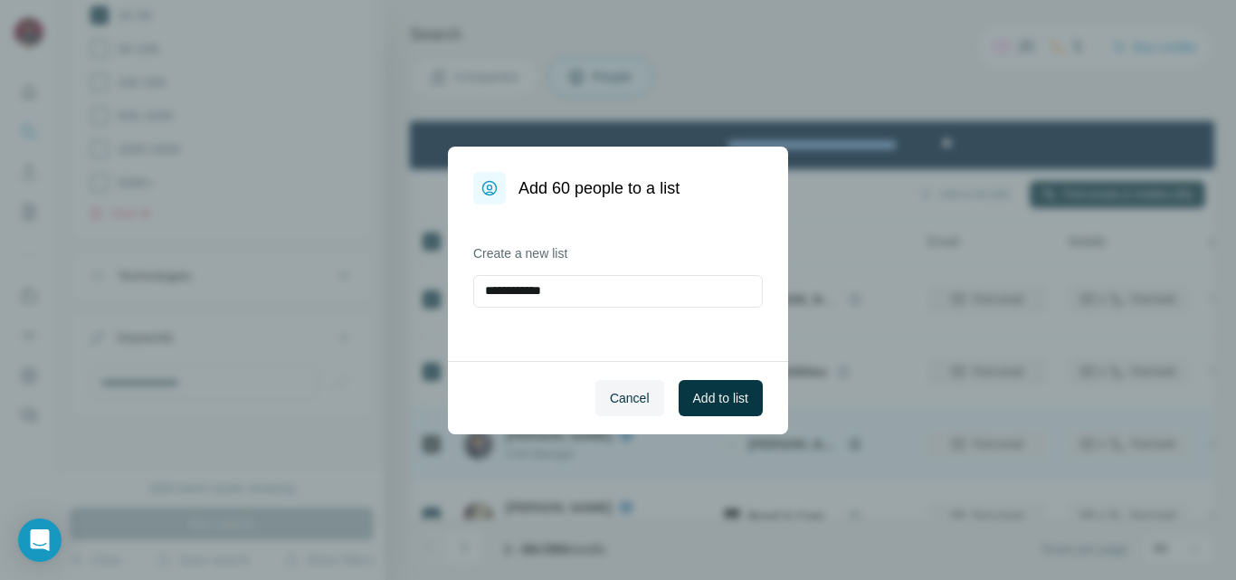
click at [634, 405] on span "Cancel" at bounding box center [630, 398] width 40 height 18
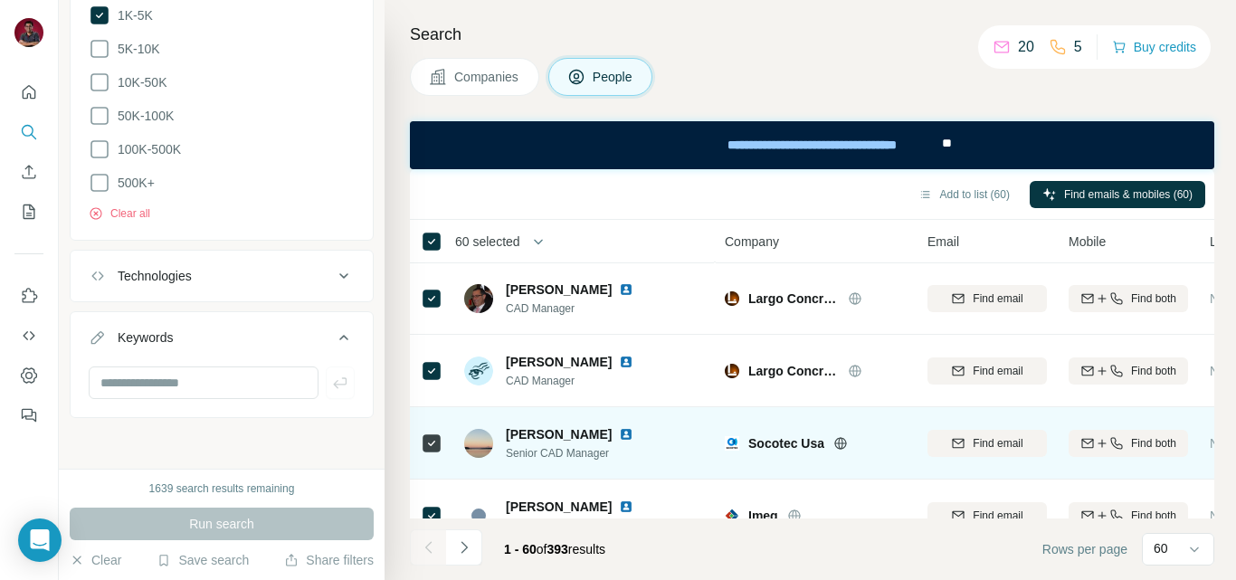
scroll to position [4098, 0]
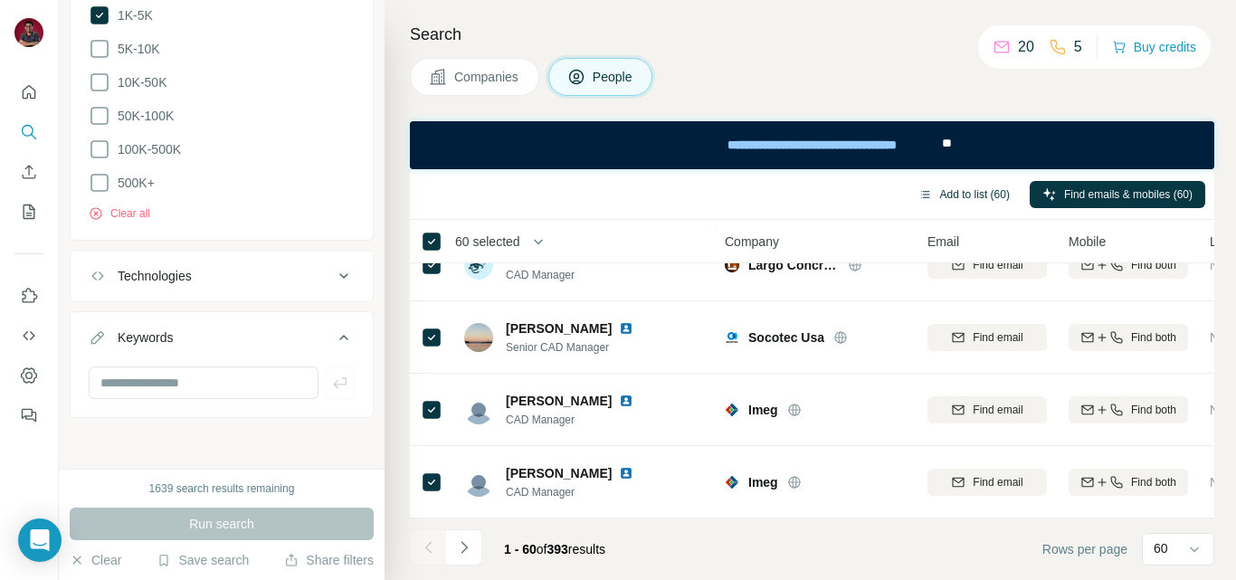
click at [966, 190] on button "Add to list (60)" at bounding box center [964, 194] width 117 height 27
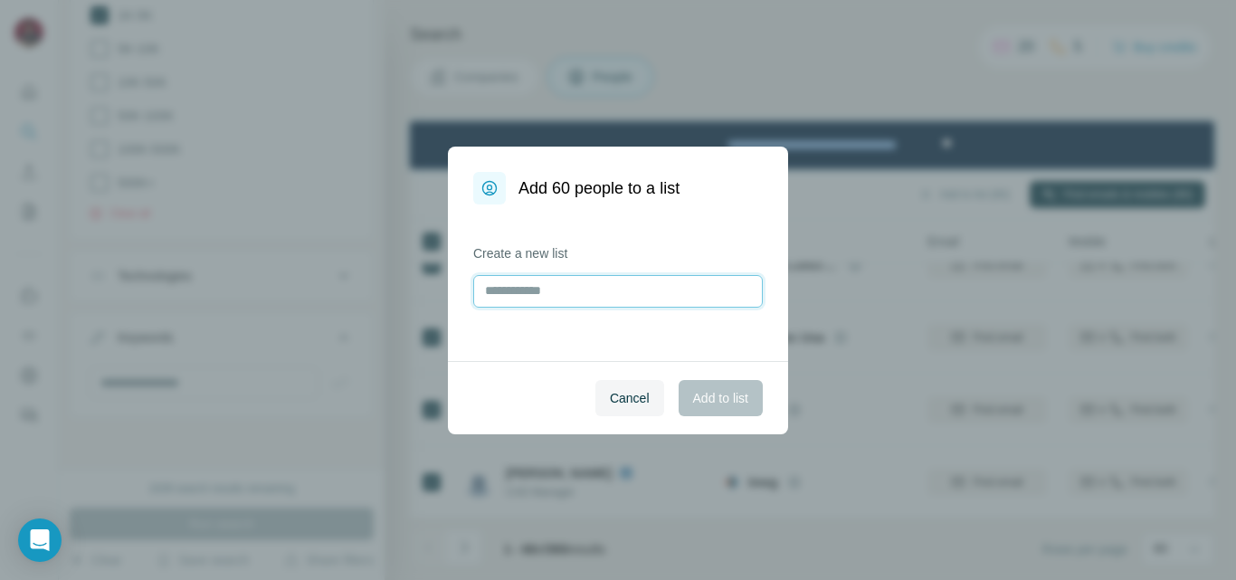
click at [539, 287] on input "text" at bounding box center [618, 291] width 290 height 33
type input "**********"
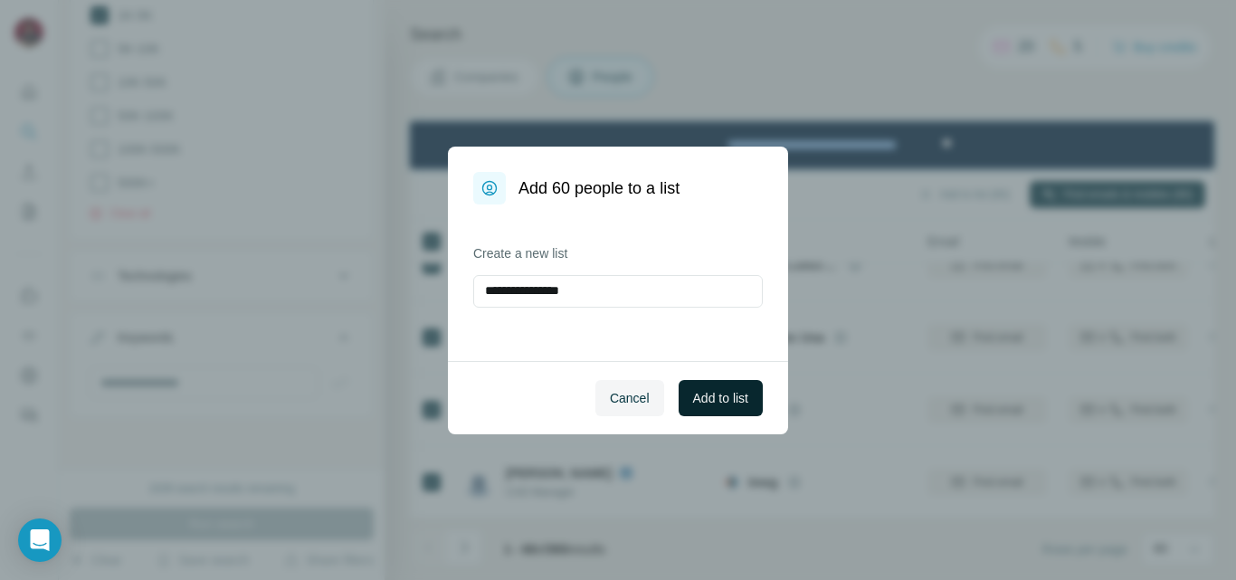
click at [720, 404] on span "Add to list" at bounding box center [720, 398] width 55 height 18
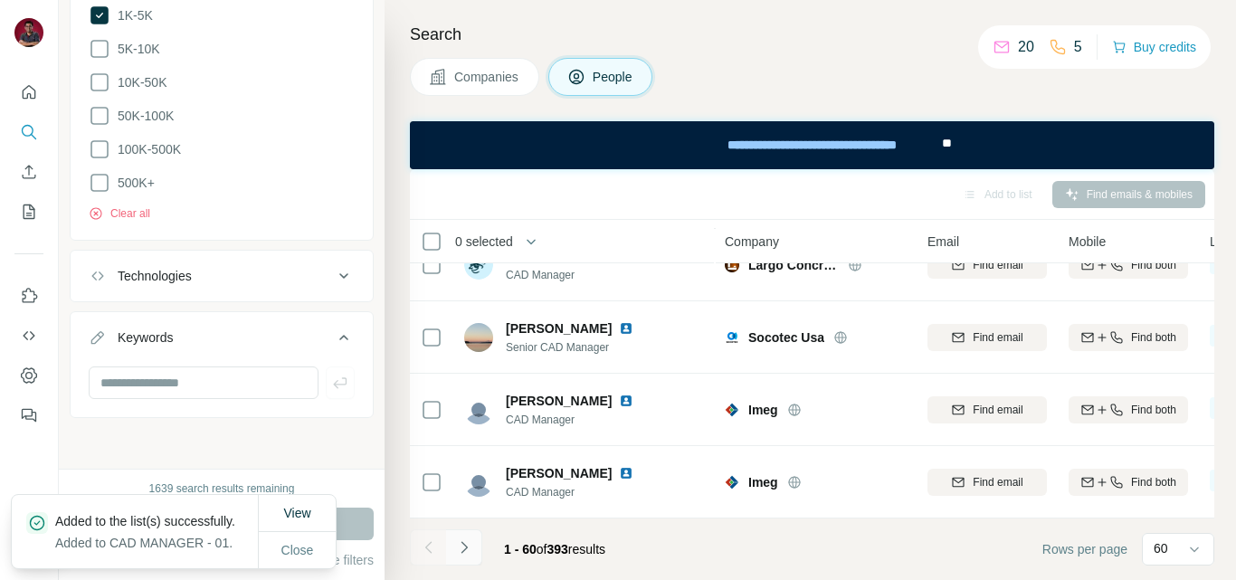
click at [459, 549] on icon "Navigate to next page" at bounding box center [464, 547] width 18 height 18
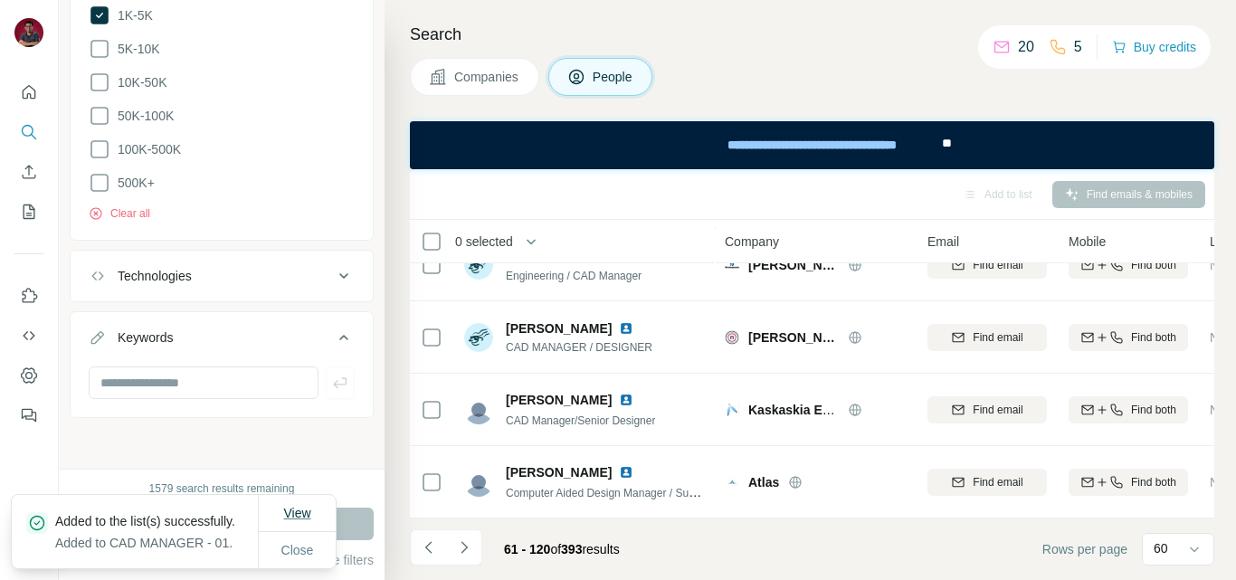
click at [300, 506] on span "View" at bounding box center [296, 513] width 27 height 14
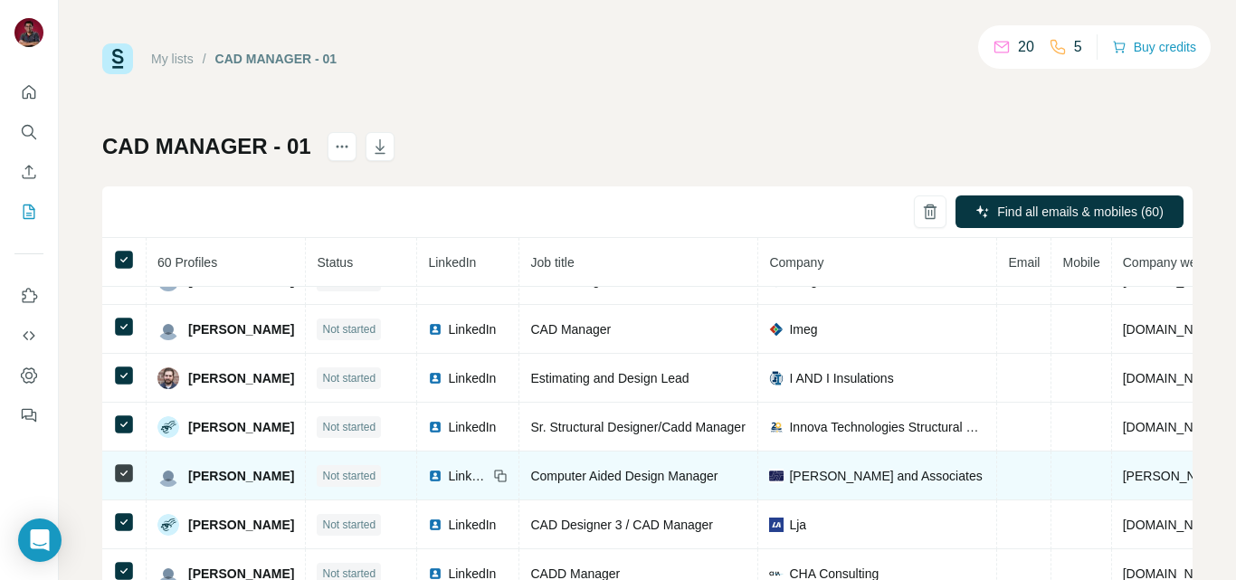
scroll to position [90, 0]
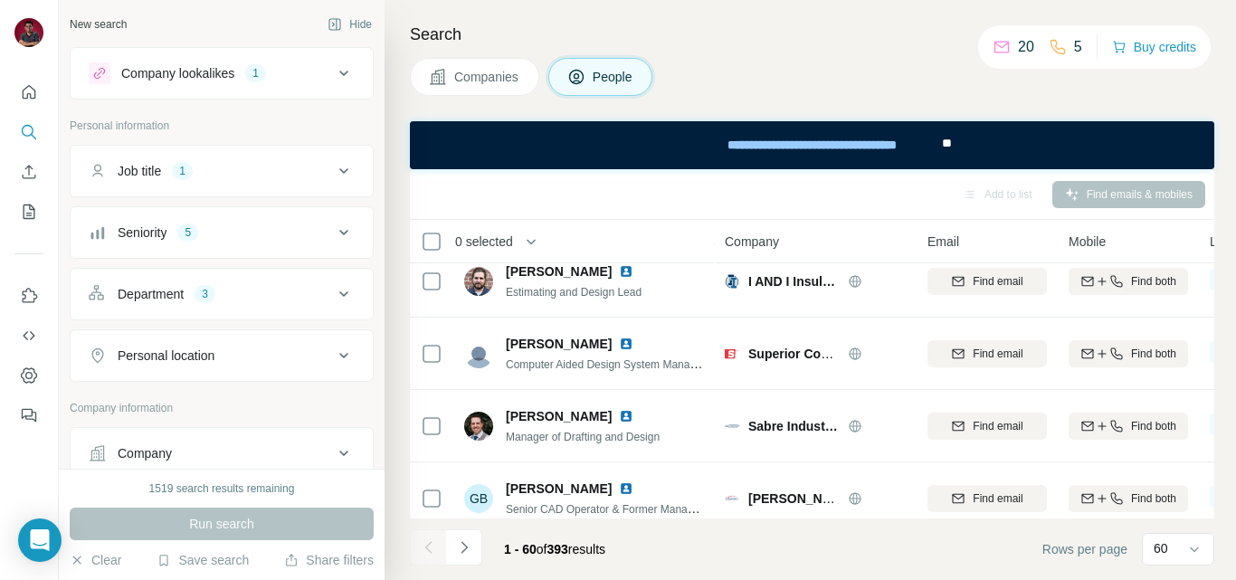
scroll to position [1176, 0]
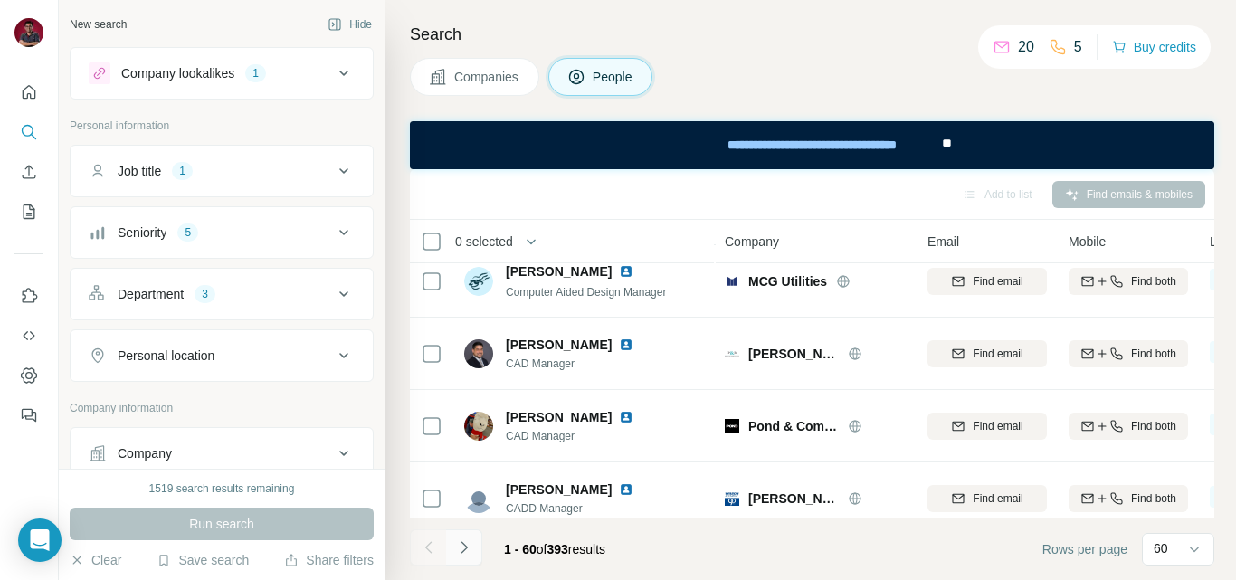
click at [471, 553] on icon "Navigate to next page" at bounding box center [464, 547] width 18 height 18
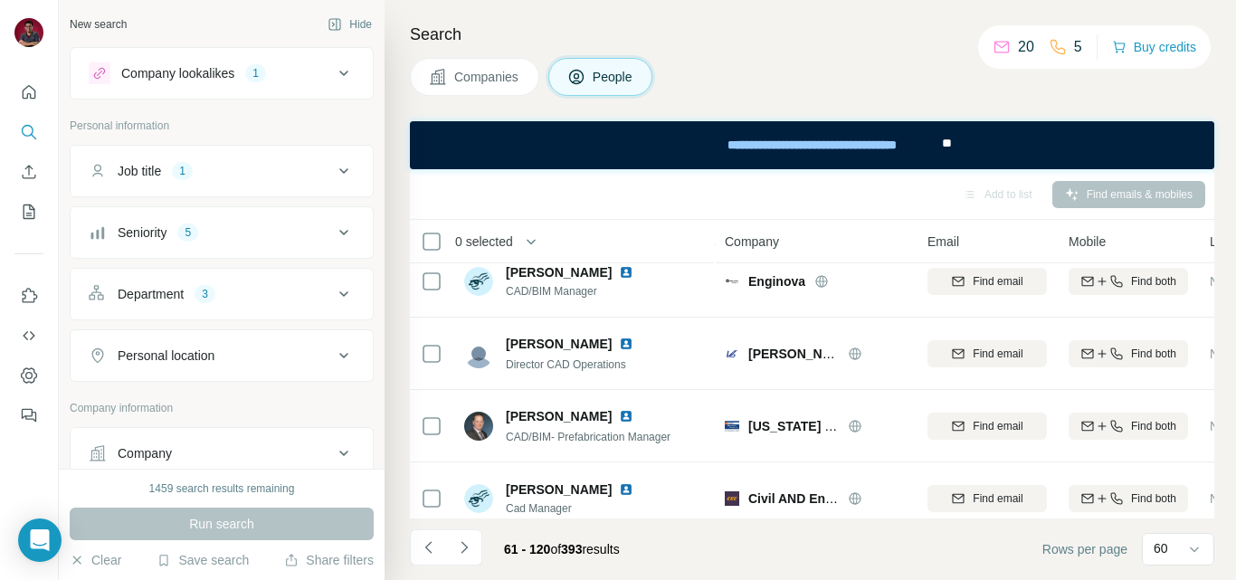
click at [432, 252] on th "0 selected" at bounding box center [555, 241] width 290 height 43
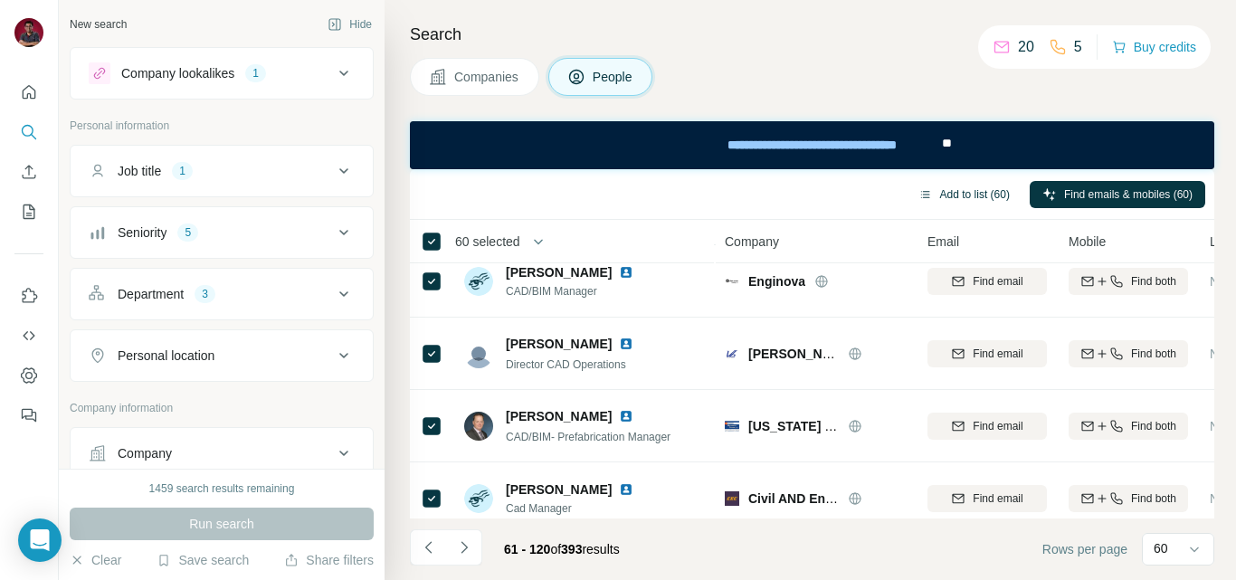
click at [959, 194] on button "Add to list (60)" at bounding box center [964, 194] width 117 height 27
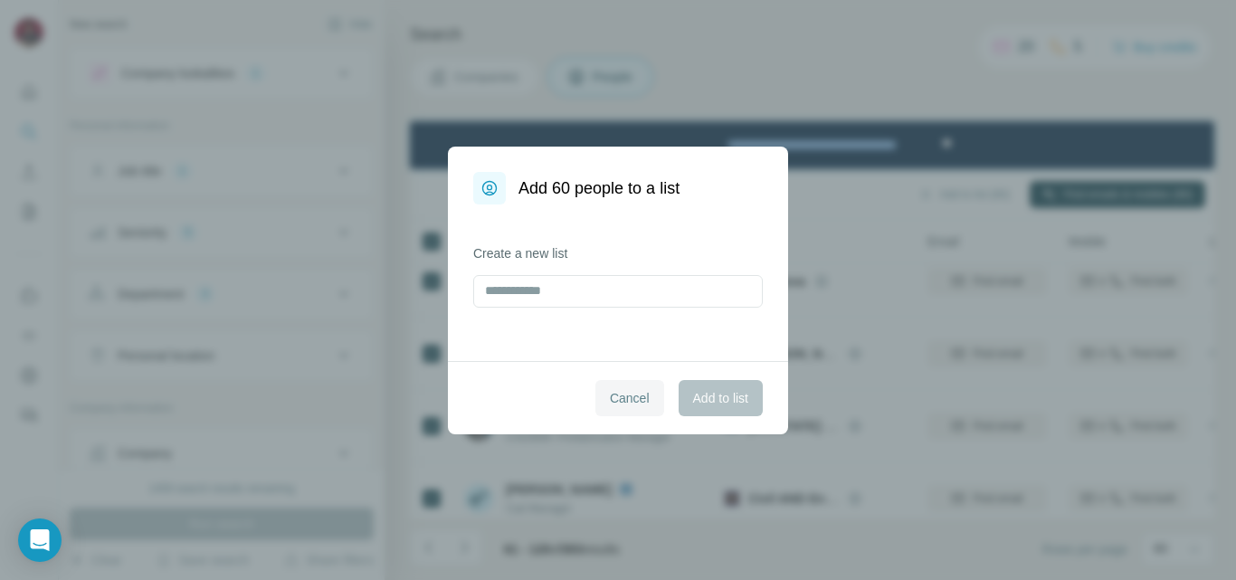
click at [655, 395] on button "Cancel" at bounding box center [629, 398] width 69 height 36
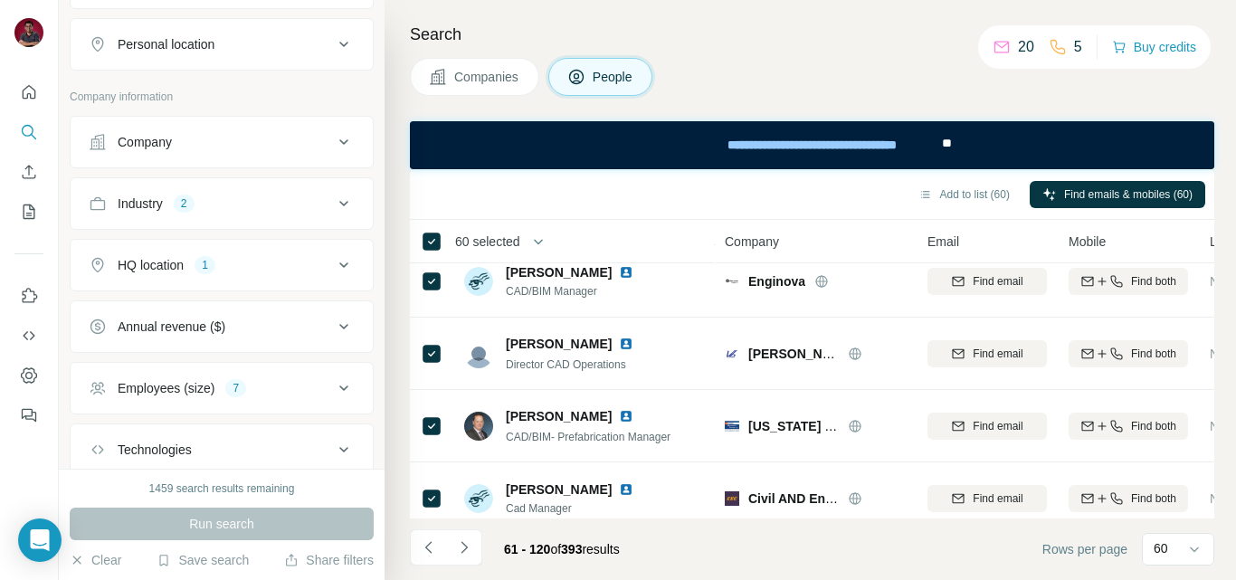
scroll to position [329, 0]
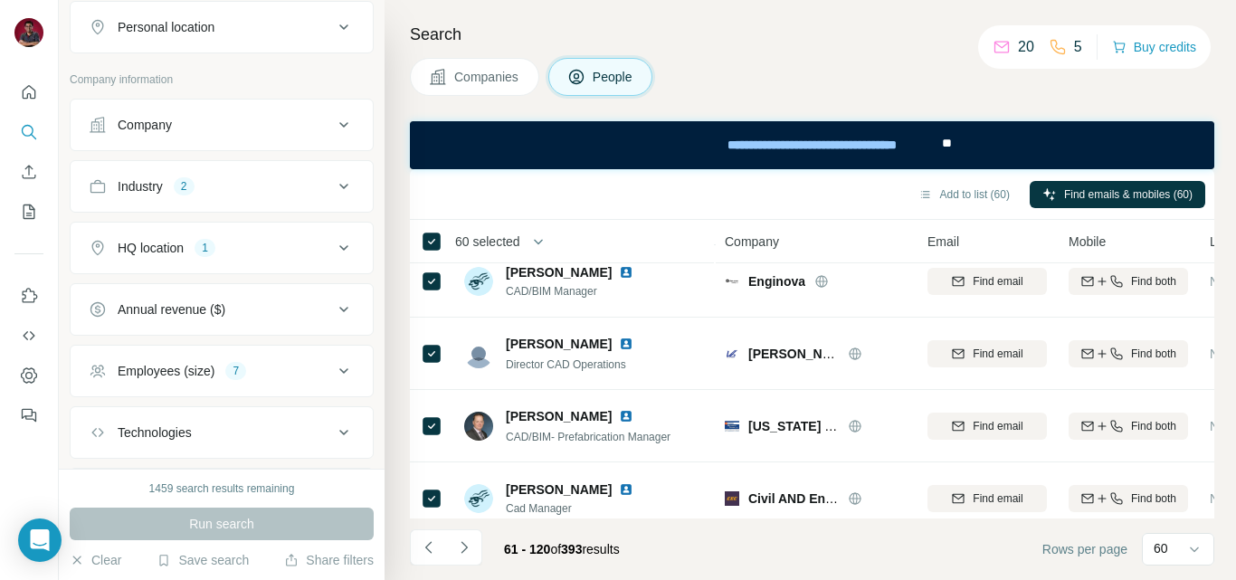
click at [339, 188] on icon at bounding box center [343, 186] width 9 height 5
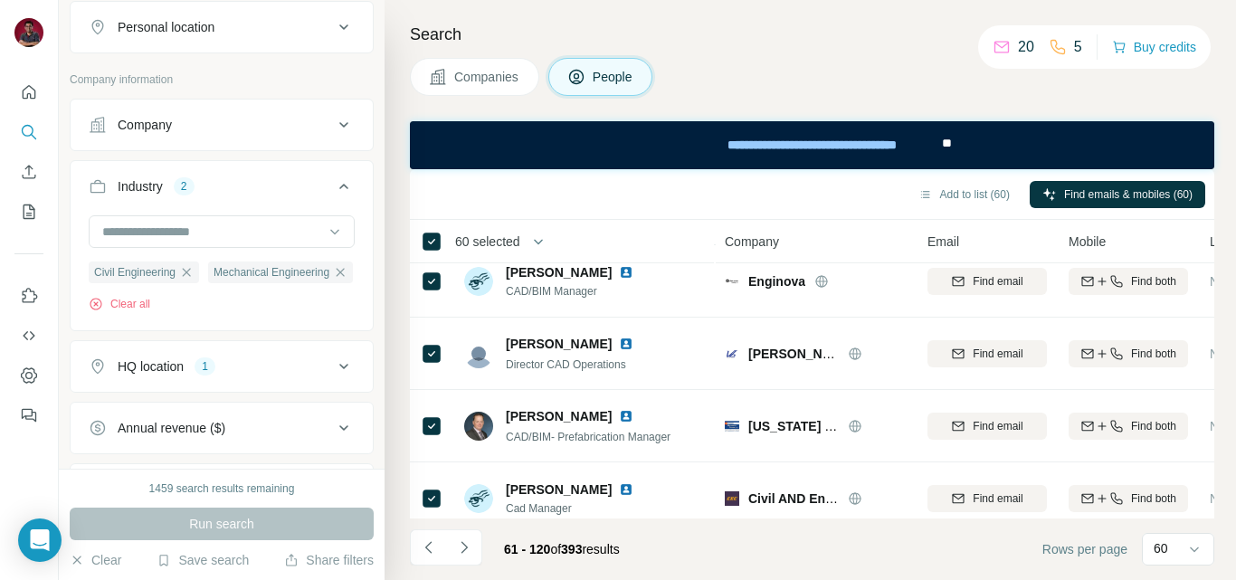
click at [333, 188] on icon at bounding box center [344, 187] width 22 height 22
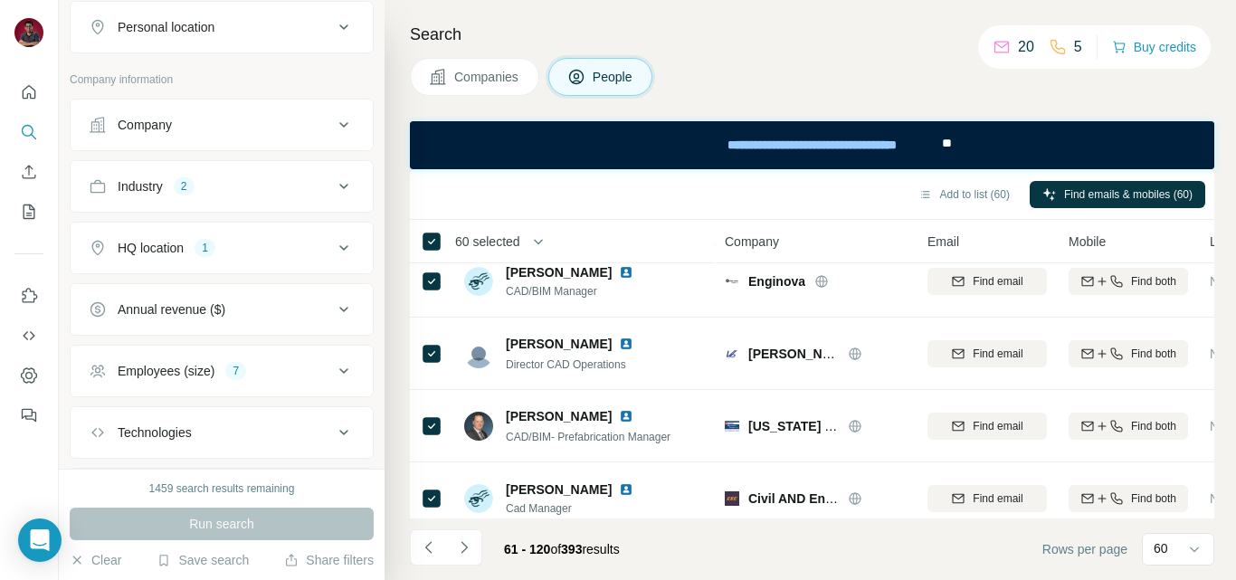
click at [318, 250] on div "HQ location 1" at bounding box center [211, 248] width 244 height 18
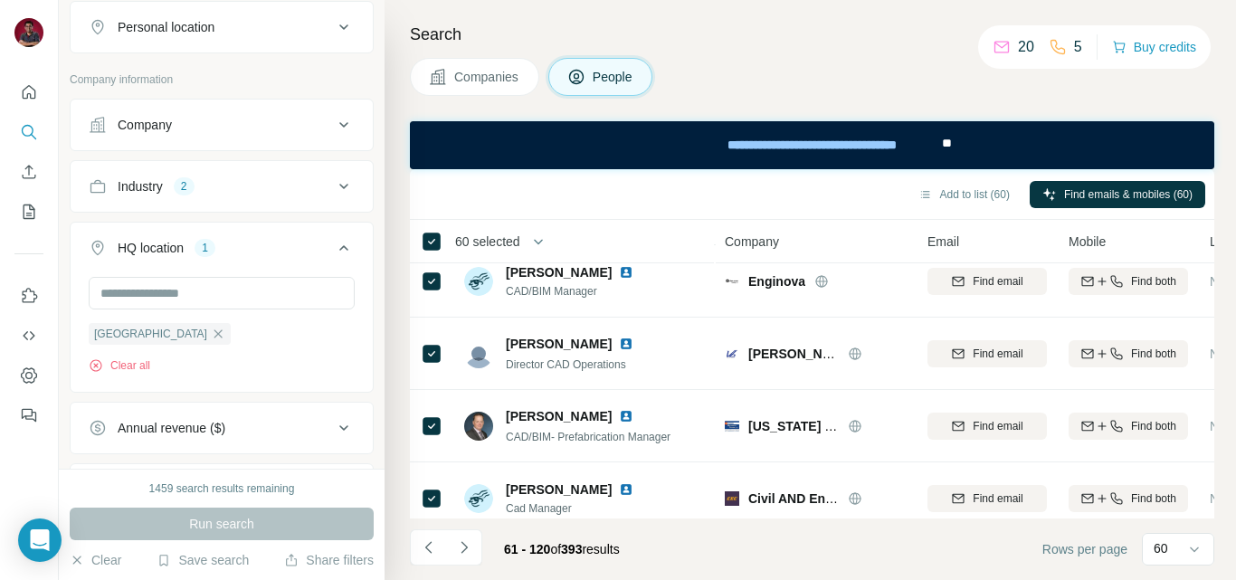
click at [318, 250] on div "HQ location 1" at bounding box center [211, 248] width 244 height 18
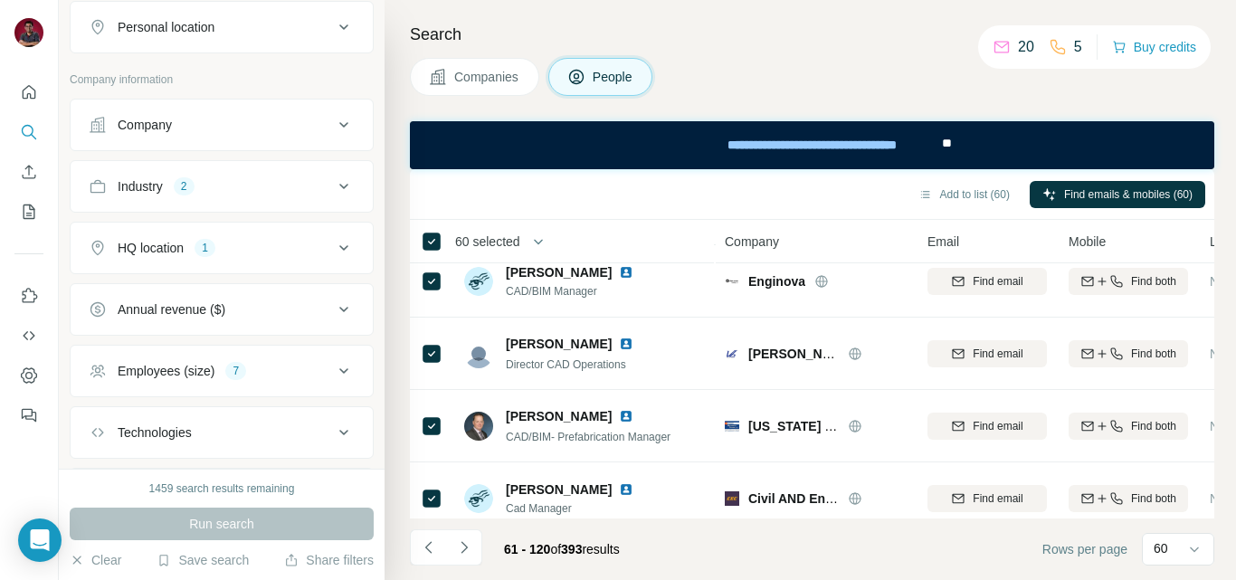
click at [316, 367] on div "Employees (size) 7" at bounding box center [211, 371] width 244 height 18
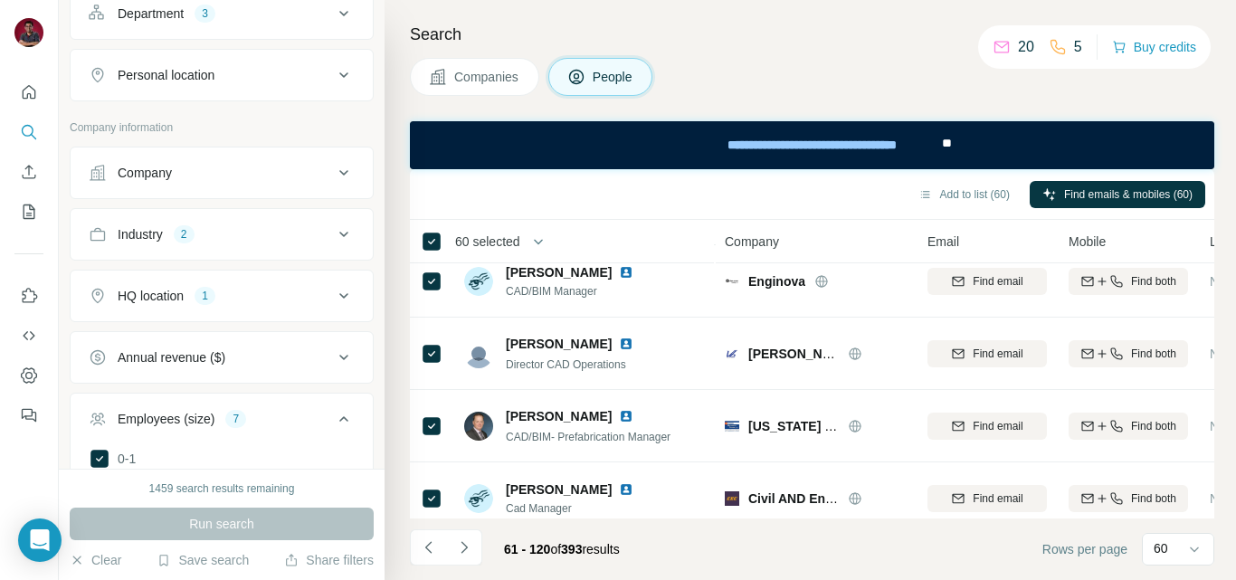
scroll to position [226, 0]
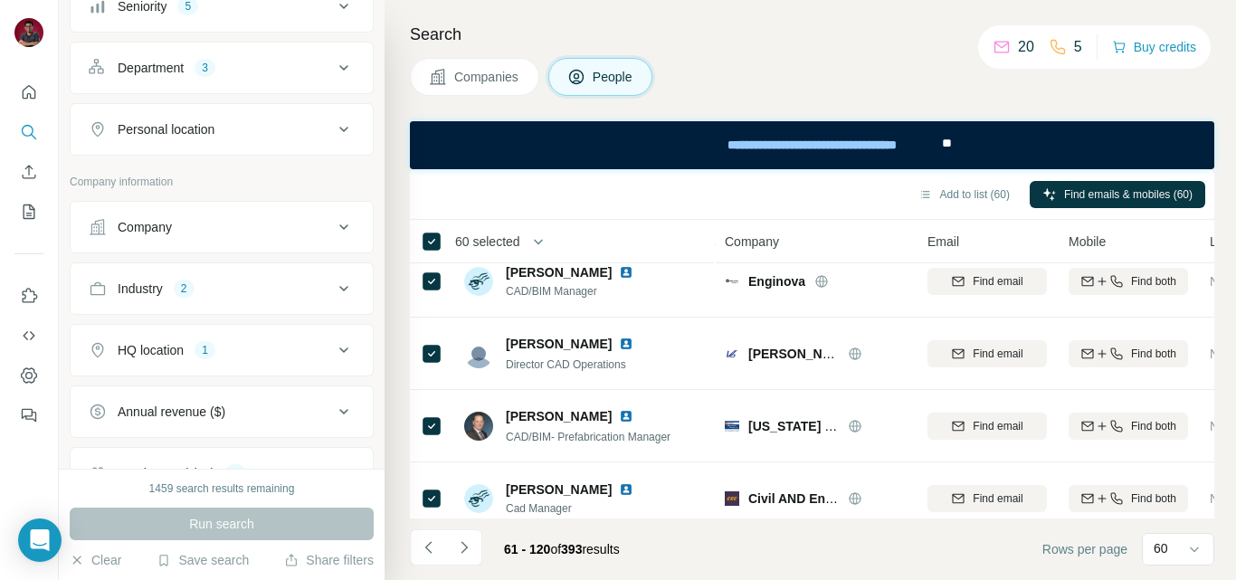
click at [215, 72] on div "3" at bounding box center [205, 68] width 21 height 16
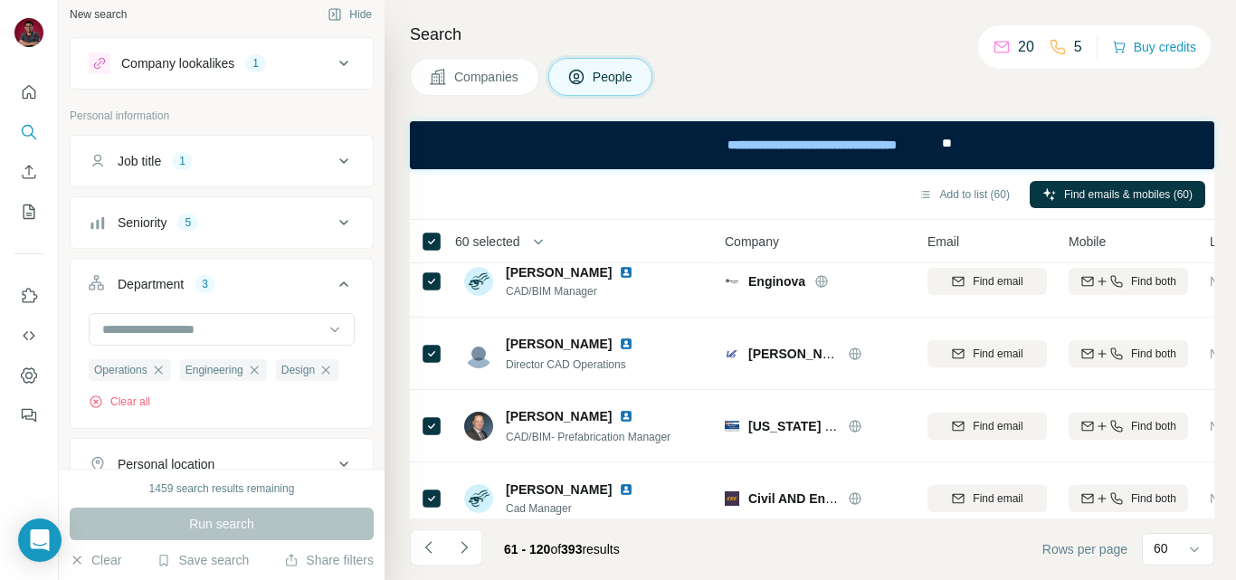
scroll to position [0, 0]
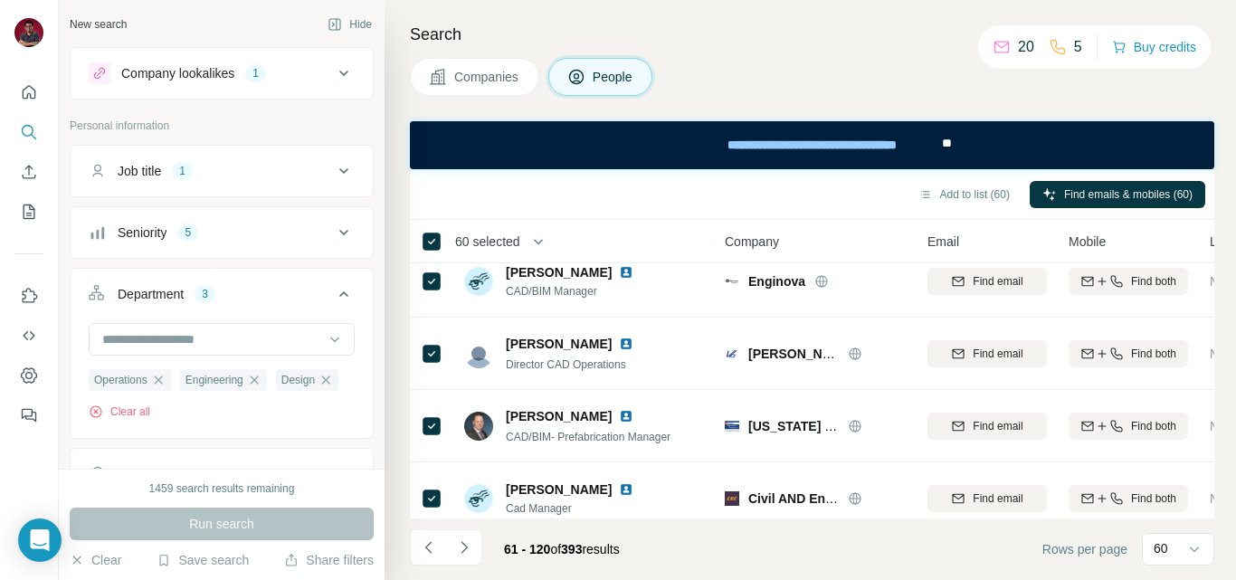
click at [200, 171] on div "Job title 1" at bounding box center [211, 171] width 244 height 18
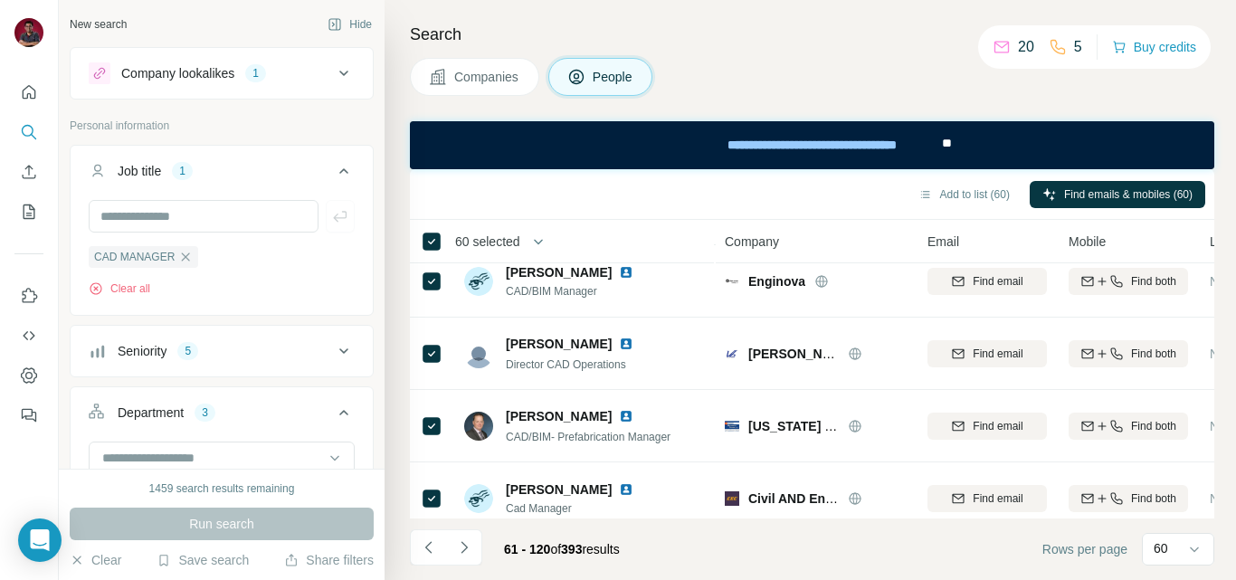
click at [256, 172] on div "Job title 1" at bounding box center [211, 171] width 244 height 18
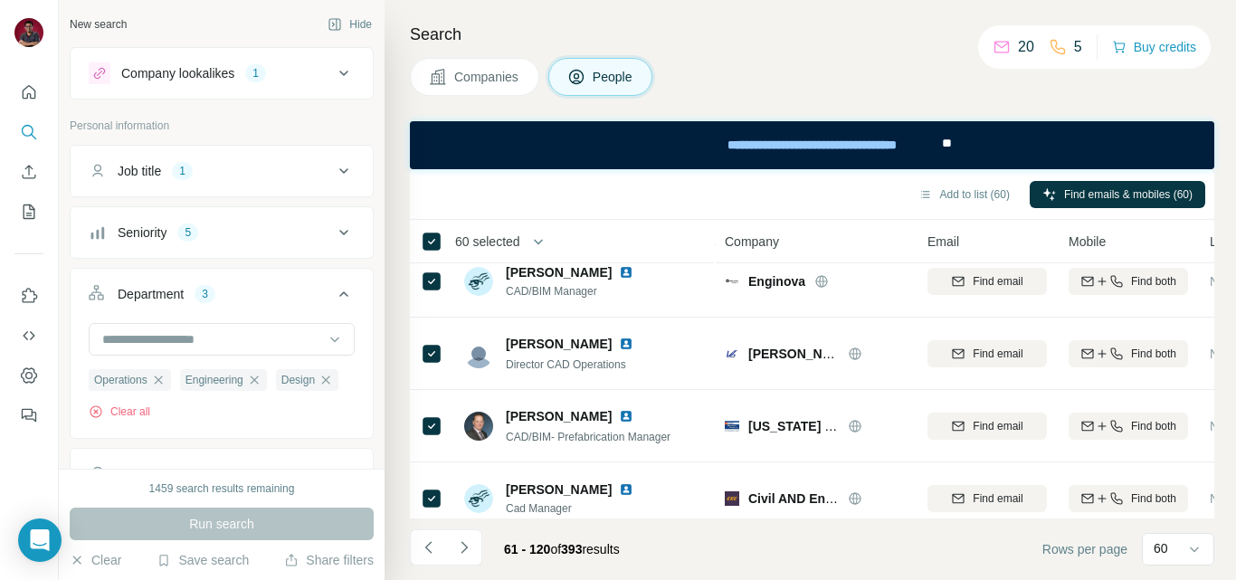
click at [224, 227] on div "Seniority 5" at bounding box center [211, 233] width 244 height 18
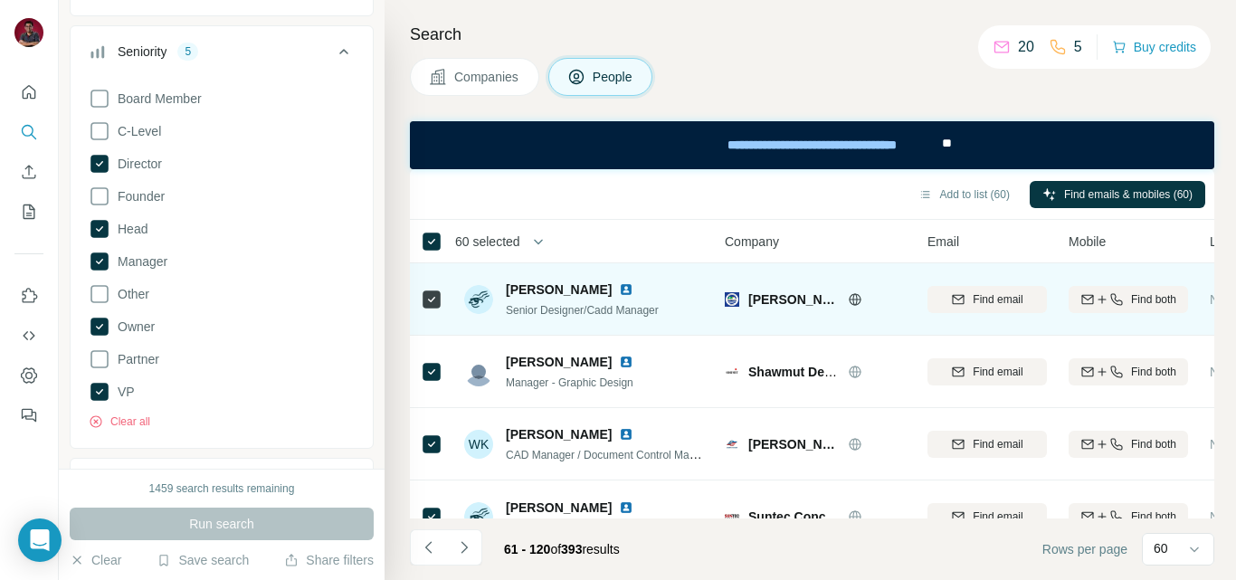
scroll to position [3167, 0]
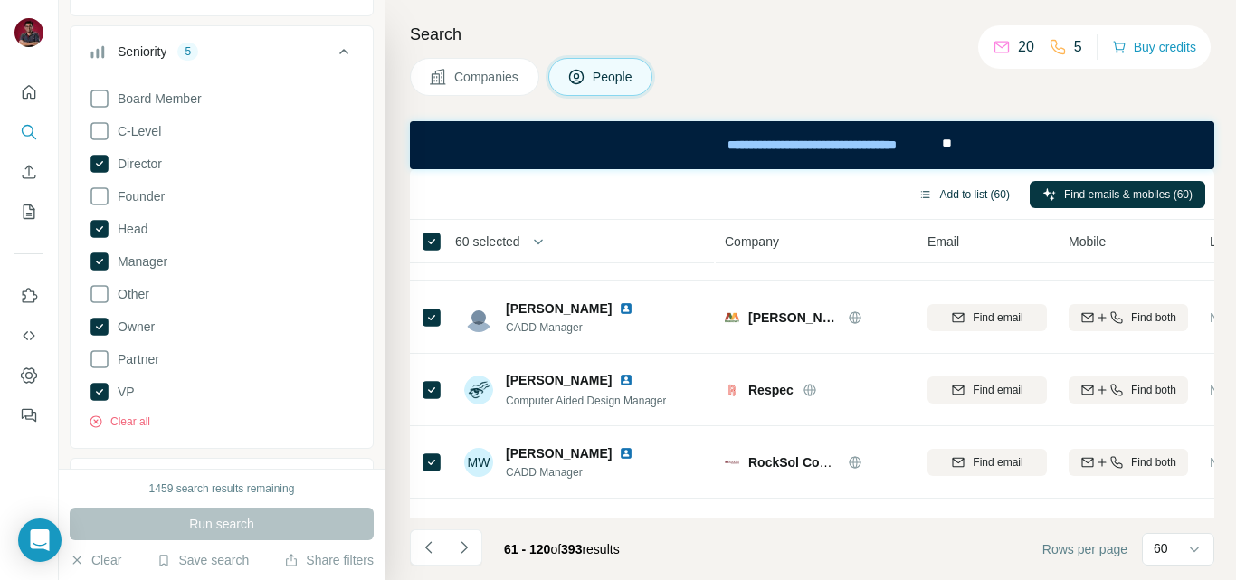
click at [948, 191] on button "Add to list (60)" at bounding box center [964, 194] width 117 height 27
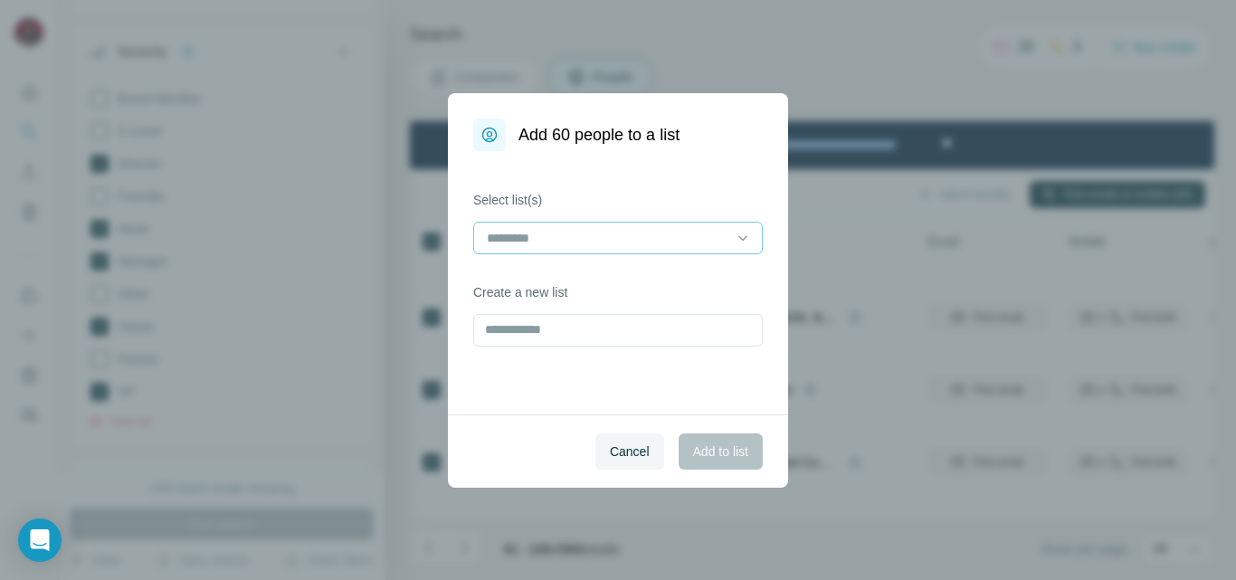
click at [586, 248] on div at bounding box center [607, 238] width 244 height 31
click at [553, 237] on input at bounding box center [607, 238] width 244 height 20
click at [557, 233] on input at bounding box center [607, 238] width 244 height 20
click at [598, 348] on div "Select list(s) Create a new list" at bounding box center [618, 282] width 340 height 263
click at [519, 233] on input at bounding box center [607, 238] width 244 height 20
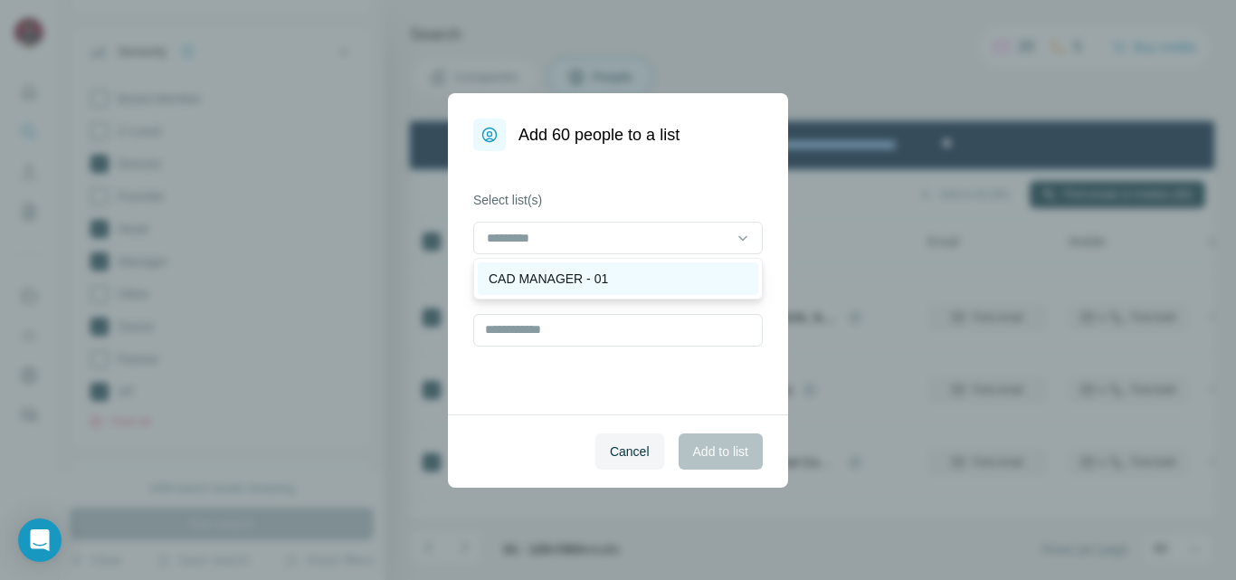
click at [557, 265] on div "CAD MANAGER - 01" at bounding box center [618, 278] width 281 height 33
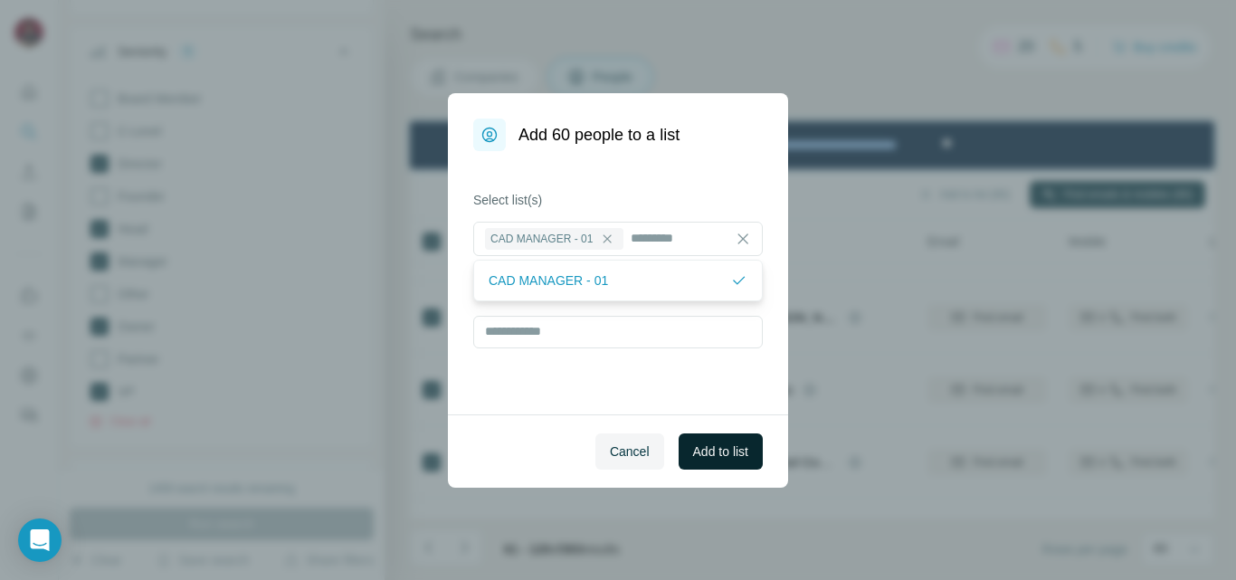
click at [700, 446] on span "Add to list" at bounding box center [720, 452] width 55 height 18
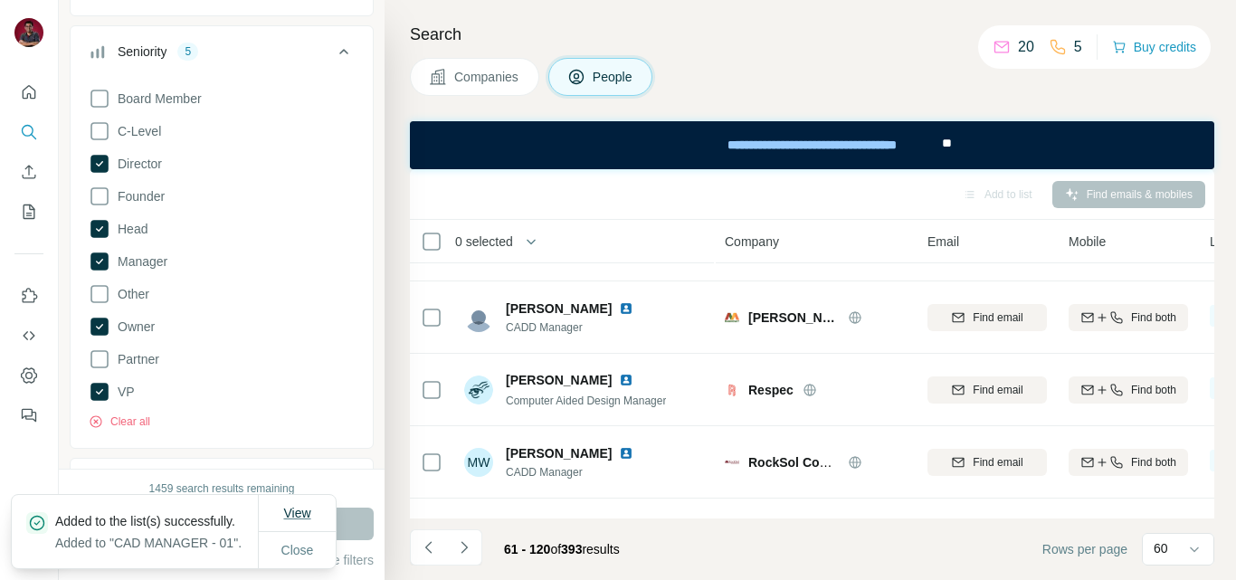
drag, startPoint x: 296, startPoint y: 500, endPoint x: 286, endPoint y: 492, distance: 12.3
click at [286, 506] on span "View" at bounding box center [296, 513] width 27 height 14
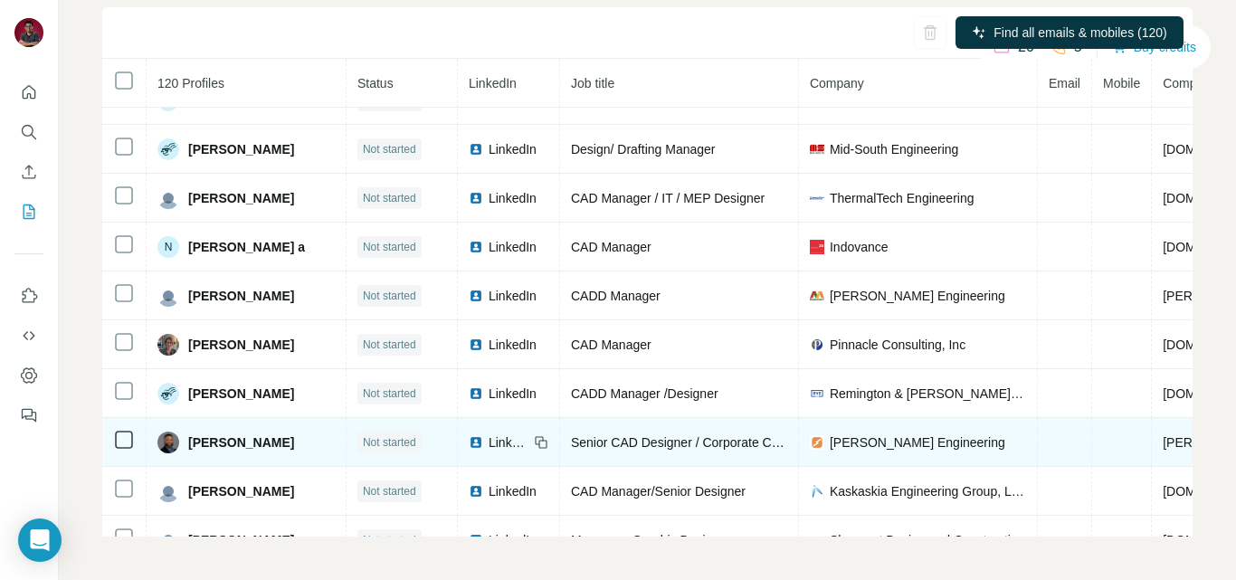
scroll to position [1933, 0]
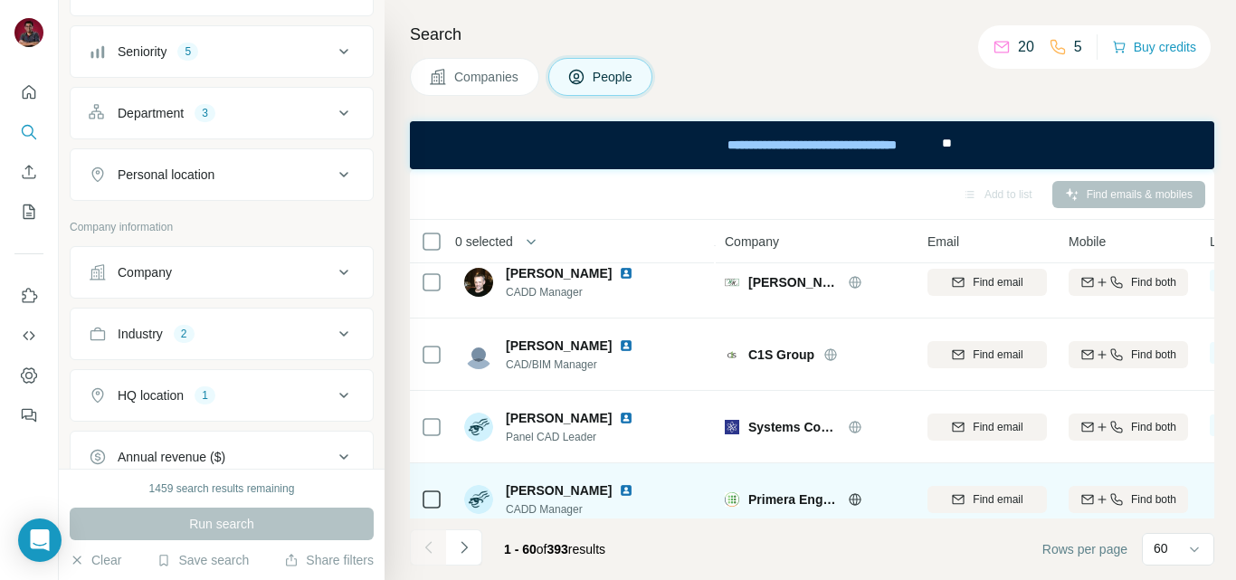
scroll to position [181, 0]
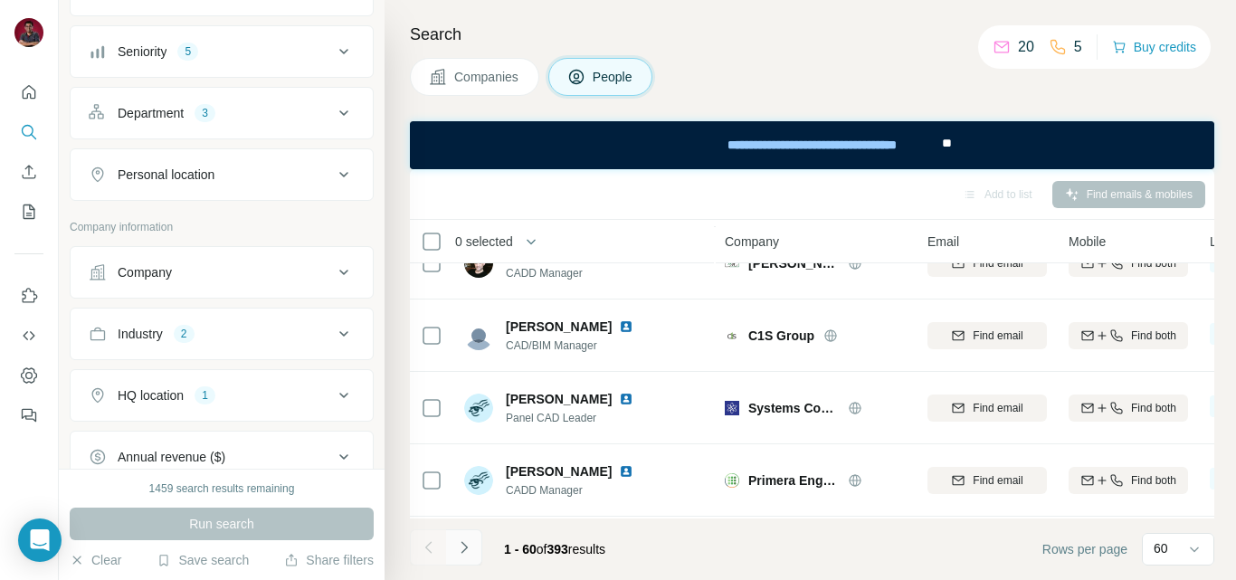
click at [467, 548] on icon "Navigate to next page" at bounding box center [464, 547] width 6 height 12
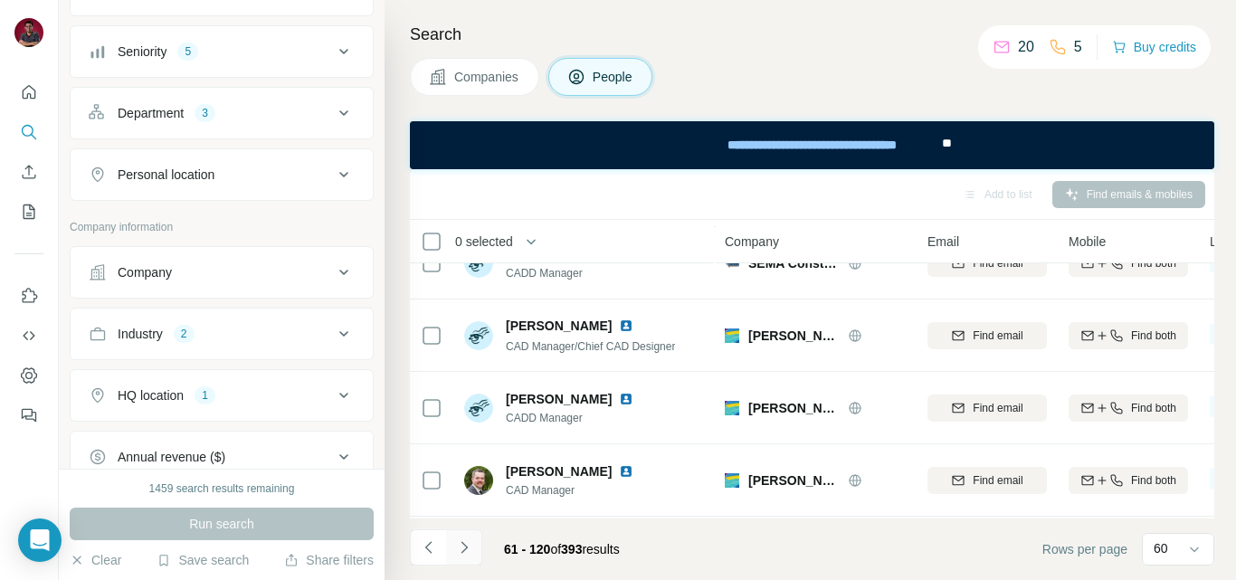
click at [468, 548] on icon "Navigate to next page" at bounding box center [464, 547] width 18 height 18
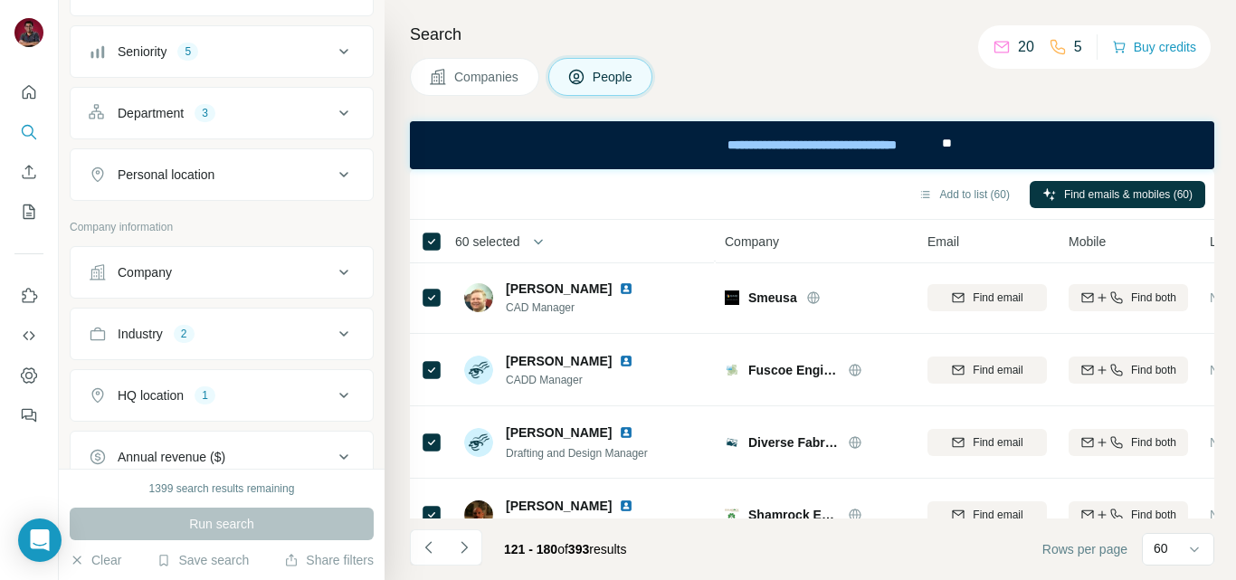
scroll to position [3439, 0]
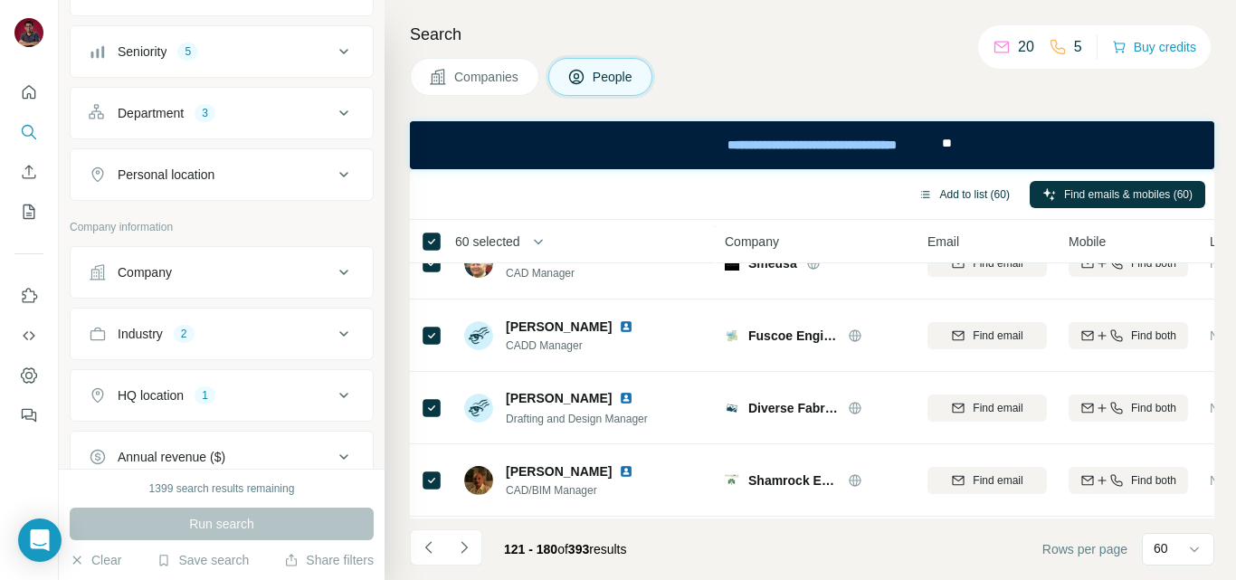
click at [974, 192] on button "Add to list (60)" at bounding box center [964, 194] width 117 height 27
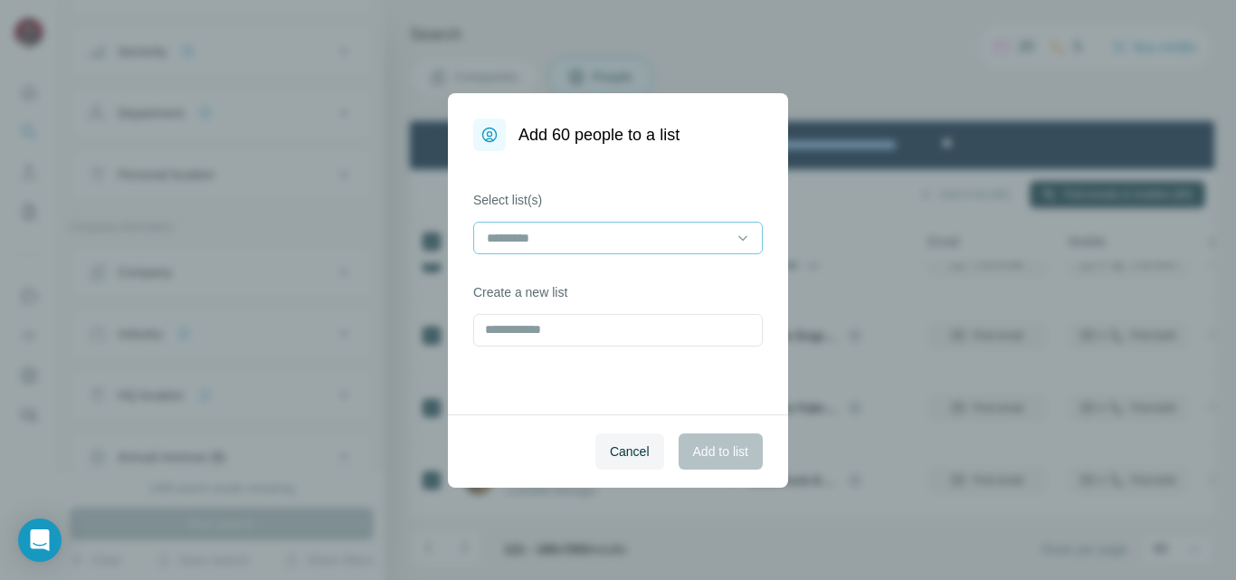
click at [577, 244] on input at bounding box center [607, 238] width 244 height 20
click at [580, 274] on p "CAD MANAGER - 01" at bounding box center [548, 279] width 119 height 18
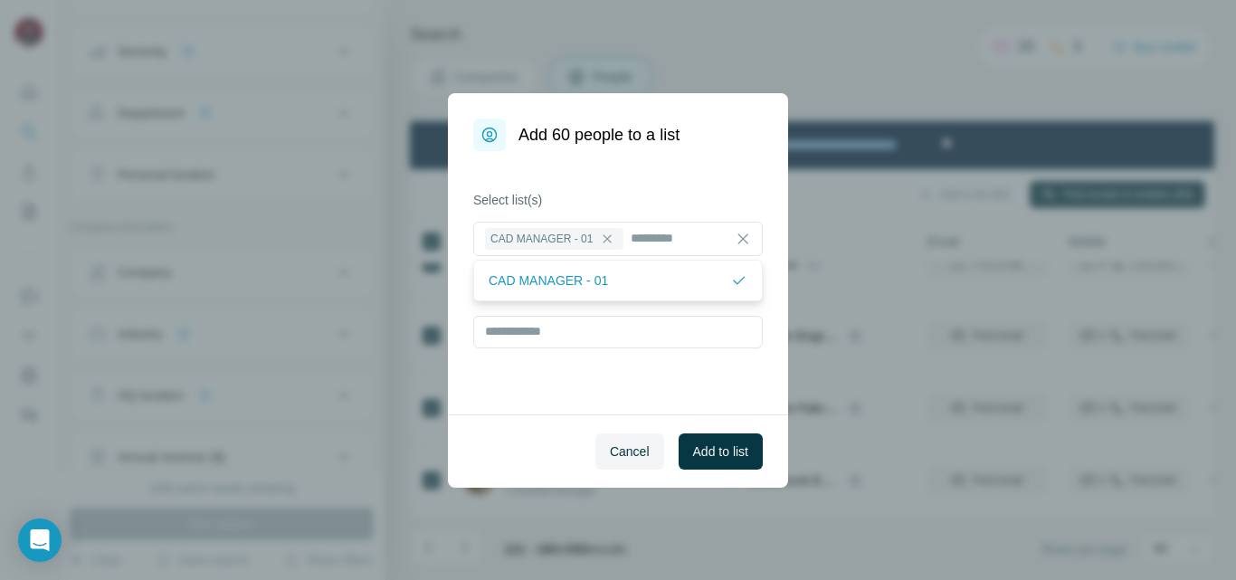
click at [723, 455] on span "Add to list" at bounding box center [720, 452] width 55 height 18
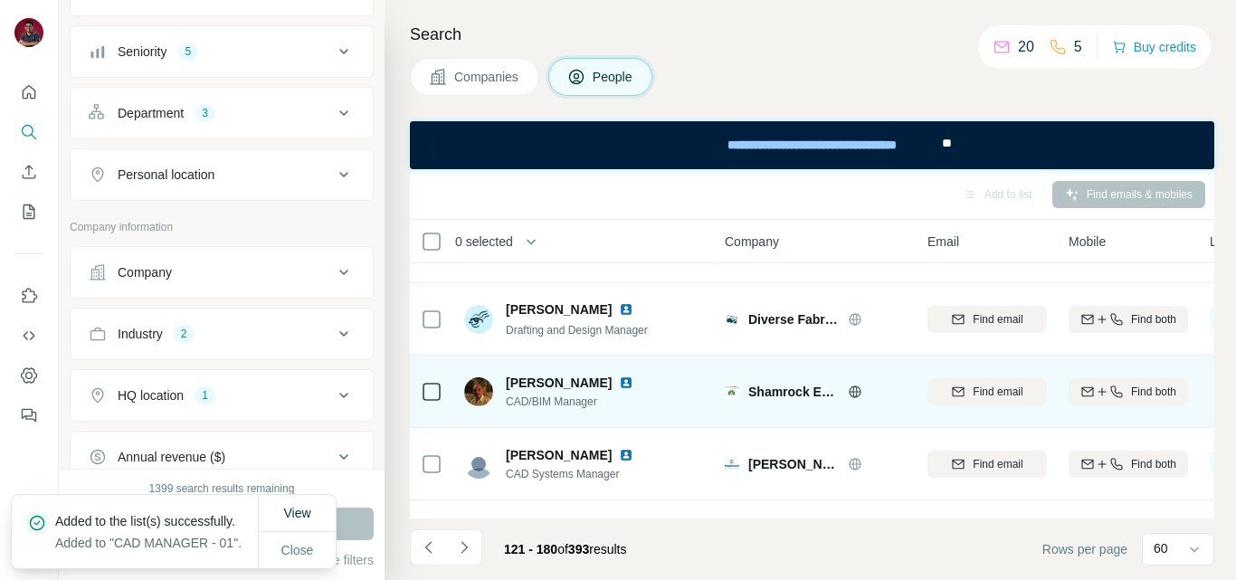
scroll to position [3620, 0]
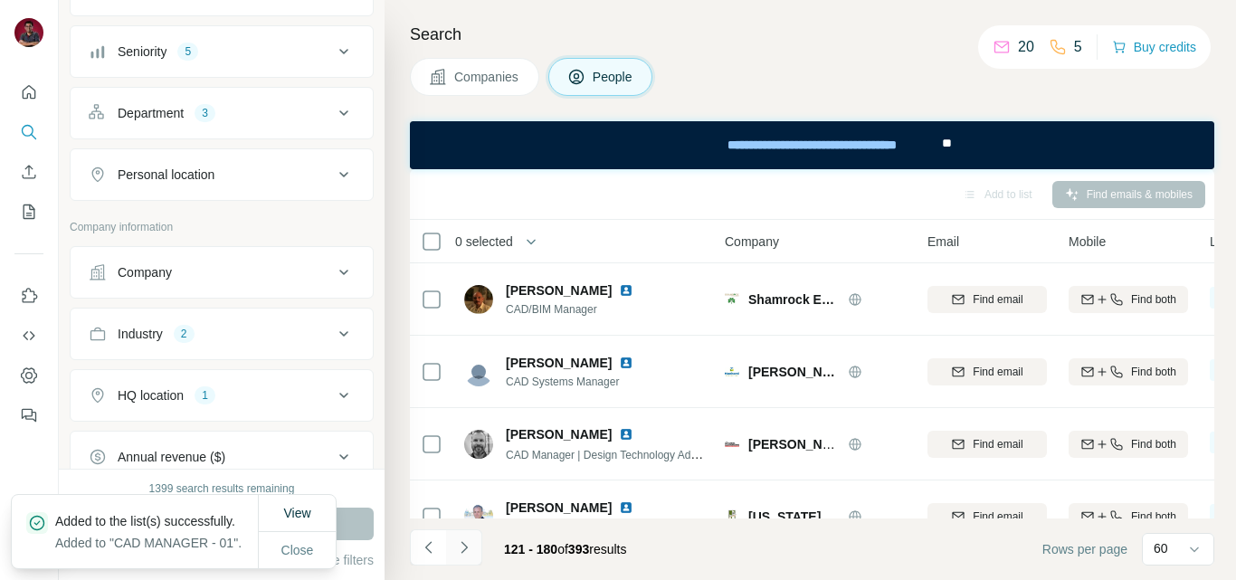
click at [469, 549] on icon "Navigate to next page" at bounding box center [464, 547] width 18 height 18
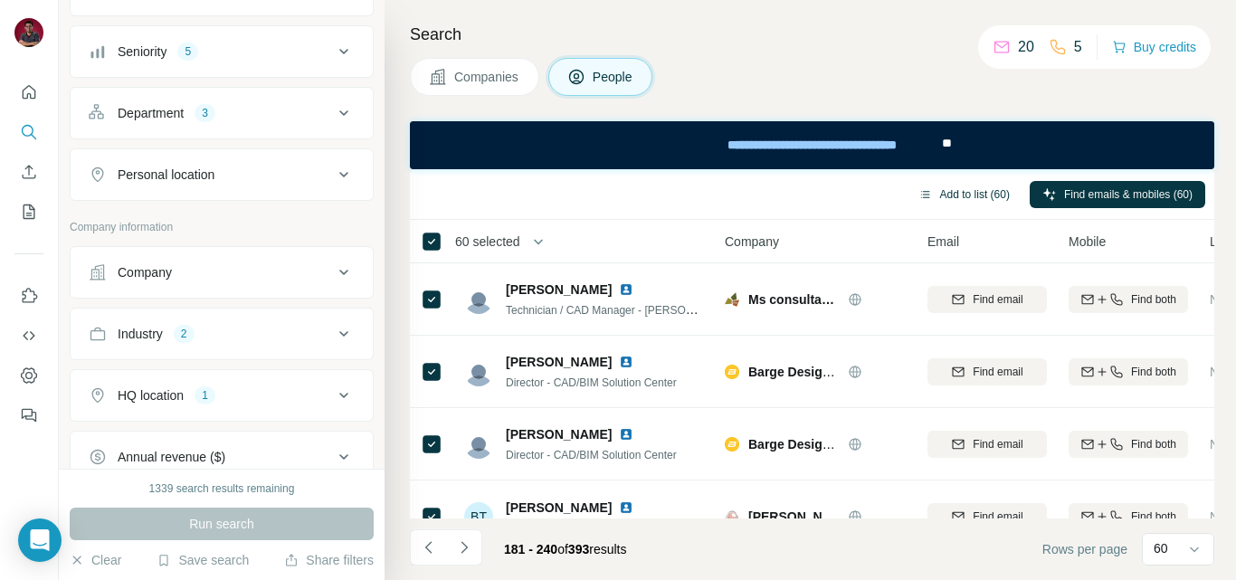
click at [967, 199] on button "Add to list (60)" at bounding box center [964, 194] width 117 height 27
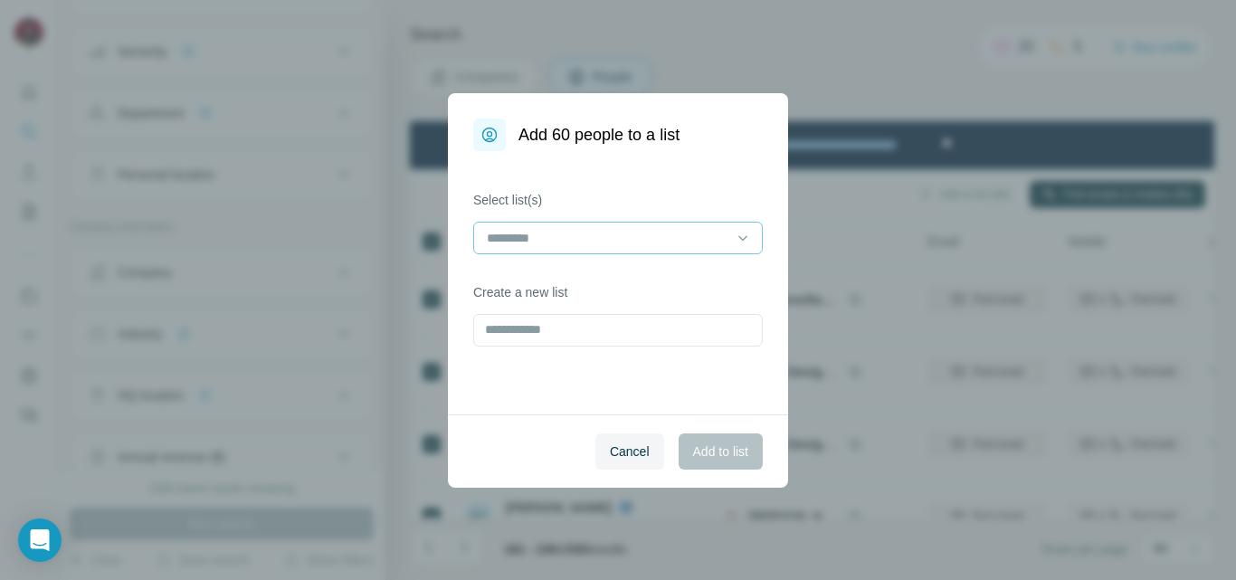
click at [572, 229] on input at bounding box center [607, 238] width 244 height 20
click at [552, 286] on p "CAD MANAGER - 01" at bounding box center [548, 279] width 119 height 18
click at [697, 452] on span "Add to list" at bounding box center [720, 452] width 55 height 18
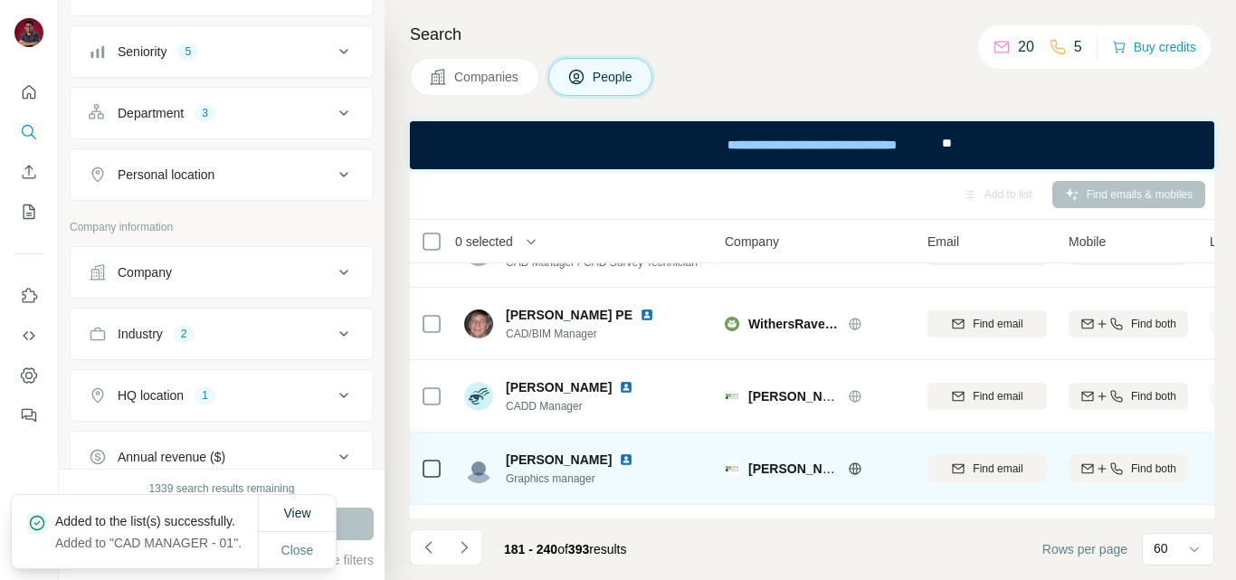
scroll to position [3982, 0]
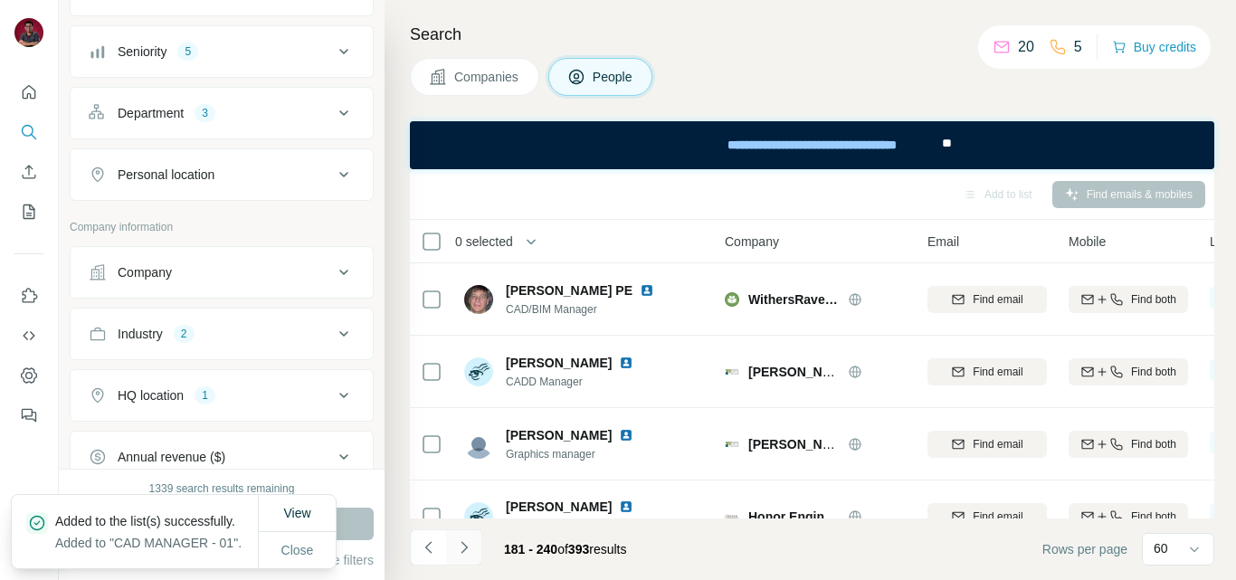
click at [468, 554] on icon "Navigate to next page" at bounding box center [464, 547] width 18 height 18
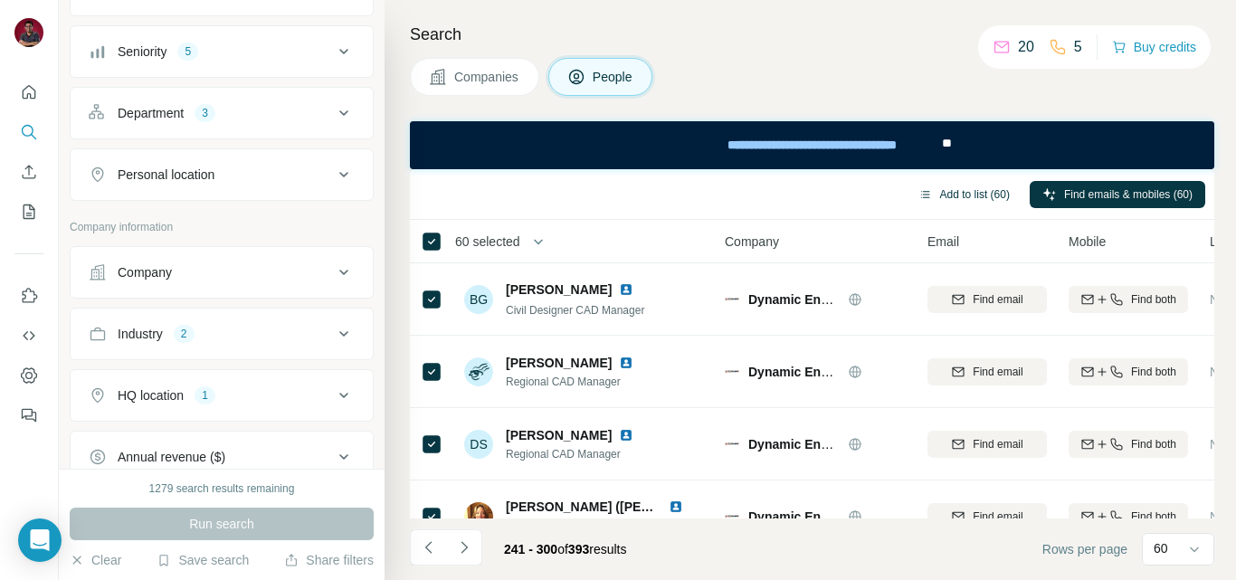
click at [943, 194] on button "Add to list (60)" at bounding box center [964, 194] width 117 height 27
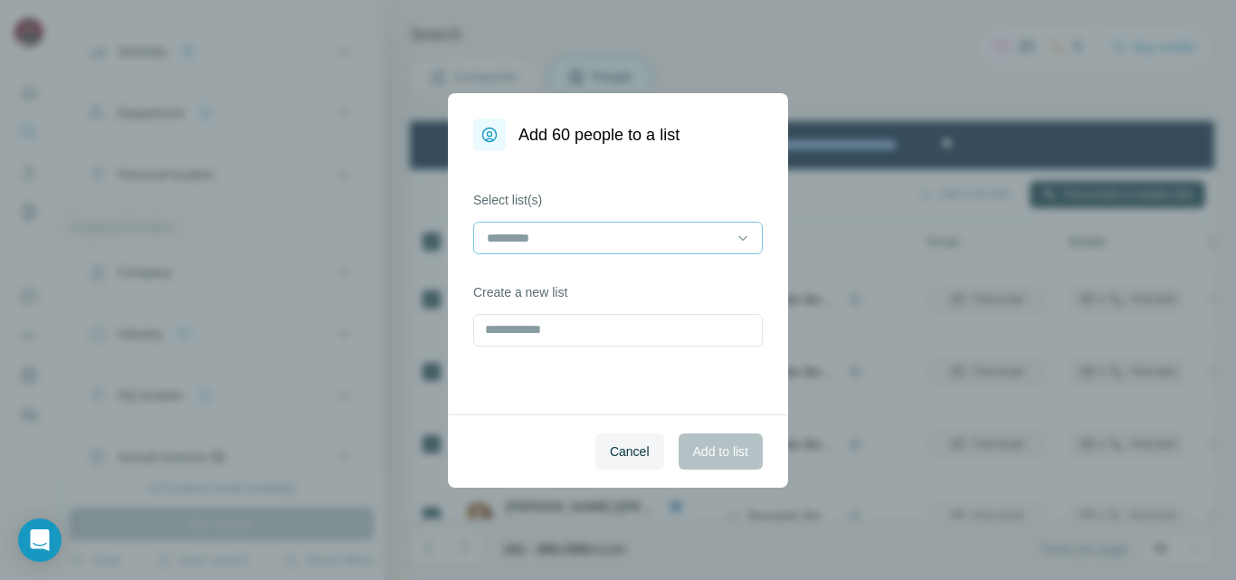
click at [696, 242] on input at bounding box center [607, 238] width 244 height 20
click at [677, 281] on div "CAD MANAGER - 01" at bounding box center [618, 279] width 259 height 18
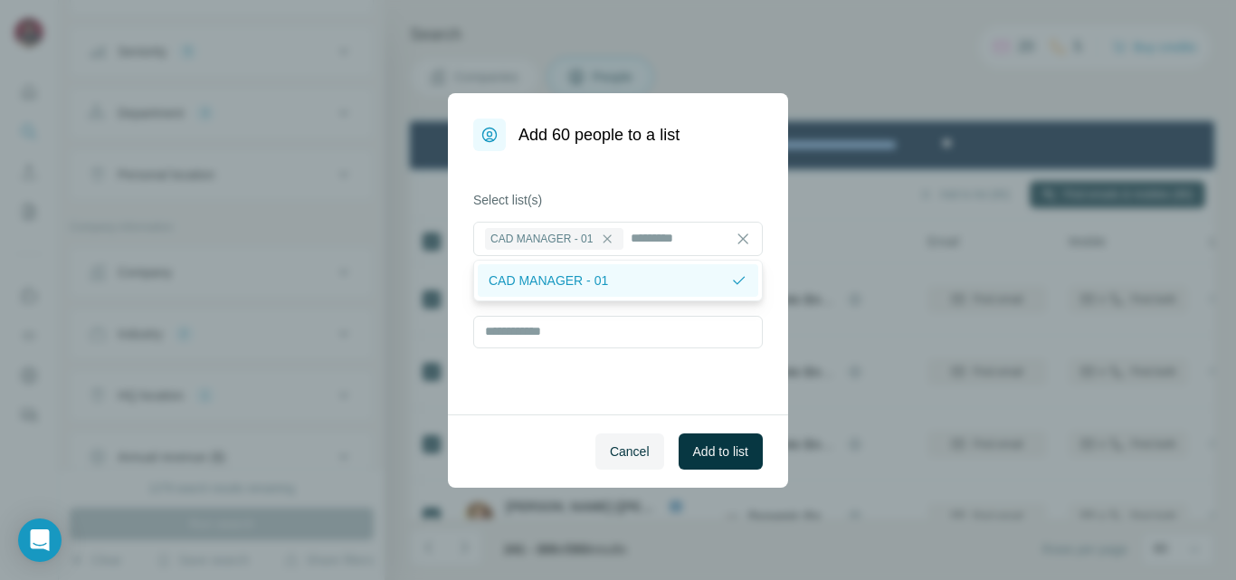
click at [653, 290] on div "CAD MANAGER - 01" at bounding box center [618, 280] width 281 height 33
click at [605, 284] on p "CAD MANAGER - 01" at bounding box center [548, 279] width 119 height 18
click at [729, 456] on span "Add to list" at bounding box center [720, 452] width 55 height 18
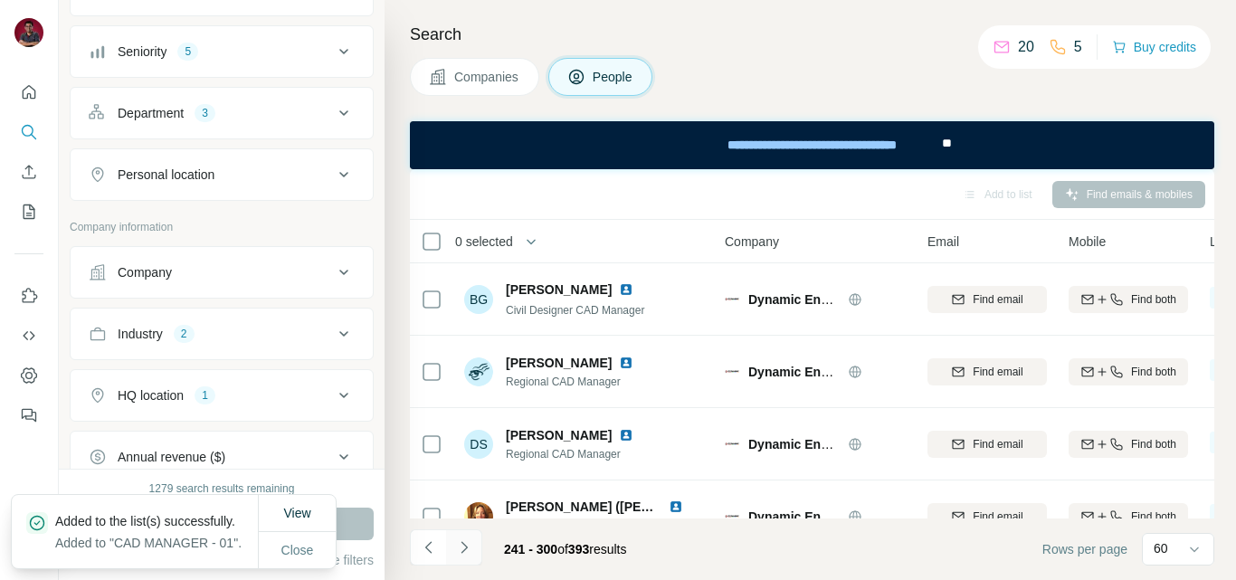
click at [465, 549] on icon "Navigate to next page" at bounding box center [464, 547] width 6 height 12
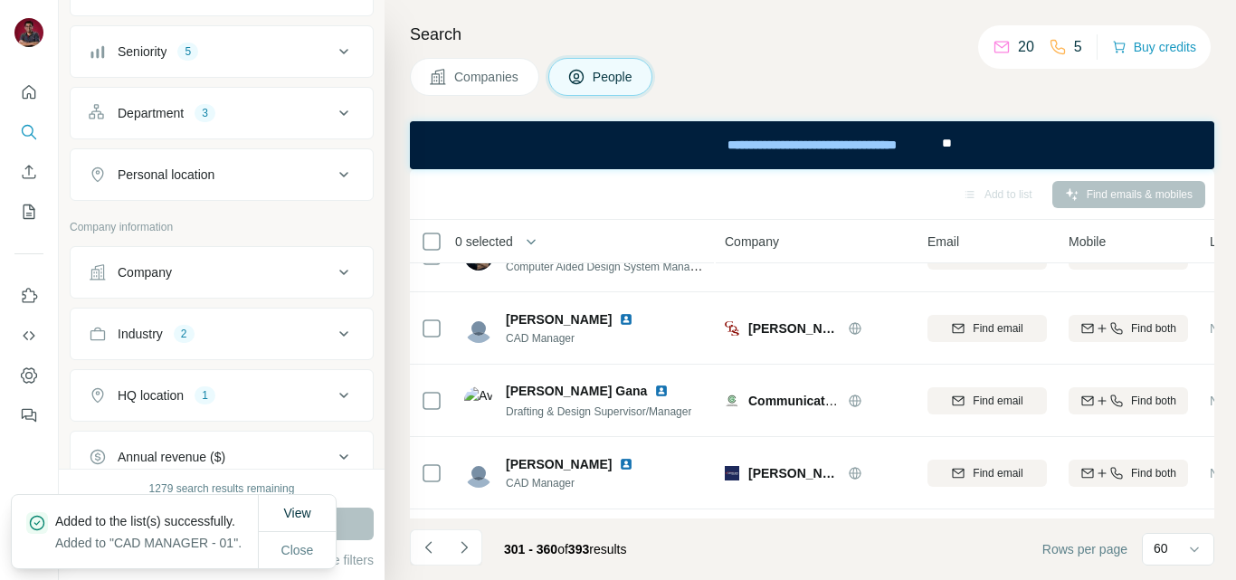
scroll to position [3982, 0]
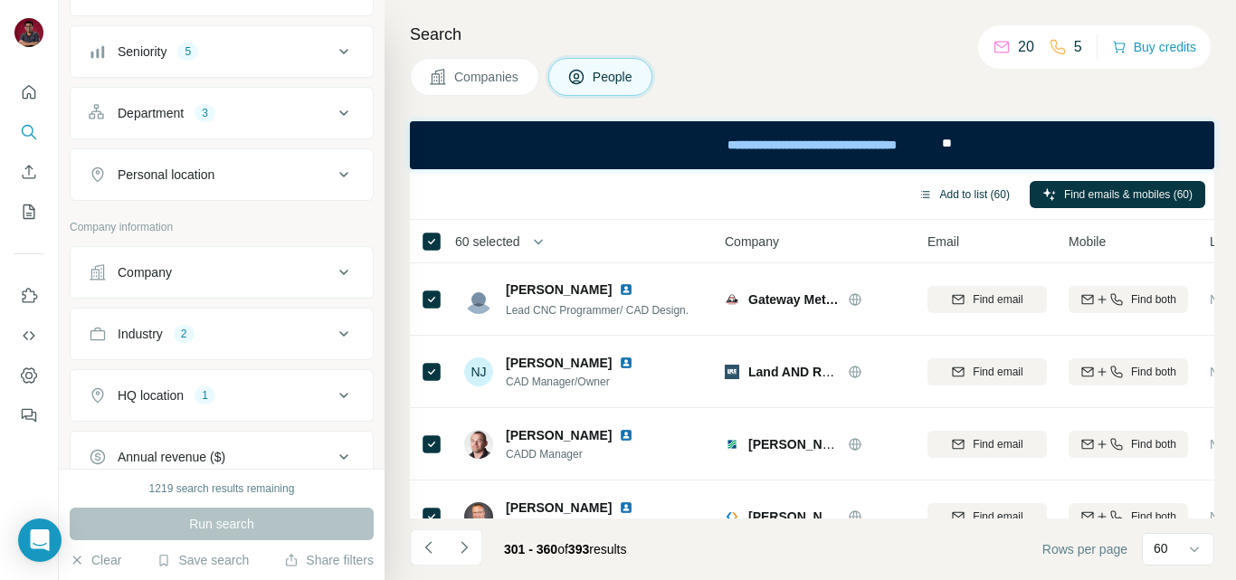
click at [970, 198] on button "Add to list (60)" at bounding box center [964, 194] width 117 height 27
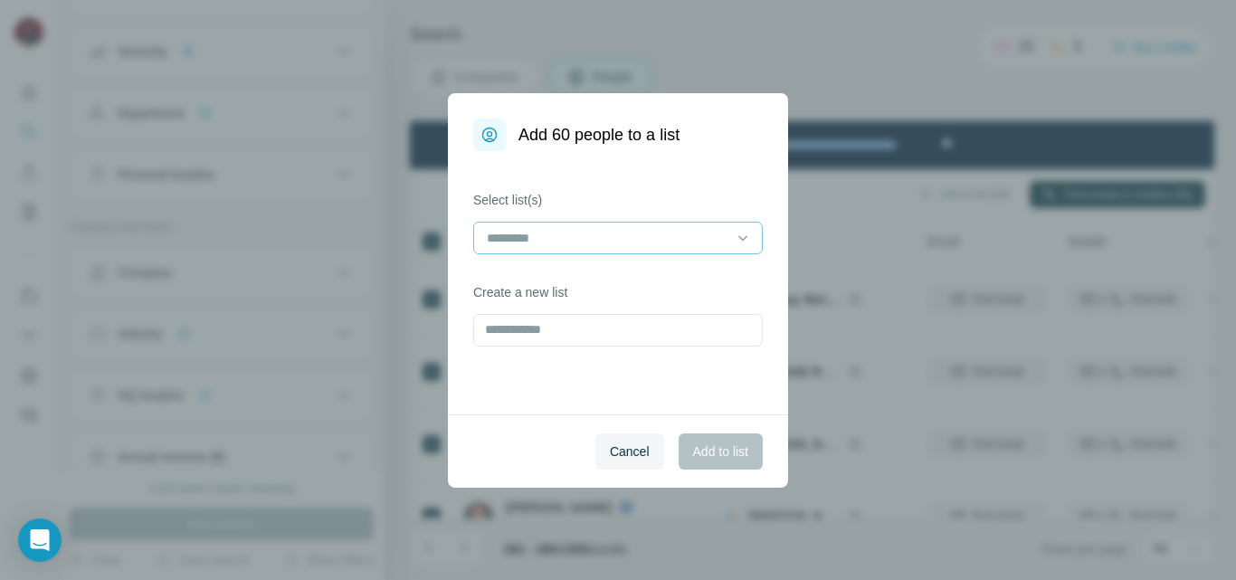
click at [574, 242] on input at bounding box center [607, 238] width 244 height 20
click at [576, 278] on p "CAD MANAGER - 01" at bounding box center [548, 279] width 119 height 18
click at [713, 450] on span "Add to list" at bounding box center [720, 452] width 55 height 18
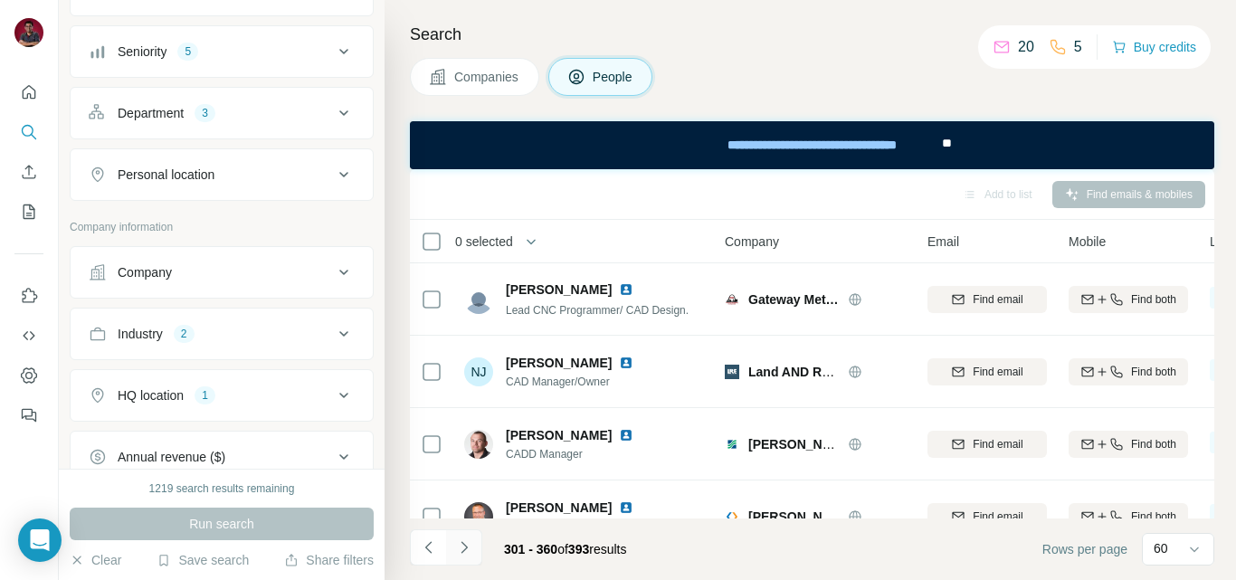
click at [466, 549] on icon "Navigate to next page" at bounding box center [464, 547] width 18 height 18
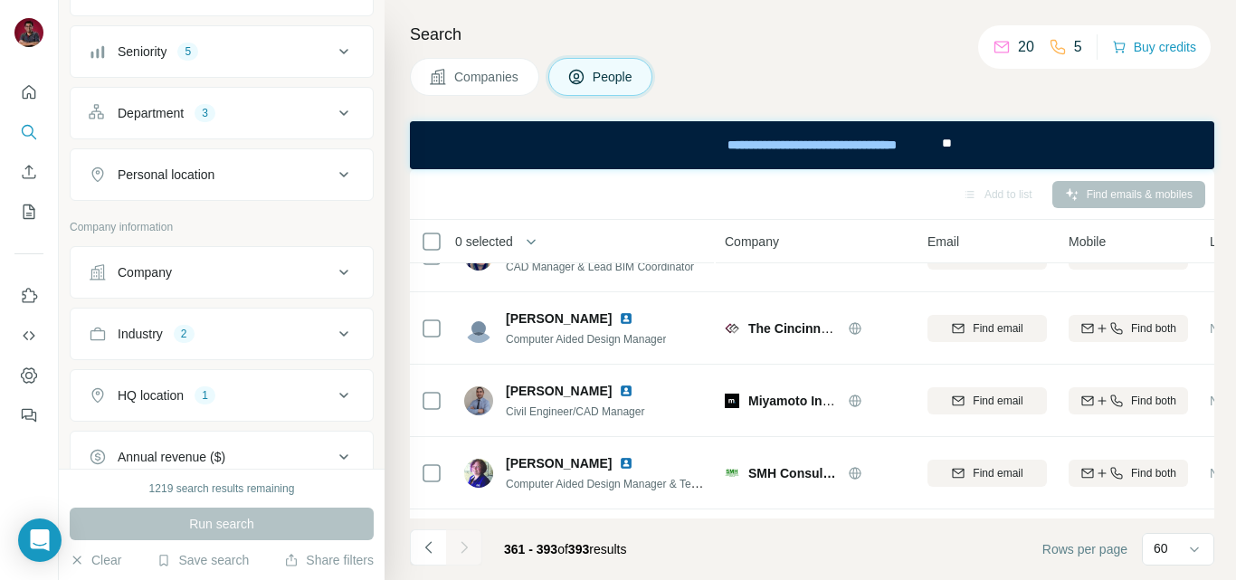
scroll to position [2143, 0]
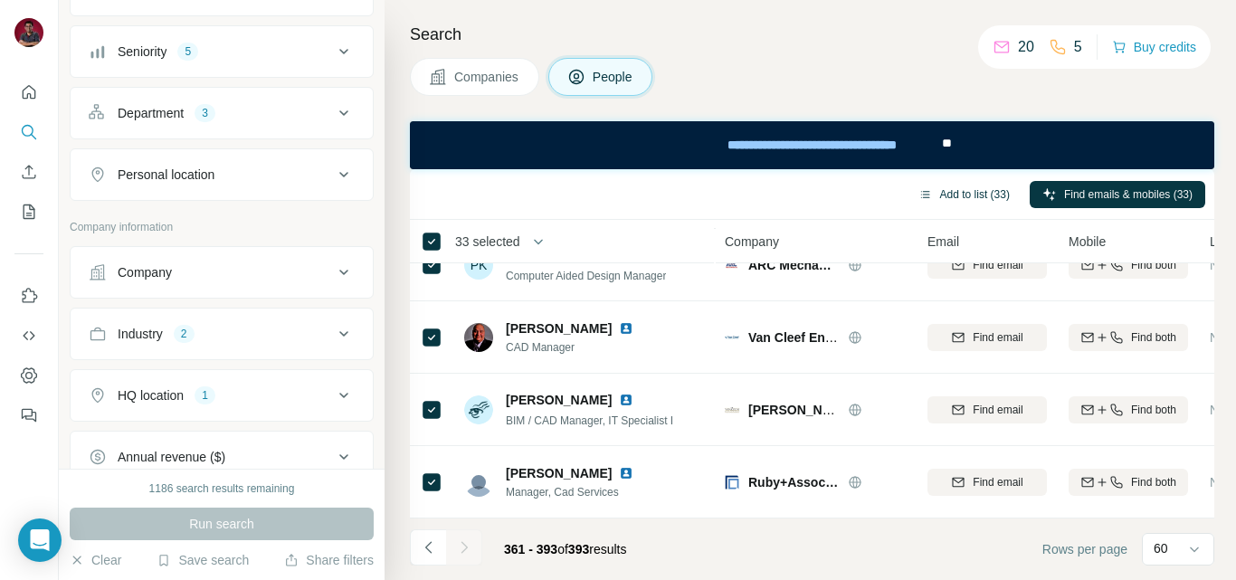
click at [963, 197] on button "Add to list (33)" at bounding box center [964, 194] width 117 height 27
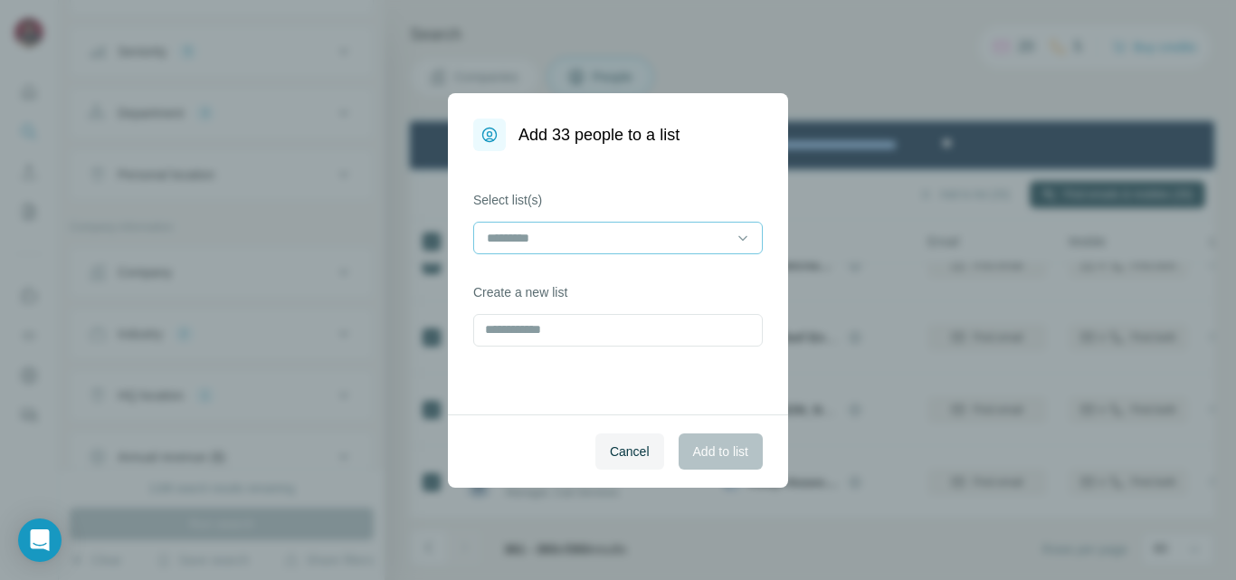
click at [538, 247] on input at bounding box center [607, 238] width 244 height 20
click at [532, 281] on p "CAD MANAGER - 01" at bounding box center [548, 279] width 119 height 18
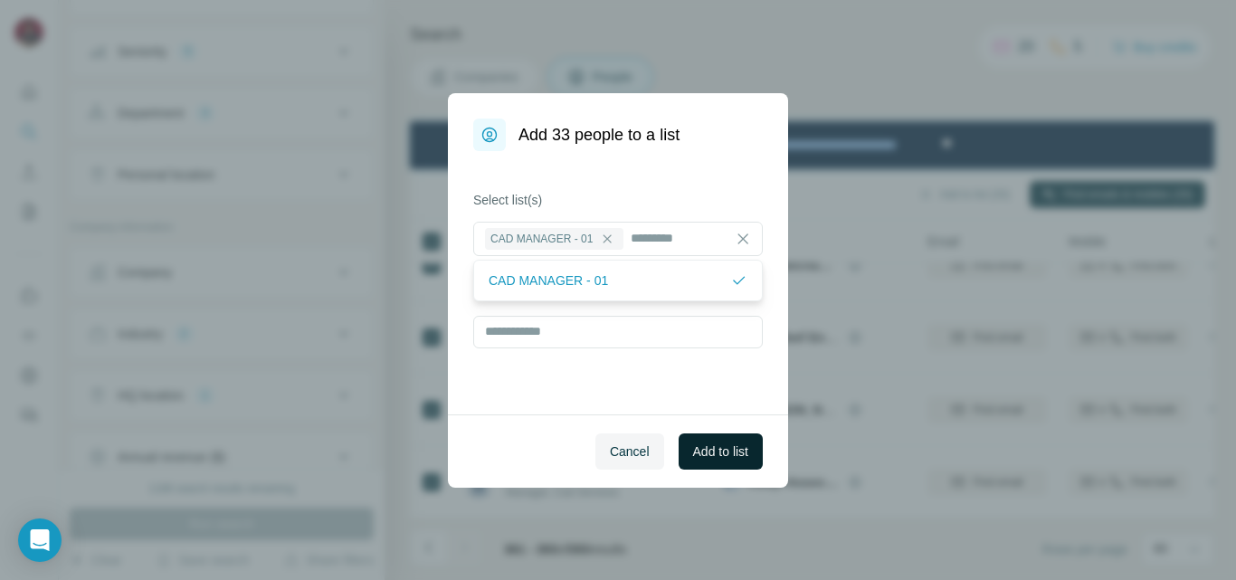
click at [696, 455] on span "Add to list" at bounding box center [720, 452] width 55 height 18
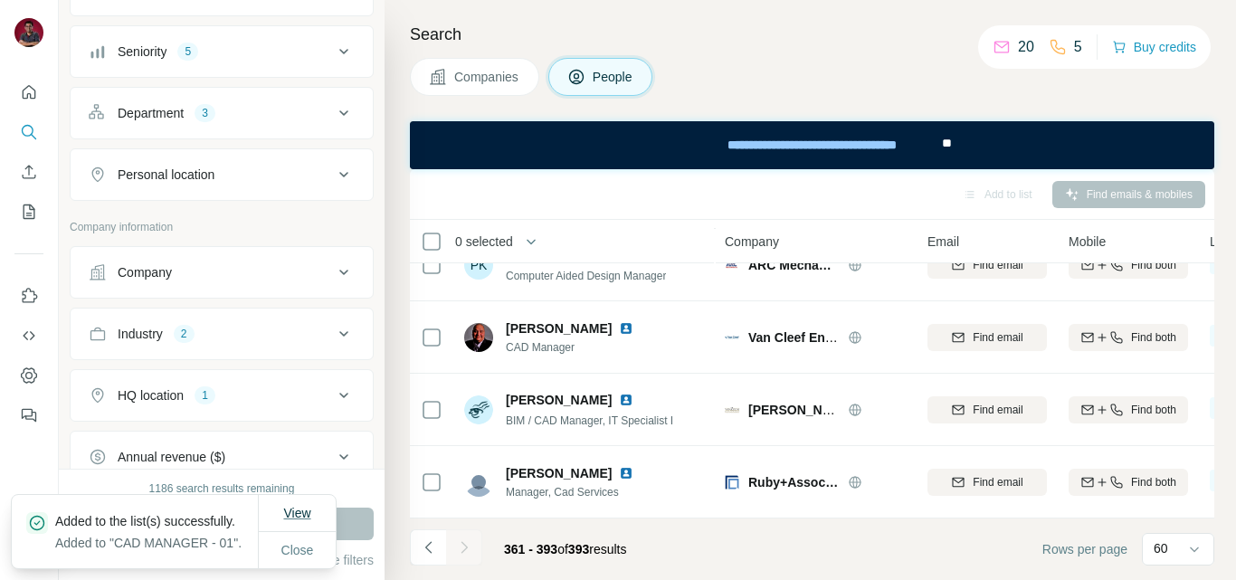
click at [302, 506] on span "View" at bounding box center [296, 513] width 27 height 14
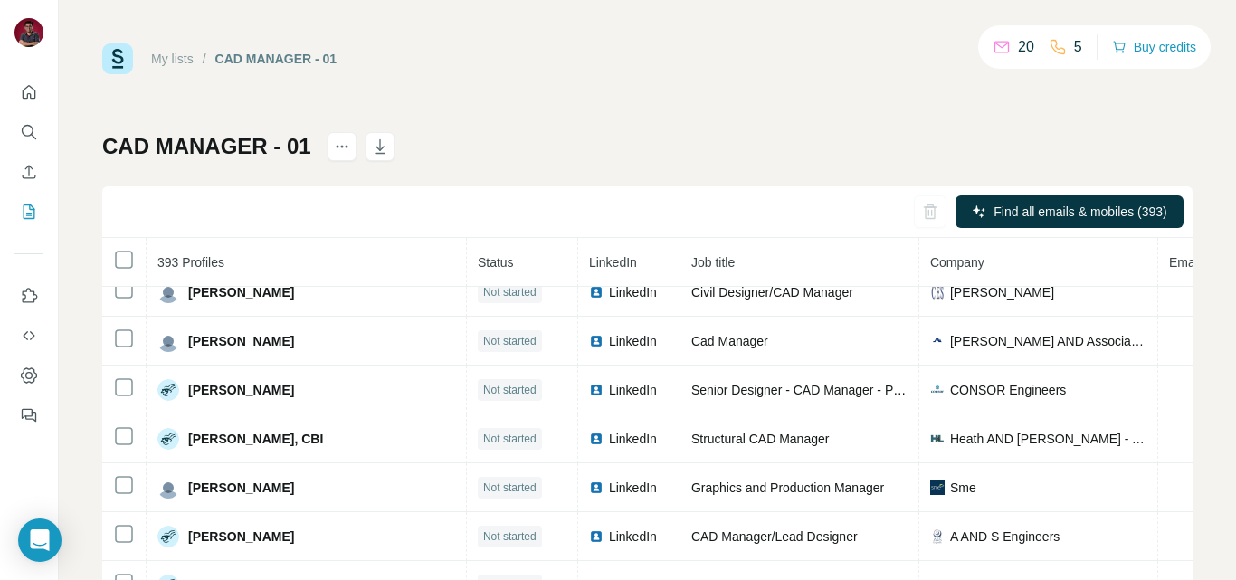
scroll to position [190, 0]
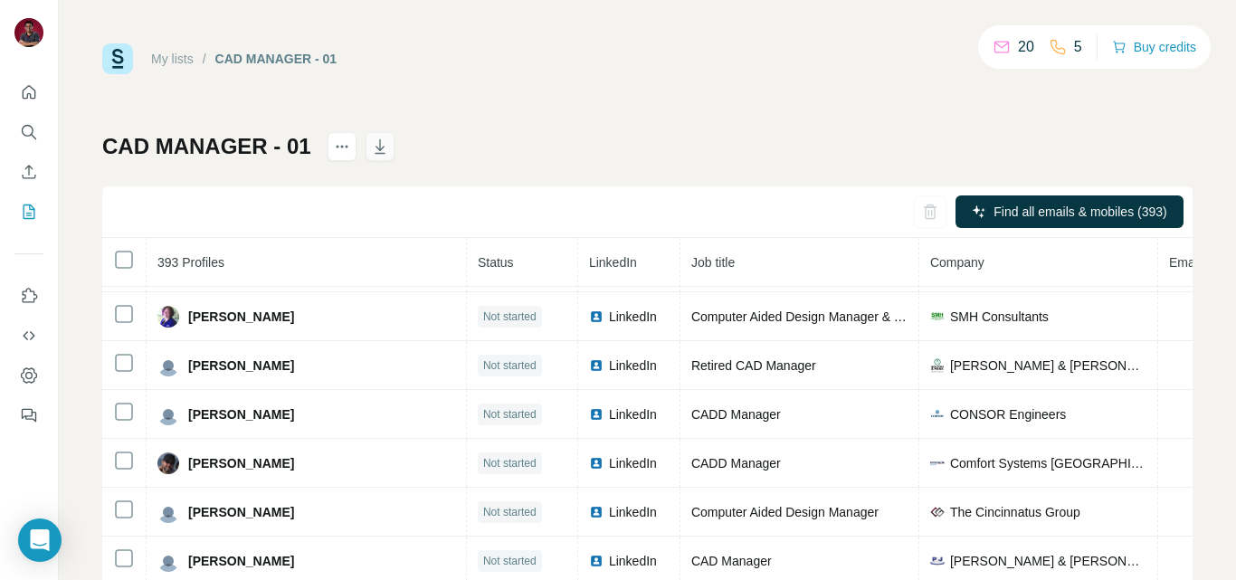
click at [375, 154] on icon "button" at bounding box center [380, 146] width 10 height 14
click at [376, 152] on icon "button" at bounding box center [380, 147] width 18 height 18
